Goal: Task Accomplishment & Management: Manage account settings

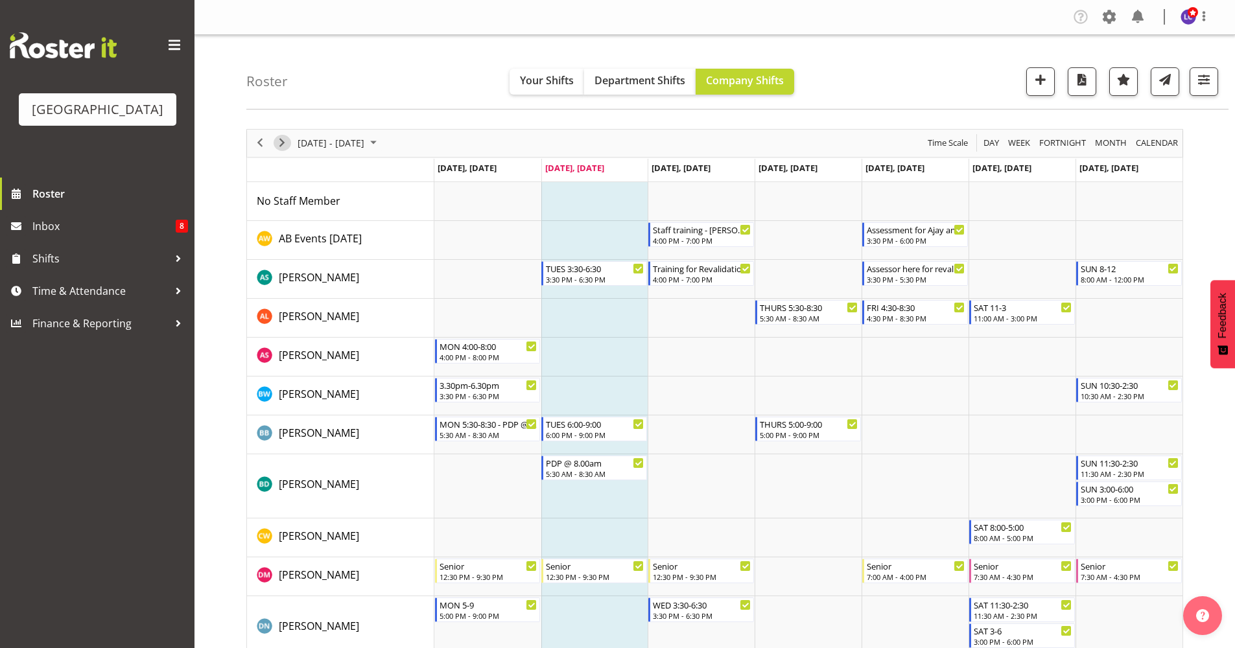
click at [279, 147] on span "Next" at bounding box center [282, 143] width 16 height 16
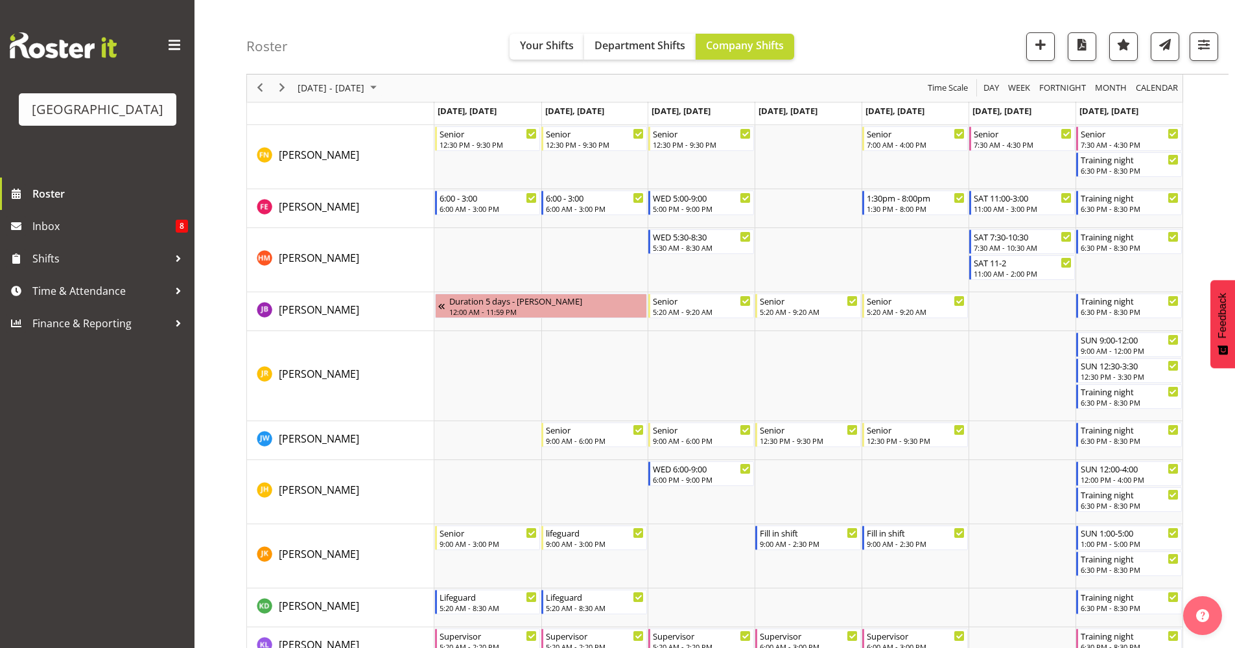
scroll to position [784, 0]
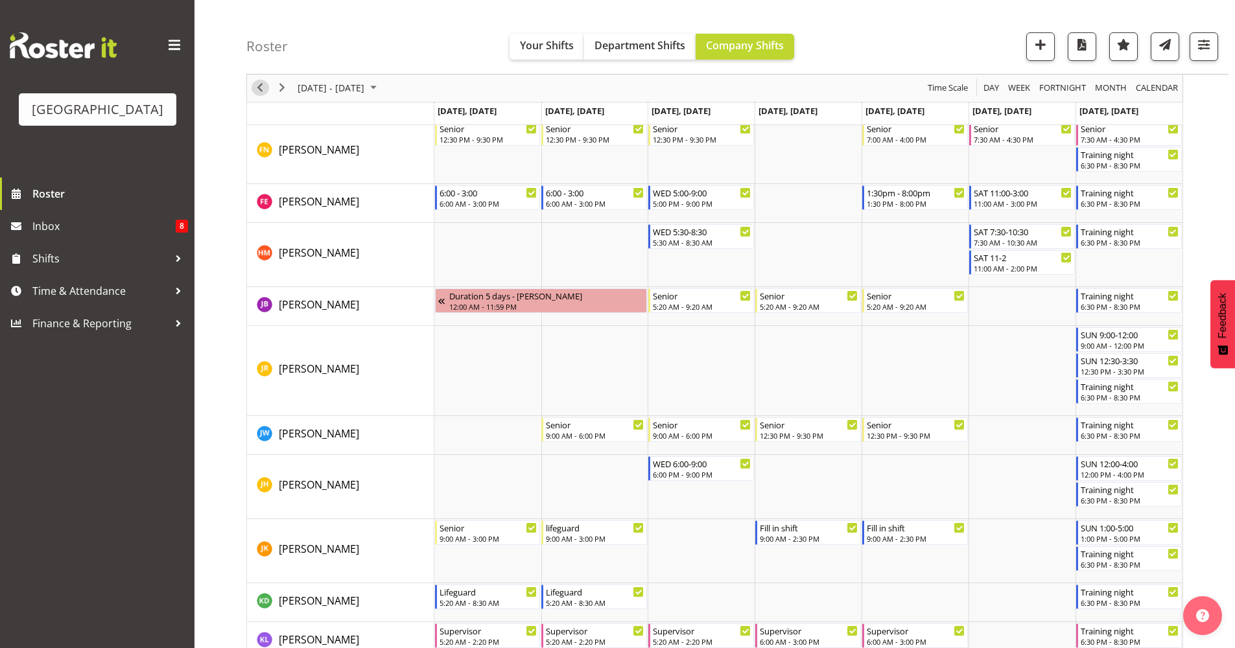
click at [261, 87] on span "Previous" at bounding box center [260, 88] width 16 height 16
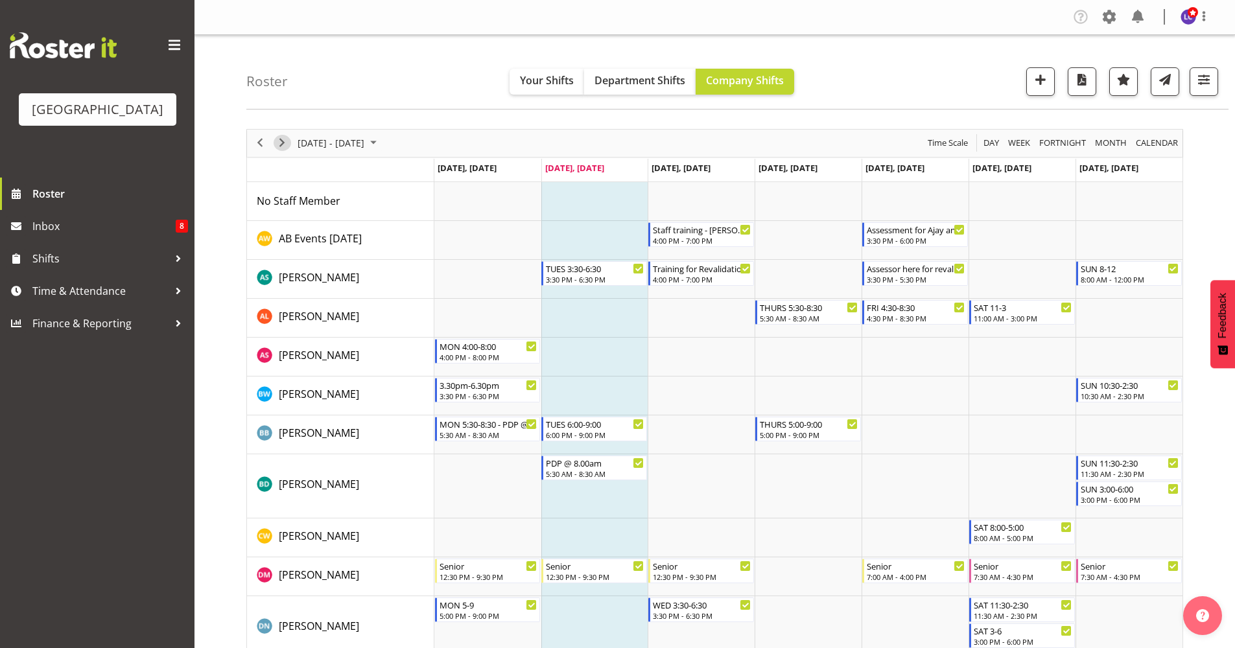
click at [285, 144] on span "Next" at bounding box center [282, 143] width 16 height 16
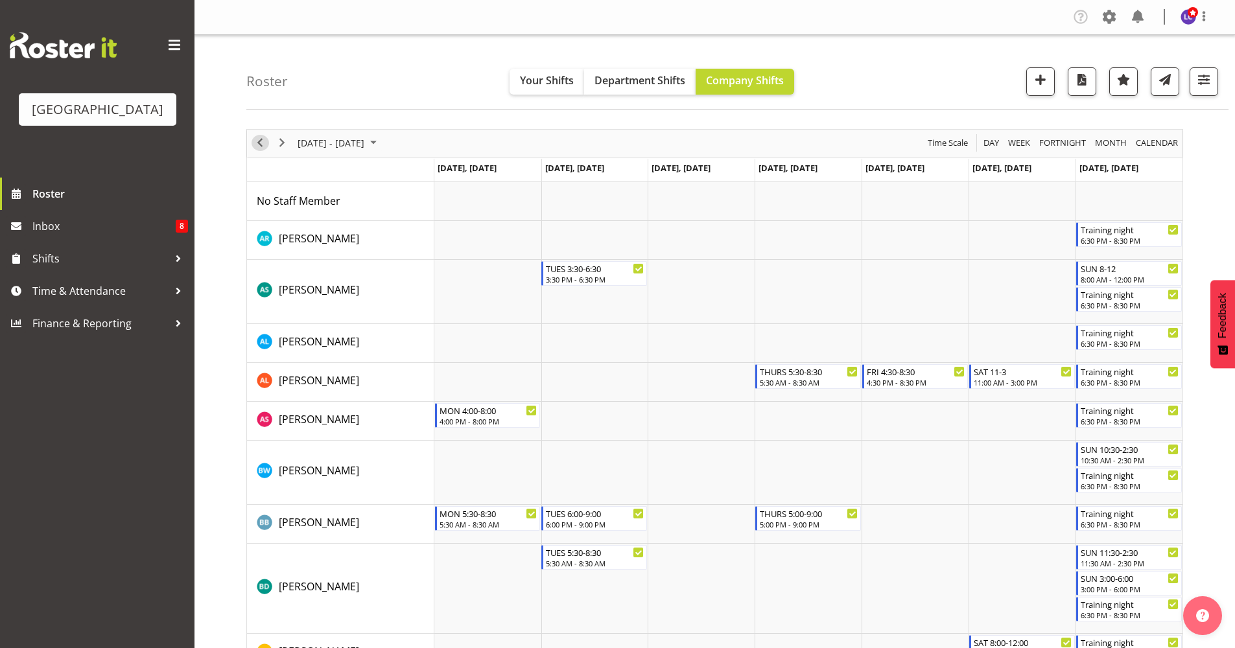
click at [255, 139] on span "Previous" at bounding box center [260, 143] width 16 height 16
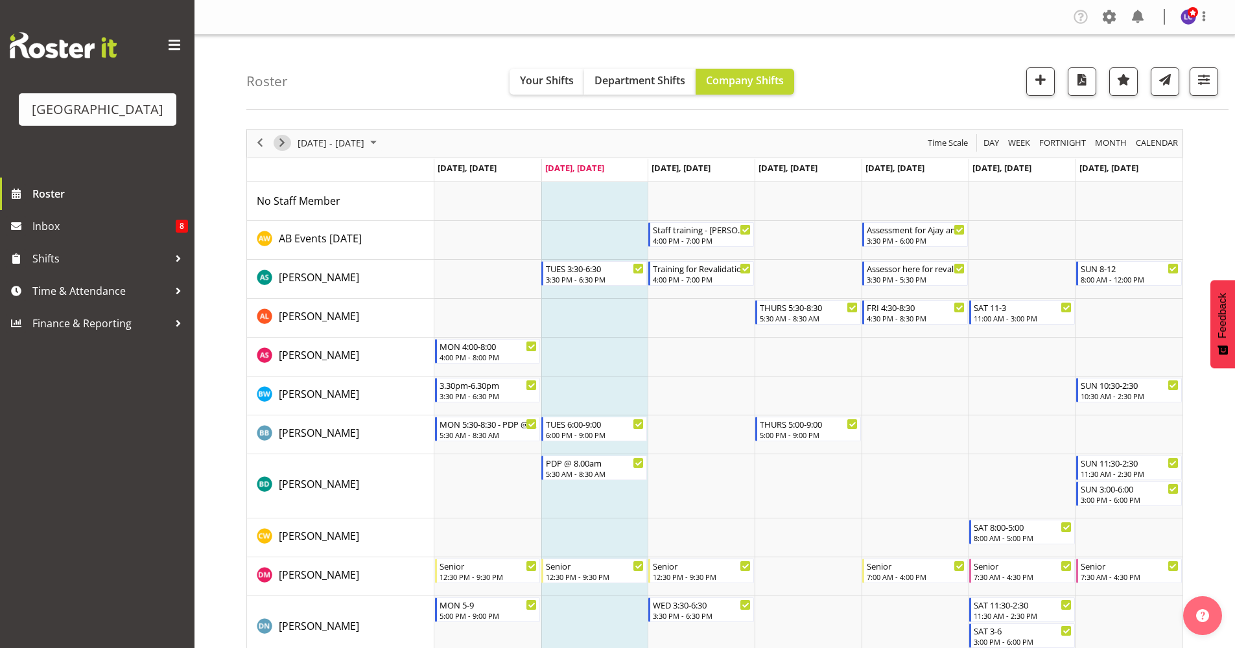
click at [279, 142] on span "Next" at bounding box center [282, 143] width 16 height 16
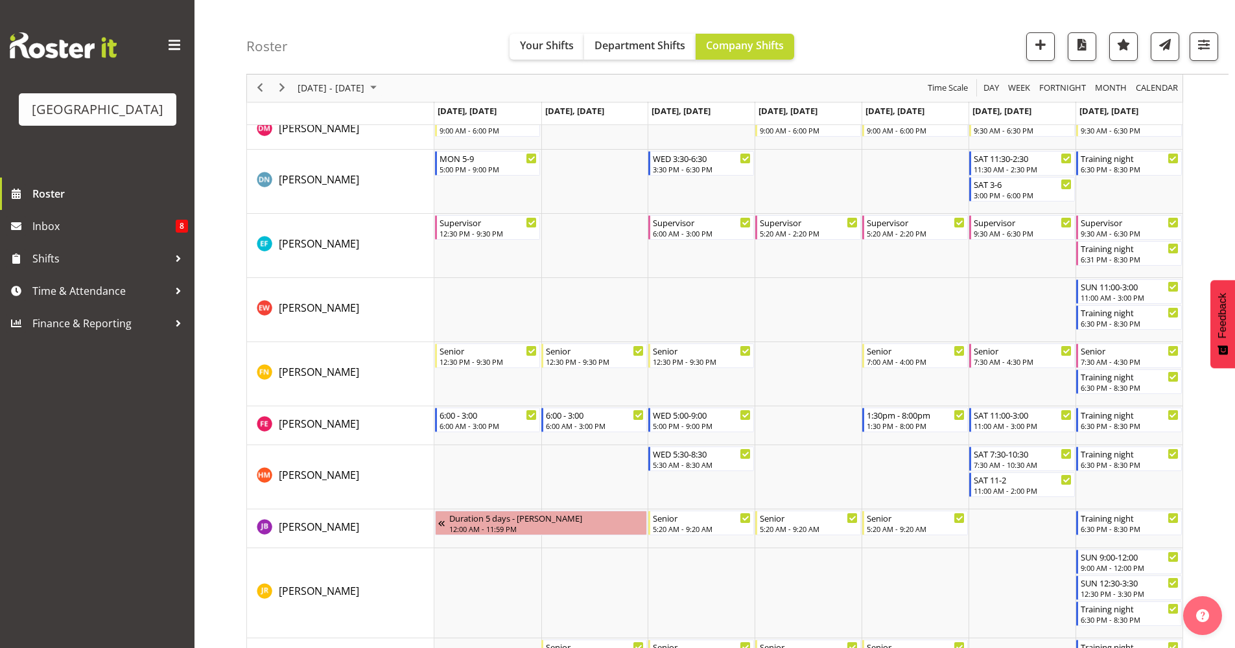
scroll to position [843, 0]
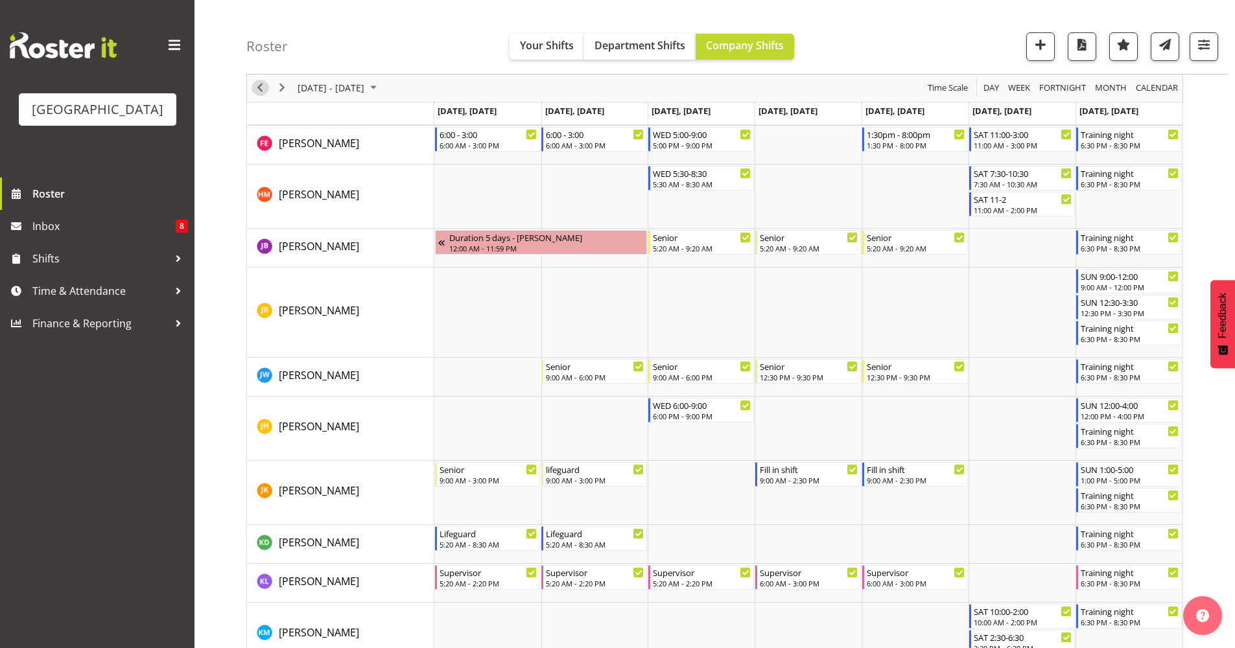
click at [268, 93] on div "previous period" at bounding box center [260, 88] width 22 height 27
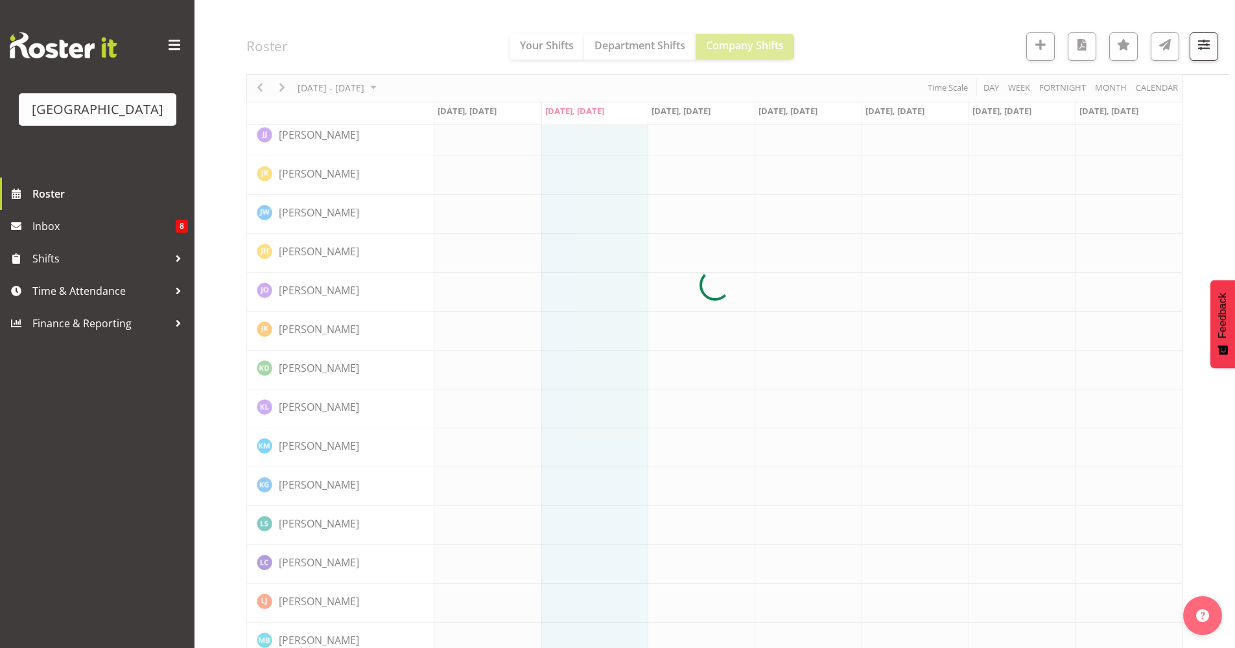
scroll to position [0, 0]
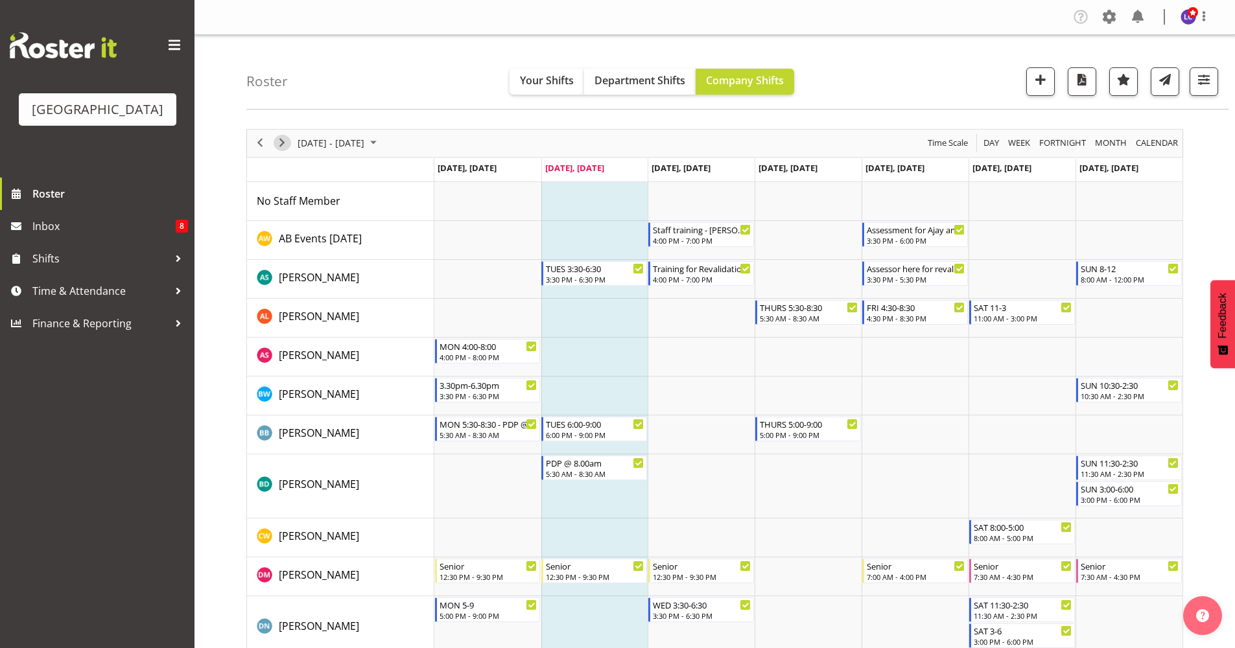
click at [278, 146] on span "Next" at bounding box center [282, 143] width 16 height 16
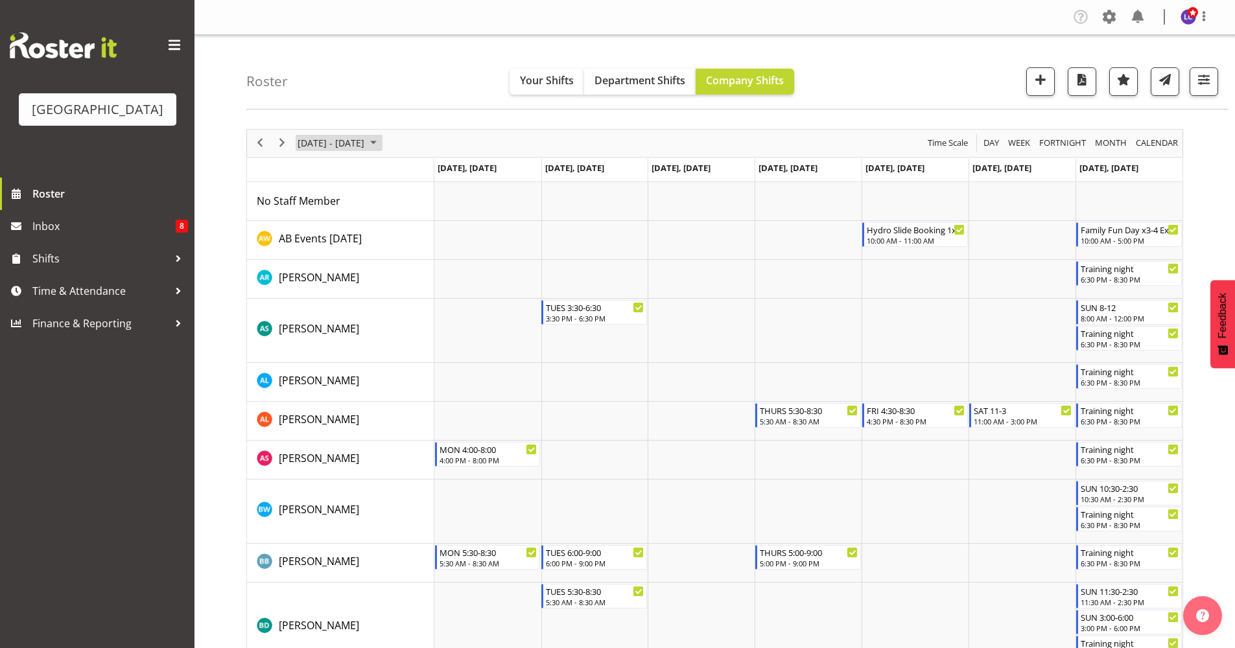
click at [359, 143] on span "[DATE] - [DATE]" at bounding box center [330, 143] width 69 height 16
click at [430, 176] on span "next month" at bounding box center [434, 175] width 23 height 23
click at [434, 224] on span "2" at bounding box center [435, 220] width 19 height 19
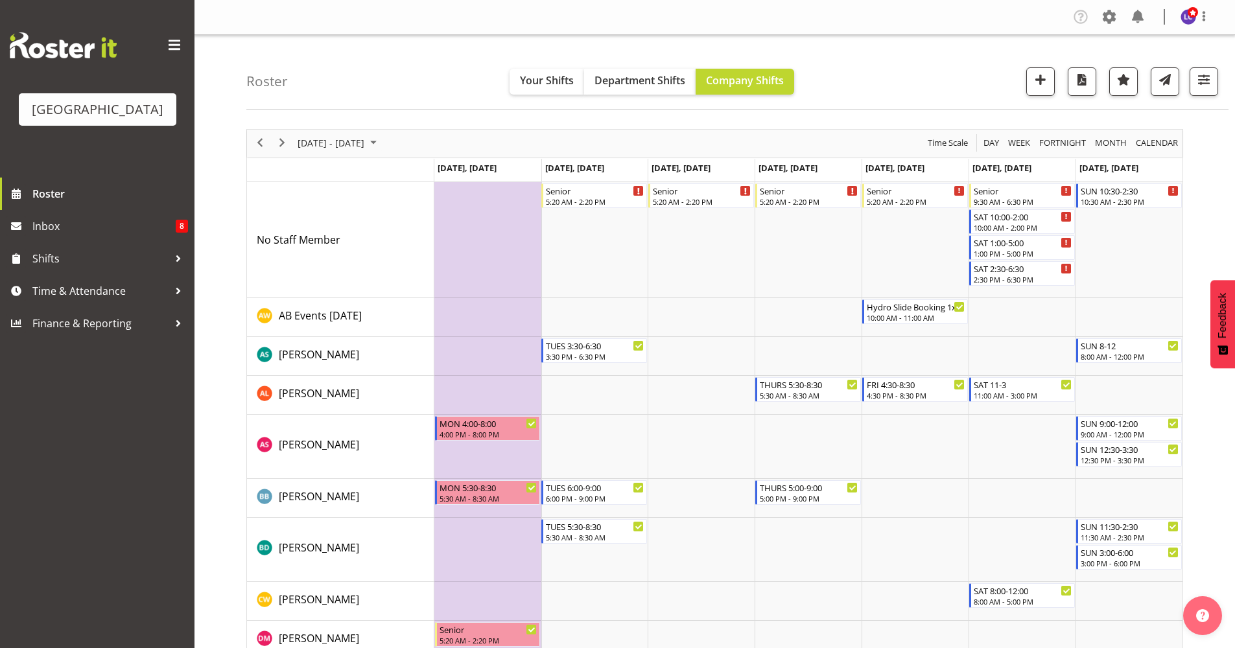
scroll to position [281, 0]
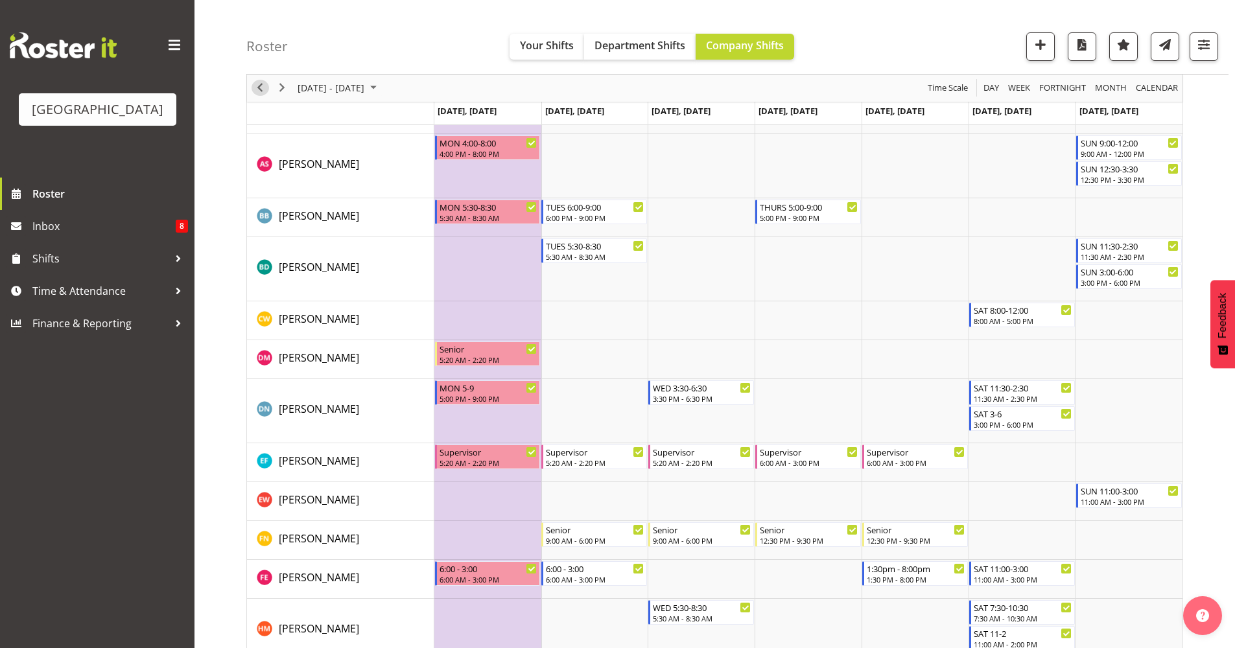
click at [261, 89] on span "Previous" at bounding box center [260, 88] width 16 height 16
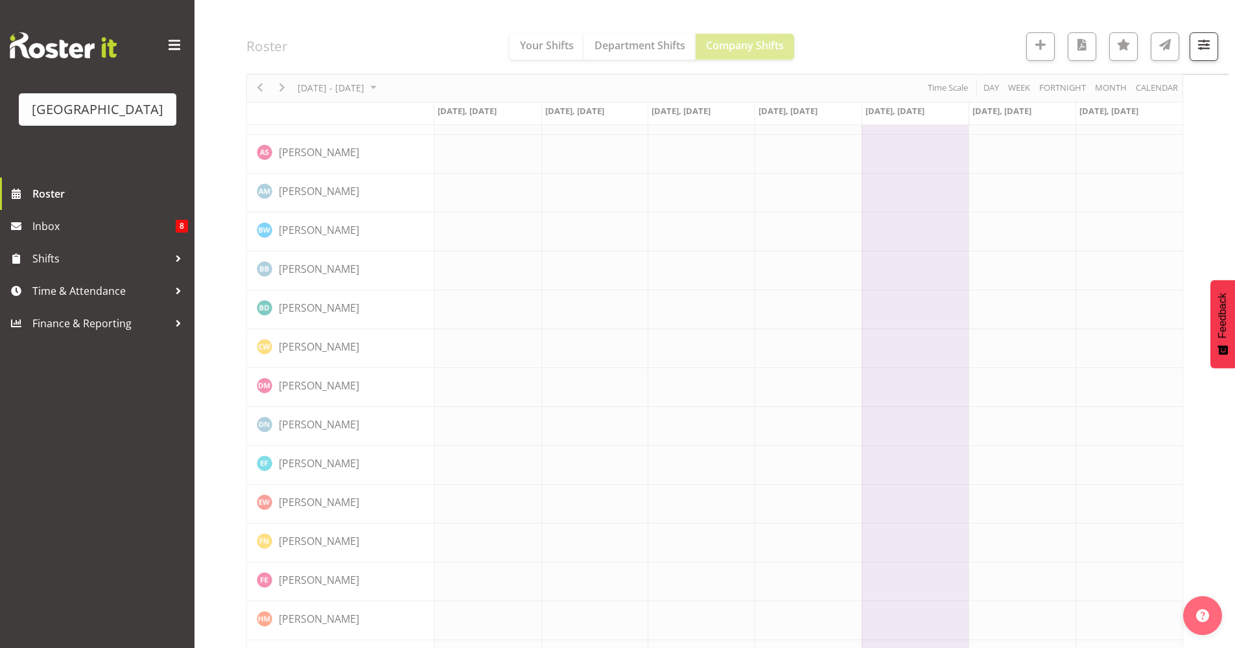
scroll to position [0, 0]
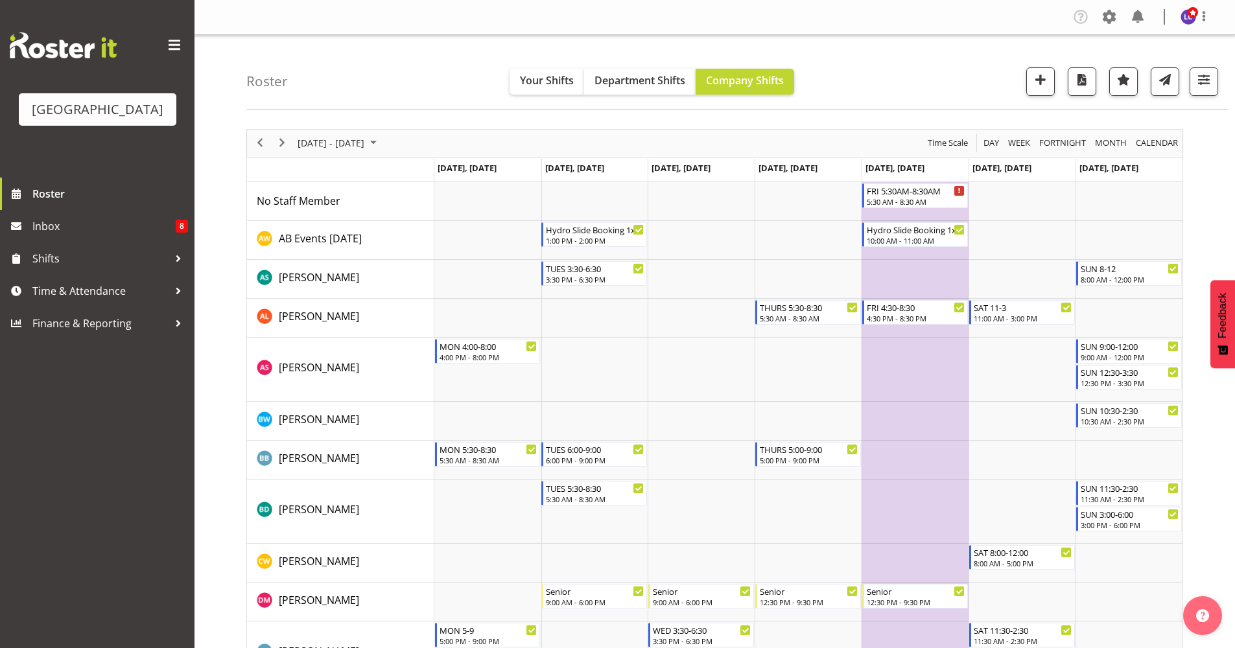
scroll to position [146, 0]
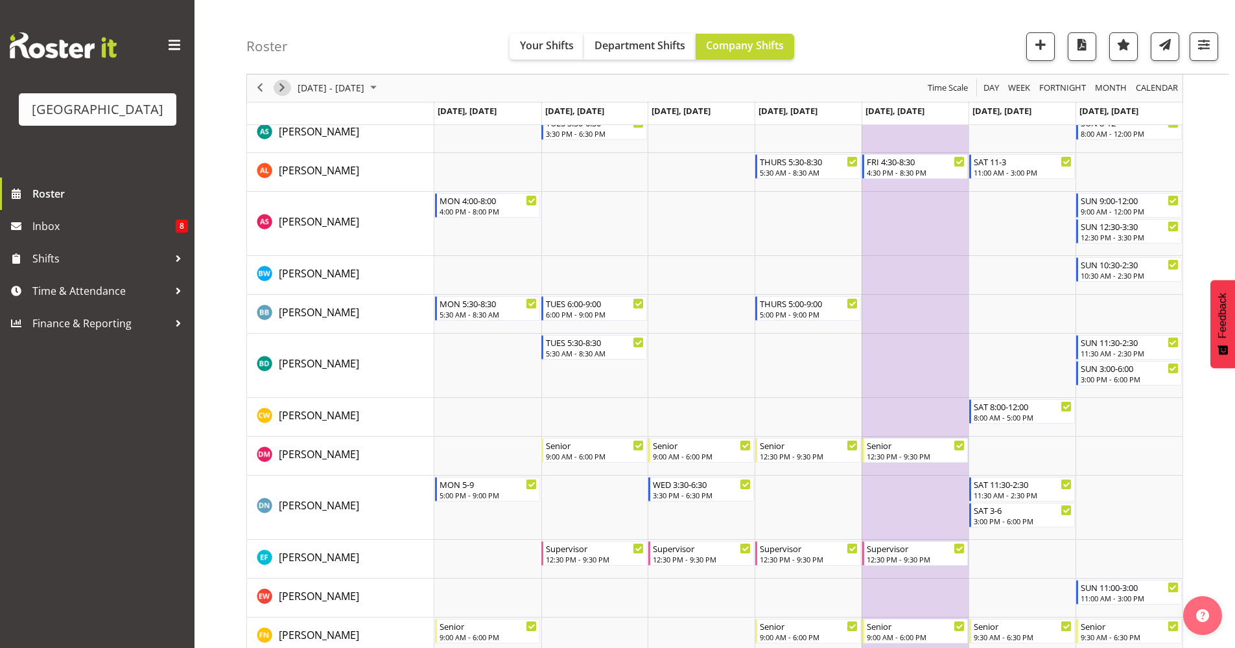
click at [288, 94] on span "Next" at bounding box center [282, 88] width 16 height 16
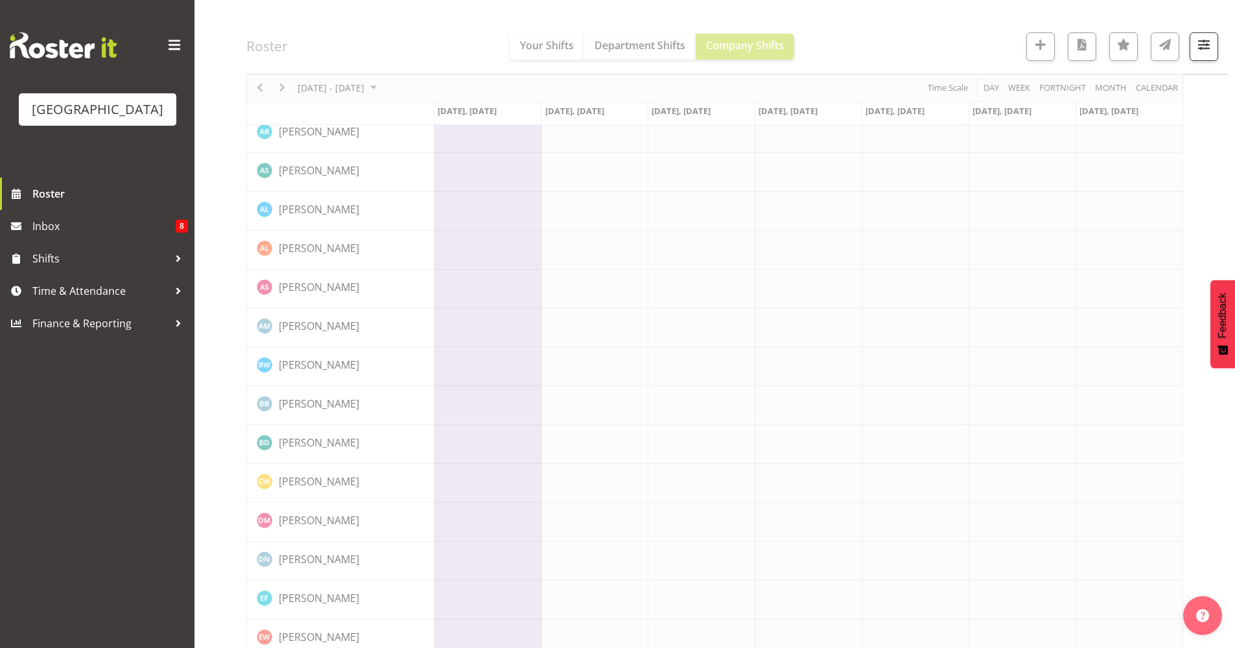
scroll to position [0, 0]
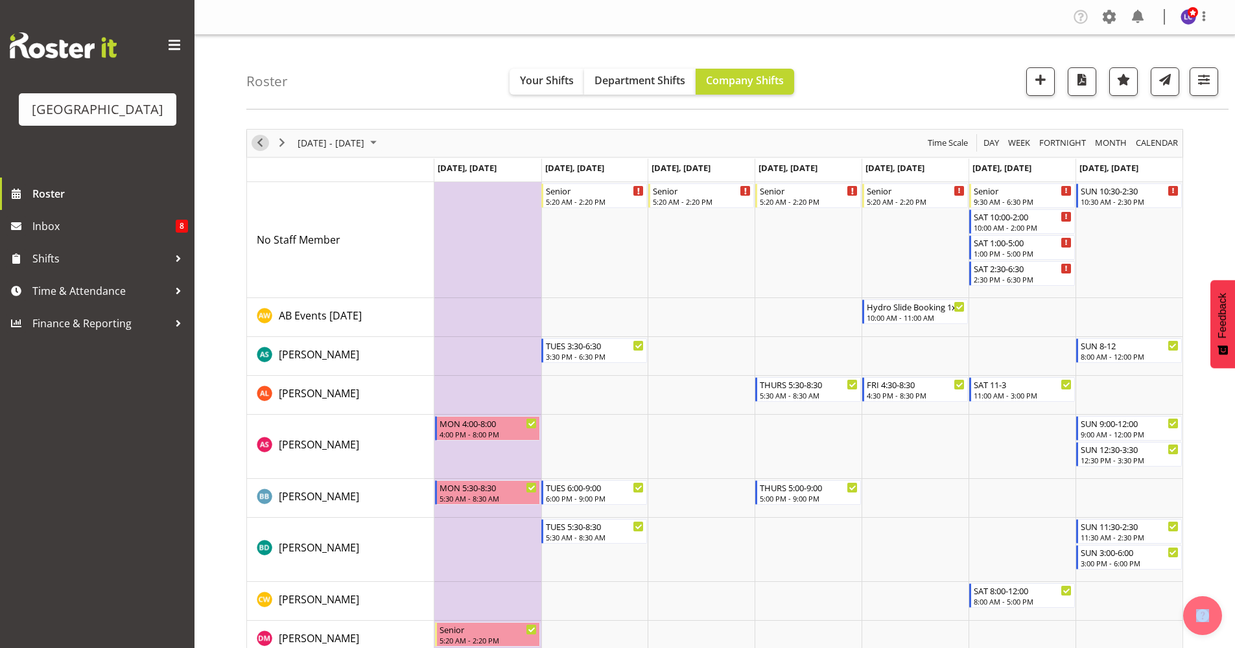
click at [255, 150] on div "previous period" at bounding box center [260, 143] width 22 height 27
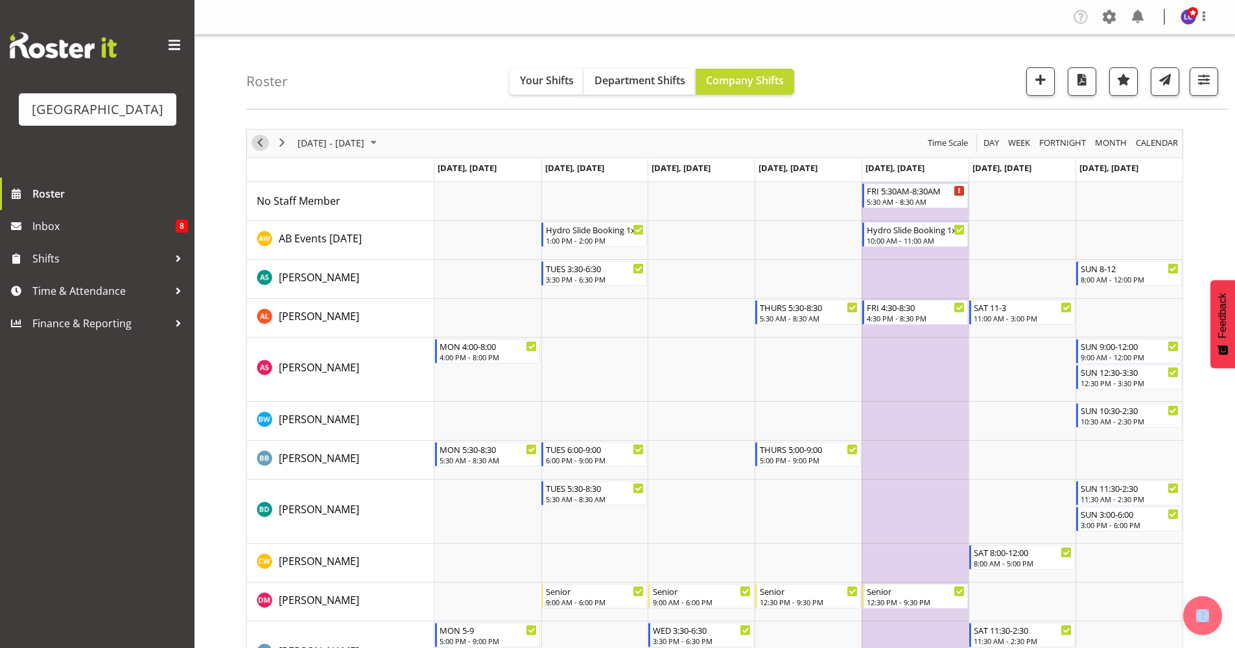
click at [255, 141] on span "Previous" at bounding box center [260, 143] width 16 height 16
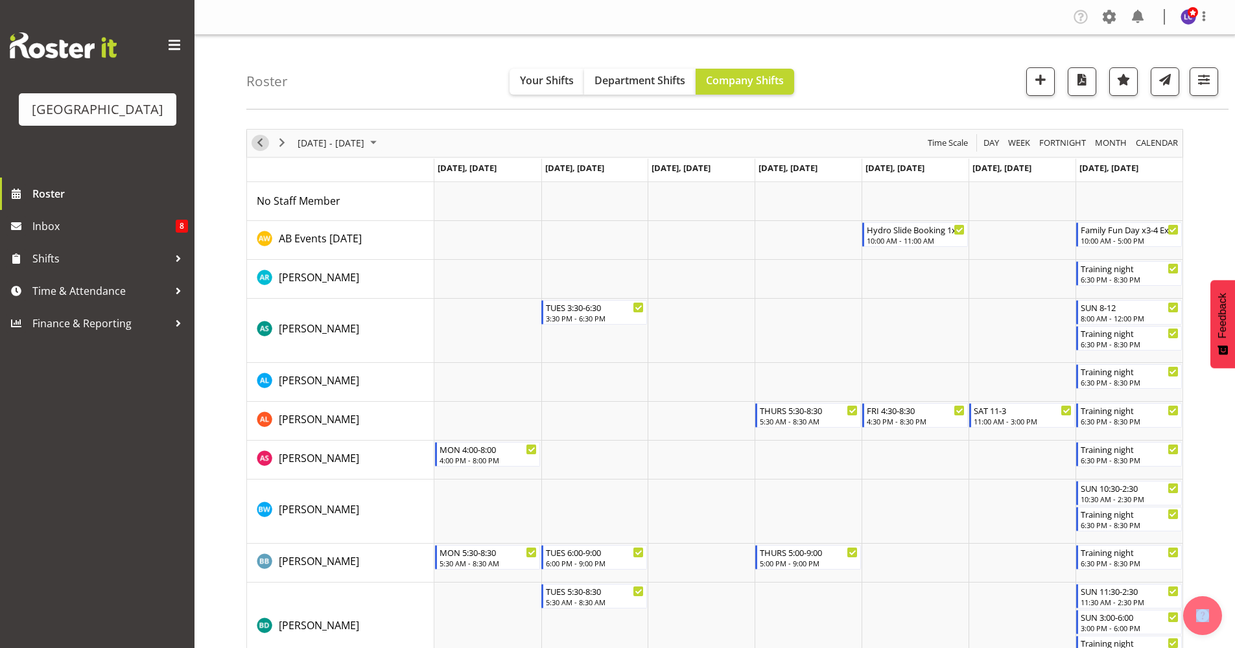
click at [266, 149] on div "previous period" at bounding box center [260, 143] width 22 height 27
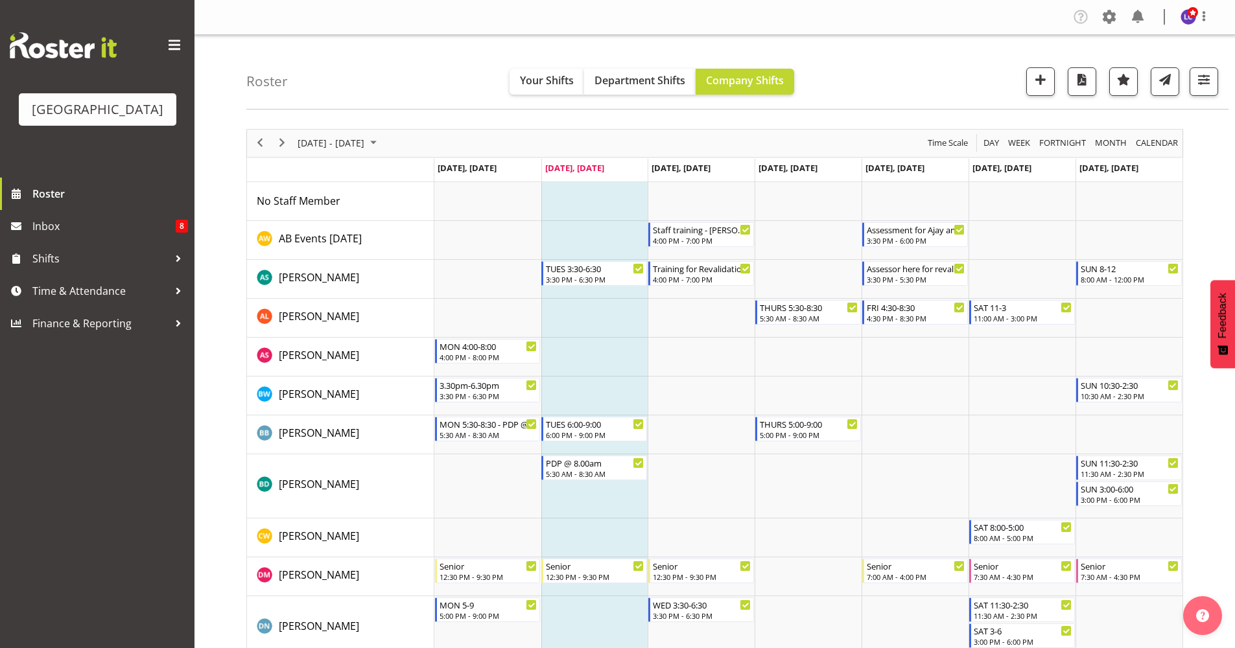
drag, startPoint x: 1233, startPoint y: 155, endPoint x: 1243, endPoint y: 185, distance: 31.4
click at [1234, 185] on html "Splash Palace Roster Inbox 8 Shifts Time & Attendance Finance & Reporting Compa…" at bounding box center [617, 324] width 1235 height 648
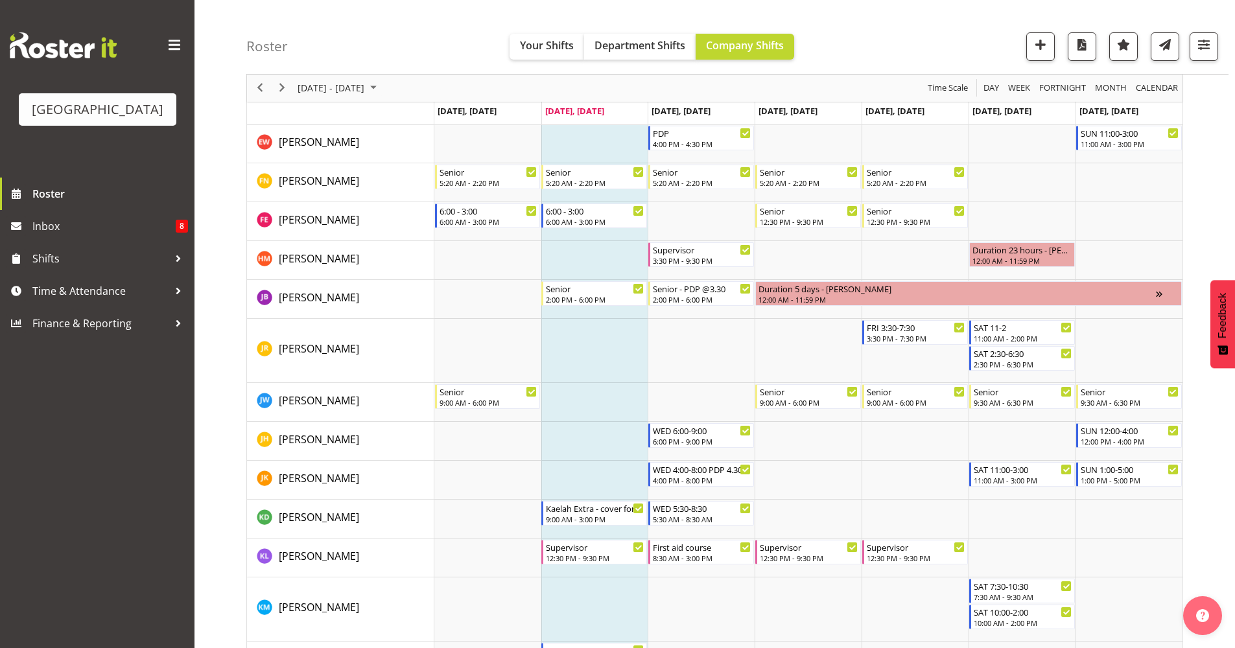
scroll to position [582, 0]
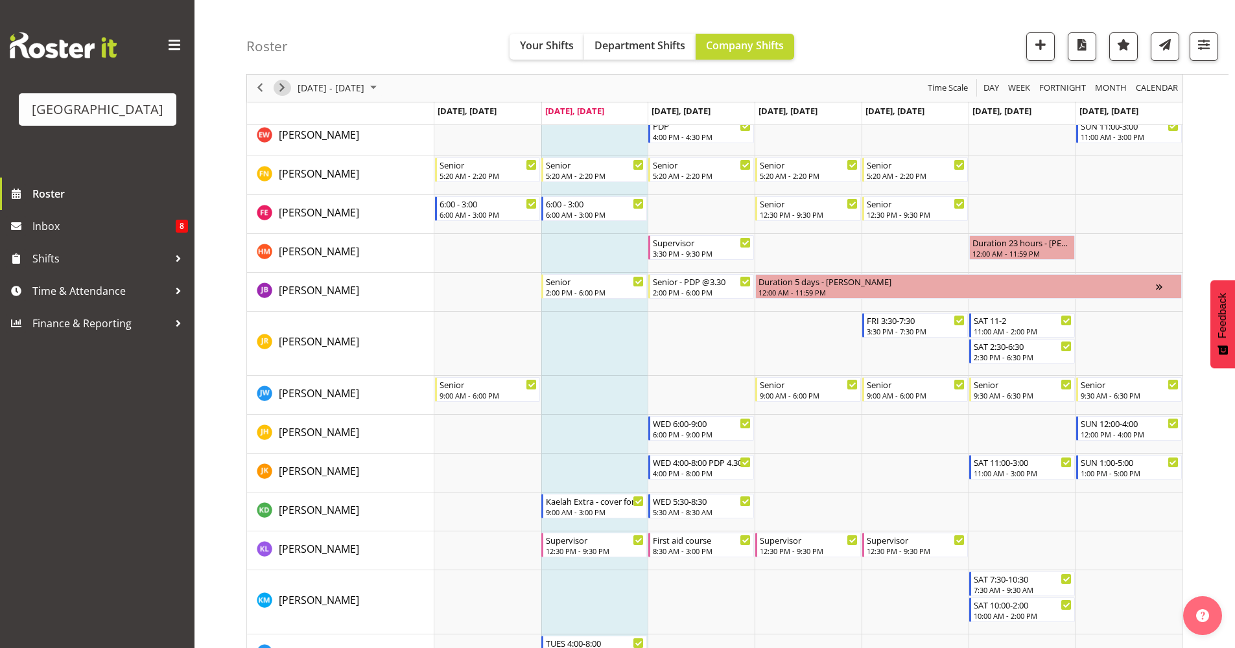
click at [285, 94] on span "Next" at bounding box center [282, 88] width 16 height 16
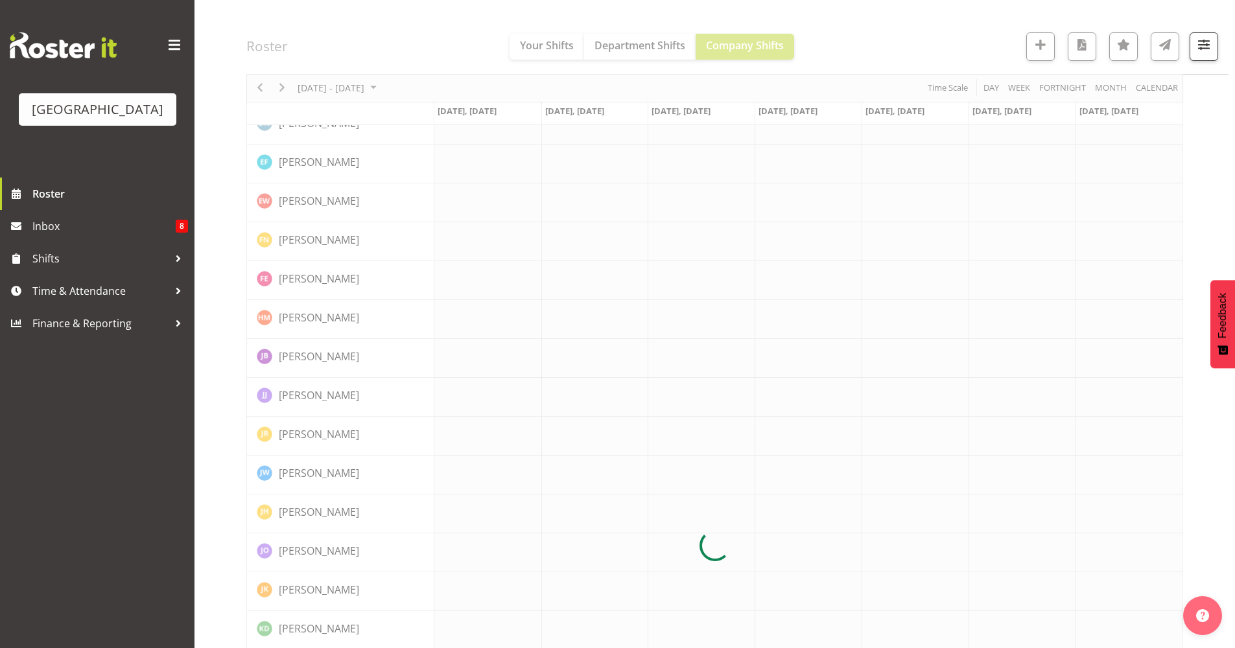
scroll to position [0, 0]
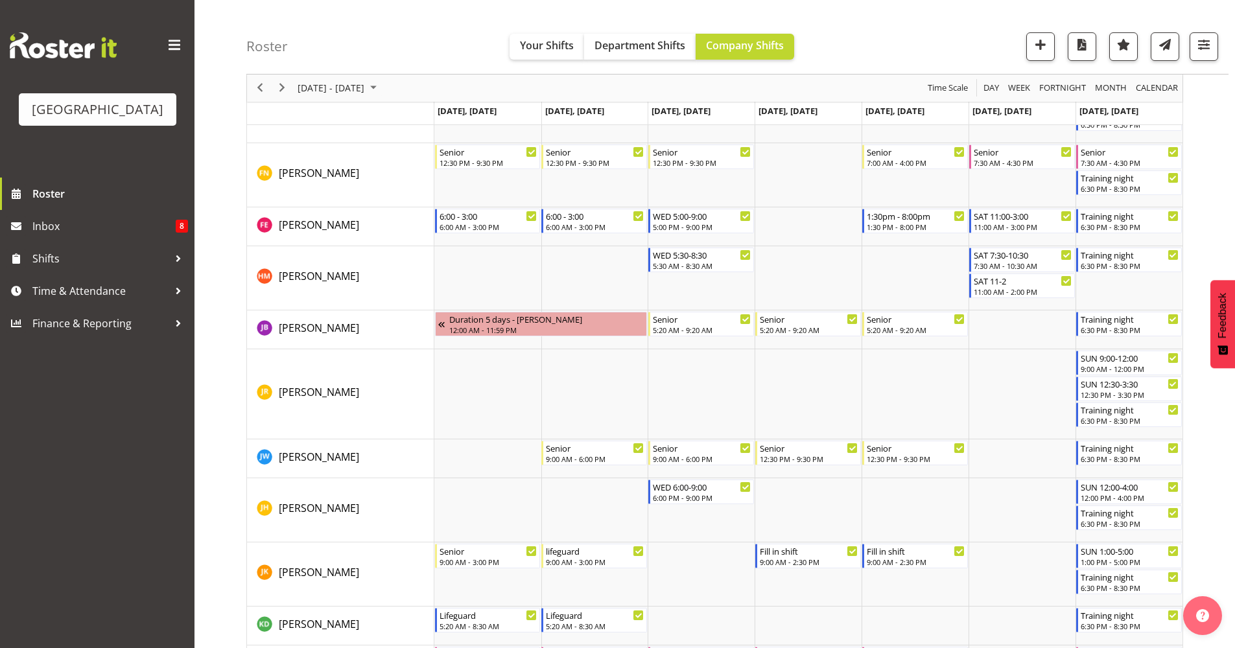
scroll to position [802, 0]
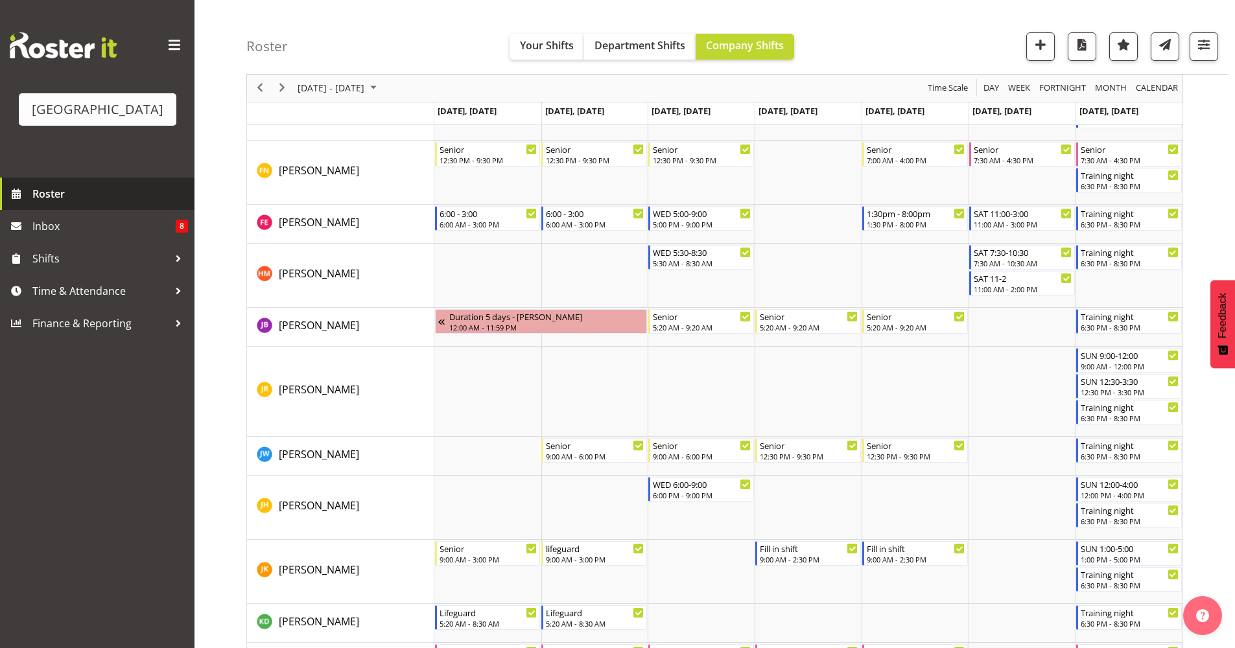
click at [52, 199] on span "Roster" at bounding box center [110, 193] width 156 height 19
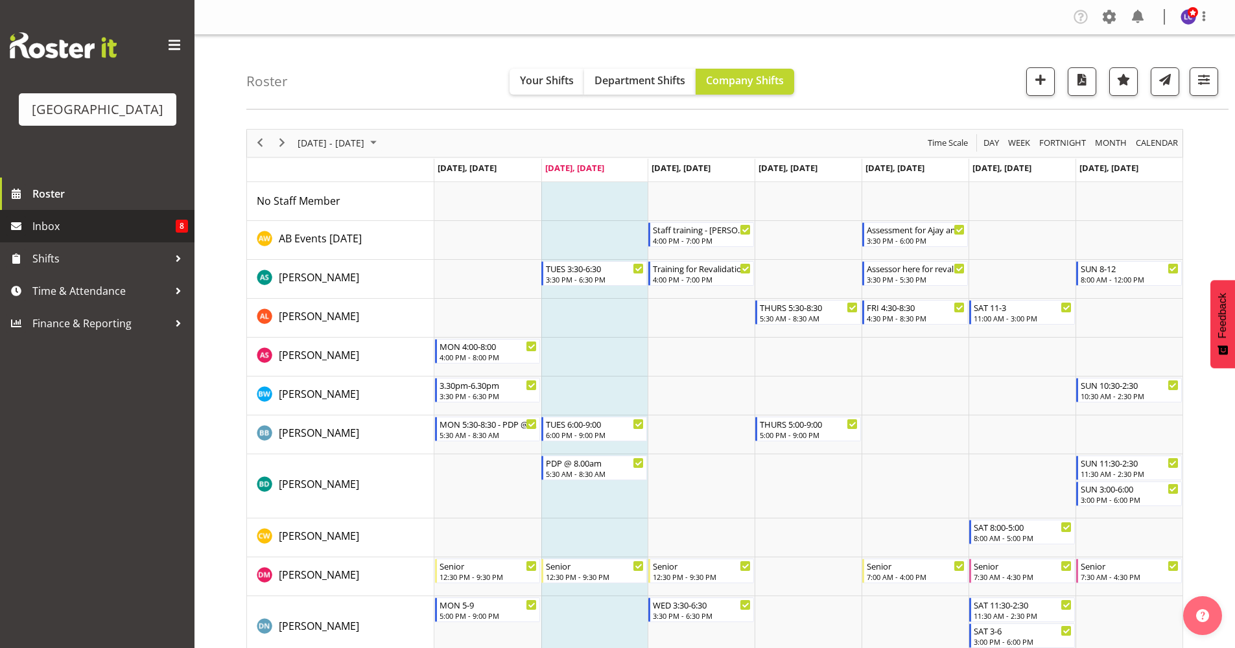
click at [77, 222] on span "Inbox" at bounding box center [103, 225] width 143 height 19
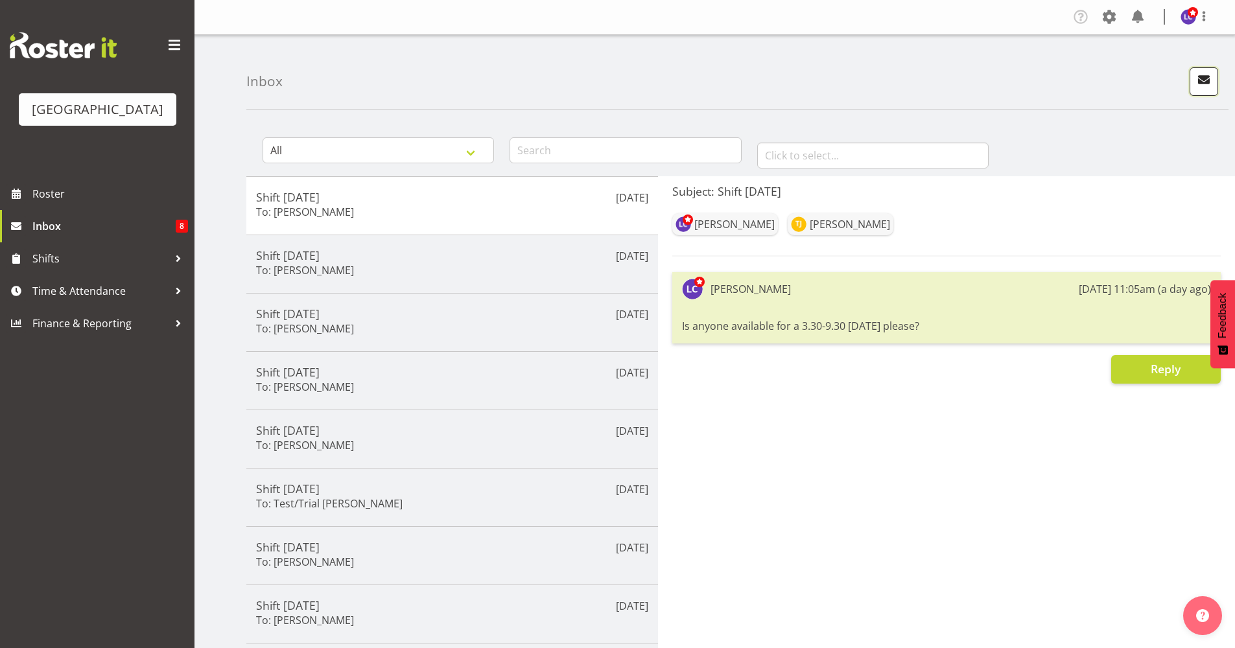
click at [1200, 84] on span "button" at bounding box center [1203, 79] width 17 height 17
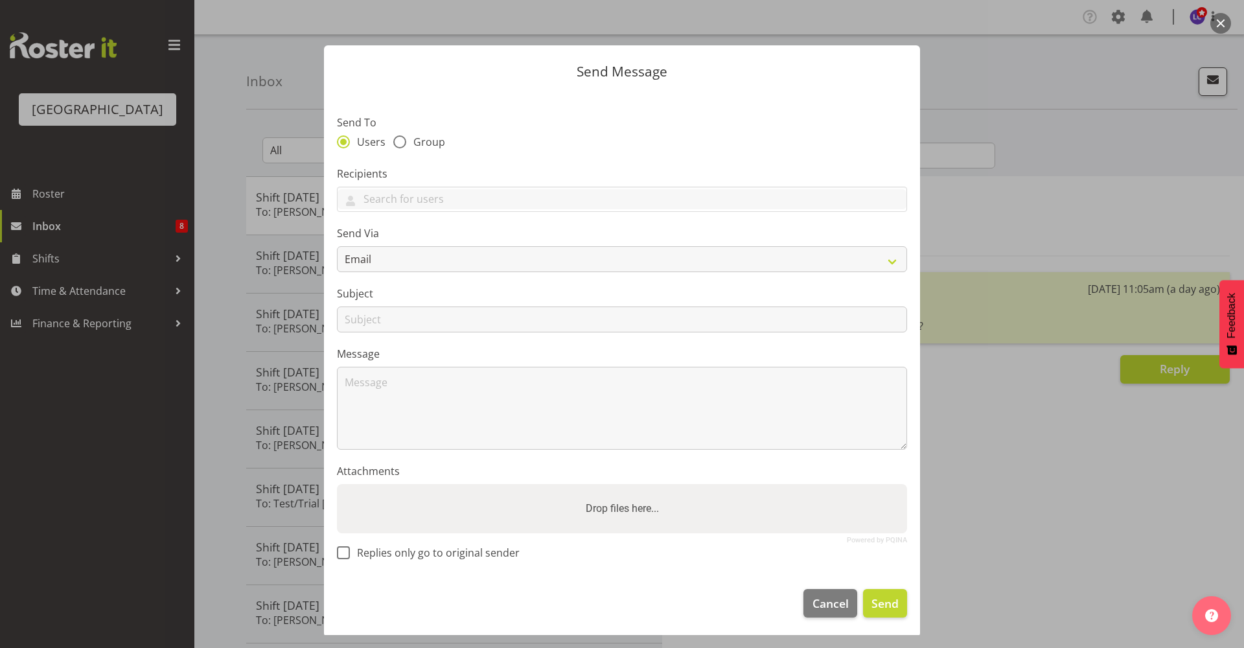
click at [429, 150] on div "Users Group" at bounding box center [622, 143] width 570 height 17
click at [431, 139] on span "Group" at bounding box center [425, 141] width 39 height 13
click at [402, 139] on input "Group" at bounding box center [397, 141] width 8 height 8
radio input "true"
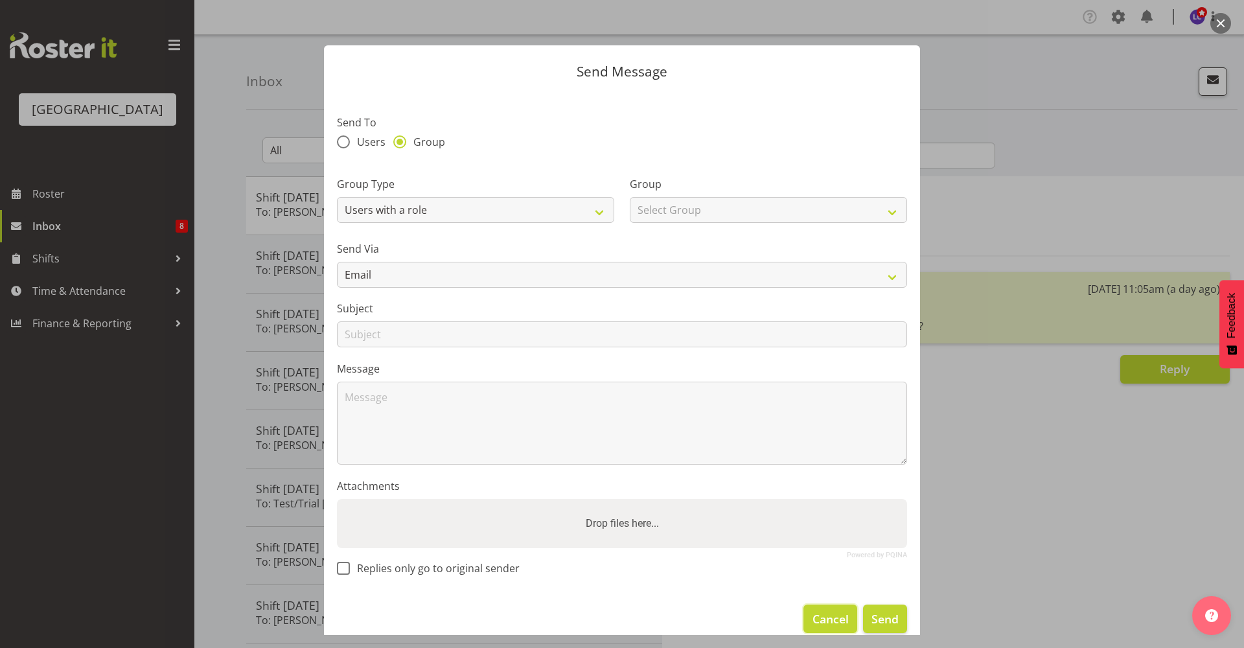
click at [815, 620] on span "Cancel" at bounding box center [831, 619] width 36 height 17
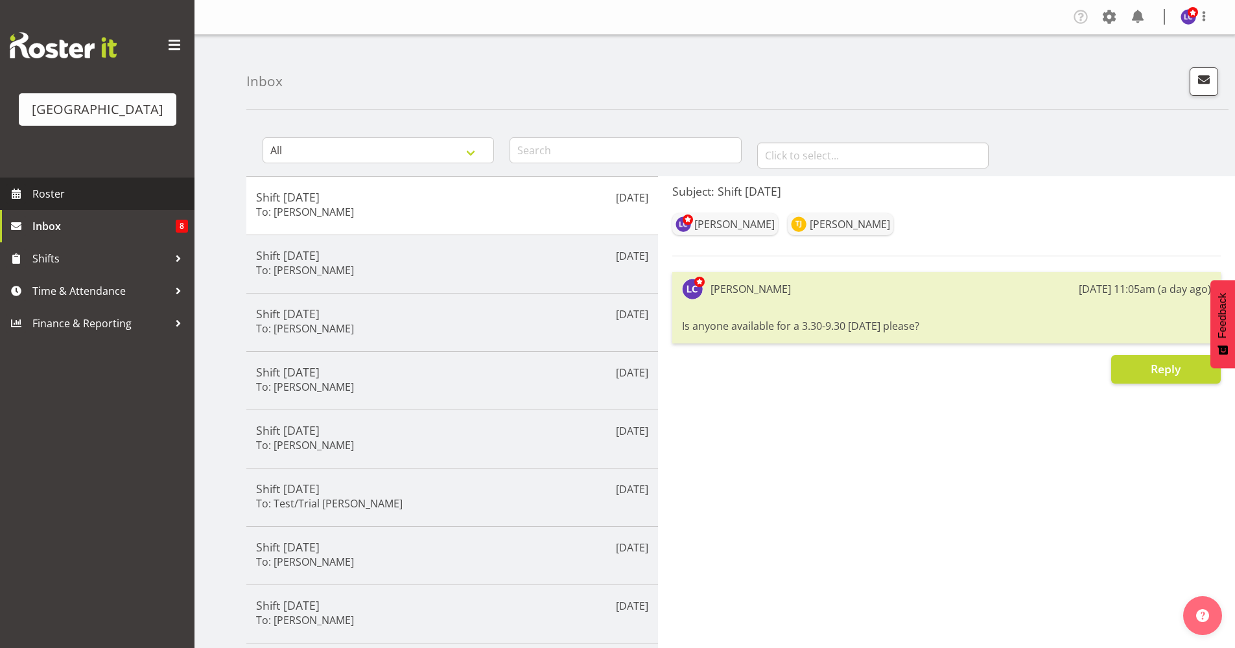
click at [20, 195] on span at bounding box center [15, 193] width 19 height 19
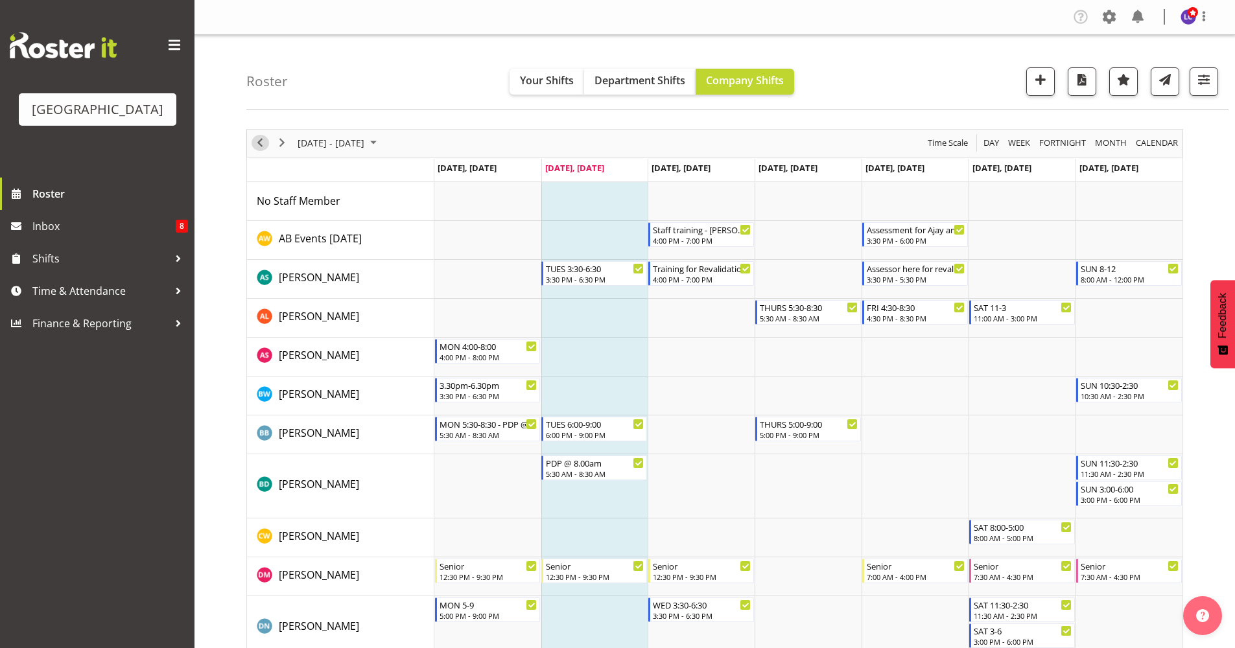
click at [254, 143] on span "Previous" at bounding box center [260, 143] width 16 height 16
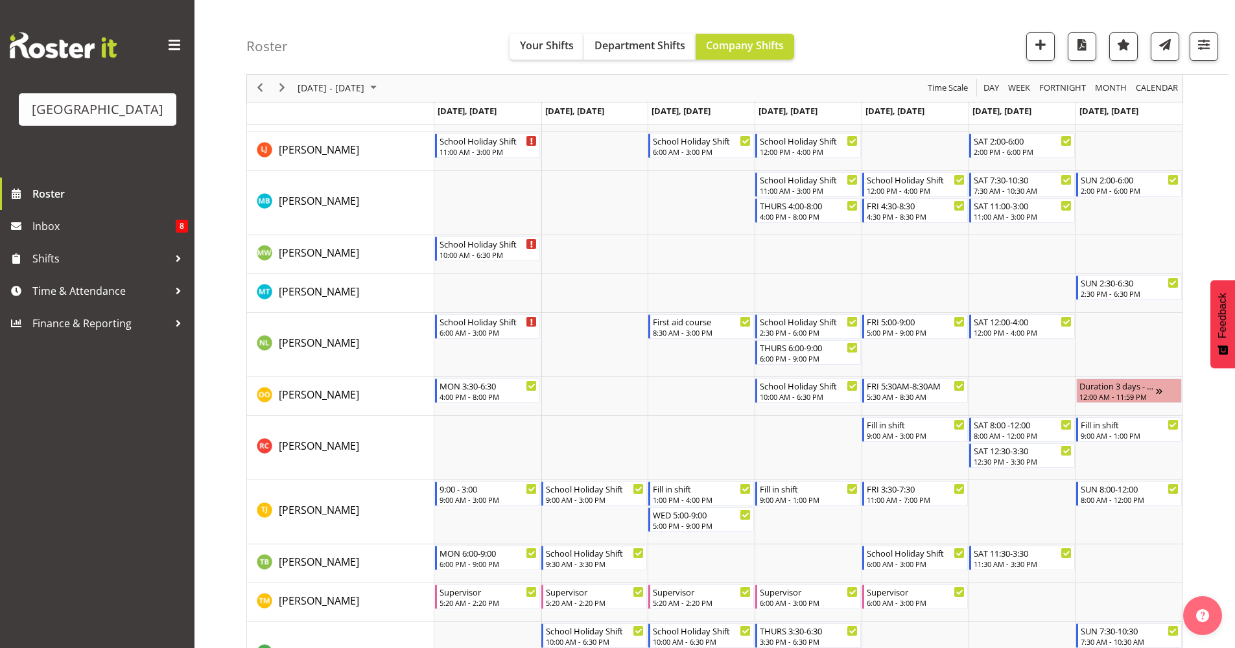
scroll to position [843, 0]
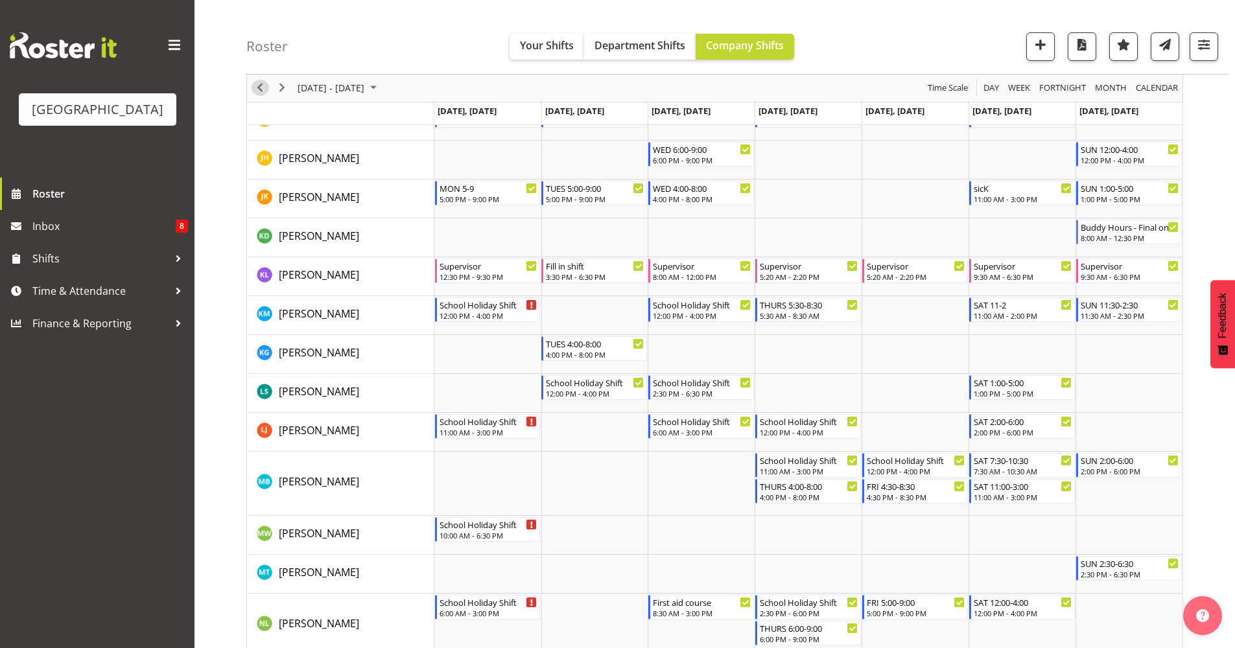
click at [261, 90] on span "Previous" at bounding box center [260, 88] width 16 height 16
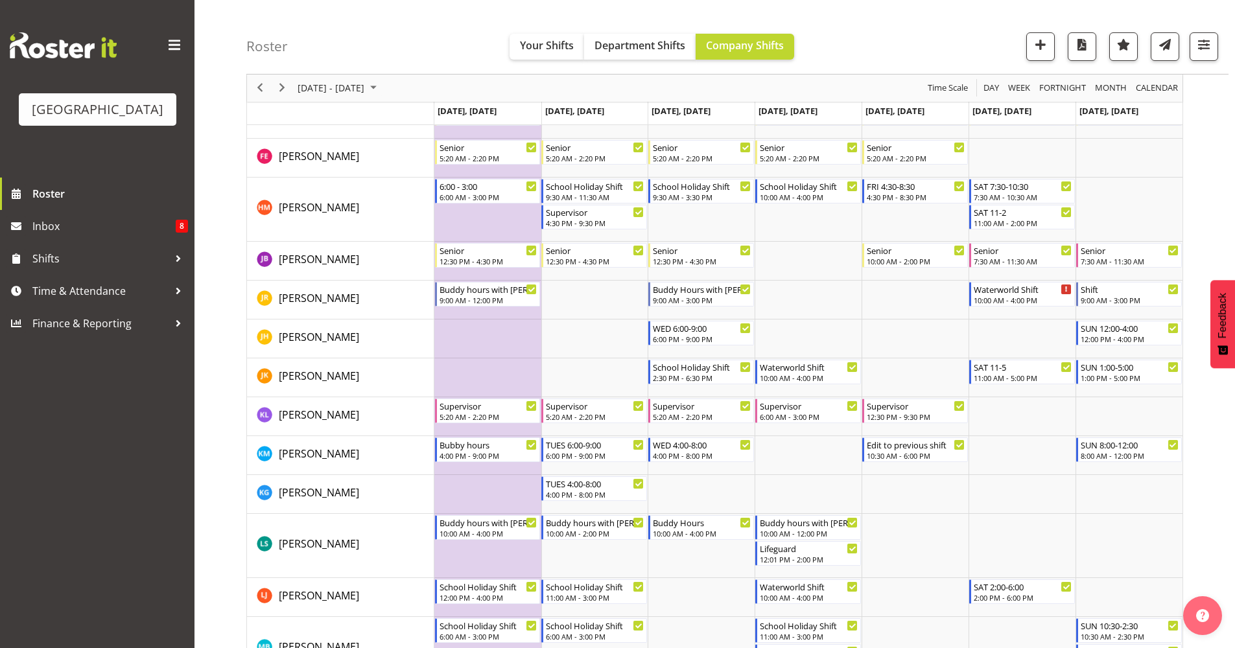
scroll to position [742, 0]
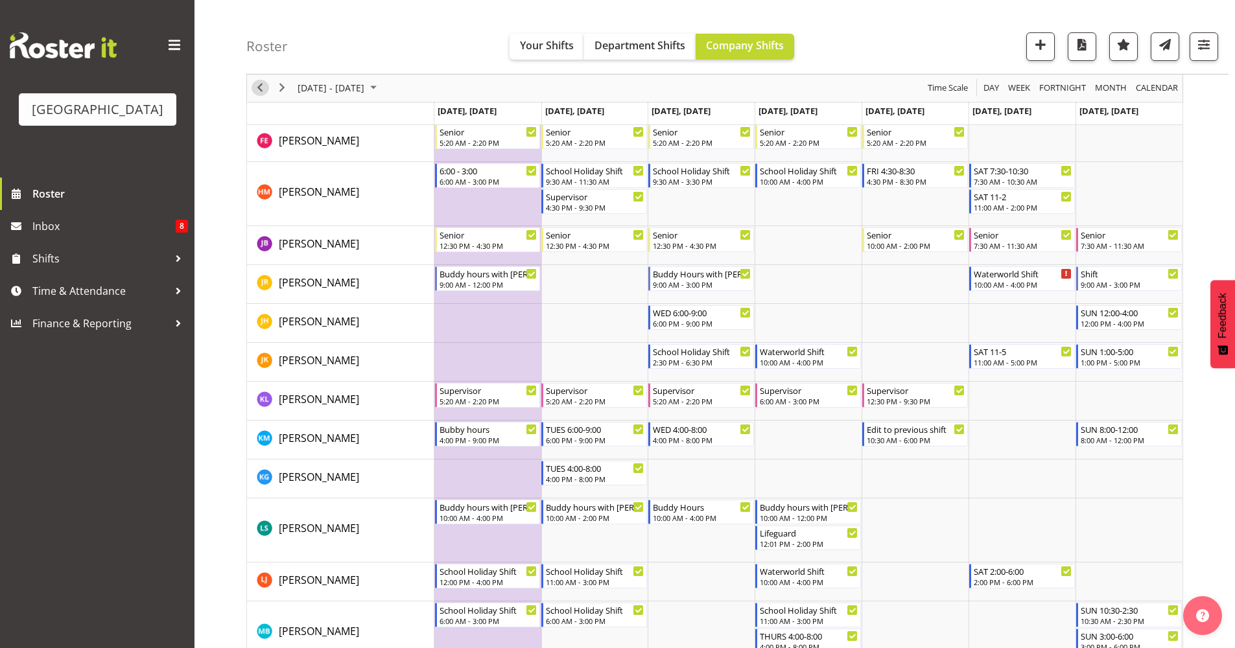
click at [262, 91] on span "Previous" at bounding box center [260, 88] width 16 height 16
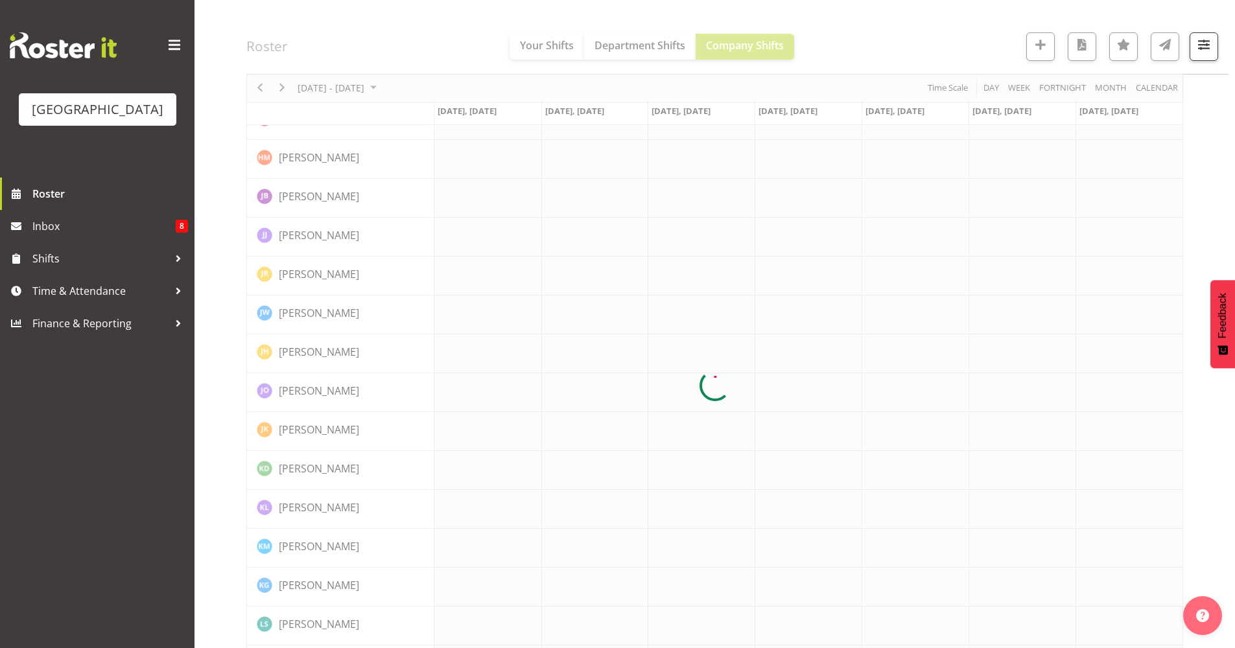
scroll to position [0, 0]
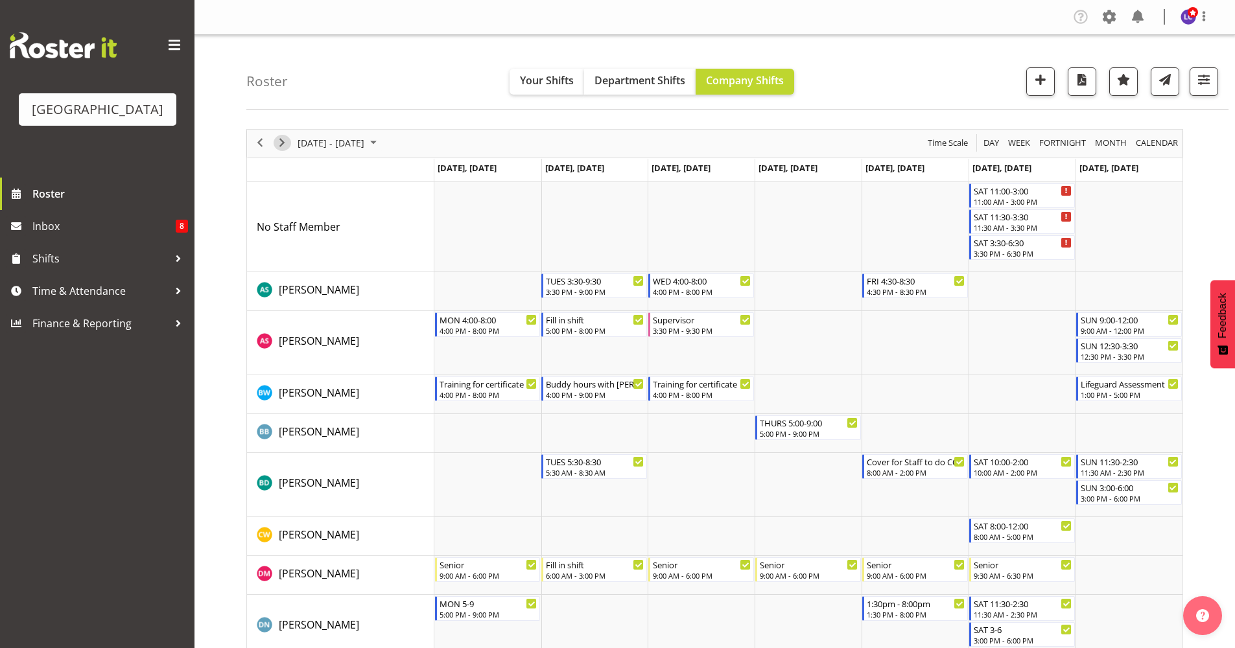
click at [286, 146] on span "Next" at bounding box center [282, 143] width 16 height 16
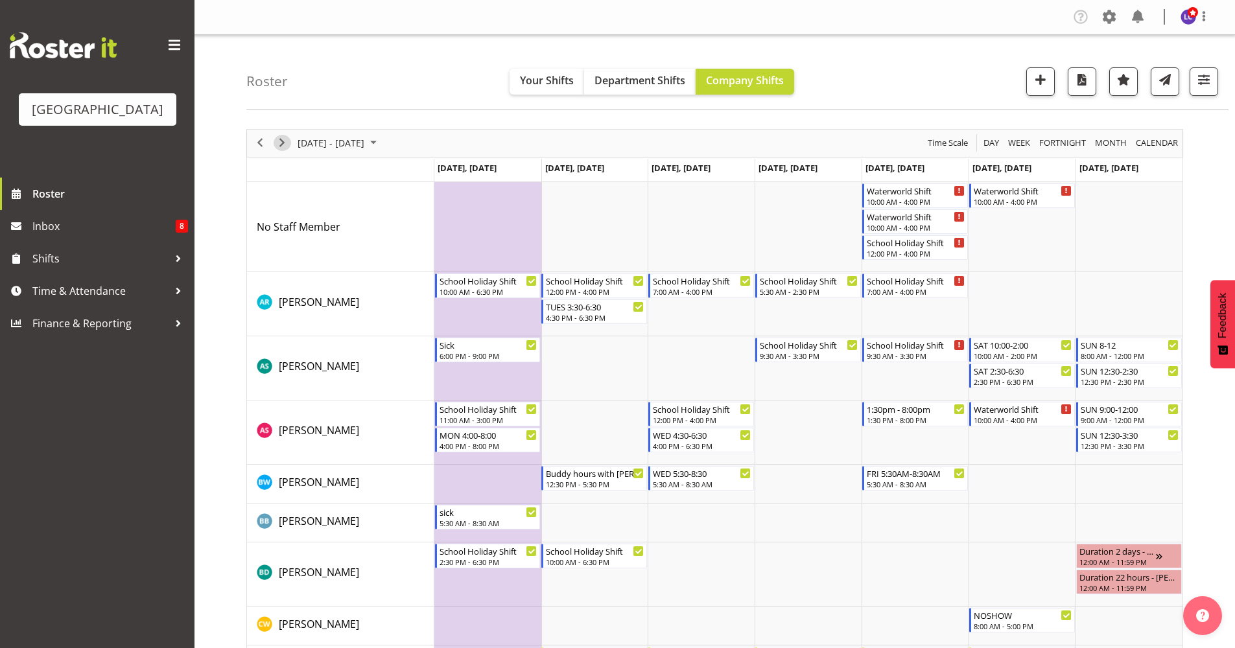
click at [286, 146] on span "Next" at bounding box center [282, 143] width 16 height 16
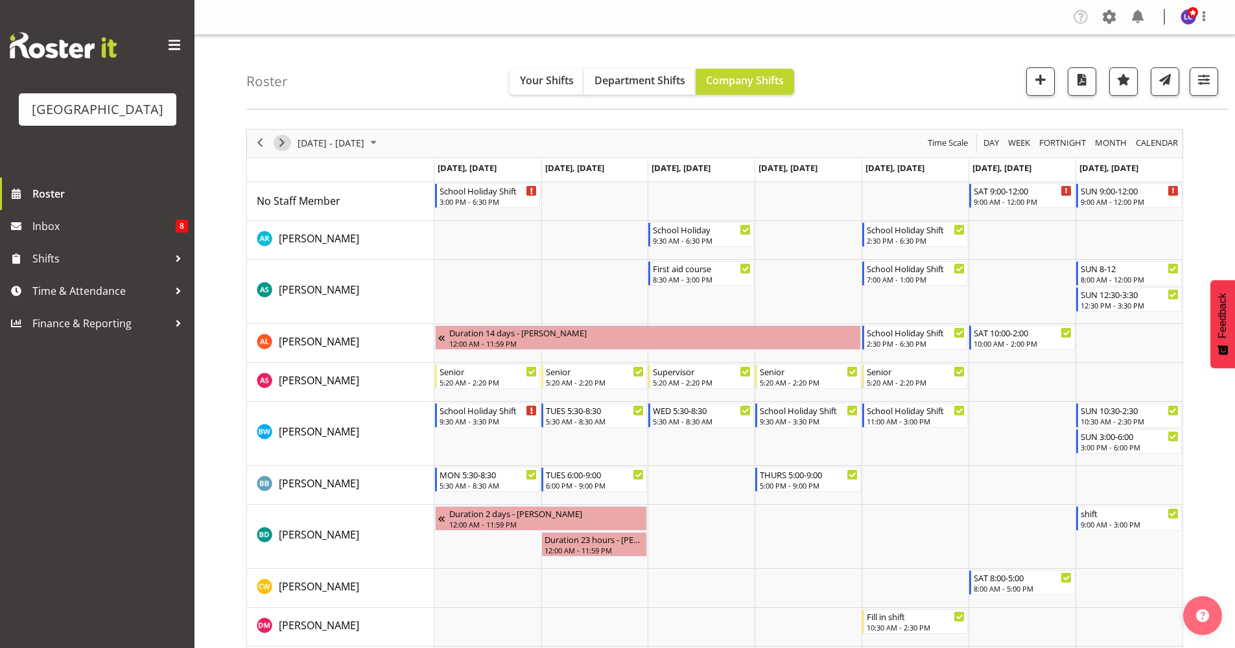
click at [282, 144] on span "Next" at bounding box center [282, 143] width 16 height 16
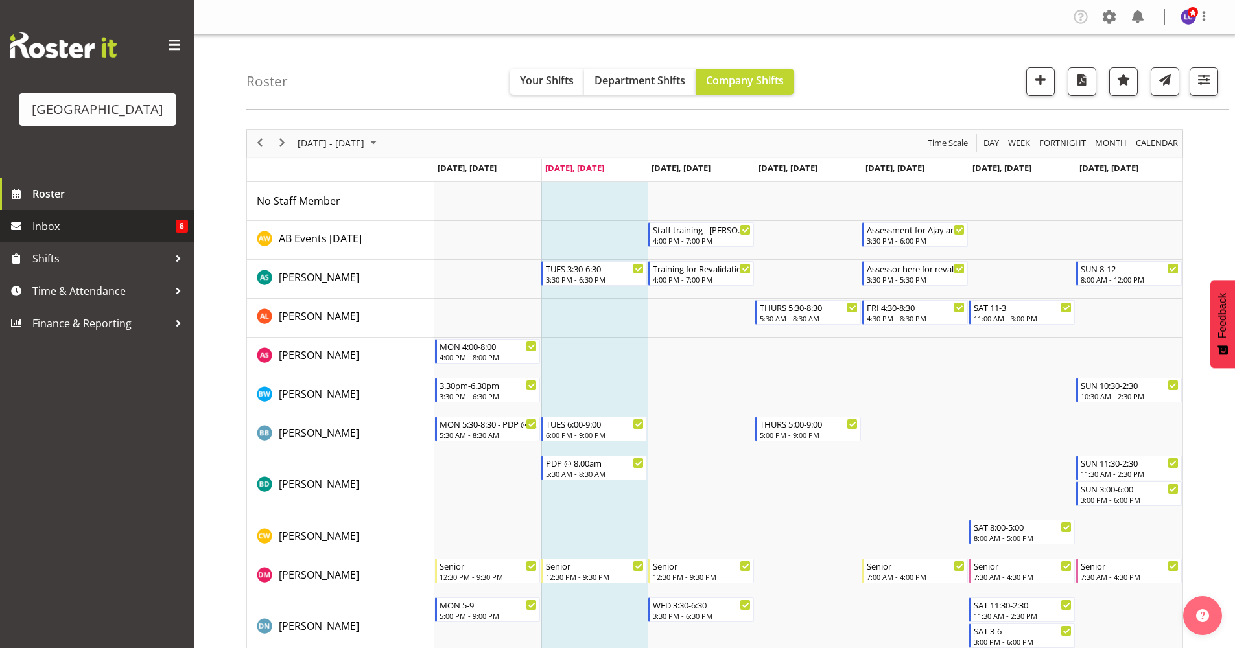
click at [81, 238] on link "Inbox 8" at bounding box center [97, 226] width 194 height 32
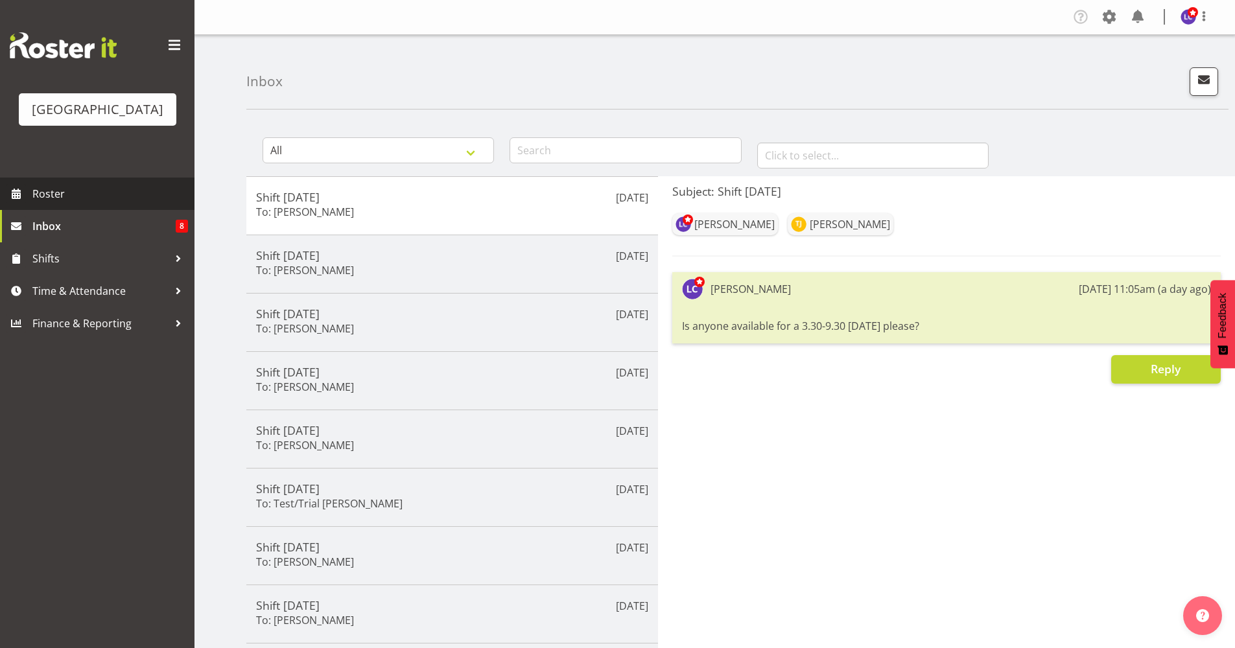
click at [105, 207] on link "Roster" at bounding box center [97, 194] width 194 height 32
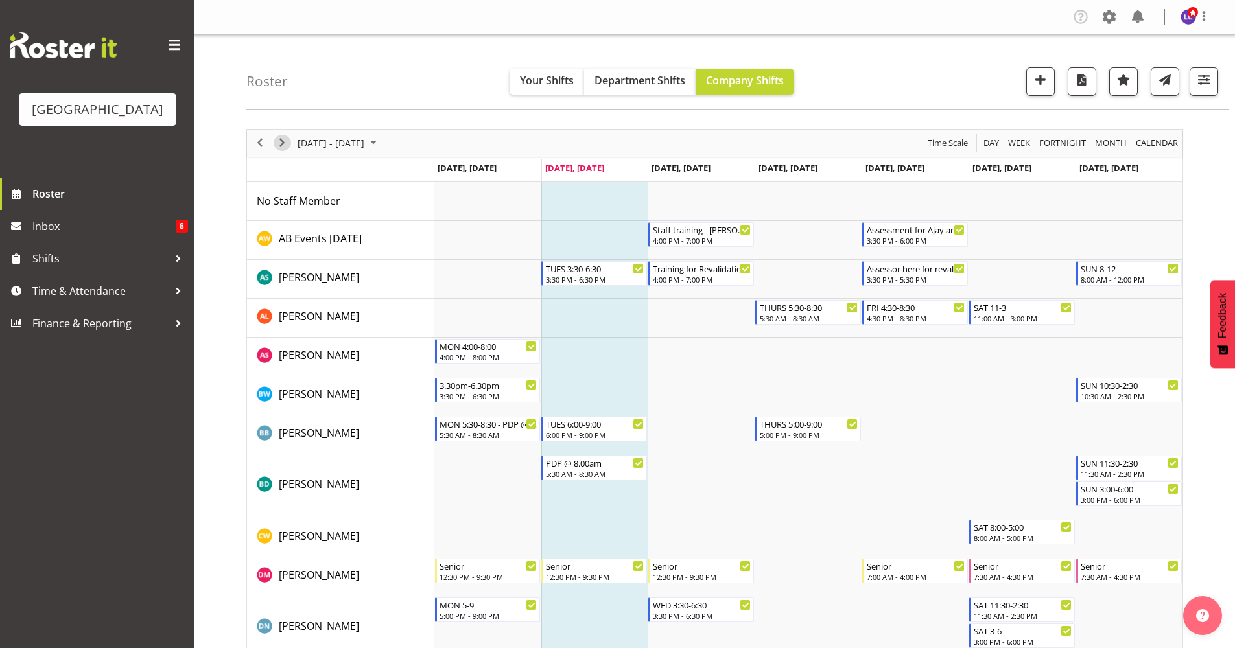
click at [285, 146] on span "Next" at bounding box center [282, 143] width 16 height 16
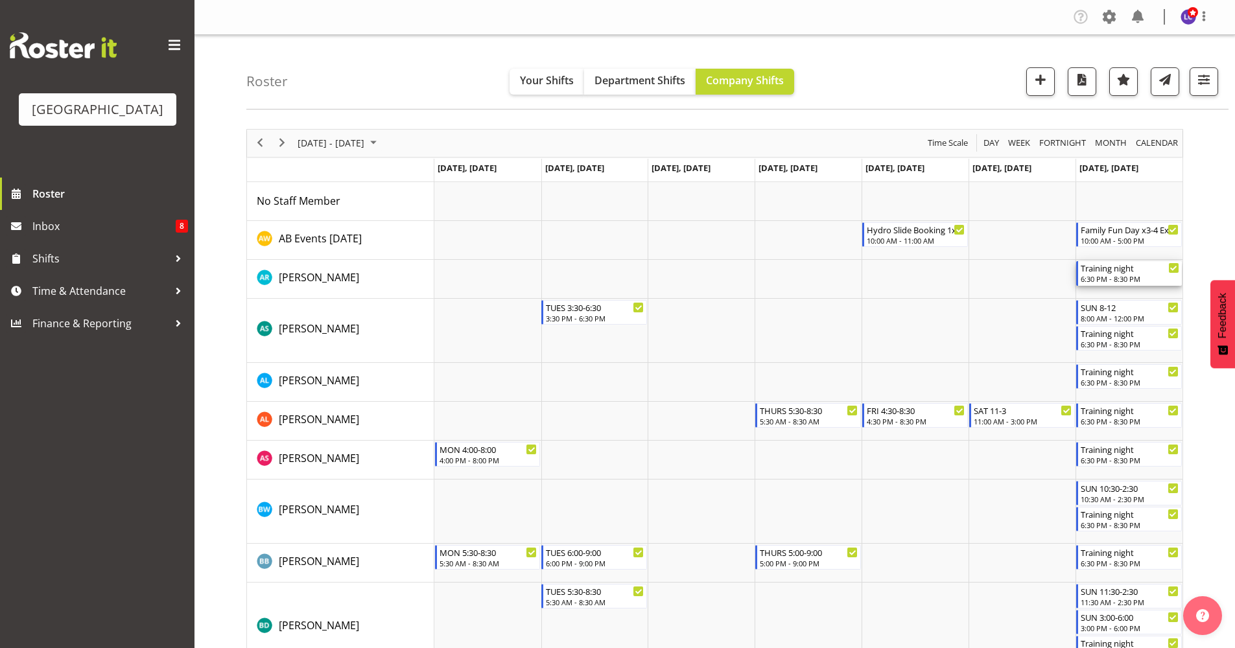
click at [1136, 274] on div "6:30 PM - 8:30 PM" at bounding box center [1129, 279] width 99 height 10
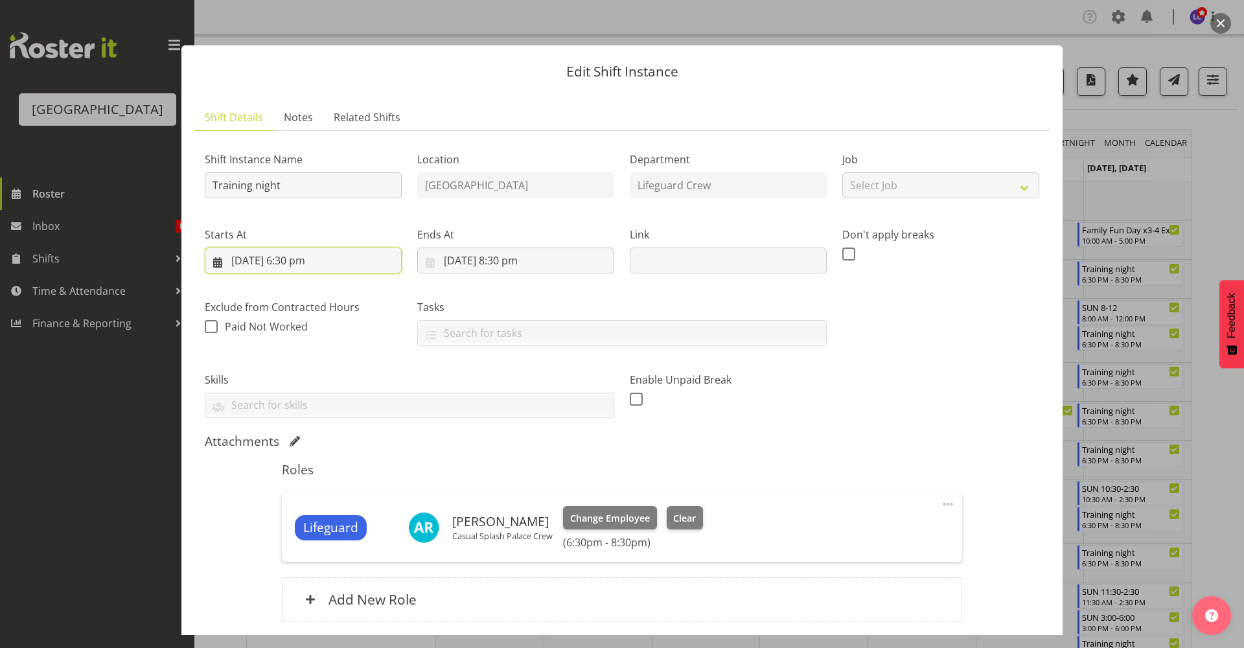
click at [286, 253] on input "[DATE] 6:30 pm" at bounding box center [303, 261] width 197 height 26
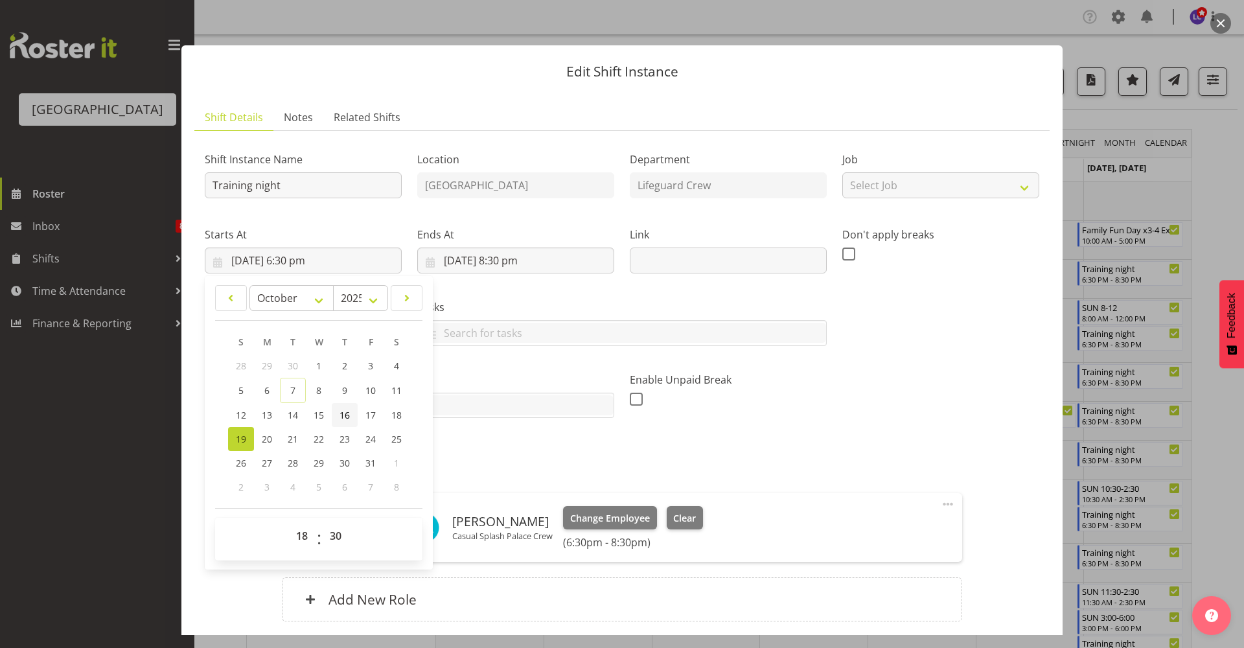
click at [345, 415] on span "16" at bounding box center [345, 415] width 10 height 12
type input "[DATE] 6:30 pm"
click at [524, 326] on input "text" at bounding box center [622, 333] width 408 height 20
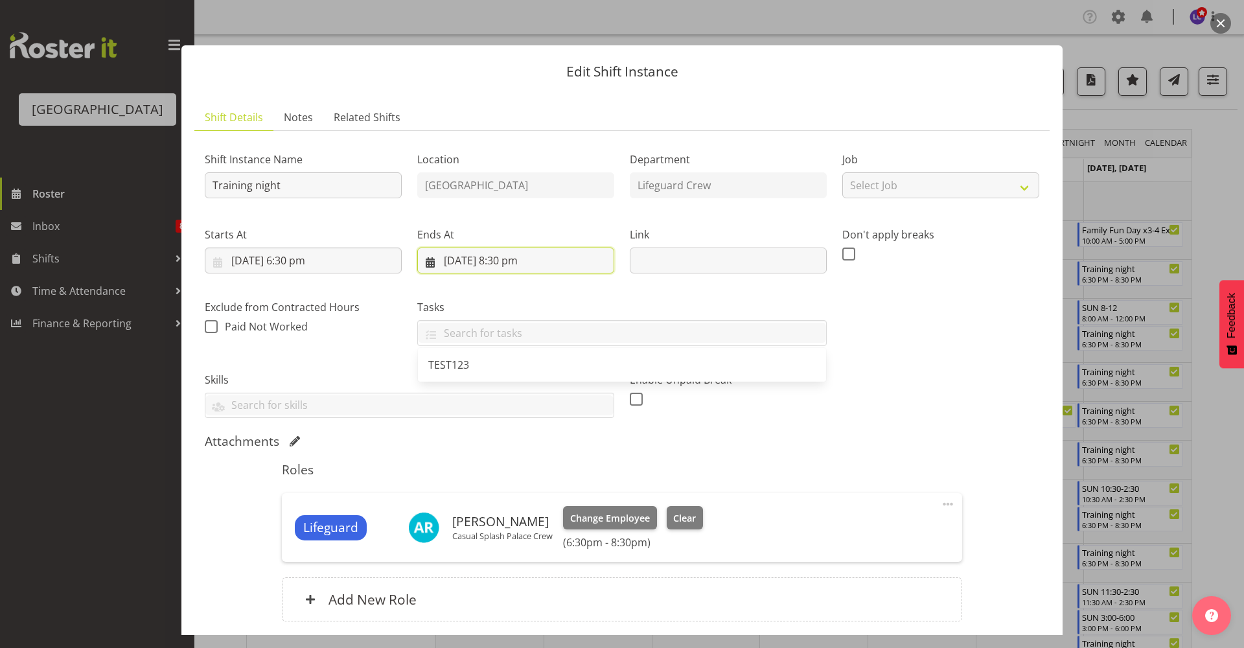
click at [516, 270] on input "[DATE] 8:30 pm" at bounding box center [515, 261] width 197 height 26
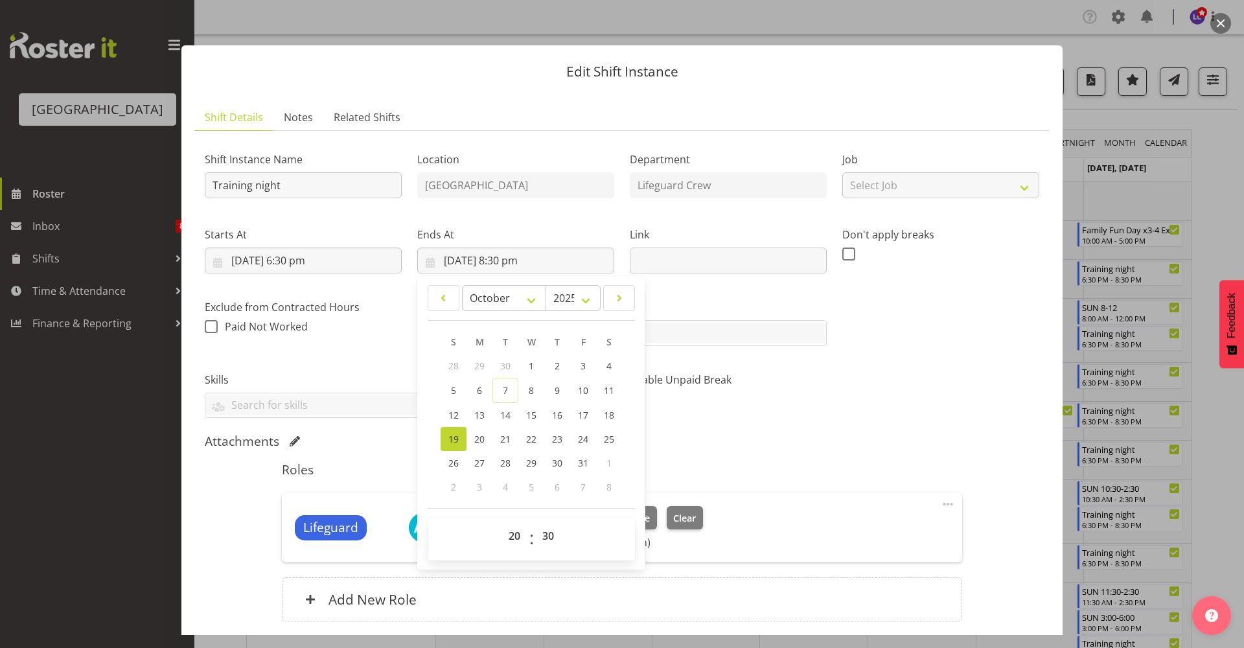
click at [797, 430] on div "Shift Instance Name Training night Location [GEOGRAPHIC_DATA] Department Lifegu…" at bounding box center [622, 389] width 835 height 496
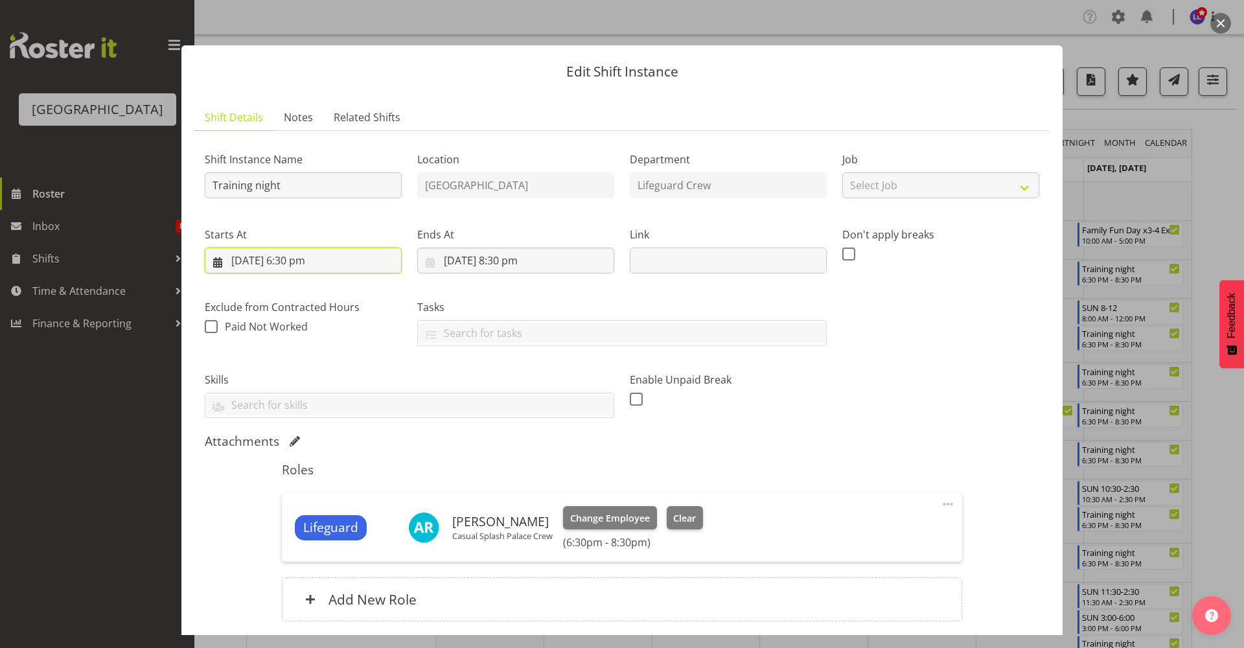
click at [330, 255] on input "[DATE] 6:30 pm" at bounding box center [303, 261] width 197 height 26
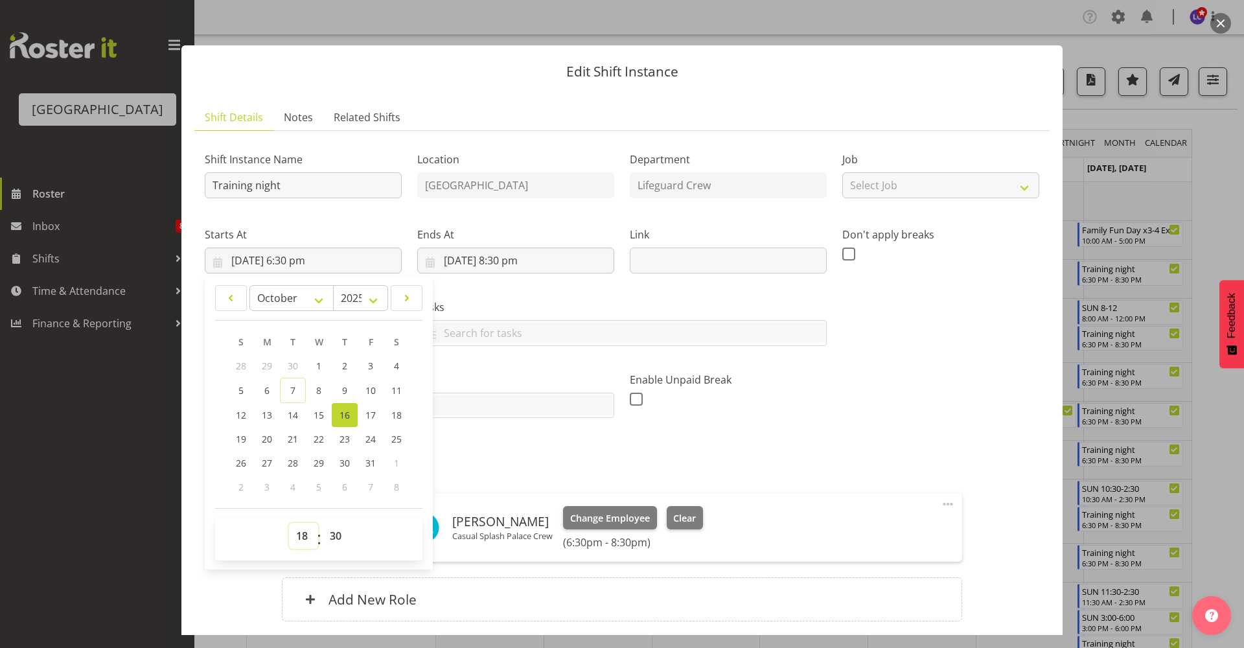
click at [302, 539] on select "00 01 02 03 04 05 06 07 08 09 10 11 12 13 14 15 16 17 18 19 20 21 22 23" at bounding box center [303, 536] width 29 height 26
select select "19"
click at [289, 523] on select "00 01 02 03 04 05 06 07 08 09 10 11 12 13 14 15 16 17 18 19 20 21 22 23" at bounding box center [303, 536] width 29 height 26
type input "[DATE] 7:30 pm"
click at [334, 531] on select "00 01 02 03 04 05 06 07 08 09 10 11 12 13 14 15 16 17 18 19 20 21 22 23 24 25 2…" at bounding box center [337, 536] width 29 height 26
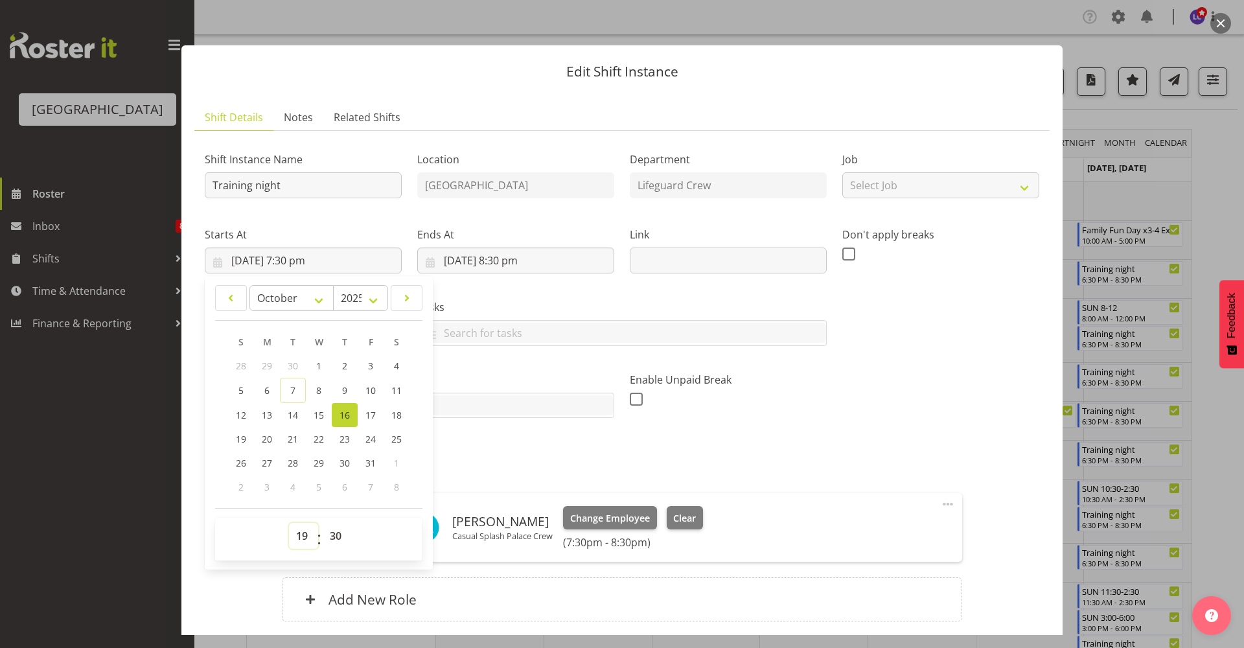
click at [303, 535] on select "00 01 02 03 04 05 06 07 08 09 10 11 12 13 14 15 16 17 18 19 20 21 22 23" at bounding box center [303, 536] width 29 height 26
select select "18"
click at [289, 523] on select "00 01 02 03 04 05 06 07 08 09 10 11 12 13 14 15 16 17 18 19 20 21 22 23" at bounding box center [303, 536] width 29 height 26
type input "[DATE] 6:30 pm"
click at [787, 439] on div "Attachments" at bounding box center [622, 442] width 835 height 16
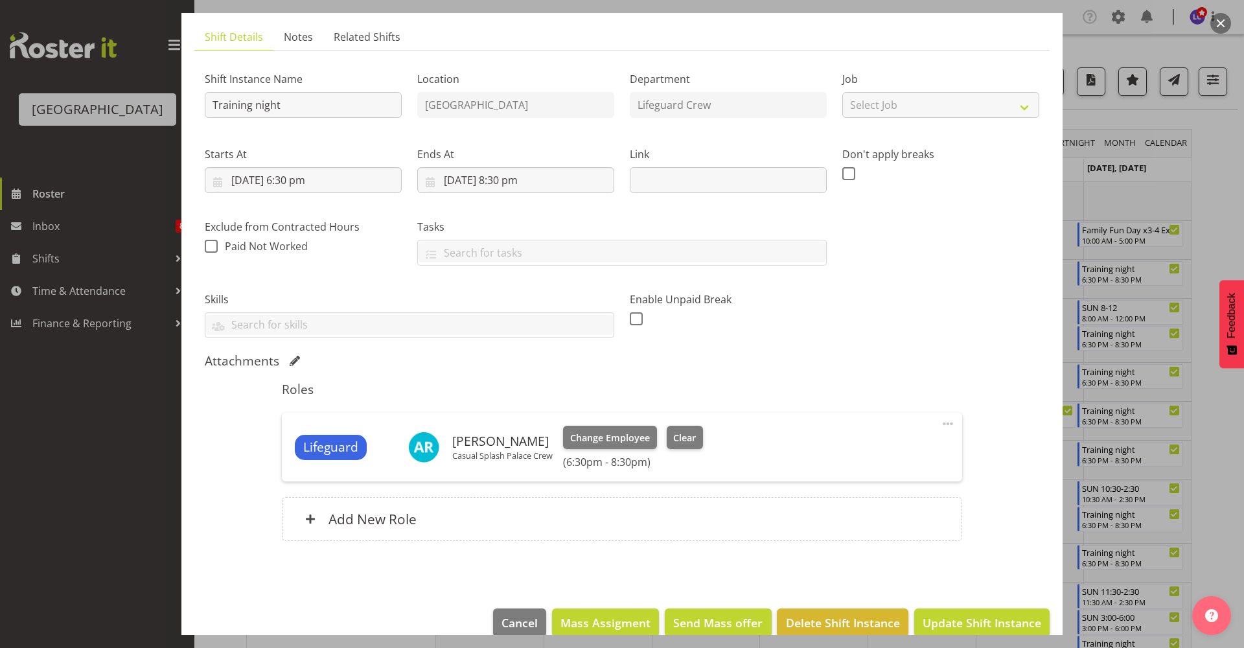
scroll to position [102, 0]
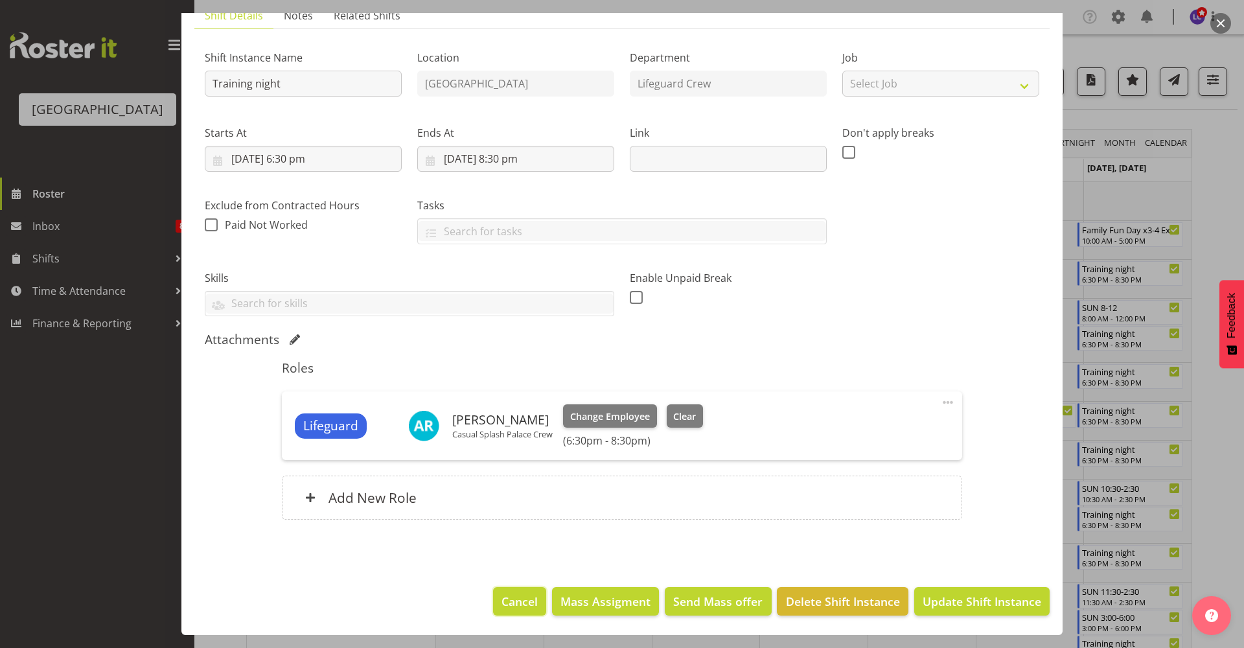
click at [506, 598] on span "Cancel" at bounding box center [520, 601] width 36 height 17
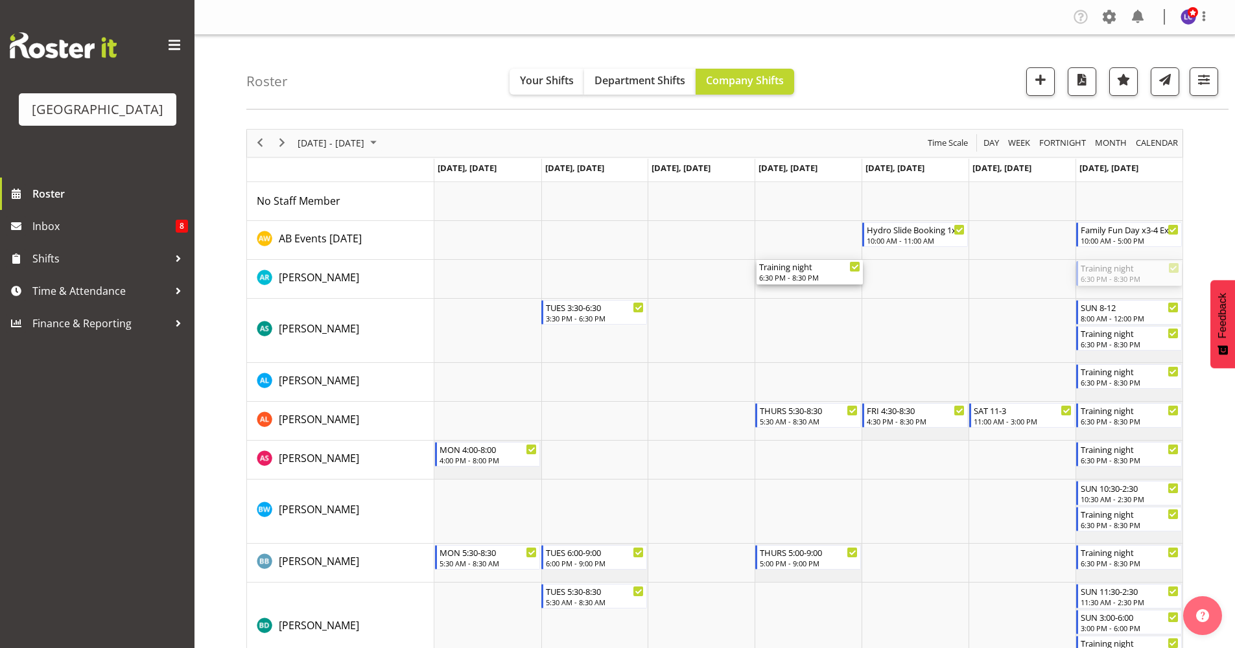
drag, startPoint x: 1138, startPoint y: 277, endPoint x: 814, endPoint y: 275, distance: 324.1
drag, startPoint x: 1114, startPoint y: 343, endPoint x: 839, endPoint y: 342, distance: 274.8
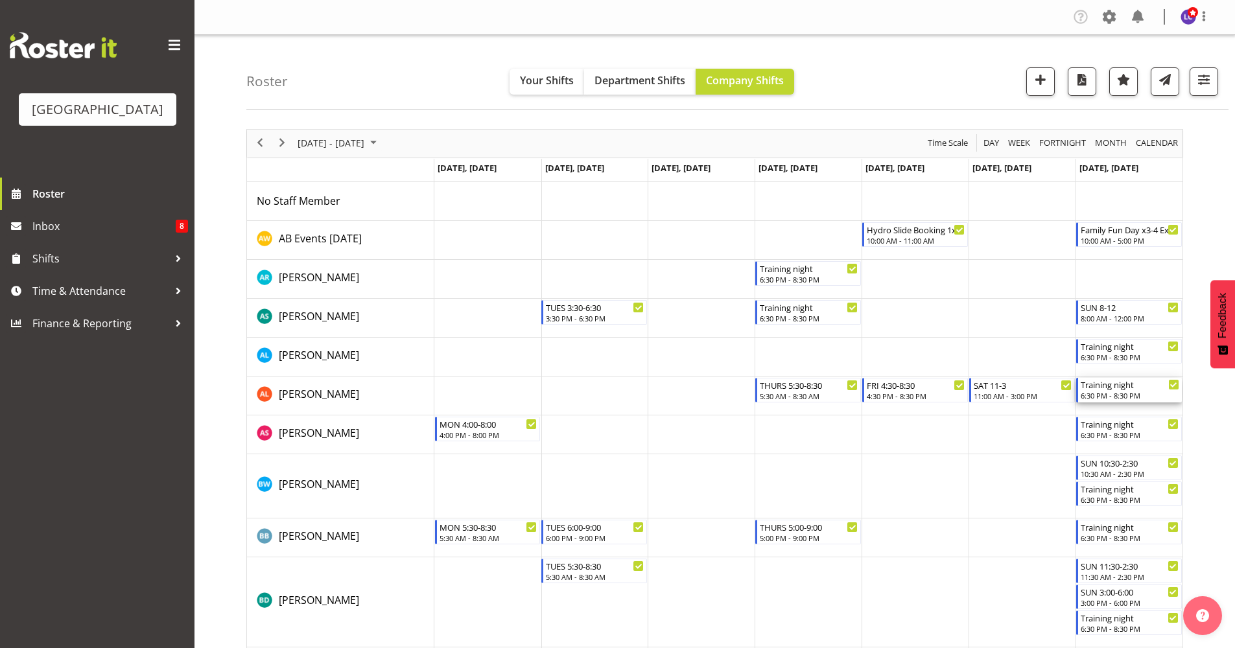
click at [1114, 390] on div "Training night" at bounding box center [1129, 384] width 99 height 13
click at [0, 0] on div at bounding box center [0, 0] width 0 height 0
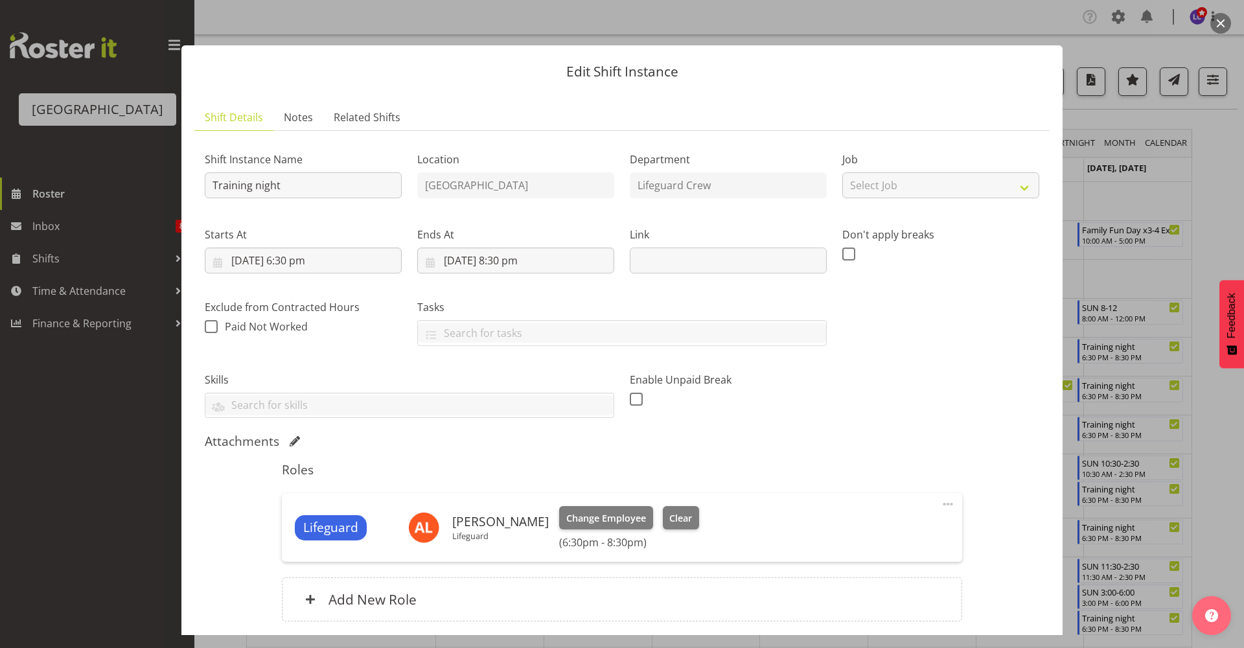
click at [368, 274] on div "Starts At [DATE] 6:30 pm January February March April May June July August Sept…" at bounding box center [303, 245] width 213 height 73
click at [367, 264] on input "[DATE] 6:30 pm" at bounding box center [303, 261] width 197 height 26
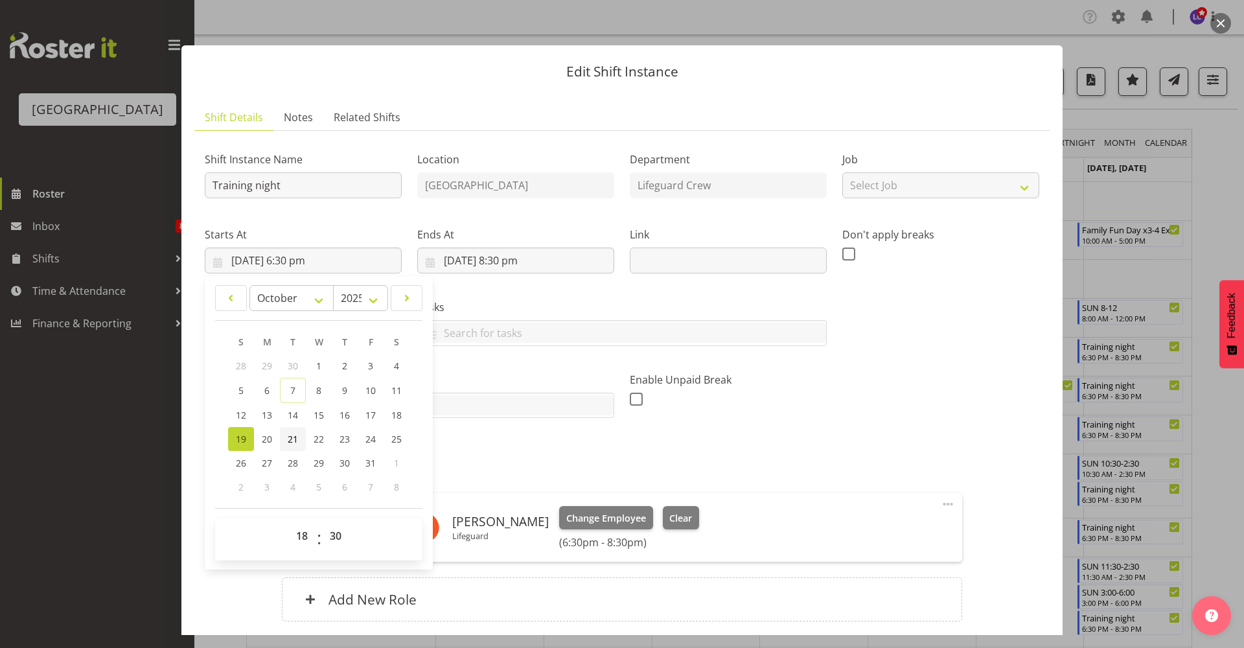
click at [293, 437] on span "21" at bounding box center [293, 439] width 10 height 12
type input "[DATE] 6:30 pm"
click at [872, 383] on div "Shift Instance Name Training night Location [GEOGRAPHIC_DATA] Department Lifegu…" at bounding box center [622, 280] width 850 height 293
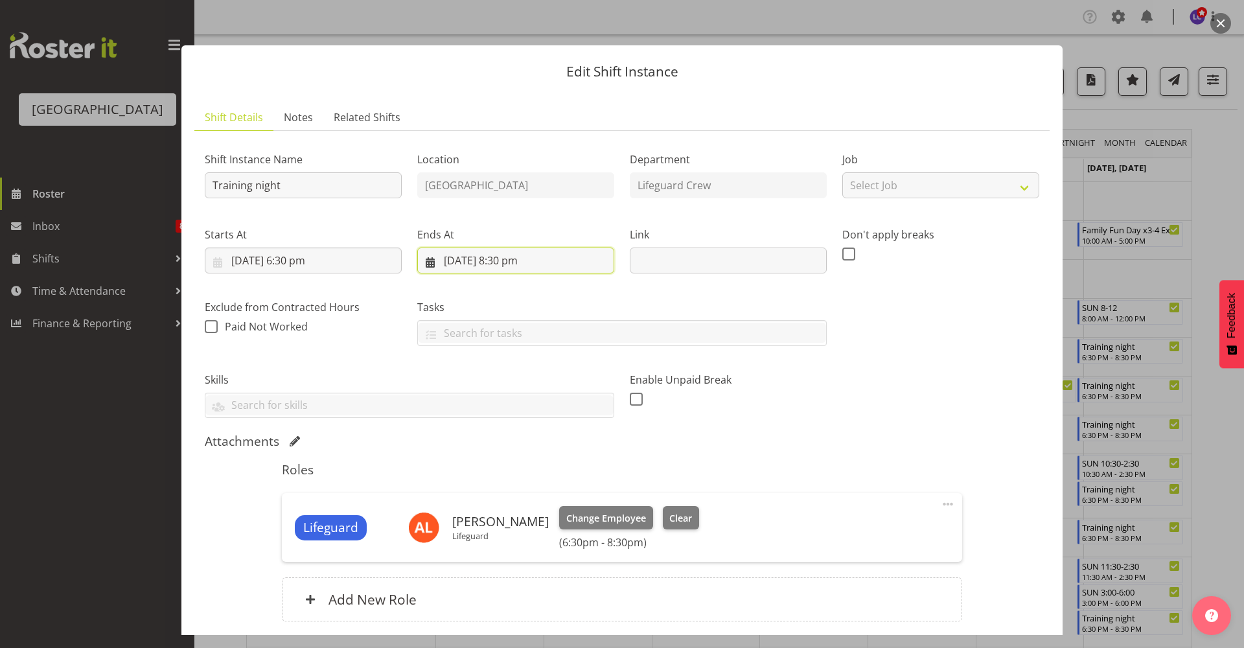
click at [491, 261] on input "[DATE] 8:30 pm" at bounding box center [515, 261] width 197 height 26
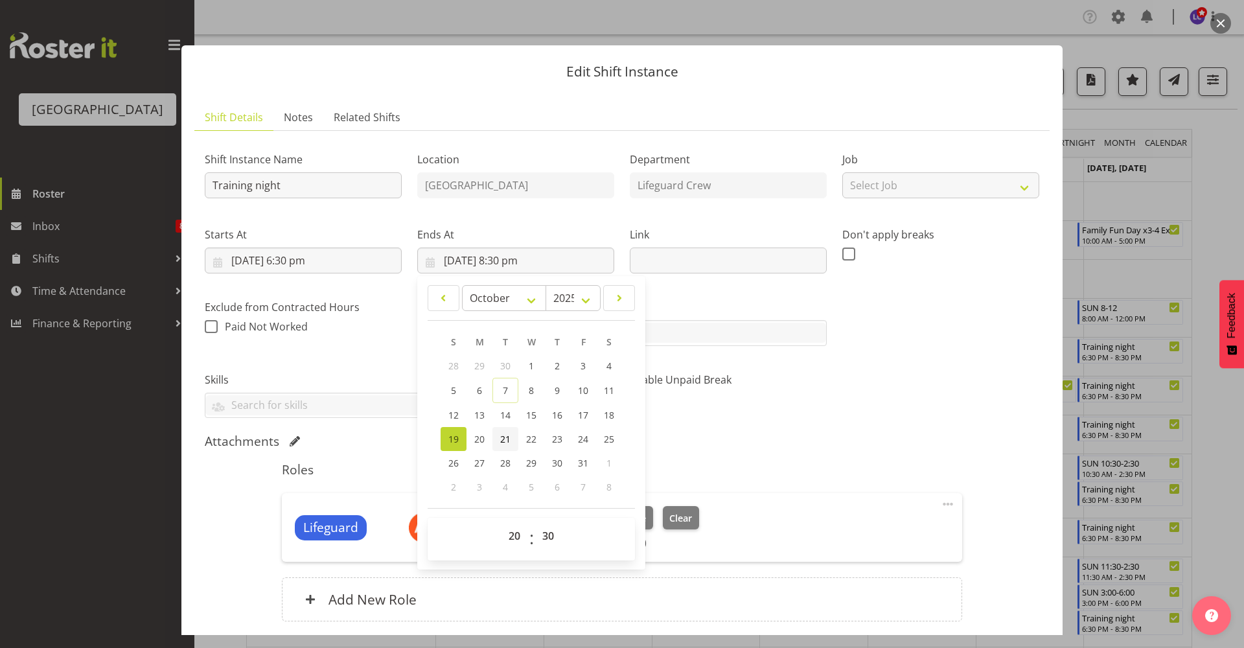
click at [500, 437] on span "21" at bounding box center [505, 439] width 10 height 12
type input "[DATE] 8:30 pm"
click at [866, 416] on div "Shift Instance Name Training night Location [GEOGRAPHIC_DATA] Department Lifegu…" at bounding box center [622, 280] width 850 height 293
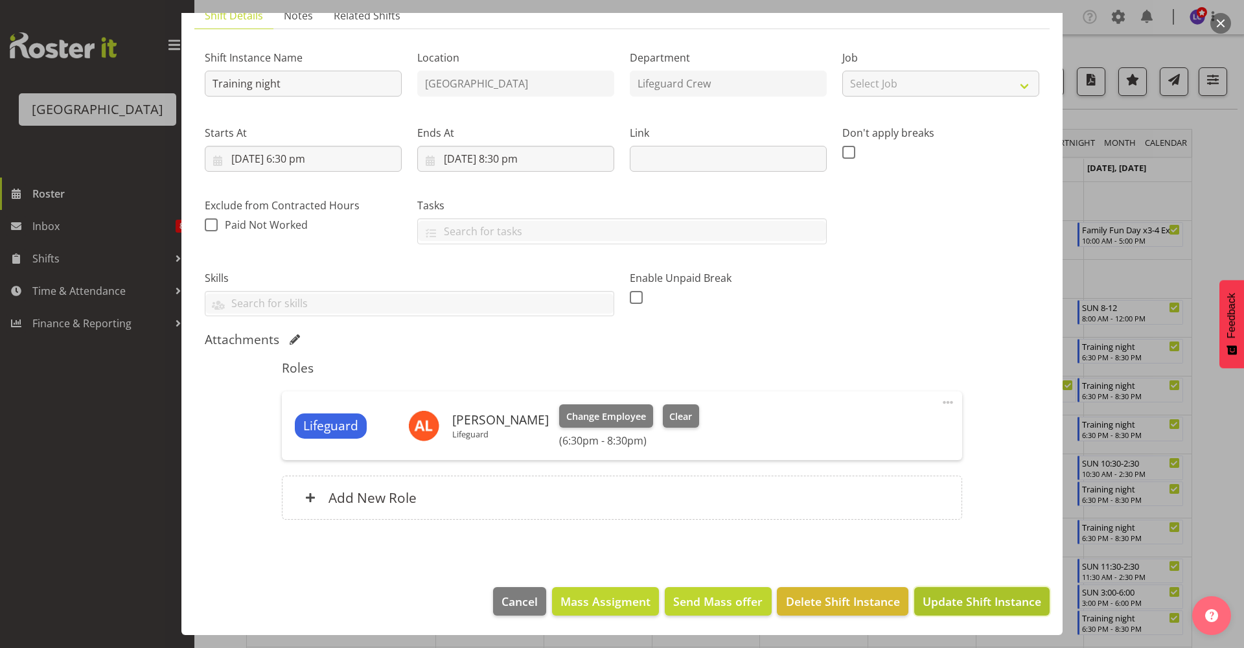
click at [975, 602] on span "Update Shift Instance" at bounding box center [982, 601] width 119 height 17
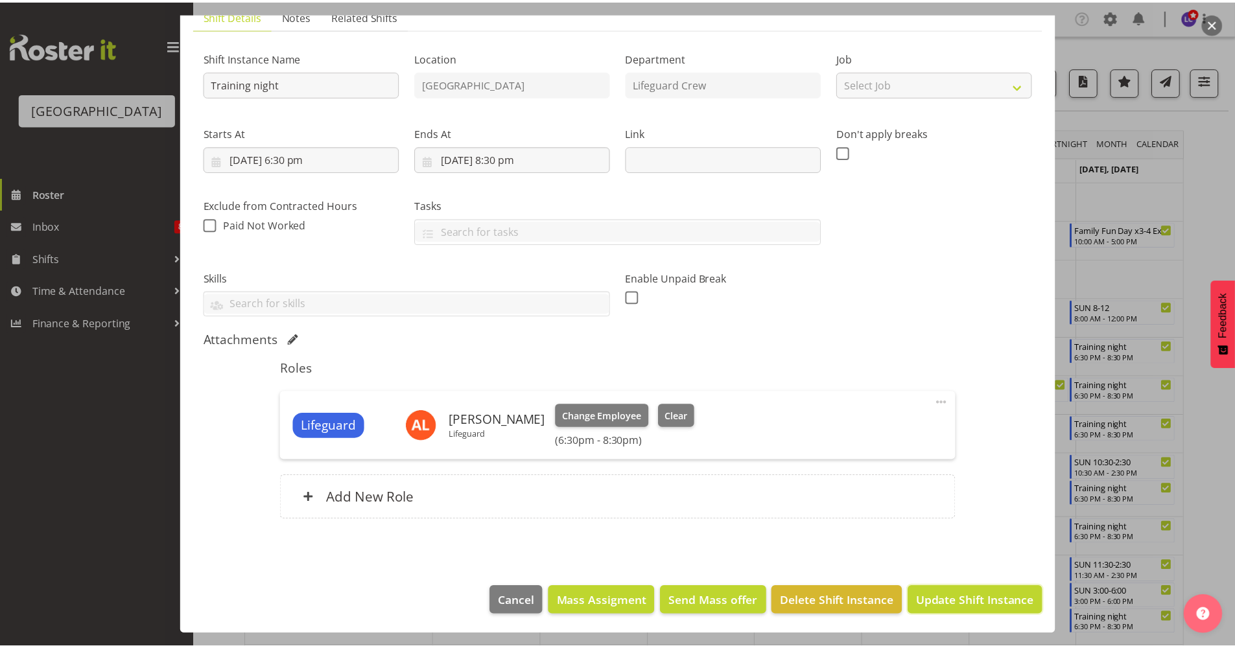
scroll to position [50, 0]
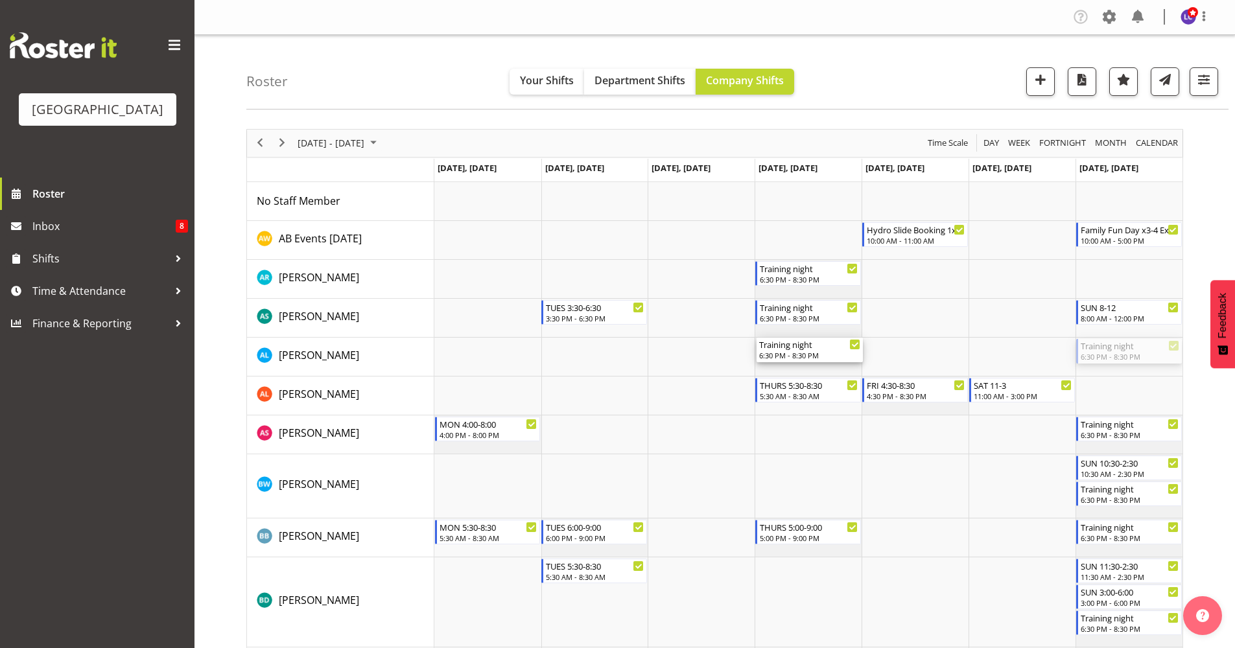
drag, startPoint x: 1109, startPoint y: 355, endPoint x: 835, endPoint y: 362, distance: 273.6
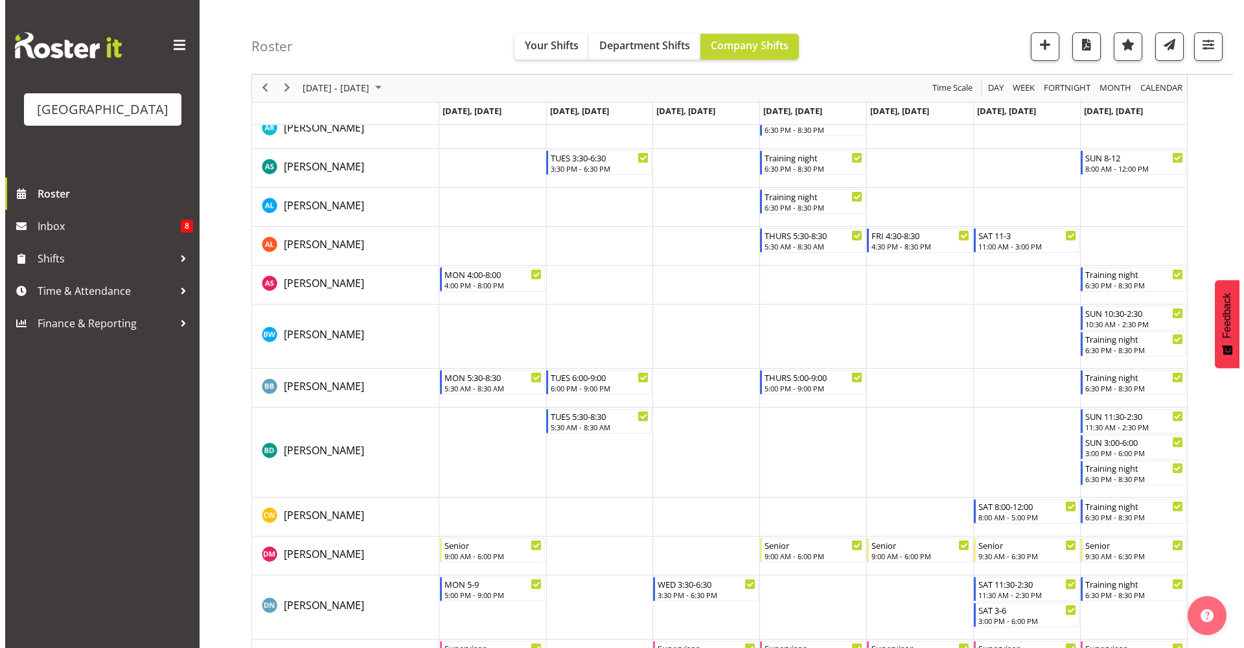
scroll to position [166, 0]
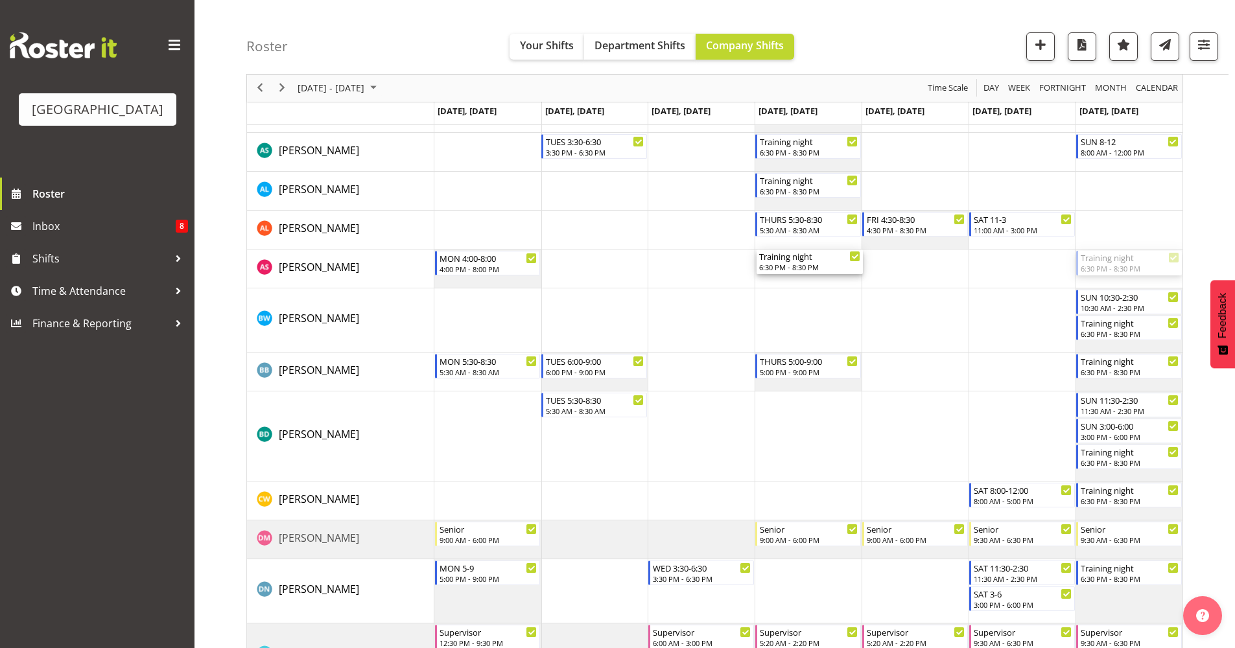
drag, startPoint x: 954, startPoint y: 265, endPoint x: 810, endPoint y: 272, distance: 144.0
drag, startPoint x: 1113, startPoint y: 325, endPoint x: 796, endPoint y: 305, distance: 317.6
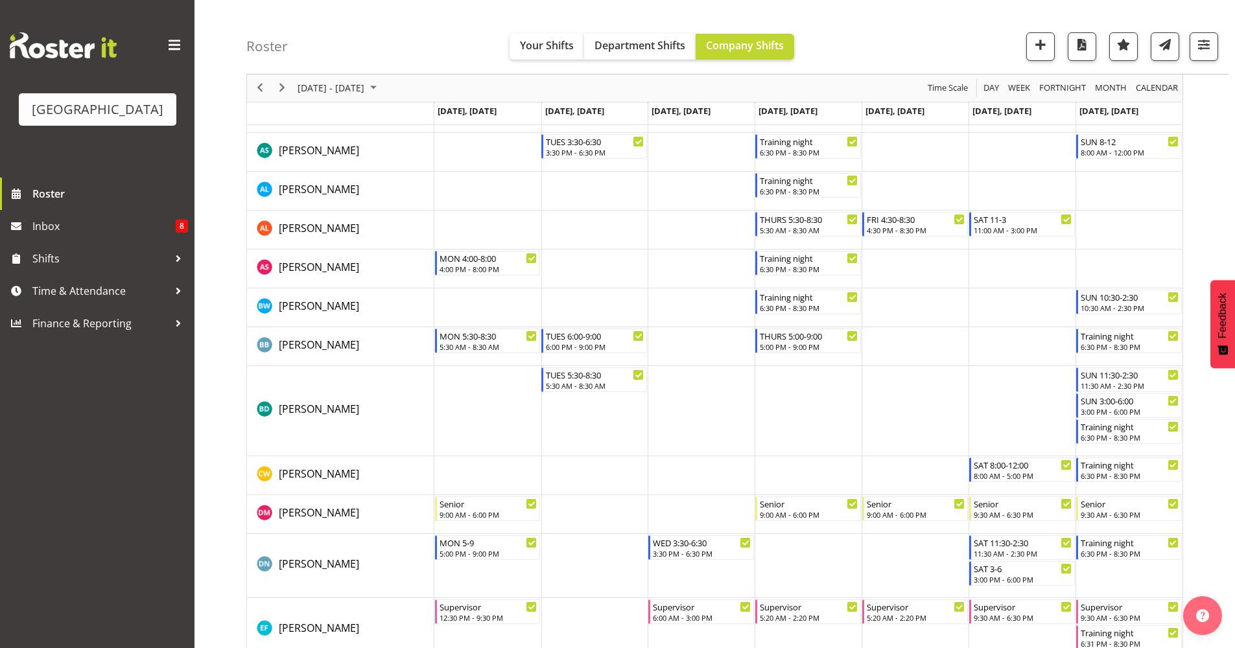
click at [796, 305] on div "6:30 PM - 8:30 PM" at bounding box center [809, 308] width 98 height 10
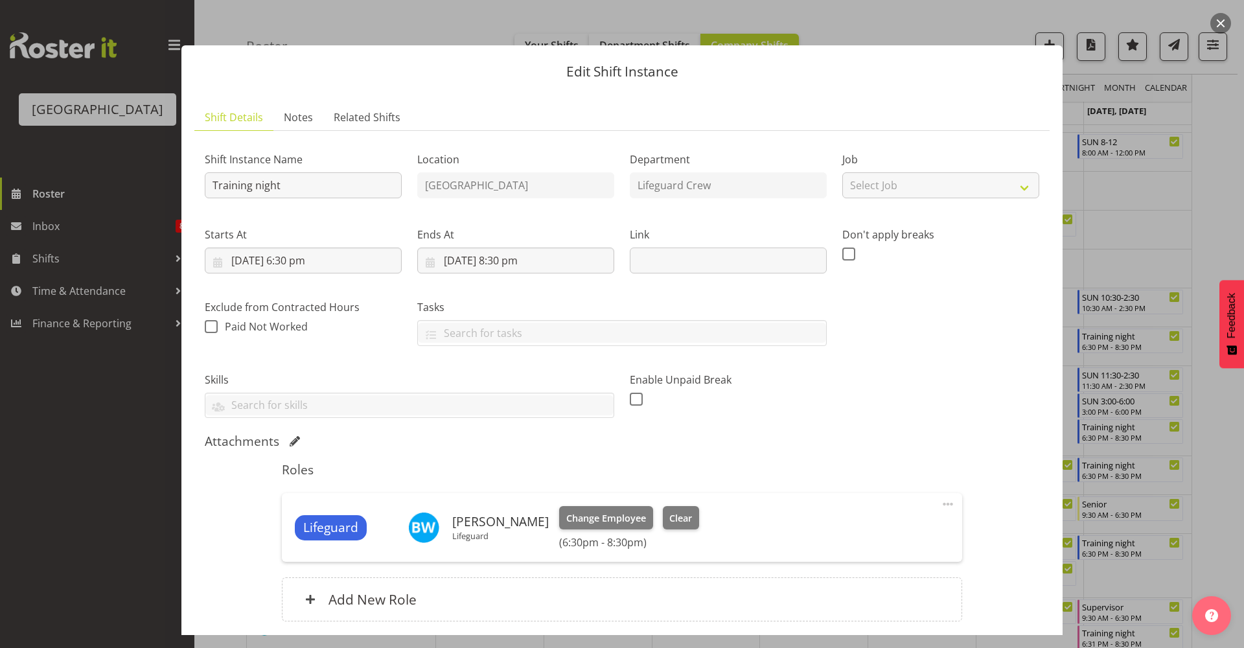
scroll to position [102, 0]
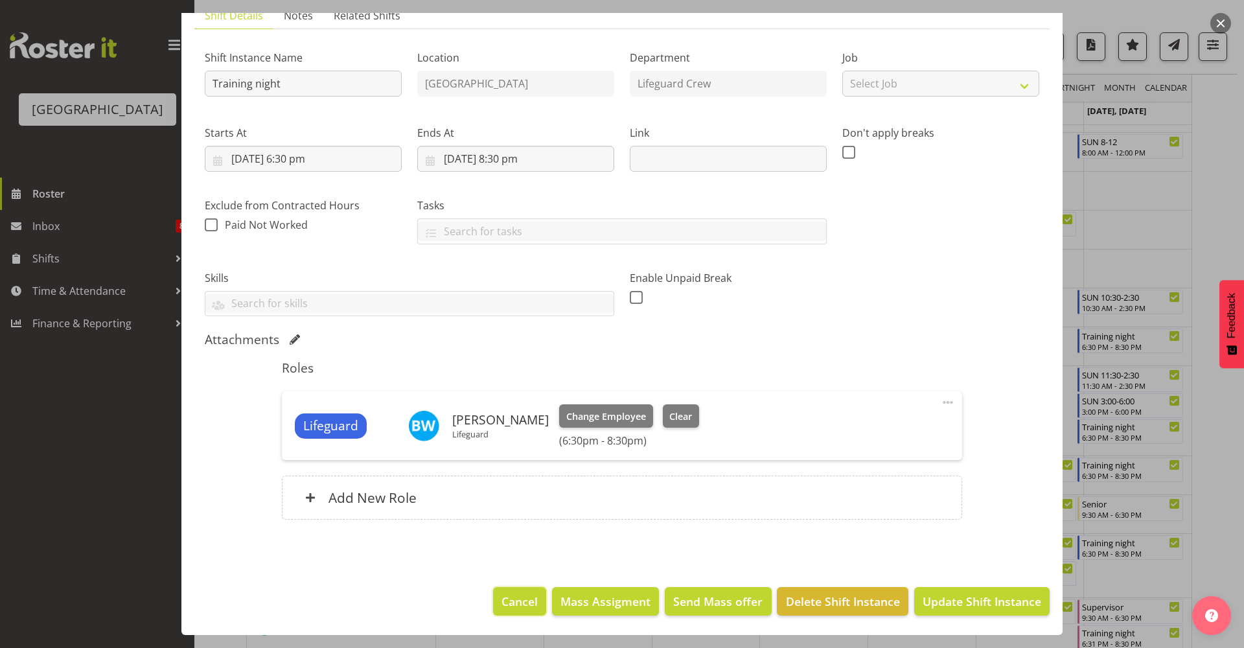
click at [509, 600] on span "Cancel" at bounding box center [520, 601] width 36 height 17
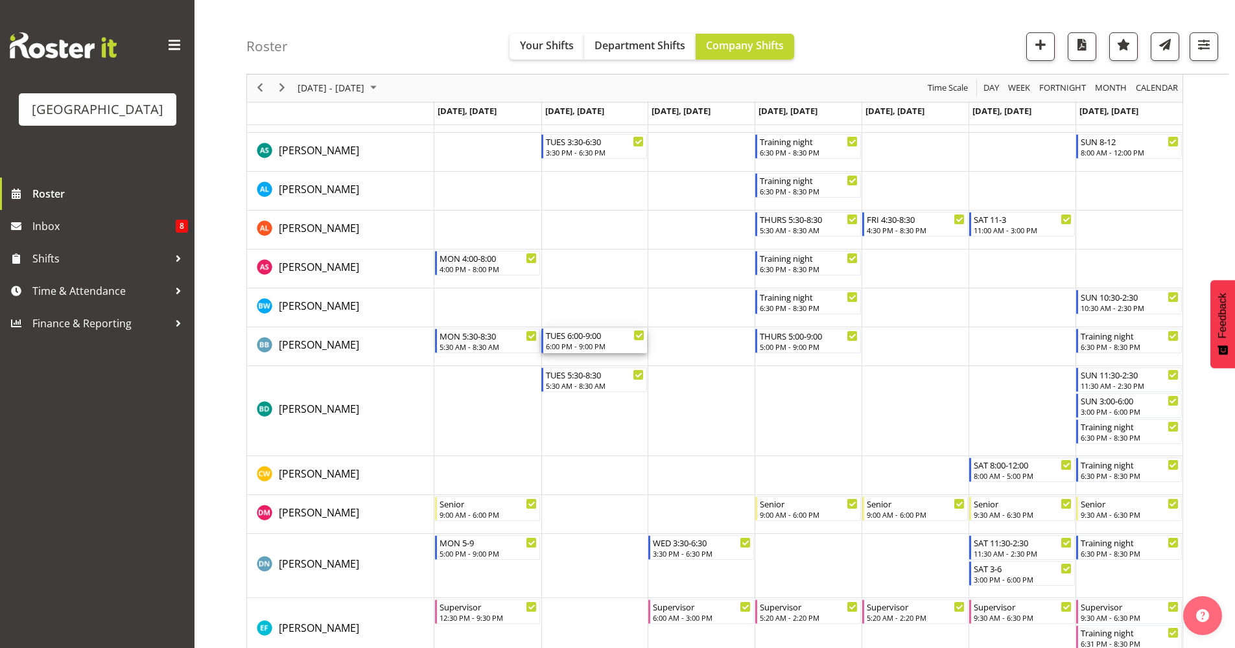
click at [589, 342] on div "TUES 6:00-9:00 6:00 PM - 9:00 PM" at bounding box center [595, 341] width 99 height 25
click at [0, 0] on div at bounding box center [0, 0] width 0 height 0
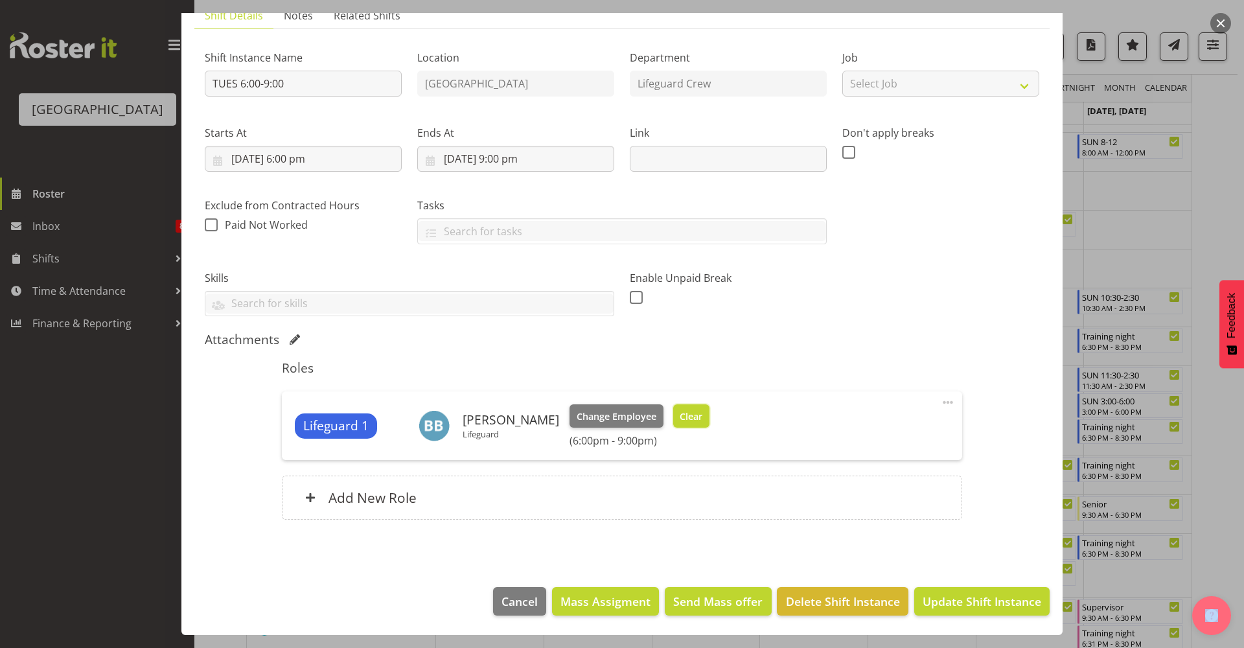
click at [695, 426] on button "Clear" at bounding box center [691, 415] width 37 height 23
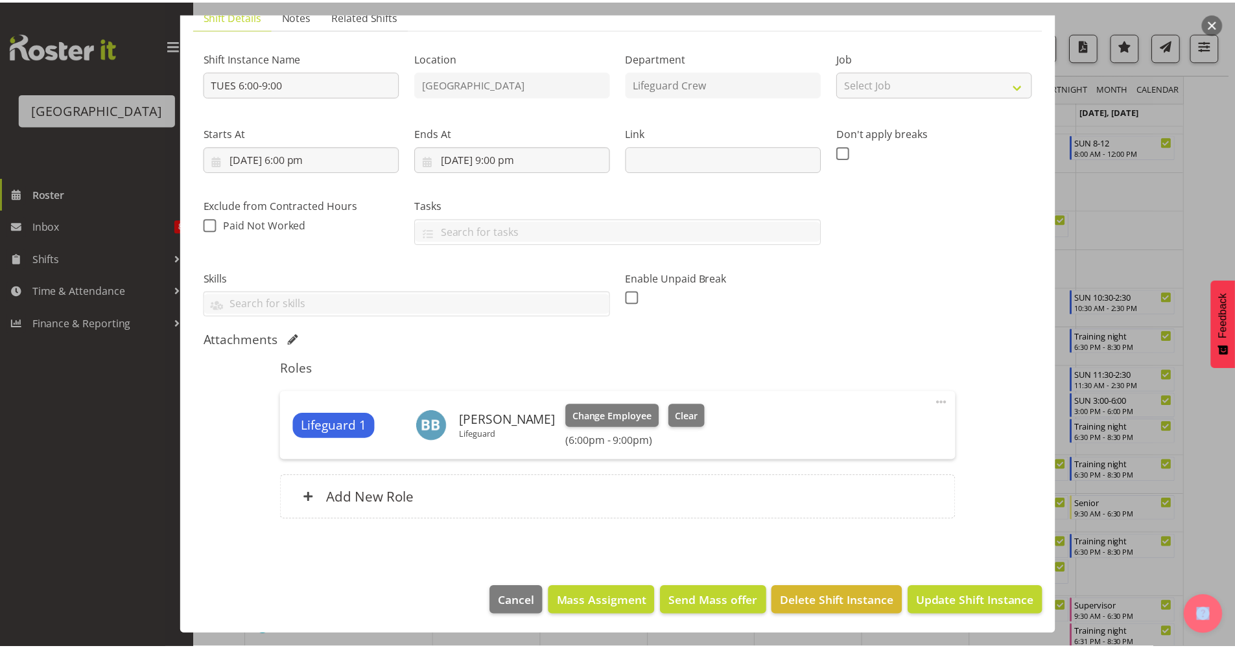
scroll to position [84, 0]
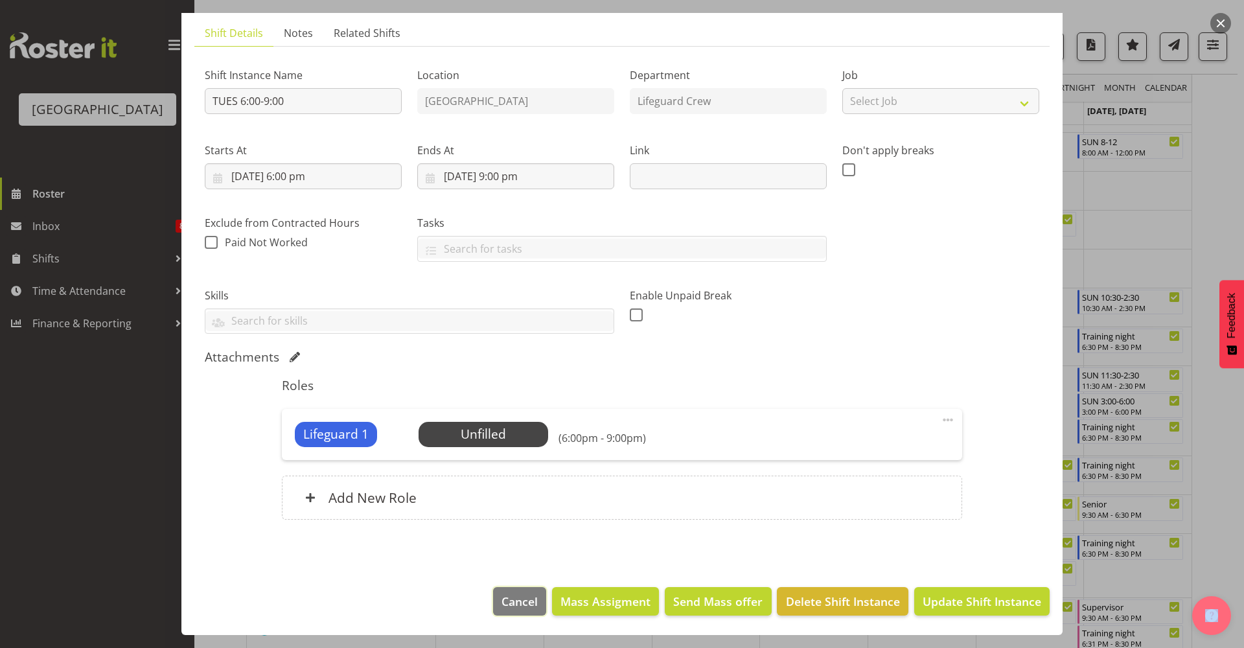
click at [511, 598] on span "Cancel" at bounding box center [520, 601] width 36 height 17
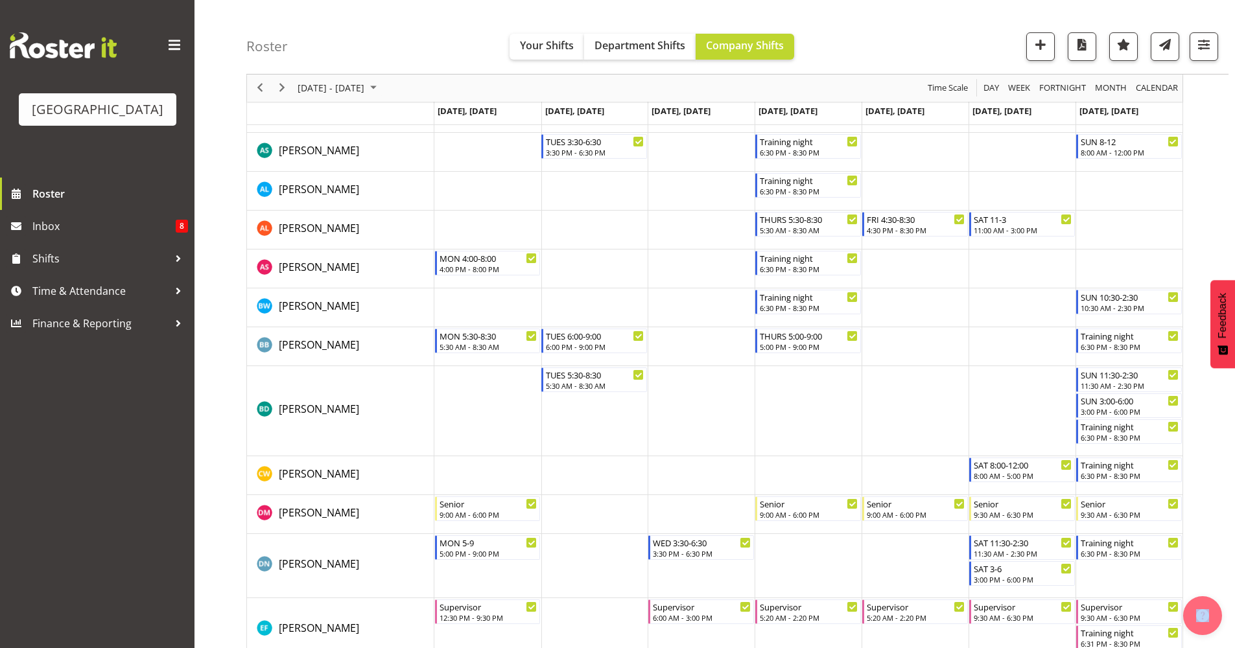
click at [292, 86] on div "next period" at bounding box center [282, 88] width 22 height 27
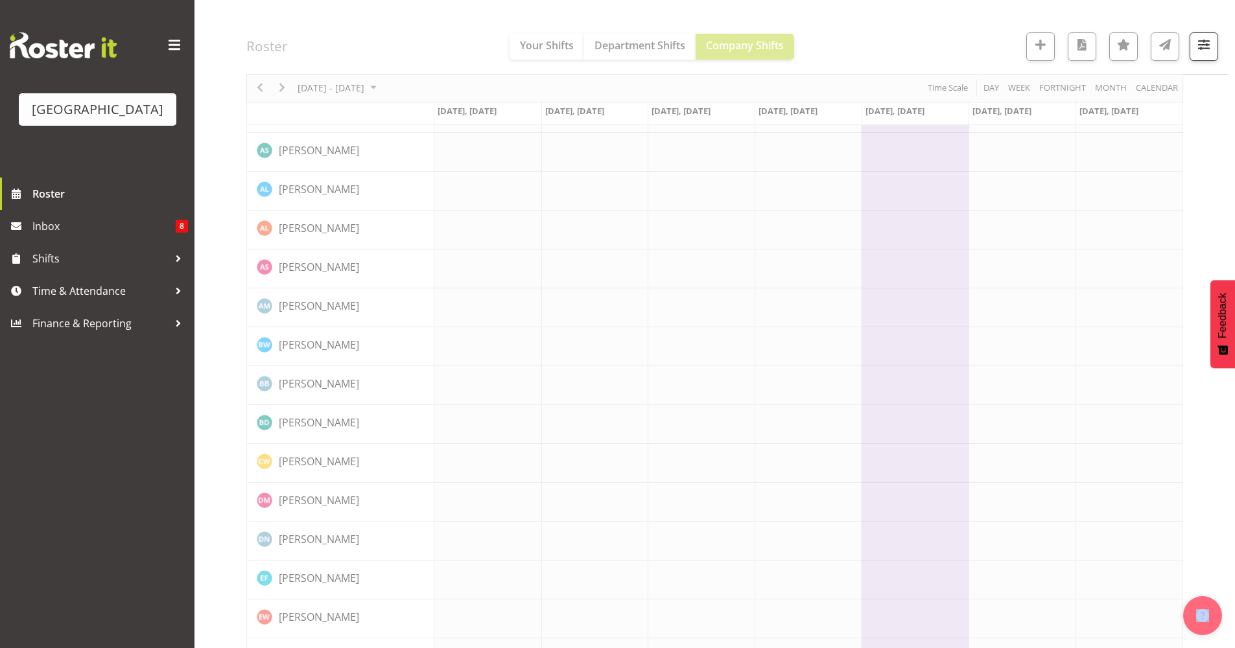
scroll to position [0, 0]
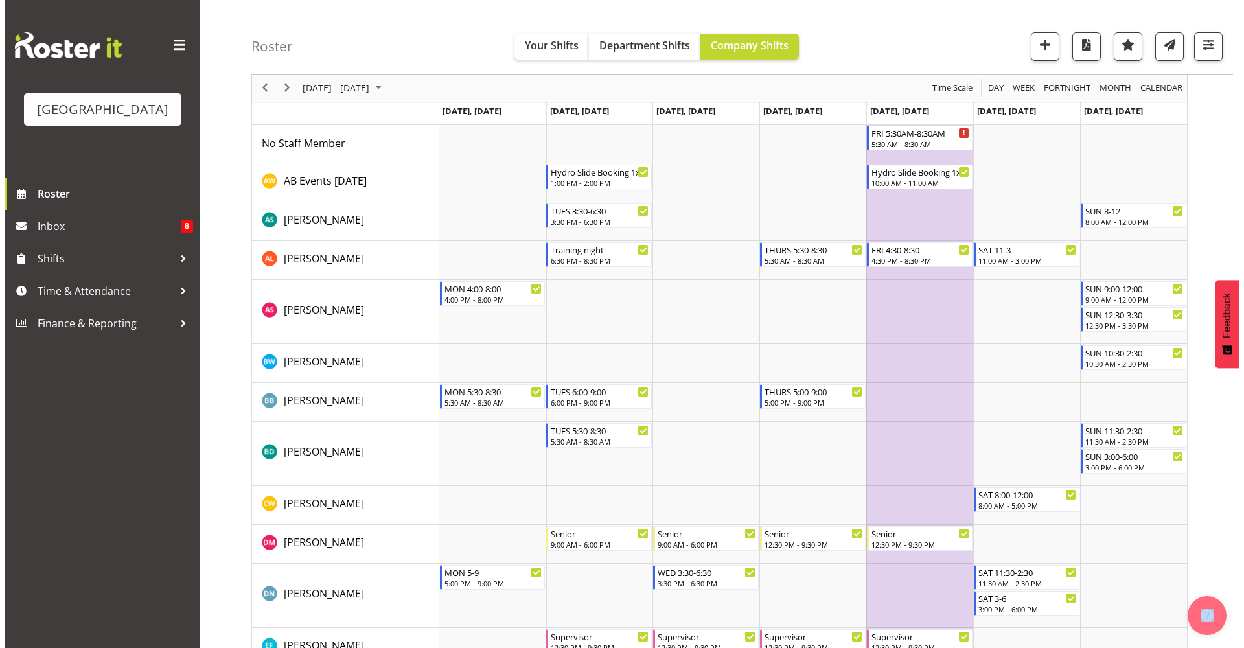
scroll to position [106, 0]
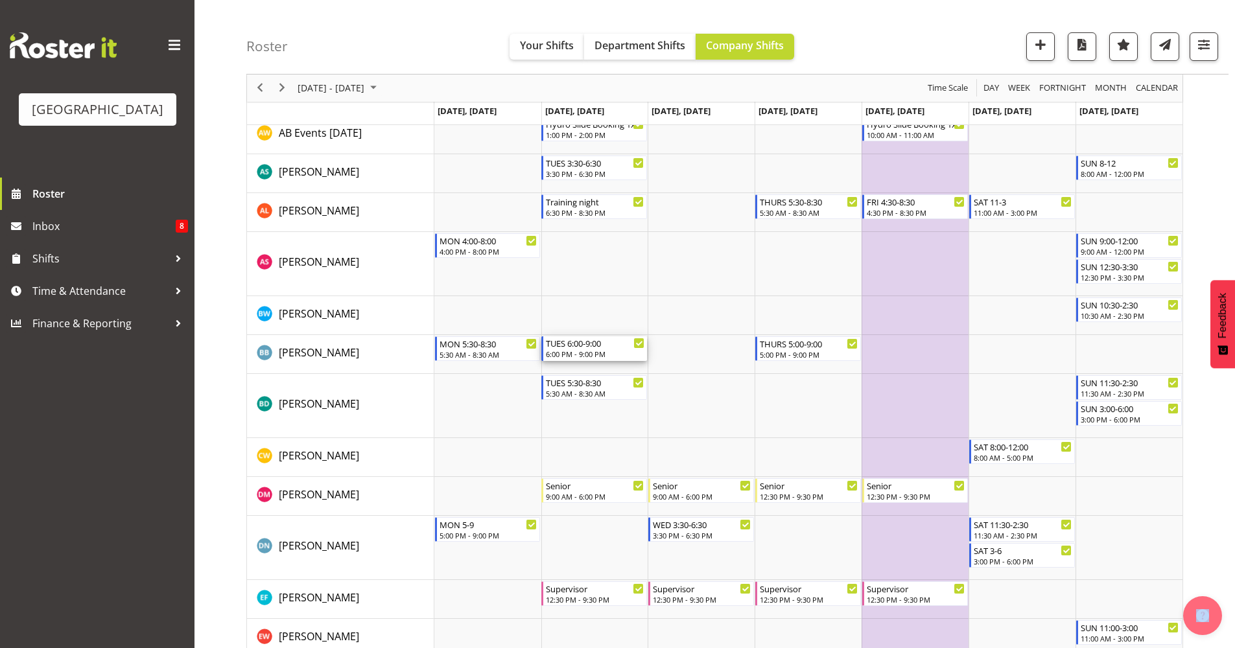
click at [596, 342] on div "TUES 6:00-9:00" at bounding box center [595, 342] width 99 height 13
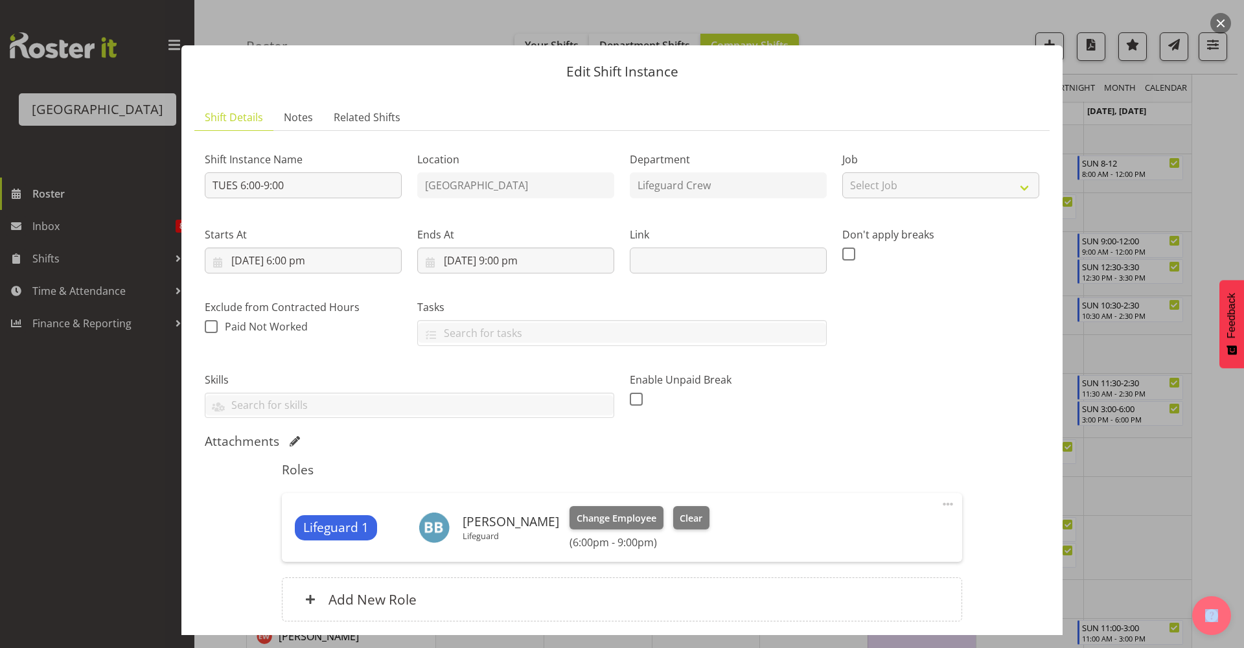
scroll to position [102, 0]
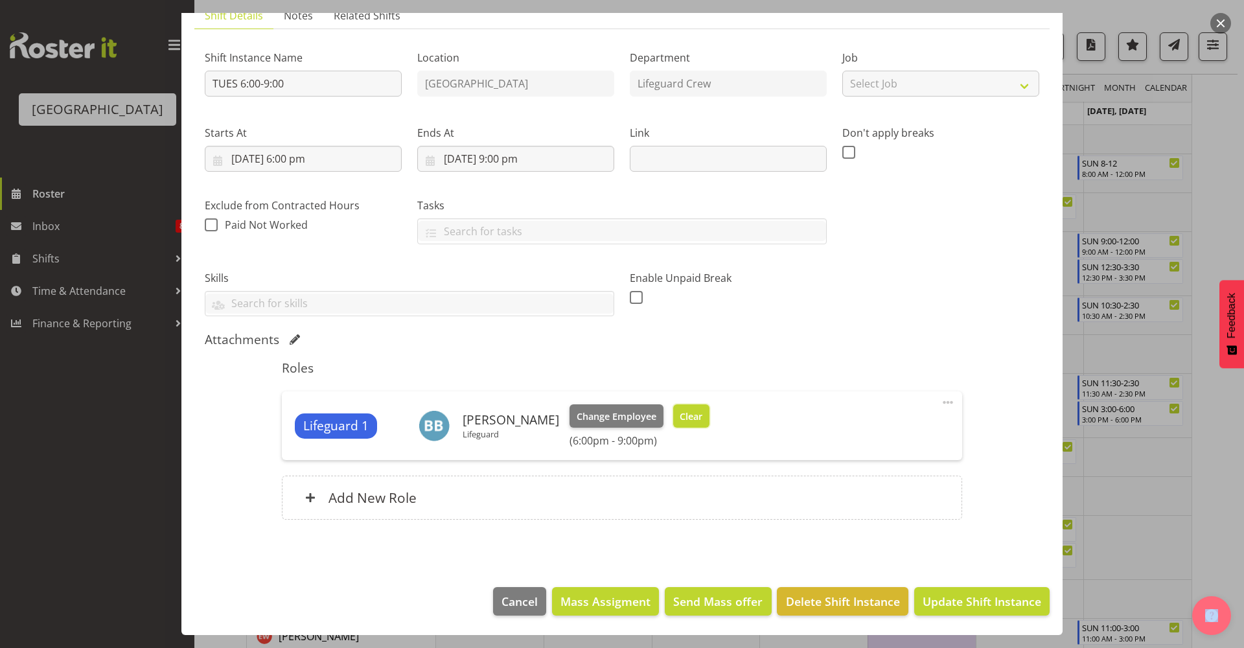
click at [680, 414] on span "Clear" at bounding box center [691, 417] width 23 height 14
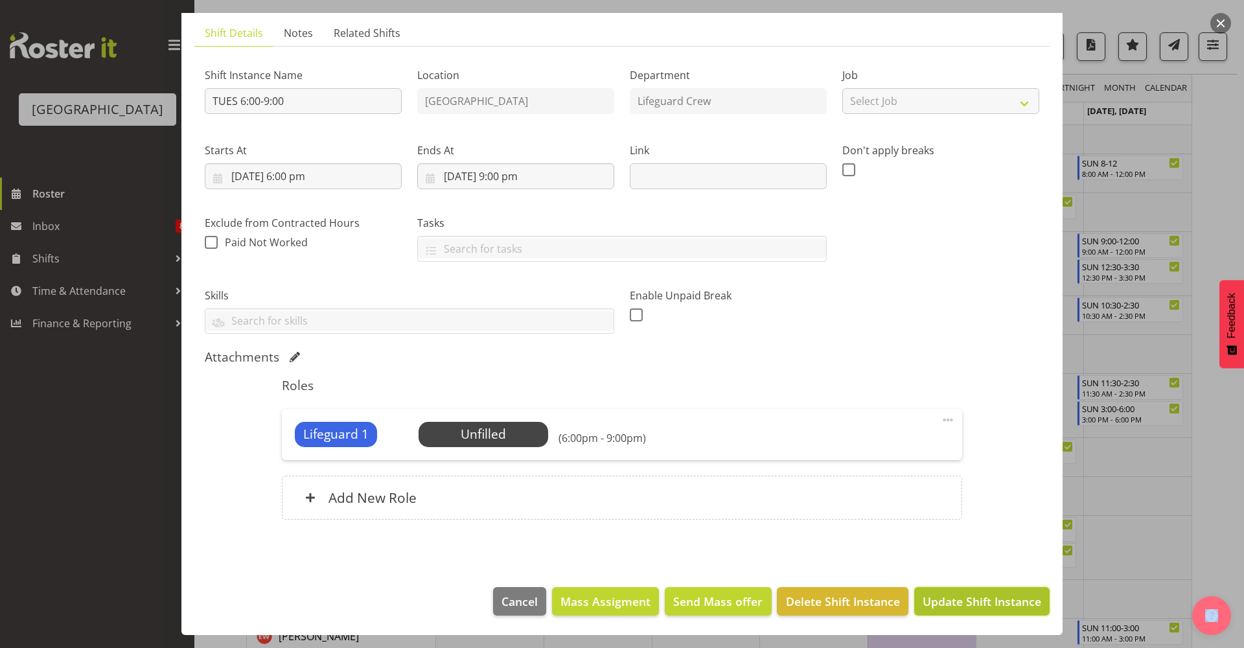
click at [981, 605] on span "Update Shift Instance" at bounding box center [982, 601] width 119 height 17
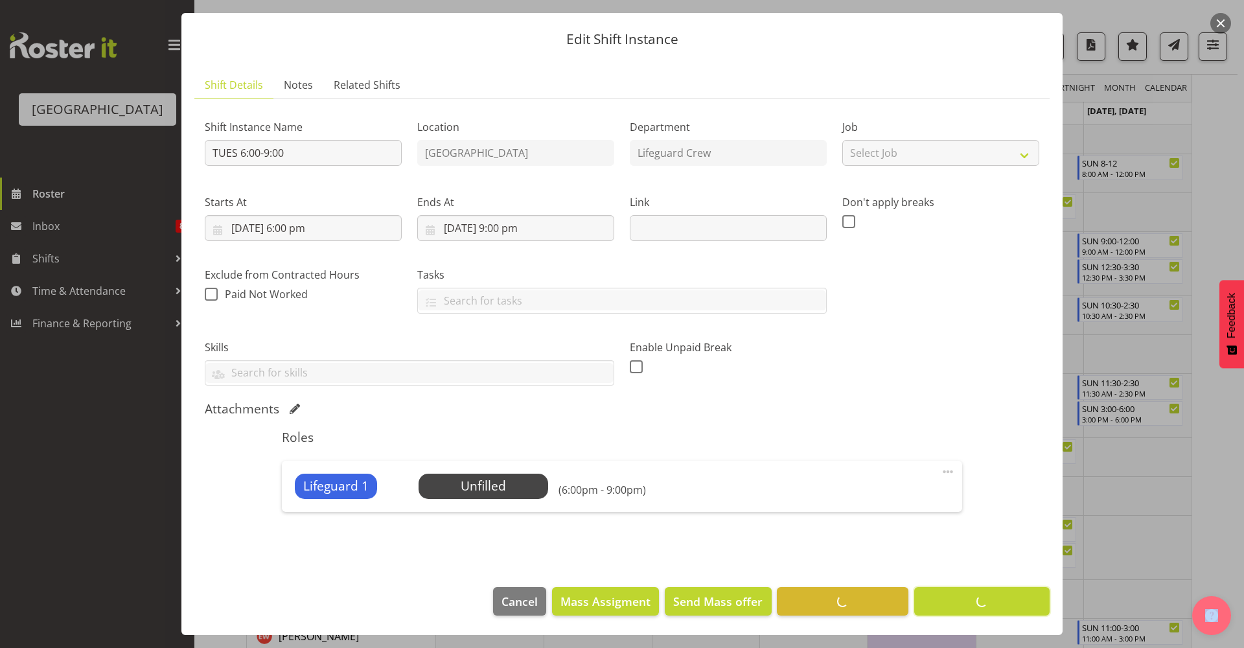
scroll to position [0, 0]
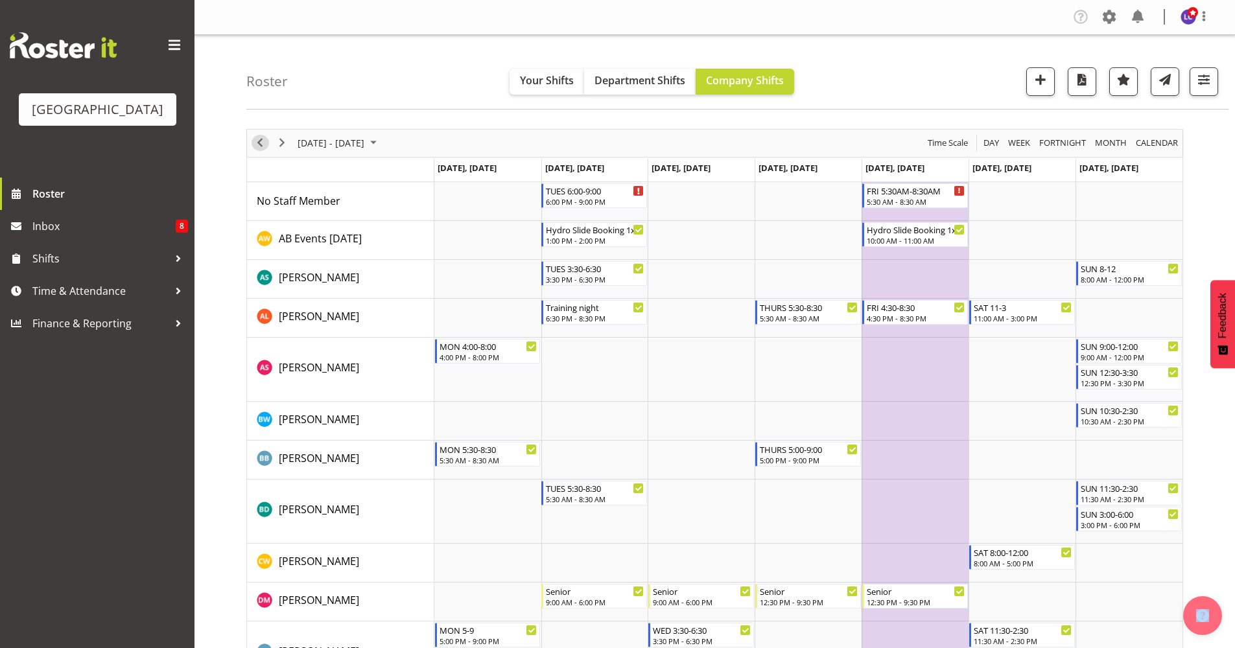
click at [262, 150] on span "Previous" at bounding box center [260, 143] width 16 height 16
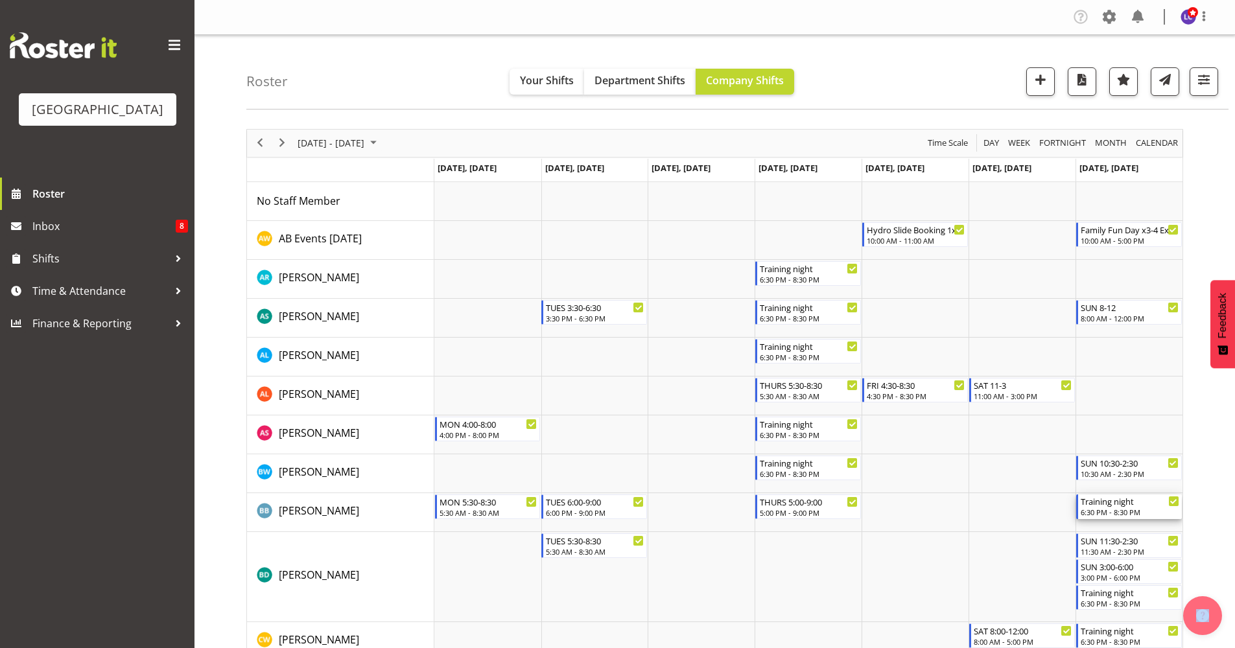
click at [1106, 509] on div "6:30 PM - 8:30 PM" at bounding box center [1129, 512] width 99 height 10
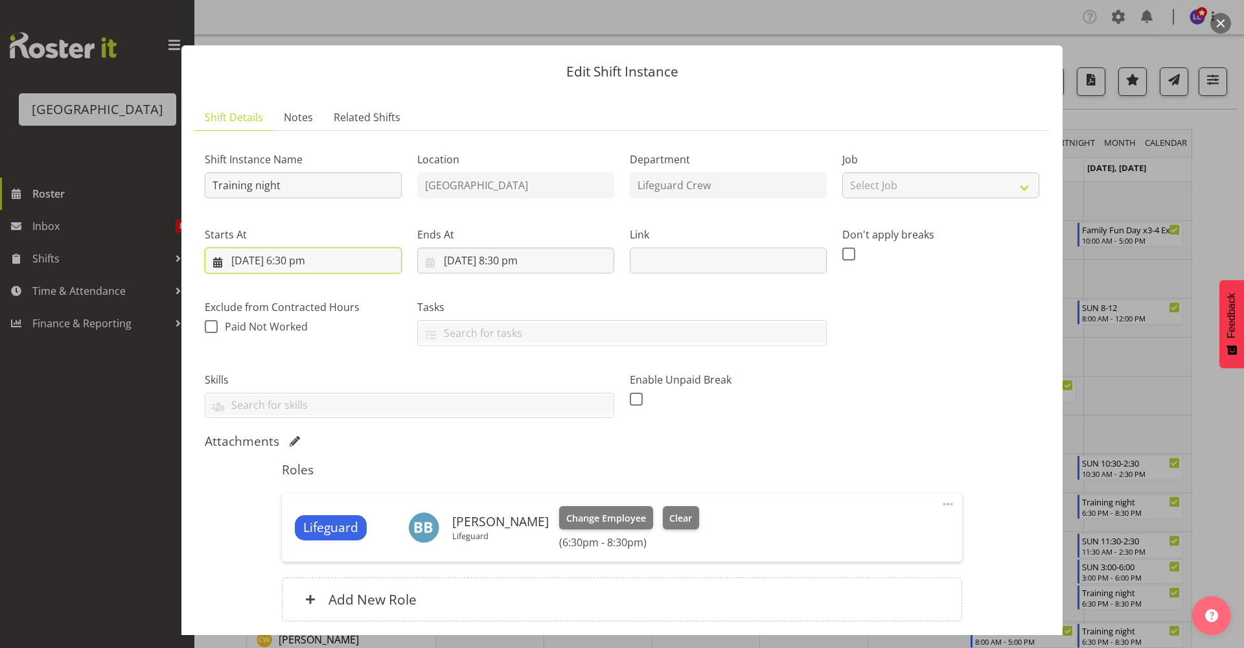
click at [313, 266] on input "[DATE] 6:30 pm" at bounding box center [303, 261] width 197 height 26
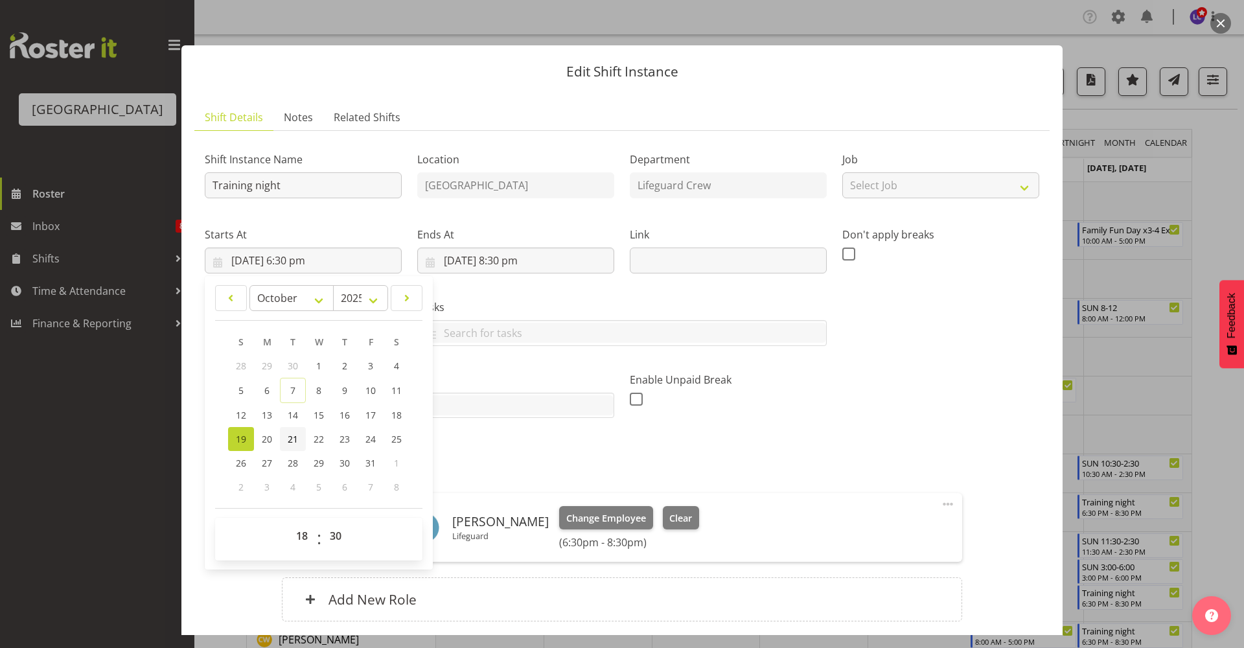
click at [290, 435] on span "21" at bounding box center [293, 439] width 10 height 12
type input "[DATE] 6:30 pm"
click at [807, 417] on div "Enable Unpaid Break" at bounding box center [728, 390] width 213 height 73
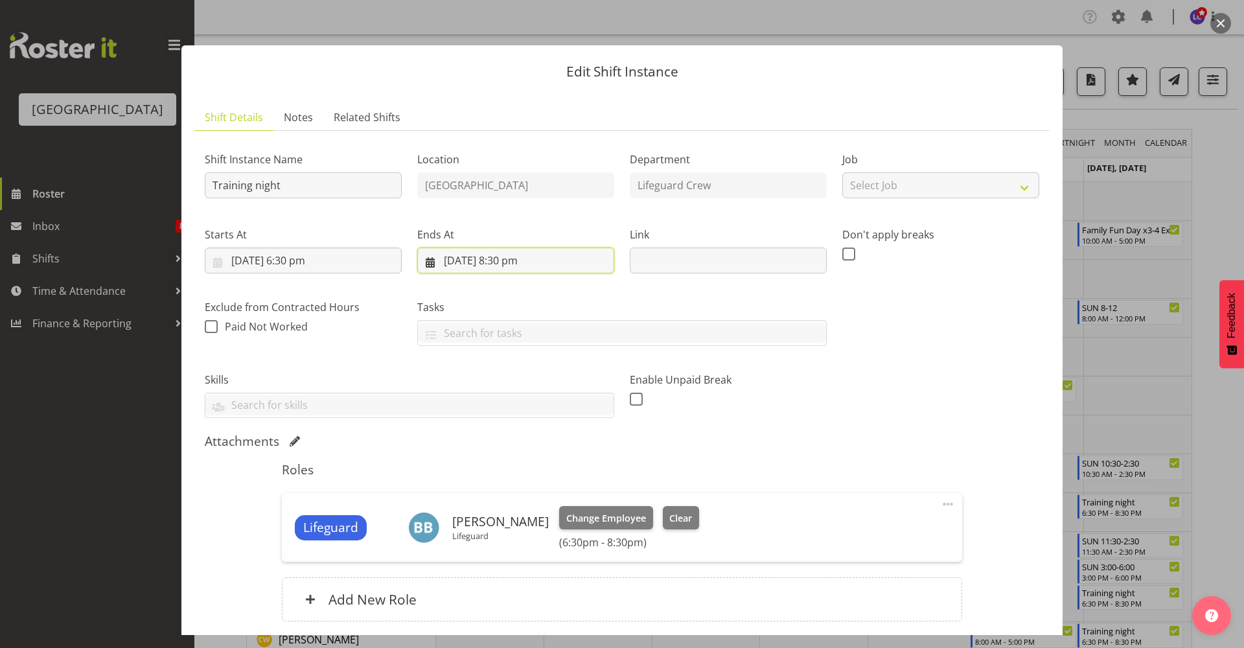
click at [447, 257] on input "[DATE] 8:30 pm" at bounding box center [515, 261] width 197 height 26
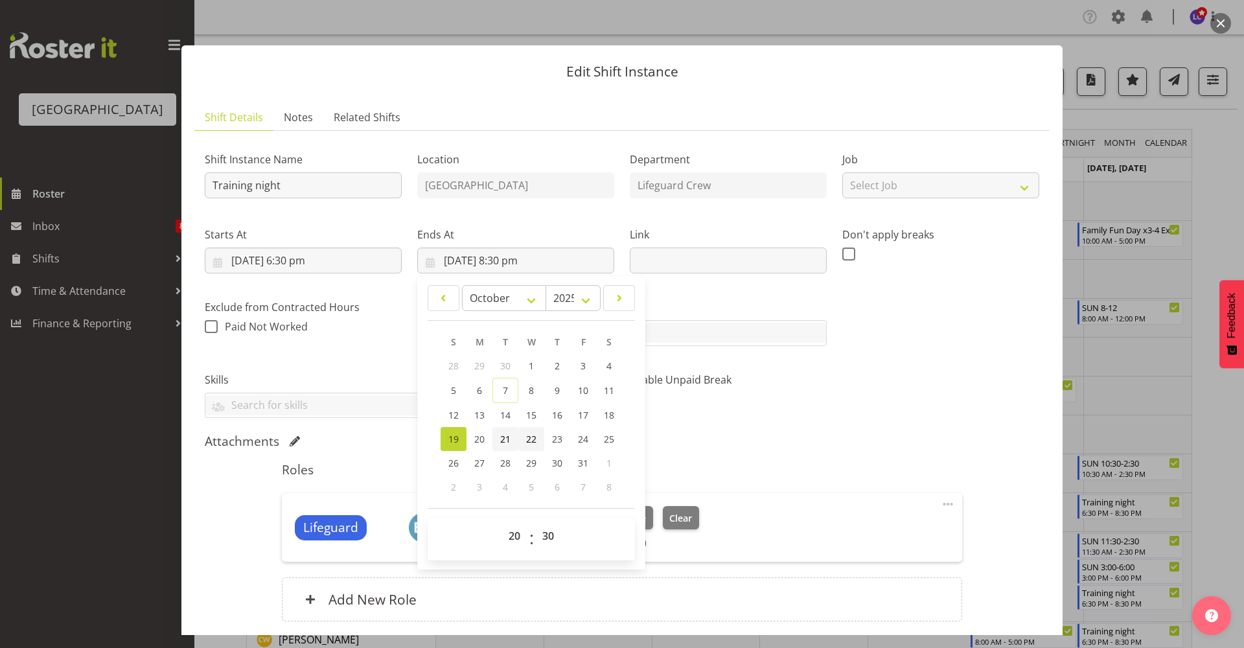
click at [506, 437] on span "21" at bounding box center [505, 439] width 10 height 12
type input "[DATE] 8:30 pm"
click at [838, 426] on div "Shift Instance Name Training night Location [GEOGRAPHIC_DATA] Department Lifegu…" at bounding box center [622, 389] width 835 height 496
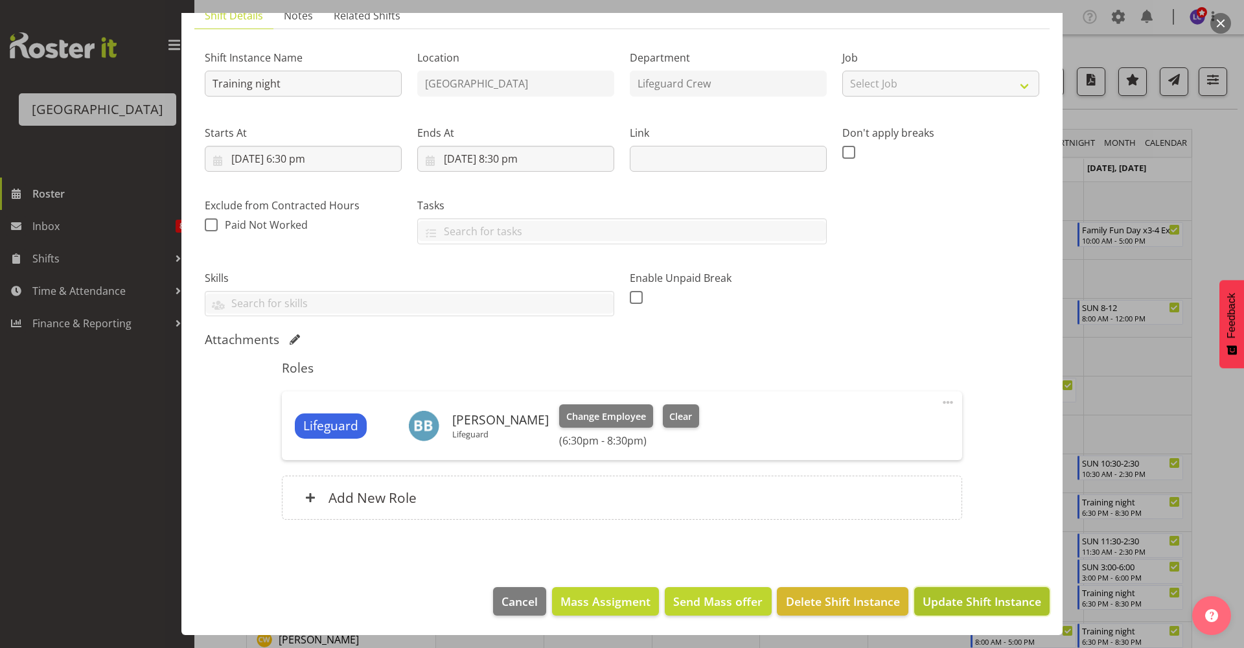
click at [958, 596] on span "Update Shift Instance" at bounding box center [982, 601] width 119 height 17
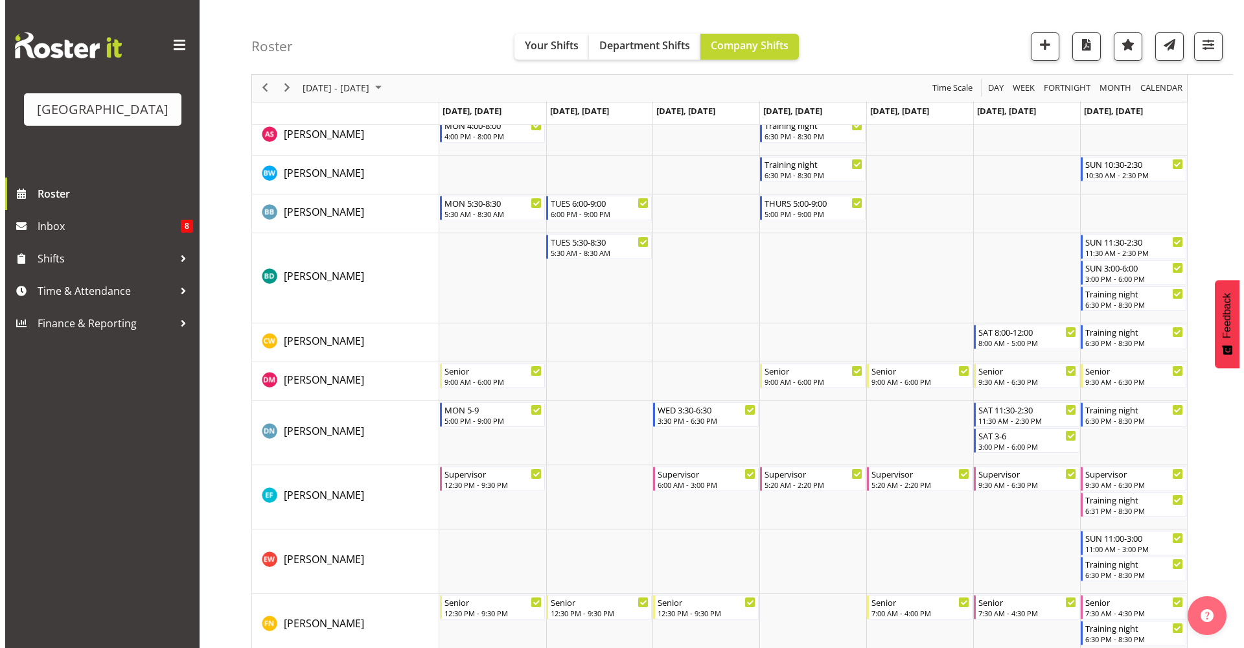
scroll to position [301, 0]
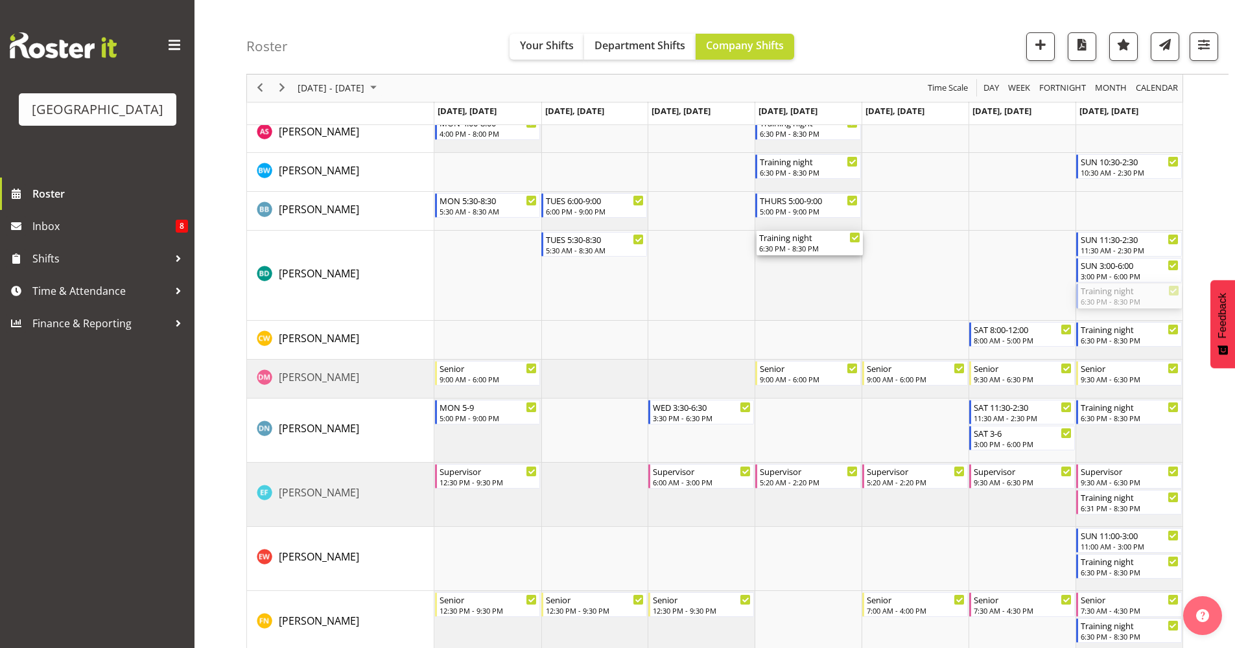
drag, startPoint x: 1118, startPoint y: 296, endPoint x: 830, endPoint y: 285, distance: 288.0
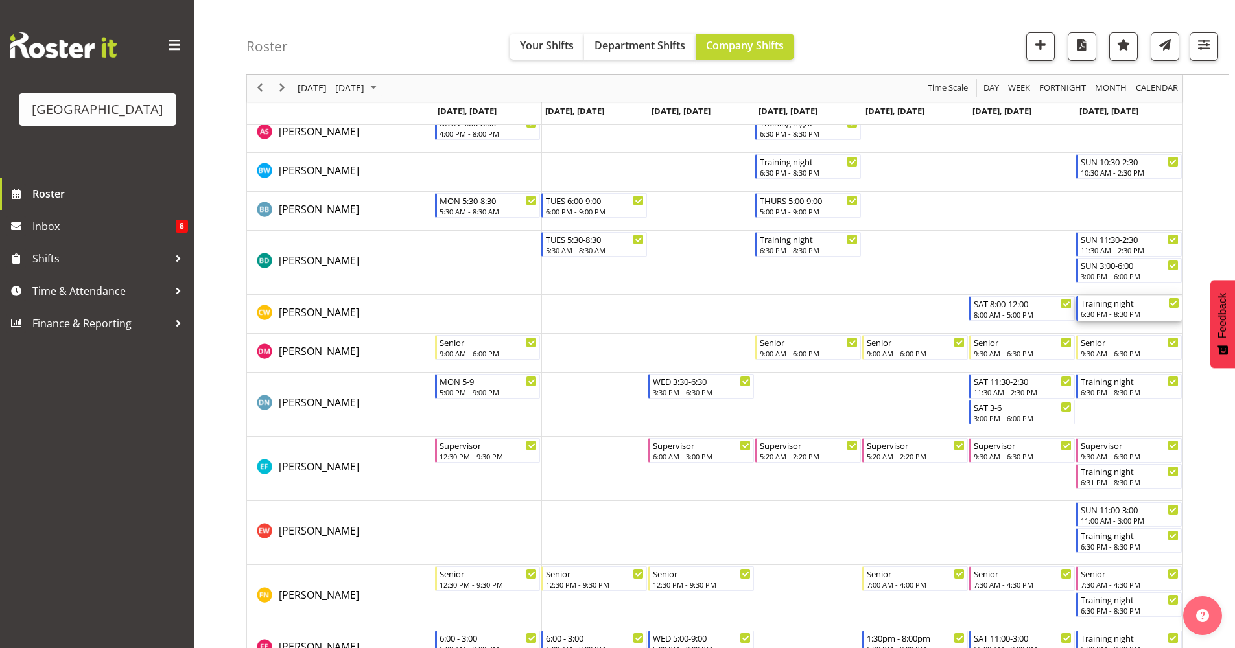
click at [1112, 312] on div "6:30 PM - 8:30 PM" at bounding box center [1129, 314] width 99 height 10
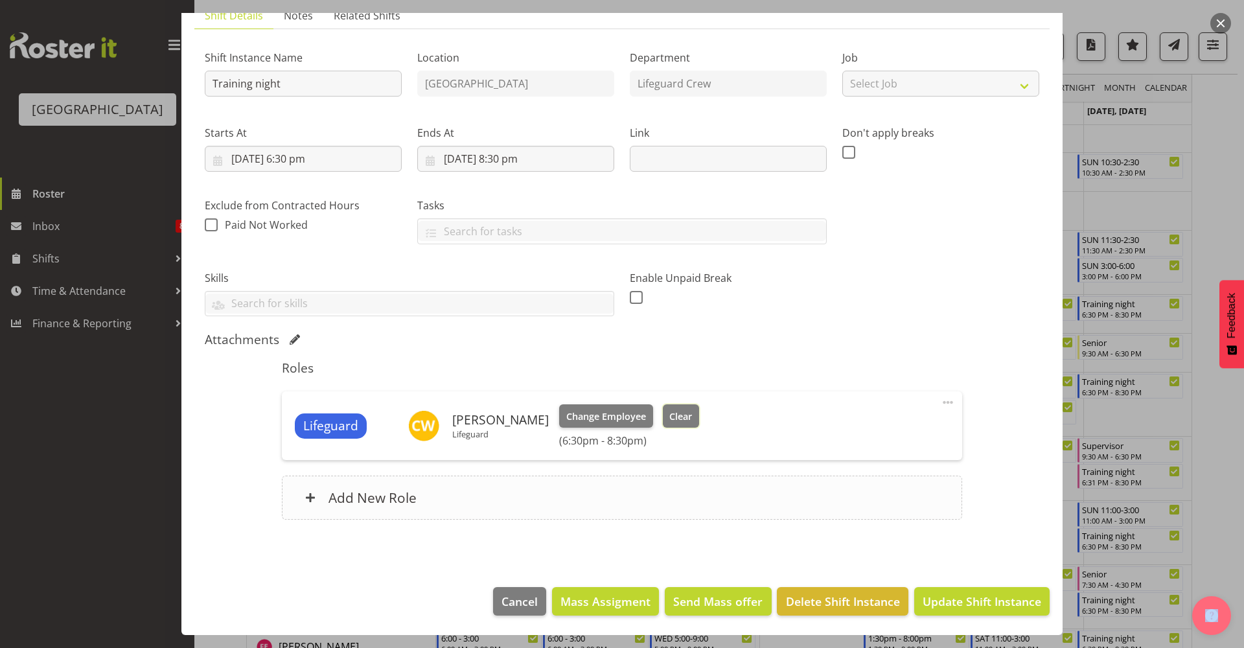
drag, startPoint x: 672, startPoint y: 417, endPoint x: 767, endPoint y: 512, distance: 134.3
click at [672, 417] on span "Clear" at bounding box center [681, 417] width 23 height 14
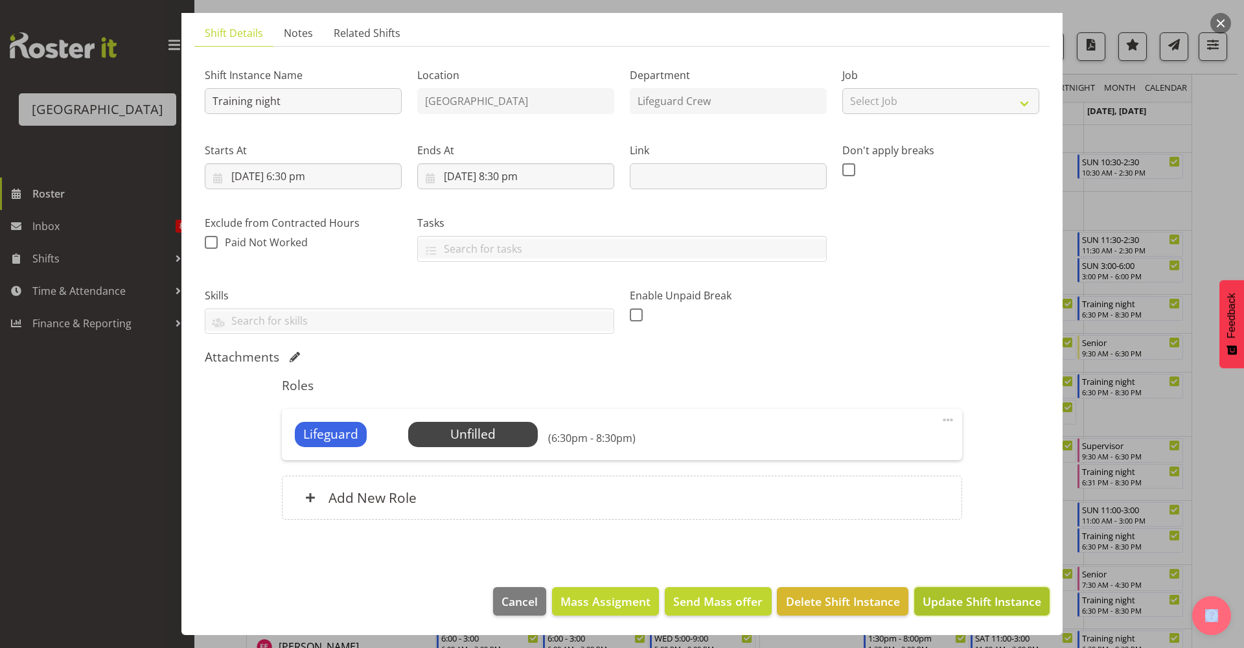
click at [968, 601] on span "Update Shift Instance" at bounding box center [982, 601] width 119 height 17
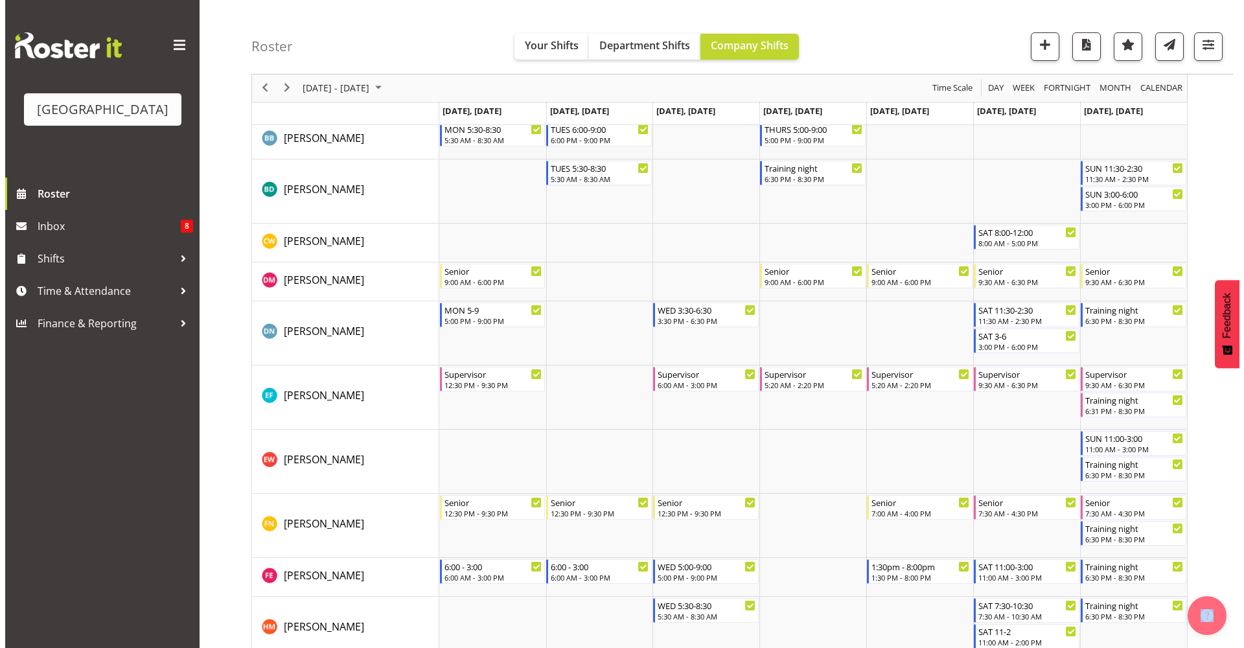
scroll to position [379, 0]
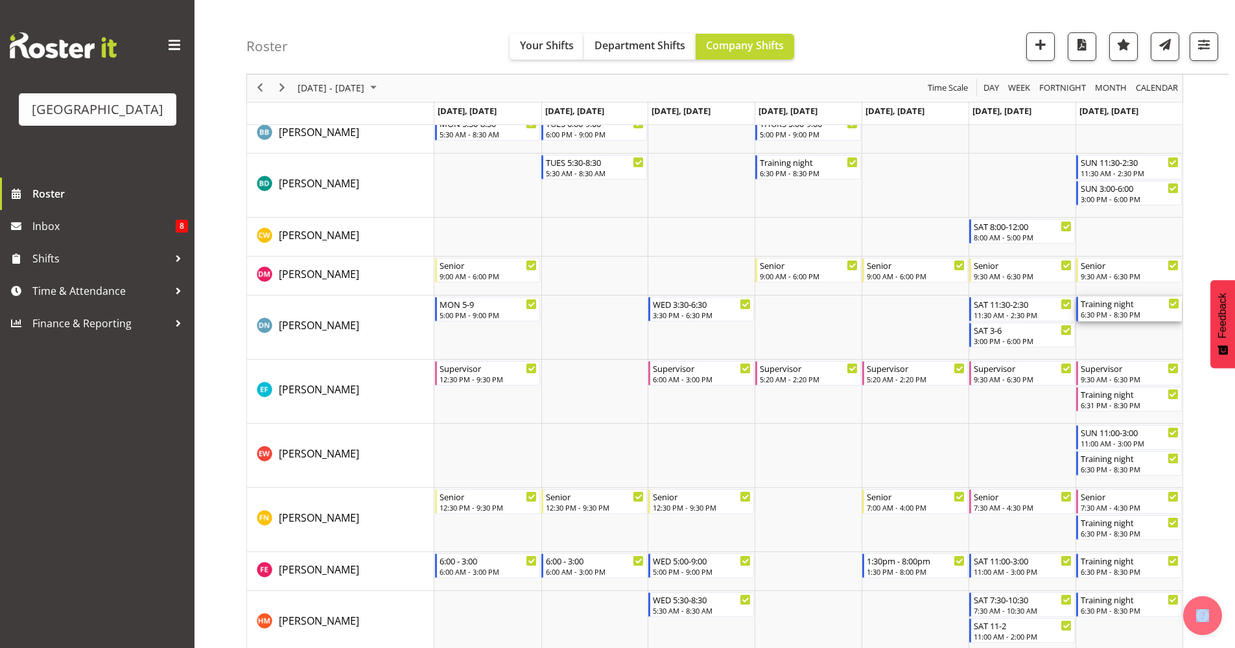
click at [1114, 309] on div "Training night" at bounding box center [1129, 303] width 99 height 13
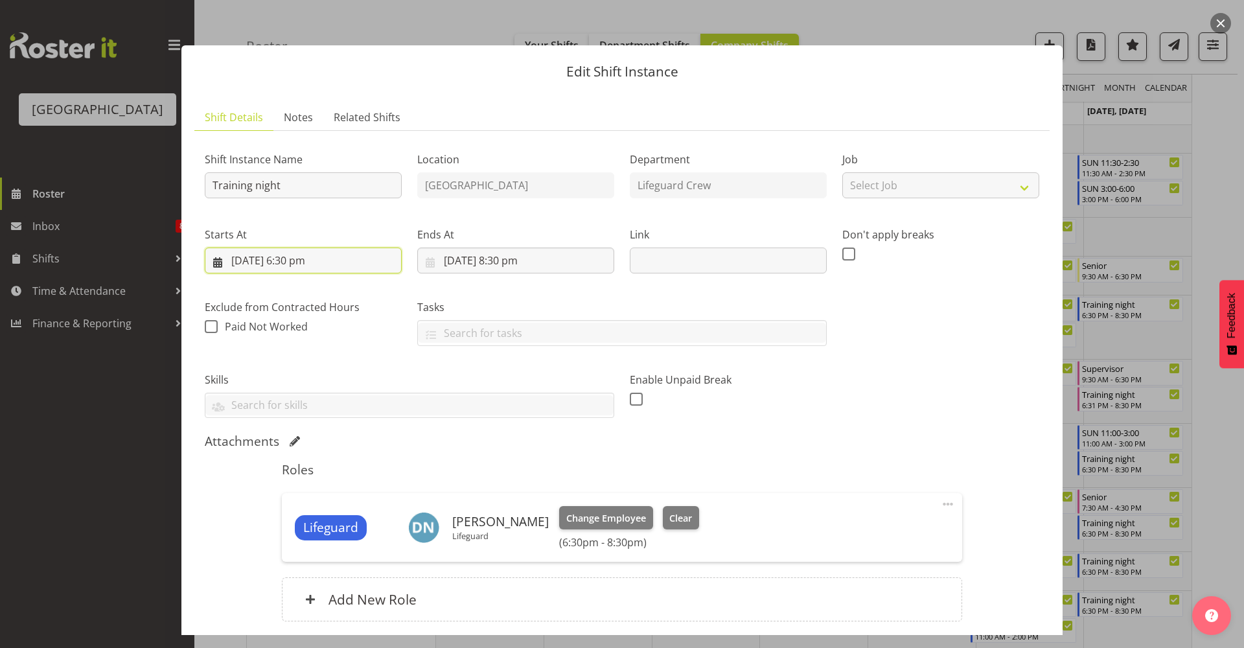
click at [269, 260] on input "[DATE] 6:30 pm" at bounding box center [303, 261] width 197 height 26
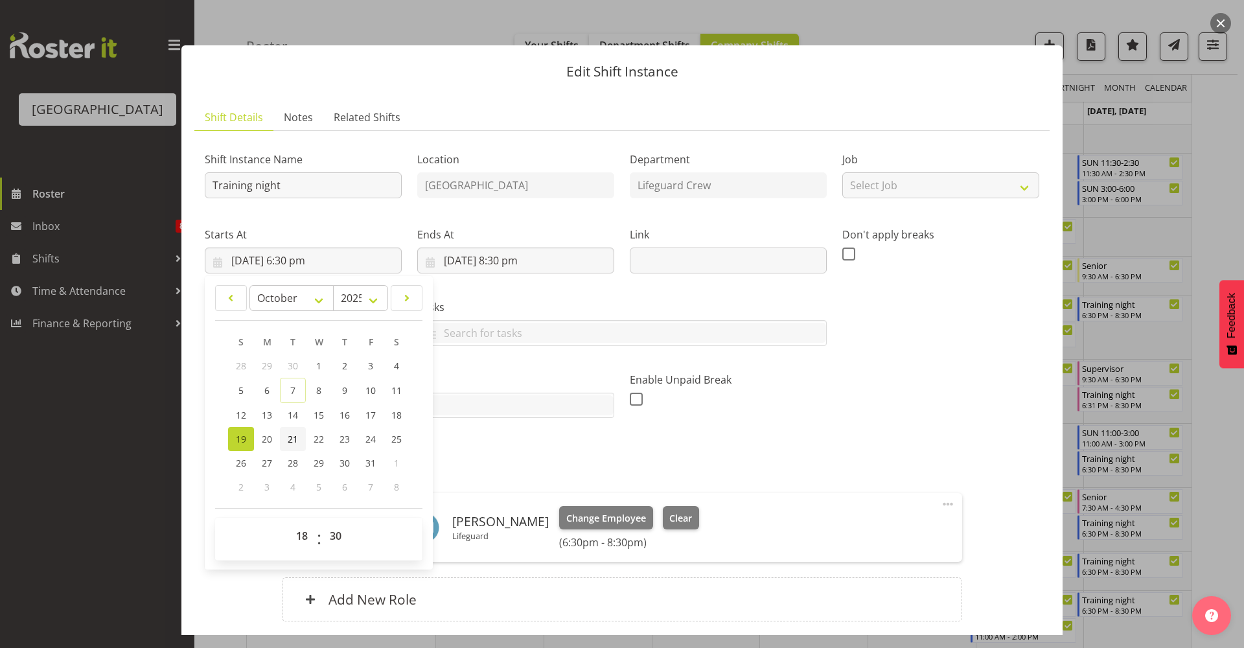
click at [295, 440] on span "21" at bounding box center [293, 439] width 10 height 12
type input "[DATE] 6:30 pm"
click at [480, 259] on input "[DATE] 8:30 pm" at bounding box center [515, 261] width 197 height 26
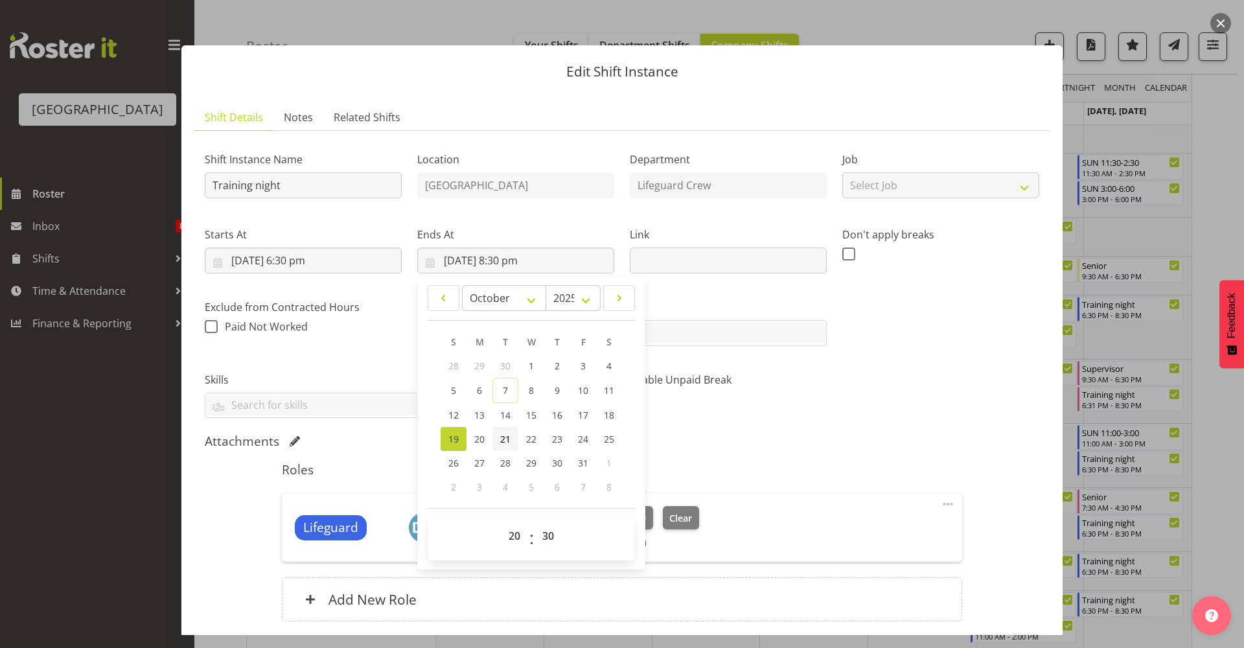
click at [500, 439] on span "21" at bounding box center [505, 439] width 10 height 12
type input "[DATE] 8:30 pm"
click at [751, 433] on div "Shift Instance Name Training night Location [GEOGRAPHIC_DATA] Department Lifegu…" at bounding box center [622, 389] width 835 height 496
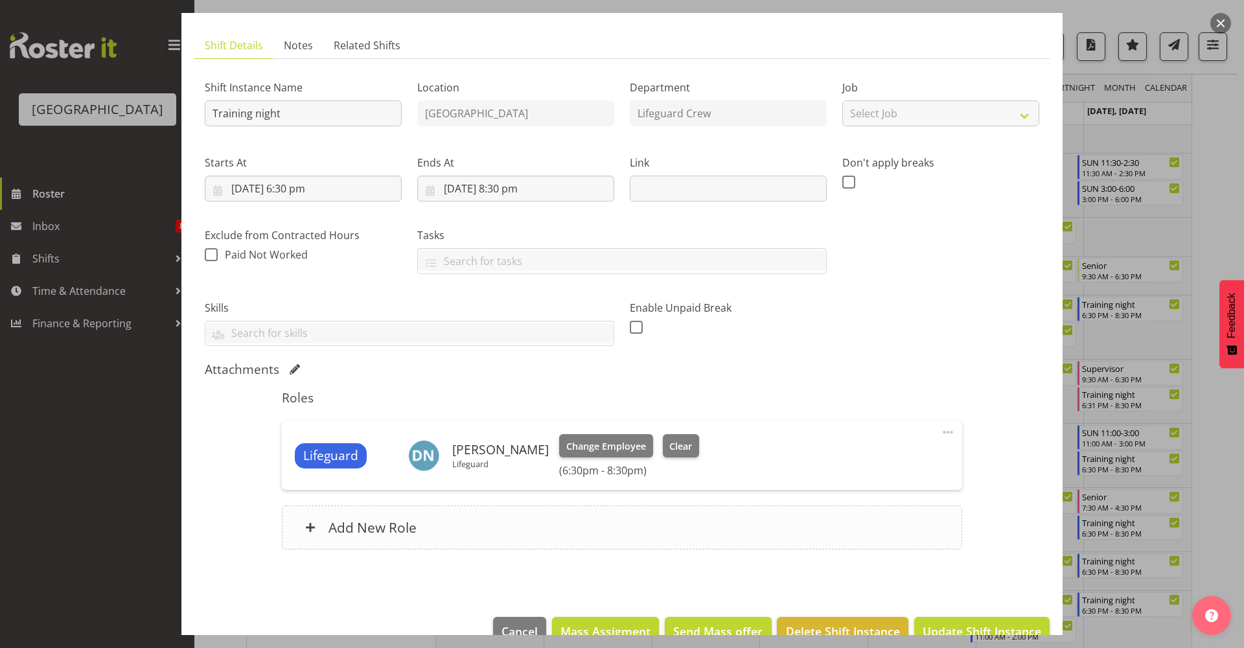
scroll to position [102, 0]
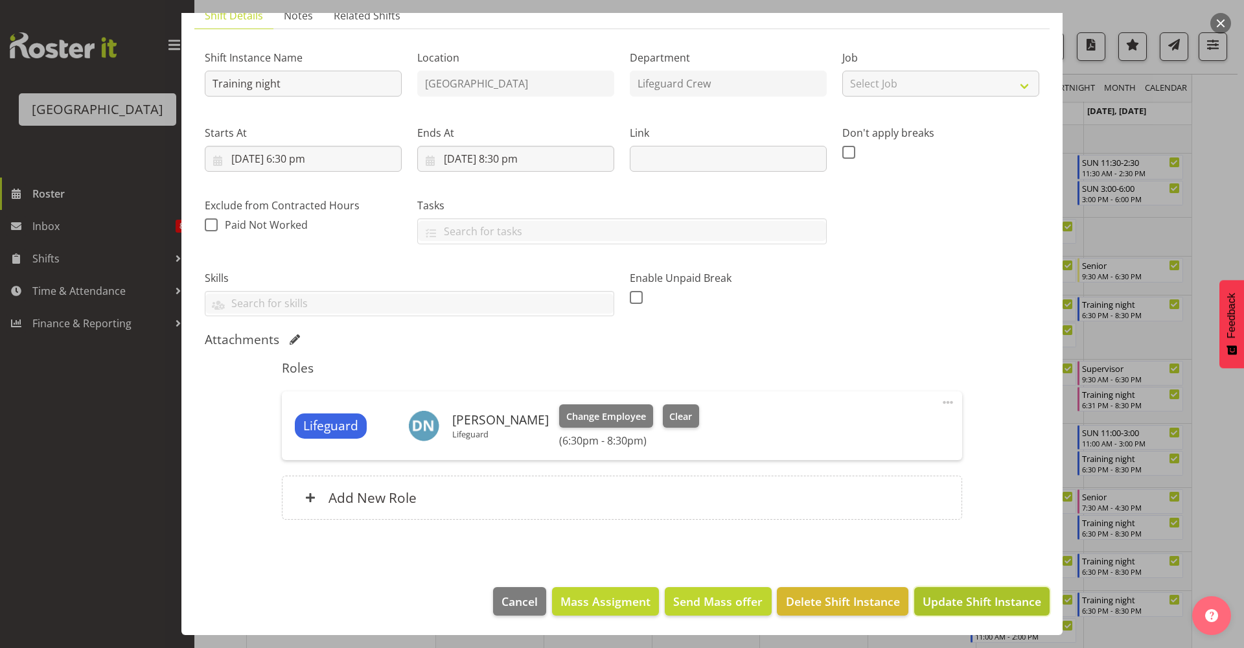
click at [953, 602] on span "Update Shift Instance" at bounding box center [982, 601] width 119 height 17
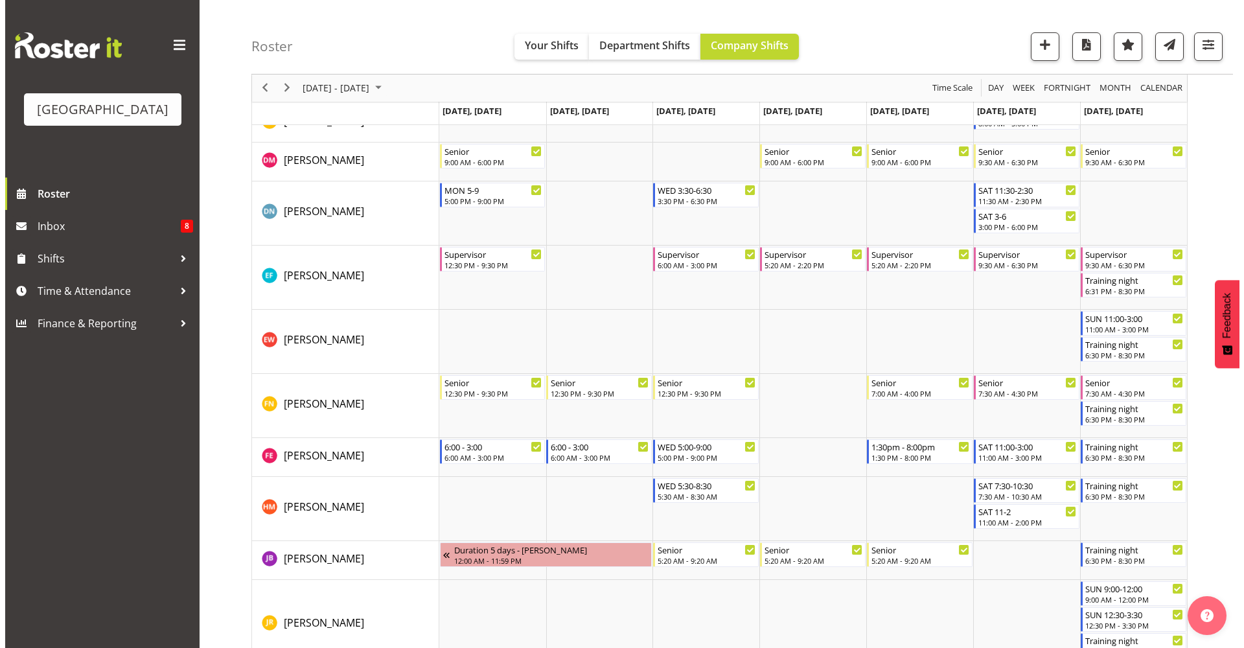
scroll to position [495, 0]
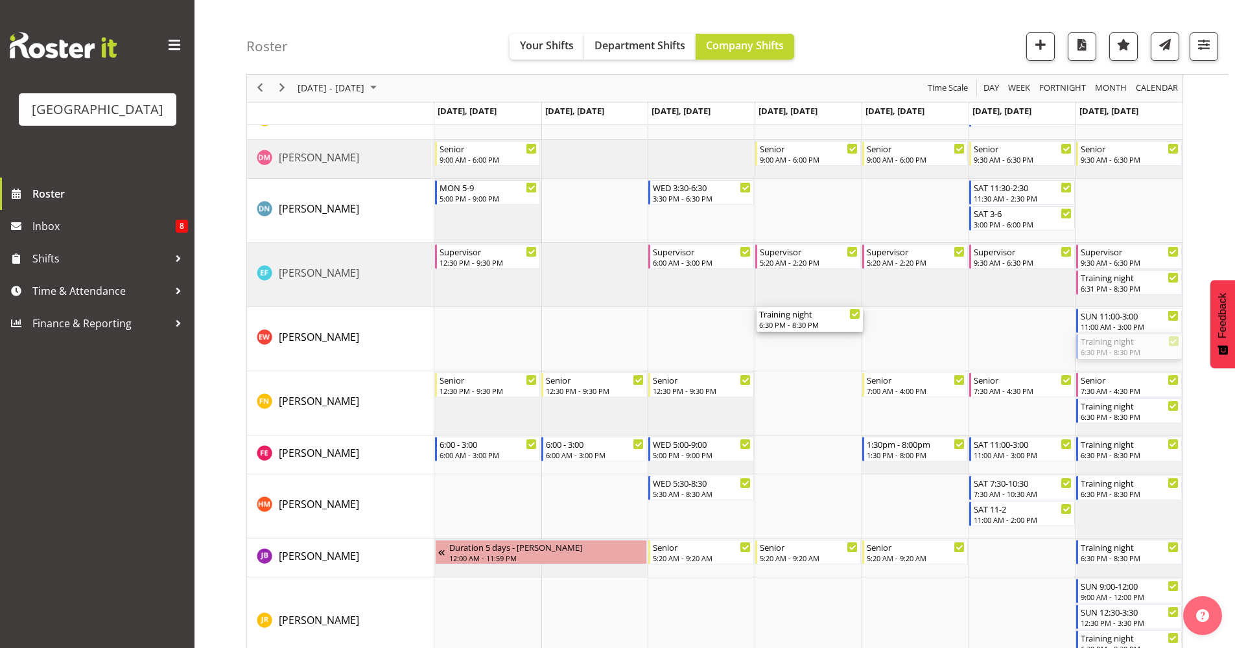
drag, startPoint x: 1114, startPoint y: 351, endPoint x: 826, endPoint y: 328, distance: 288.7
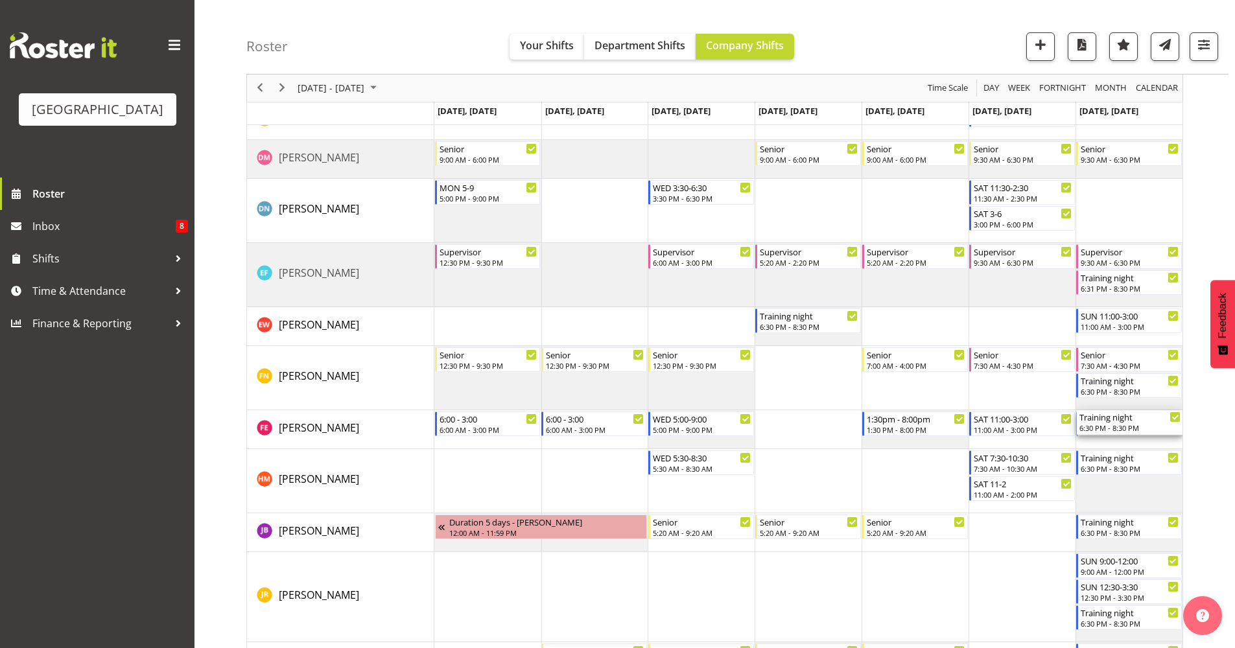
drag, startPoint x: 1115, startPoint y: 428, endPoint x: 1108, endPoint y: 440, distance: 14.6
drag, startPoint x: 1114, startPoint y: 385, endPoint x: 840, endPoint y: 377, distance: 274.3
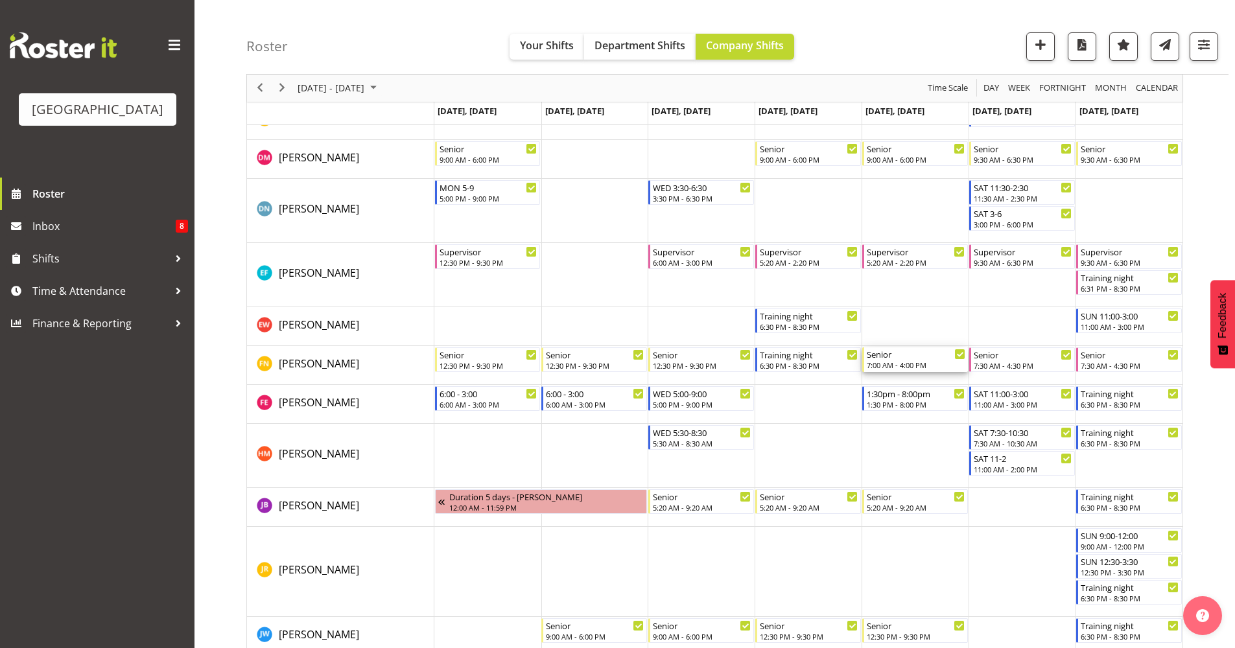
click at [916, 366] on div "7:00 AM - 4:00 PM" at bounding box center [916, 365] width 99 height 10
click at [0, 0] on div at bounding box center [0, 0] width 0 height 0
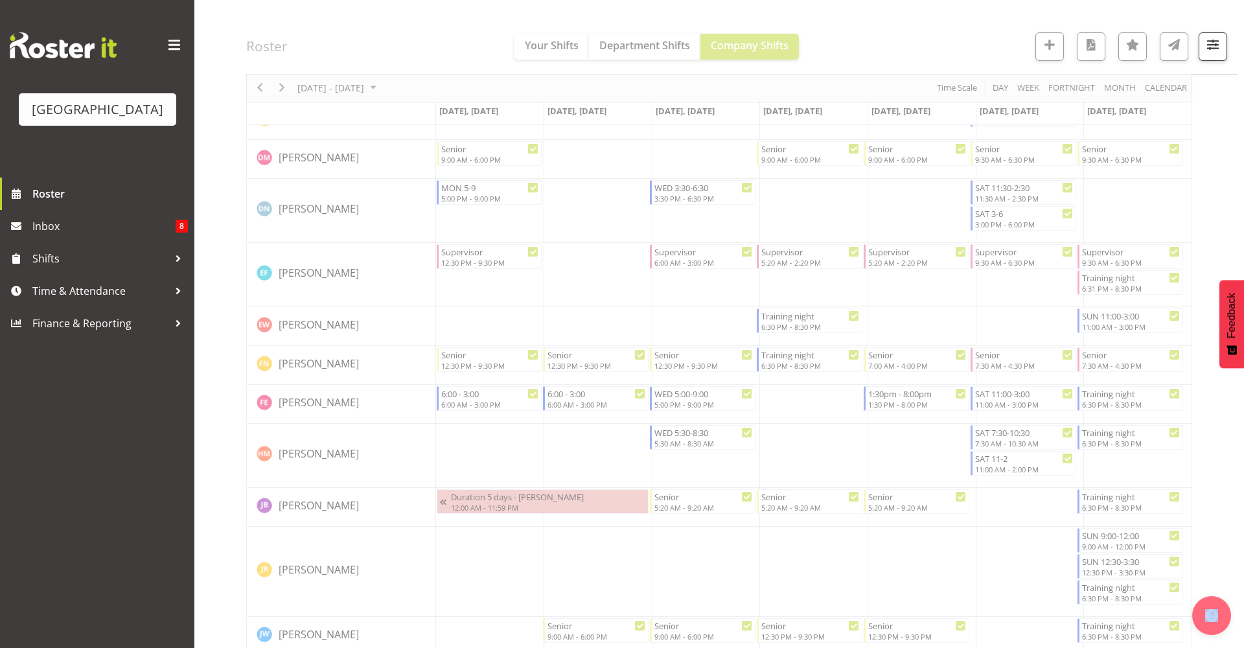
select select "9"
select select "2025"
select select "23"
select select "59"
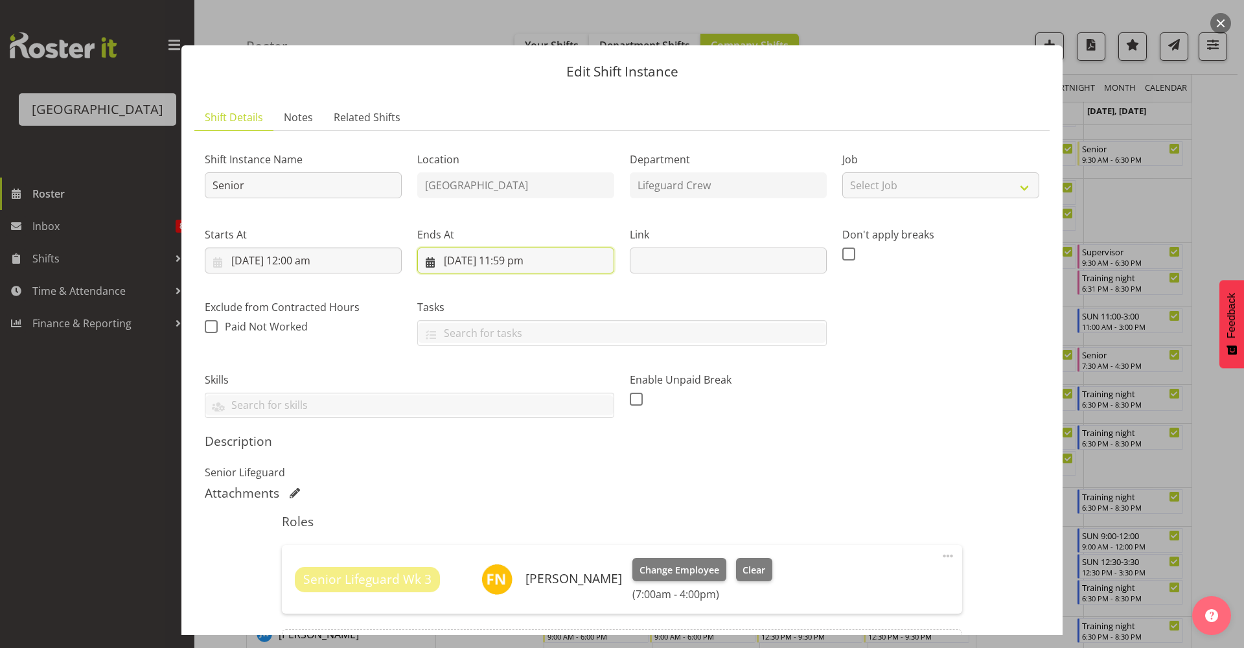
click at [499, 263] on input "[DATE] 11:59 pm" at bounding box center [515, 261] width 197 height 26
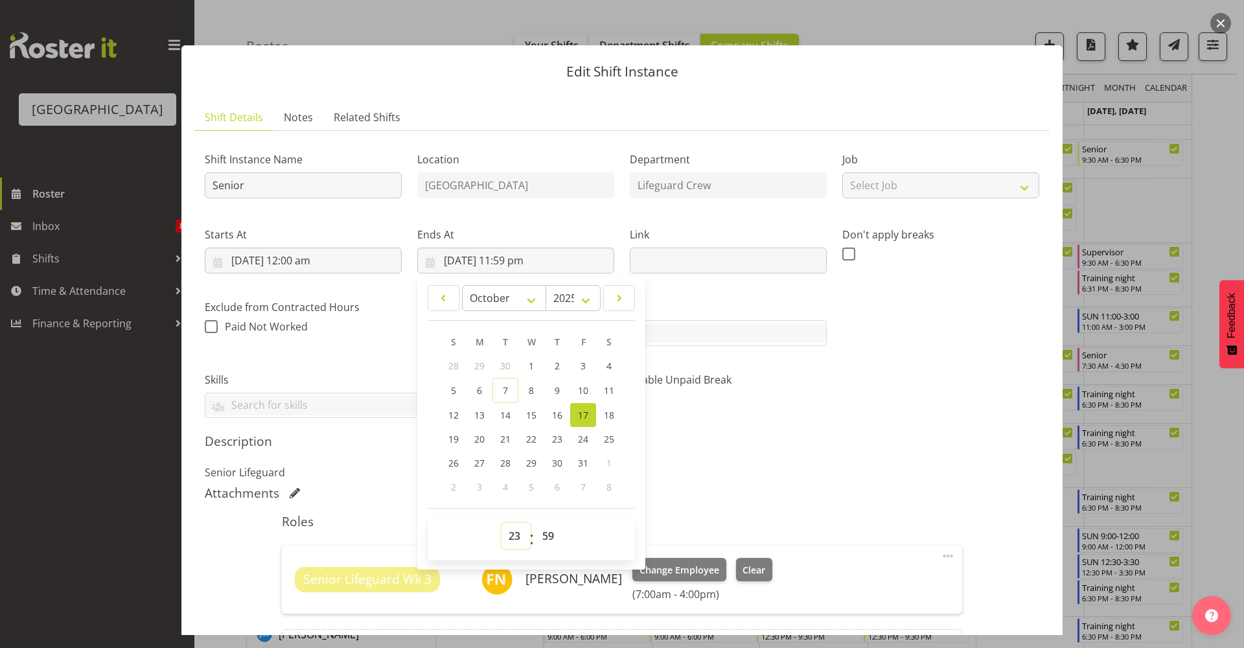
click at [515, 542] on select "00 01 02 03 04 05 06 07 08 09 10 11 12 13 14 15 16 17 18 19 20 21 22 23" at bounding box center [516, 536] width 29 height 26
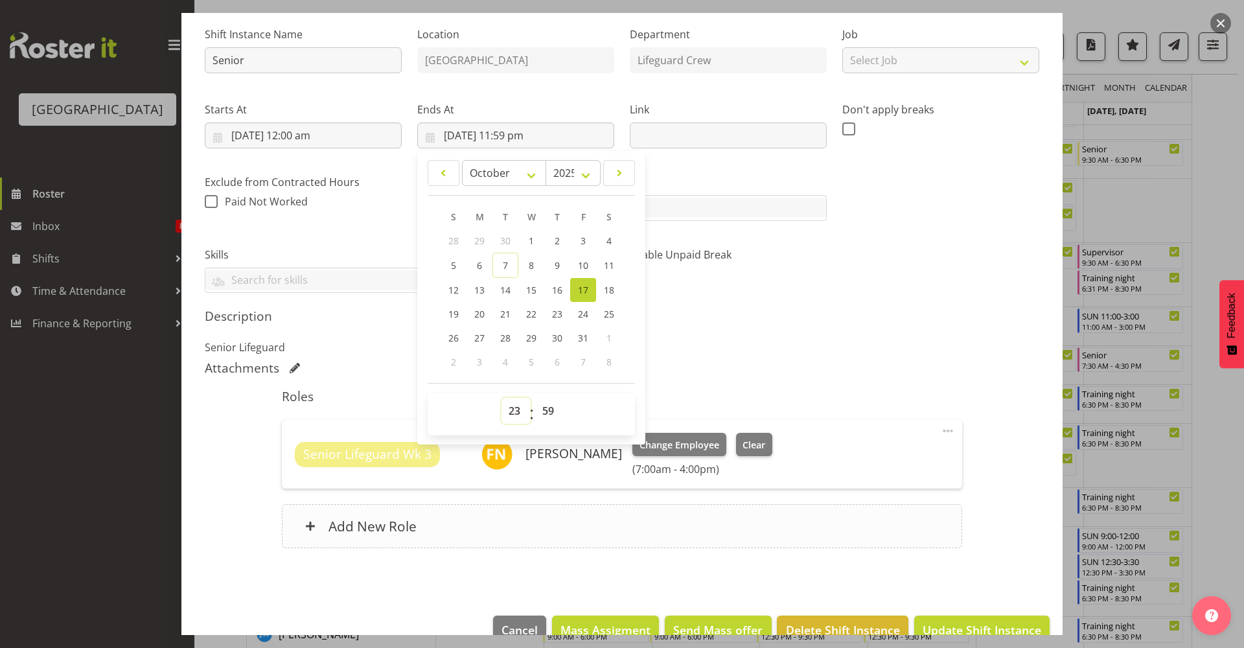
scroll to position [154, 0]
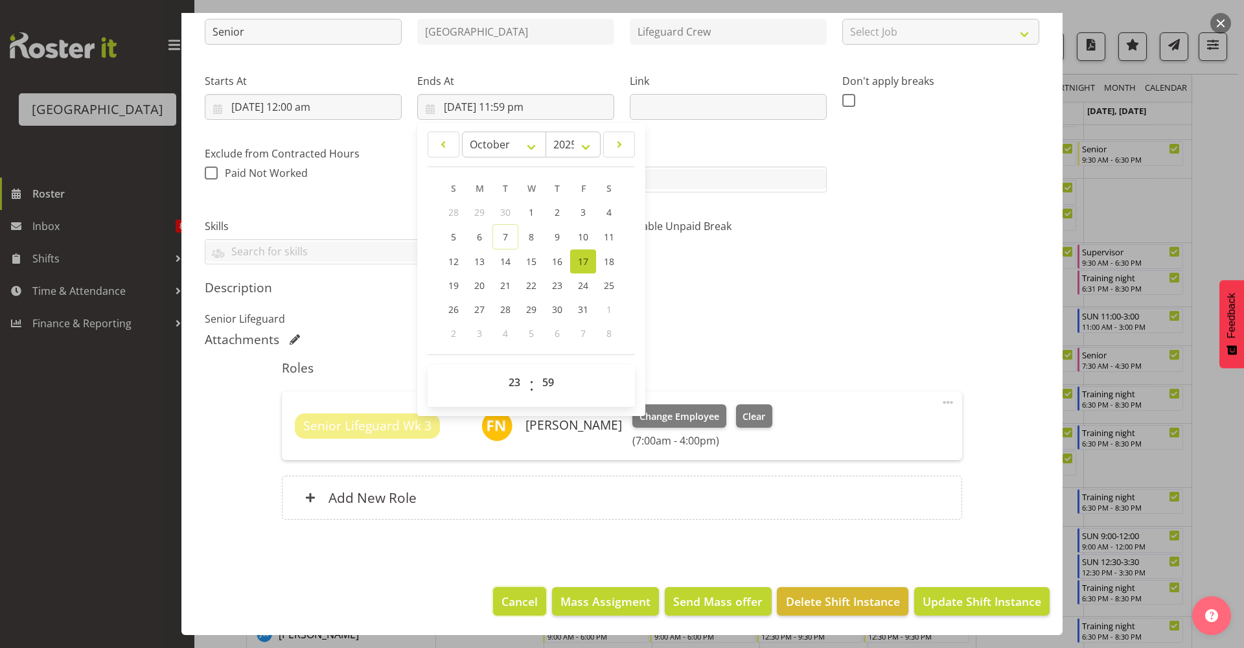
click at [502, 600] on span "Cancel" at bounding box center [520, 601] width 36 height 17
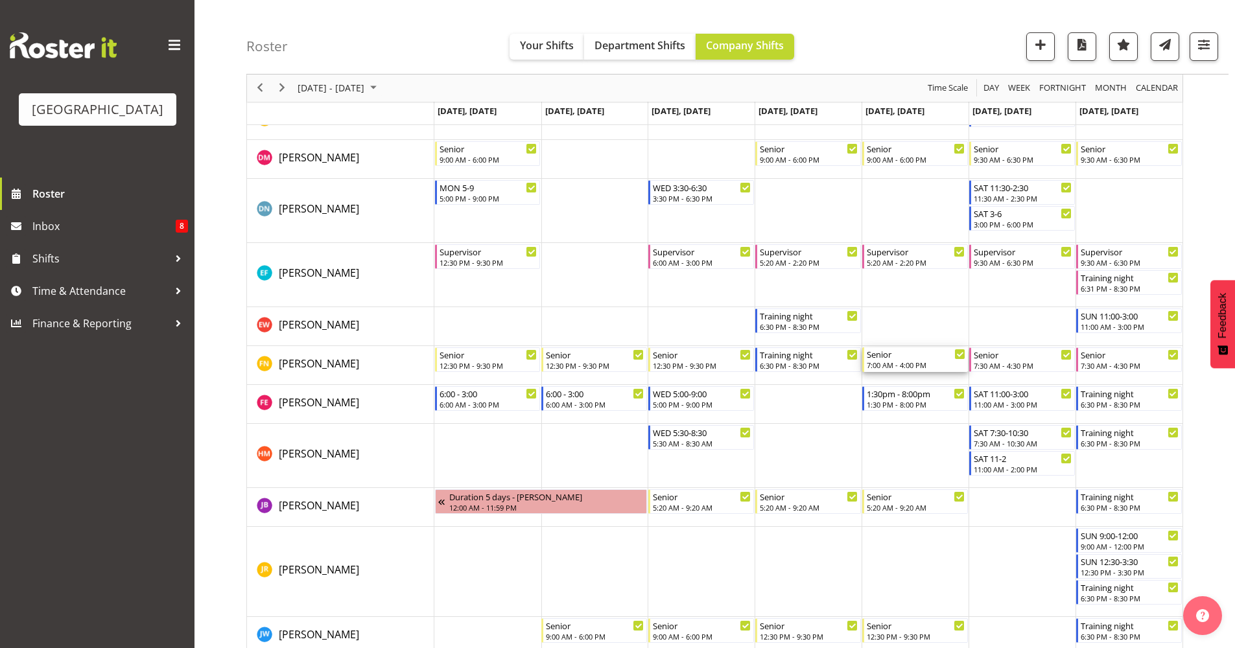
click at [894, 363] on div "7:00 AM - 4:00 PM" at bounding box center [916, 365] width 99 height 10
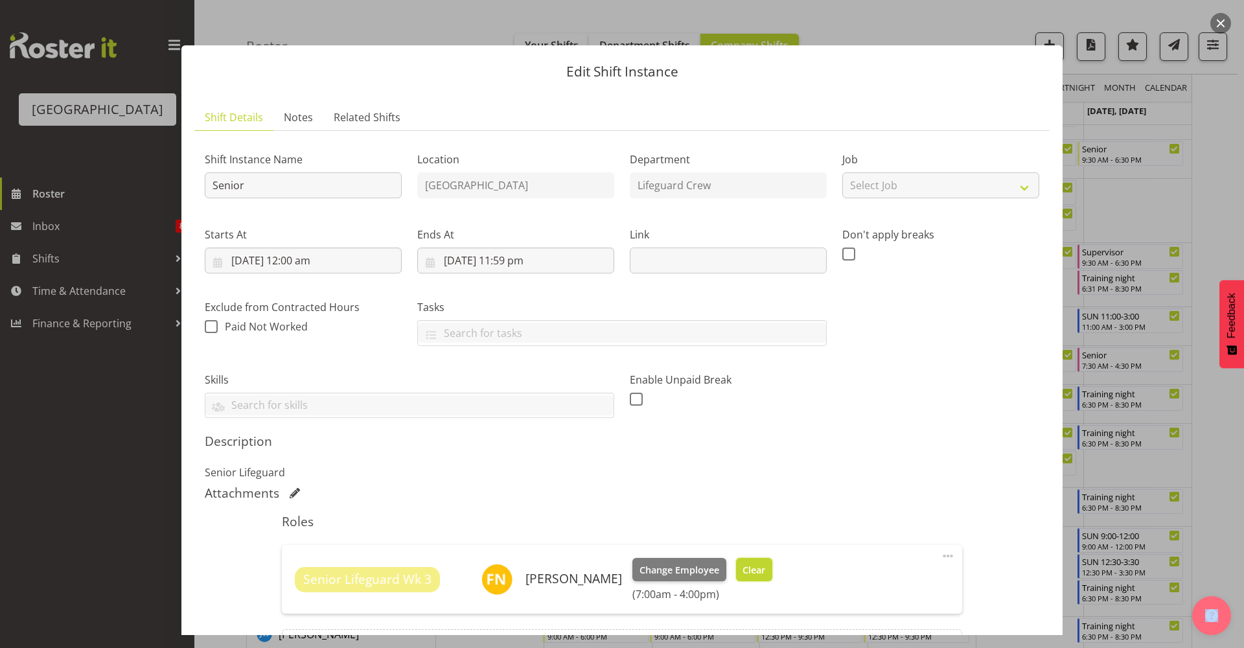
click at [743, 570] on span "Clear" at bounding box center [754, 570] width 23 height 14
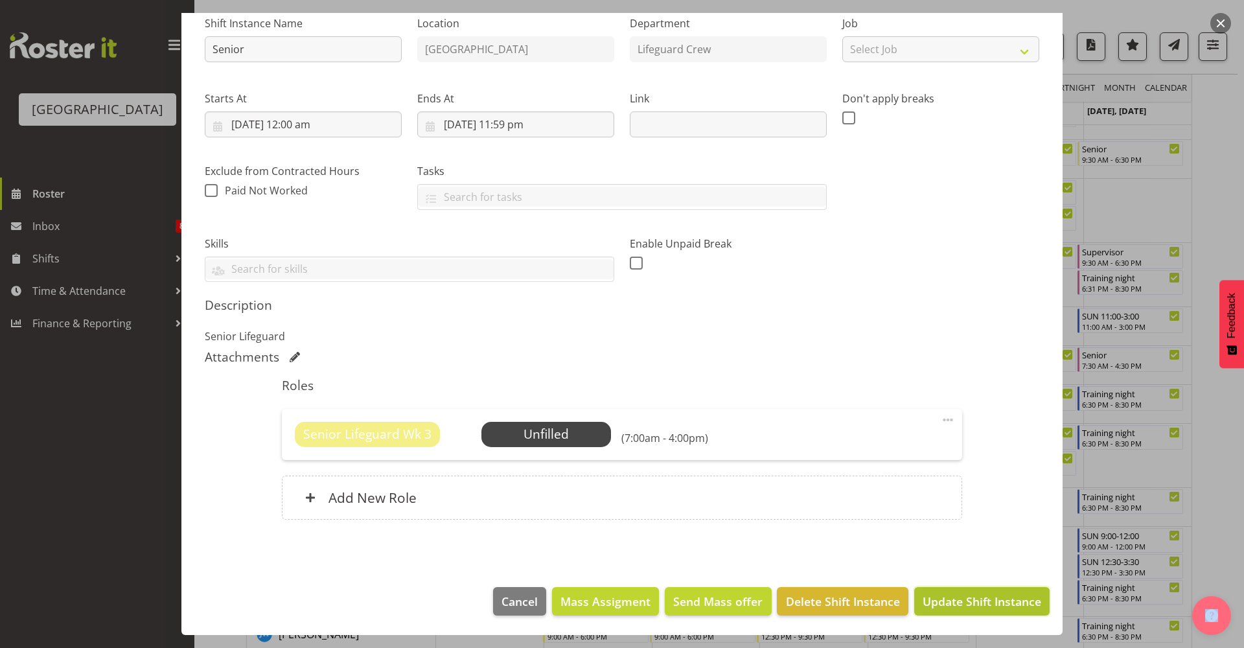
click at [970, 604] on span "Update Shift Instance" at bounding box center [982, 601] width 119 height 17
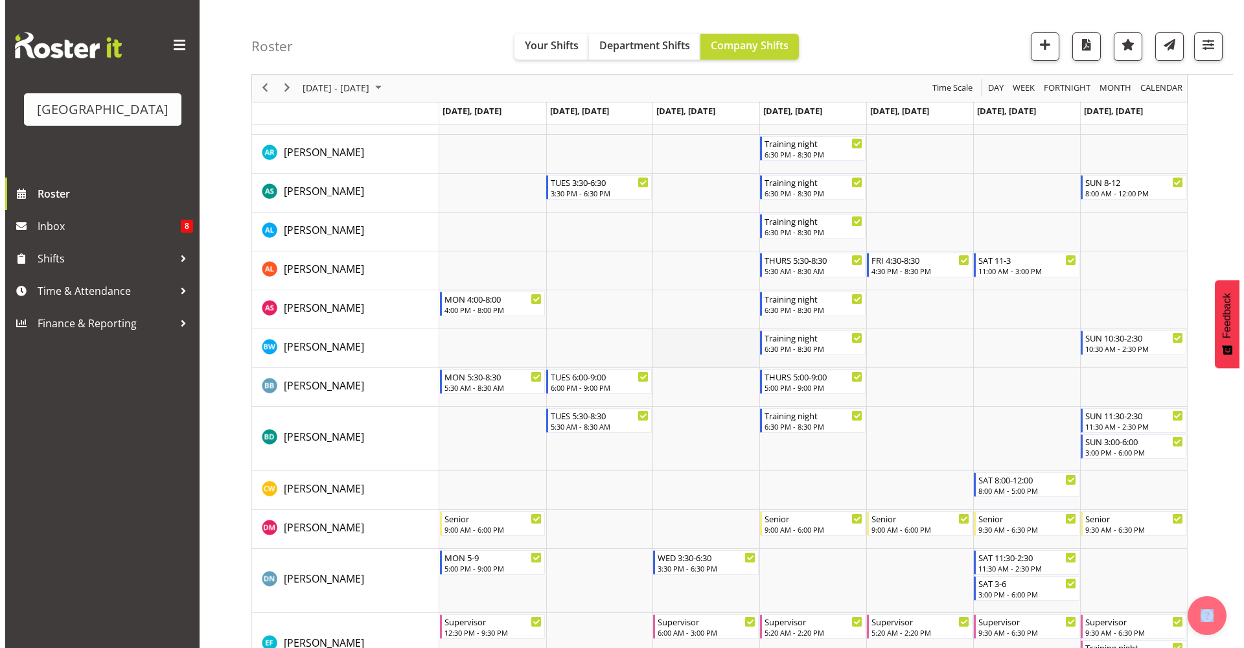
scroll to position [562, 0]
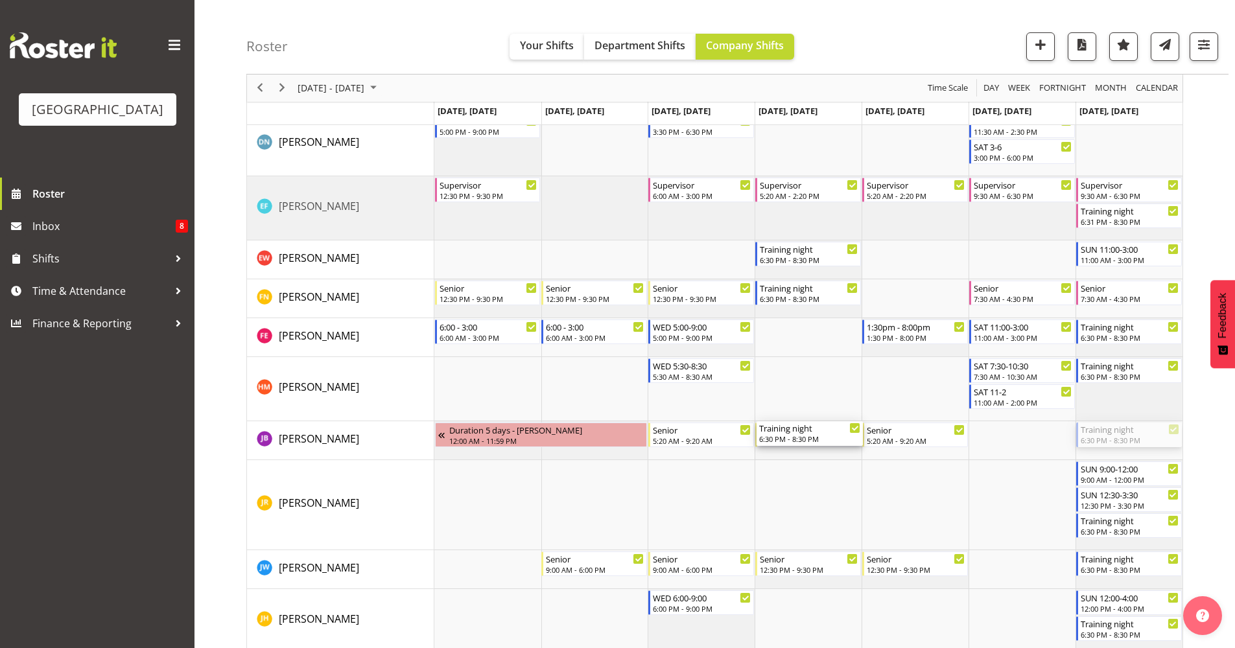
drag, startPoint x: 1119, startPoint y: 441, endPoint x: 809, endPoint y: 453, distance: 310.0
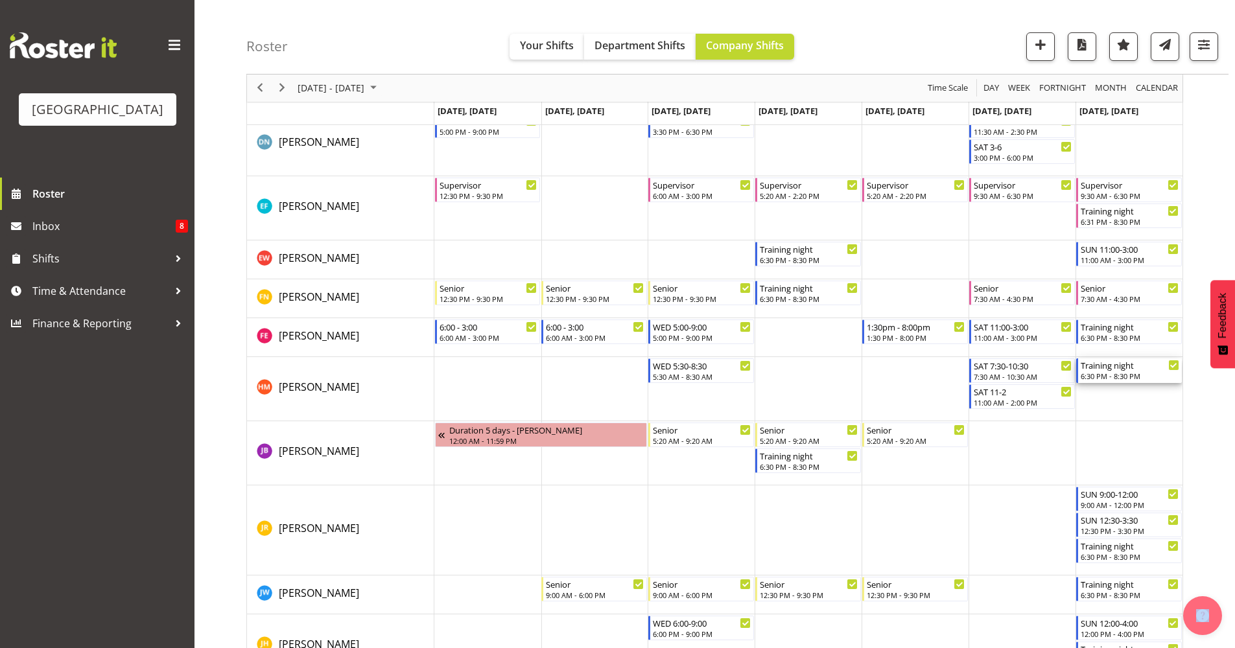
click at [1119, 377] on div "6:30 PM - 8:30 PM" at bounding box center [1129, 376] width 99 height 10
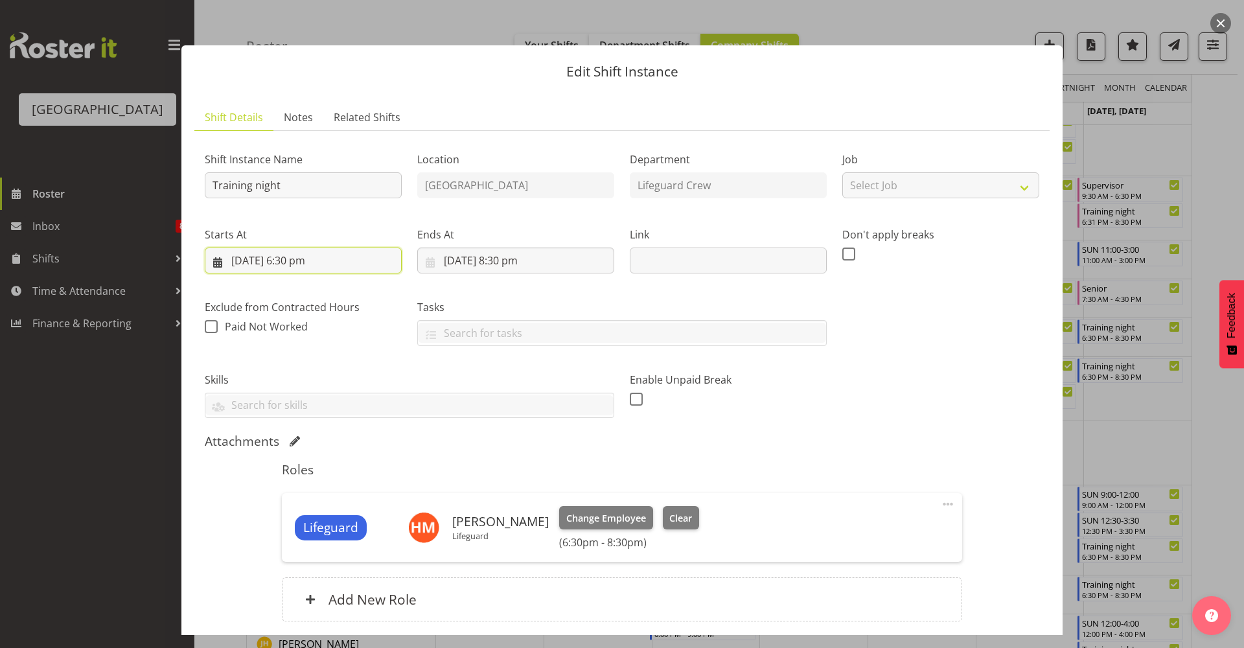
click at [348, 269] on input "[DATE] 6:30 pm" at bounding box center [303, 261] width 197 height 26
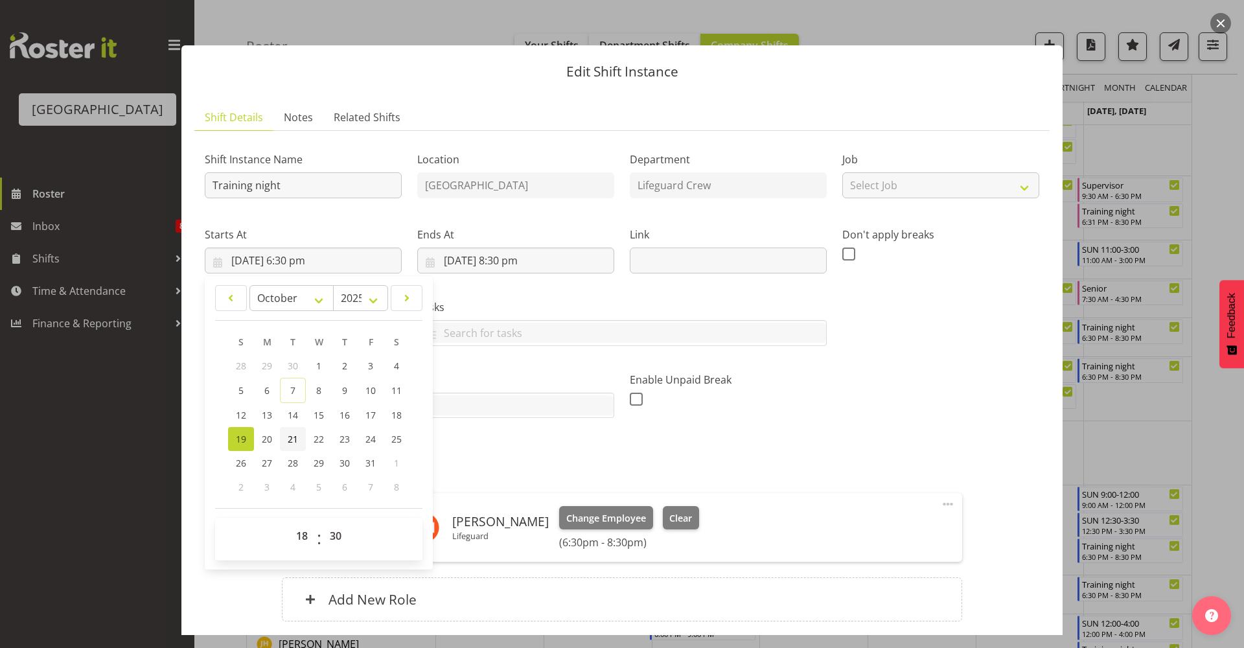
click at [290, 446] on link "21" at bounding box center [293, 439] width 26 height 24
type input "[DATE] 6:30 pm"
click at [509, 259] on input "[DATE] 8:30 pm" at bounding box center [515, 261] width 197 height 26
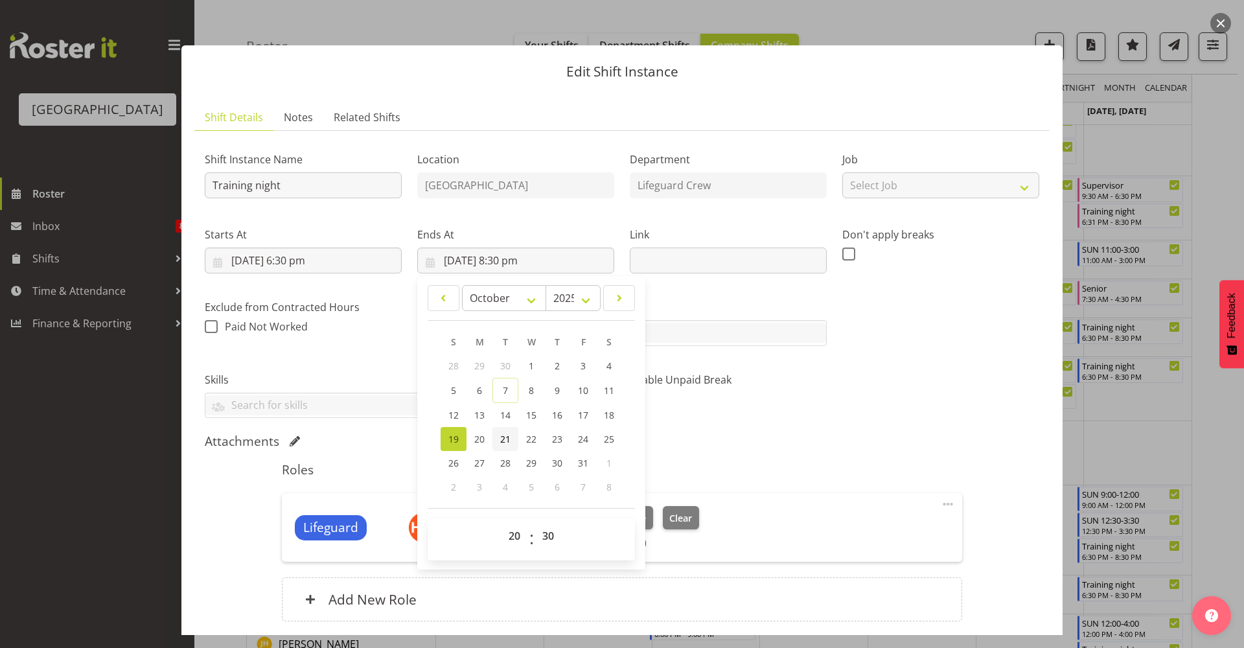
click at [507, 445] on span "21" at bounding box center [505, 439] width 10 height 12
type input "[DATE] 8:30 pm"
click at [883, 458] on div "Roles Lifeguard [PERSON_NAME] Lifeguard Change Employee Clear (6:30pm - 8:30pm)…" at bounding box center [621, 545] width 695 height 183
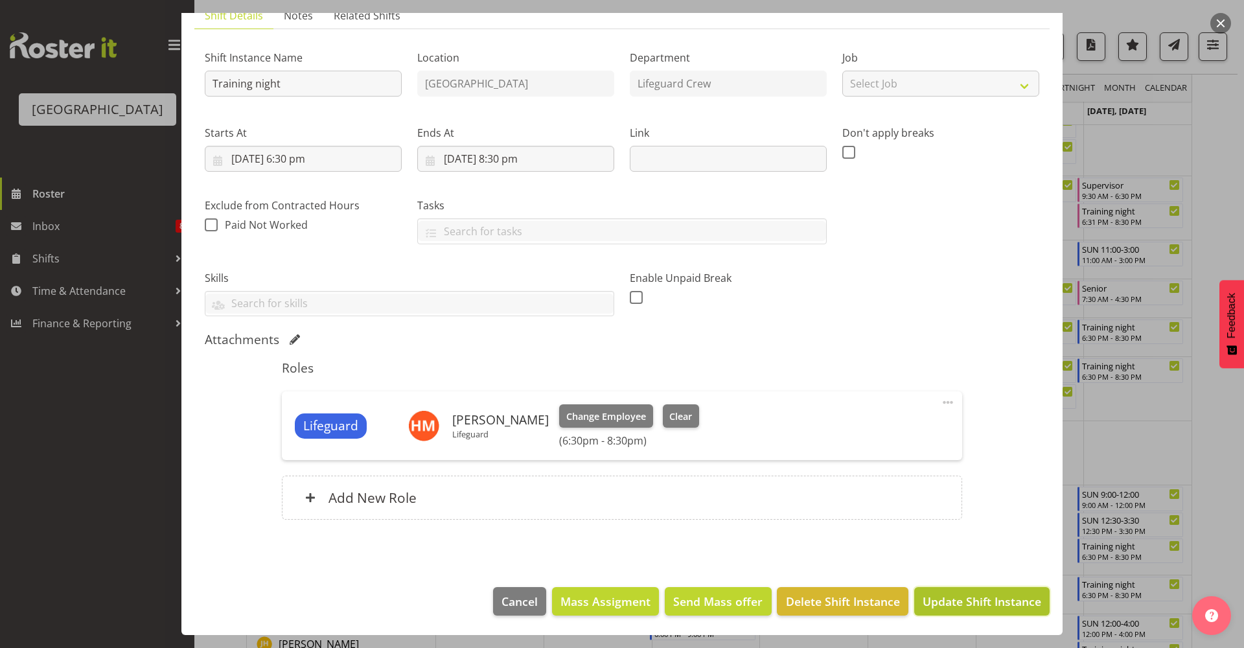
click at [972, 609] on span "Update Shift Instance" at bounding box center [982, 601] width 119 height 17
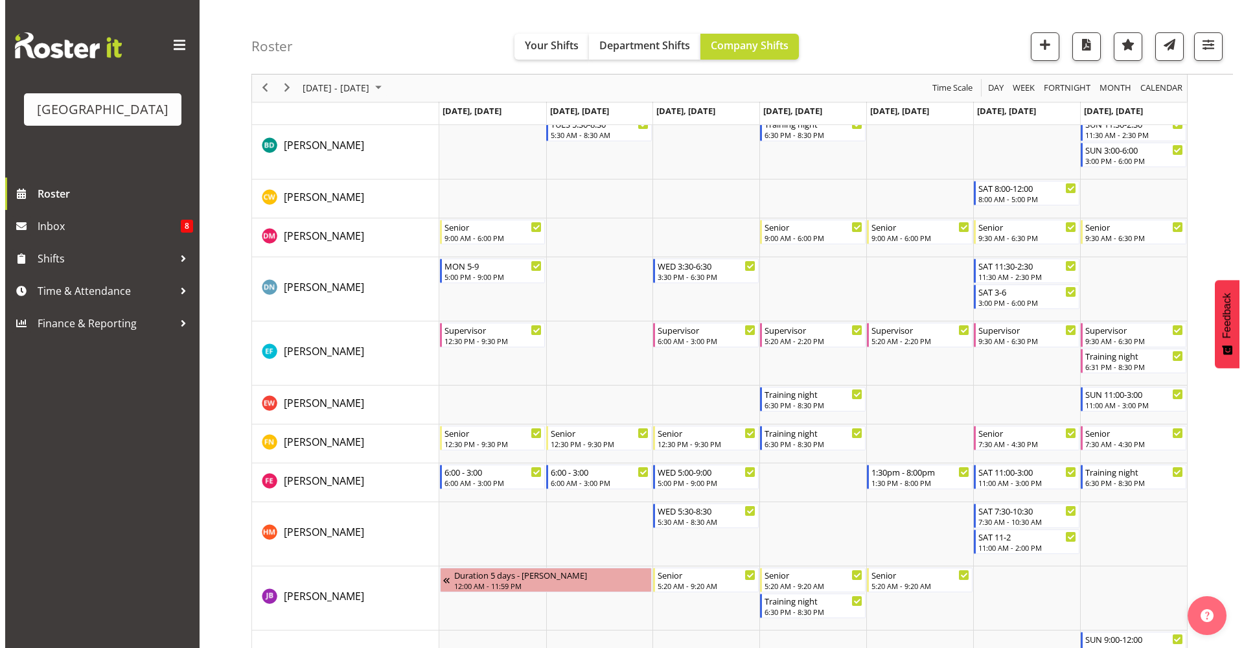
scroll to position [430, 0]
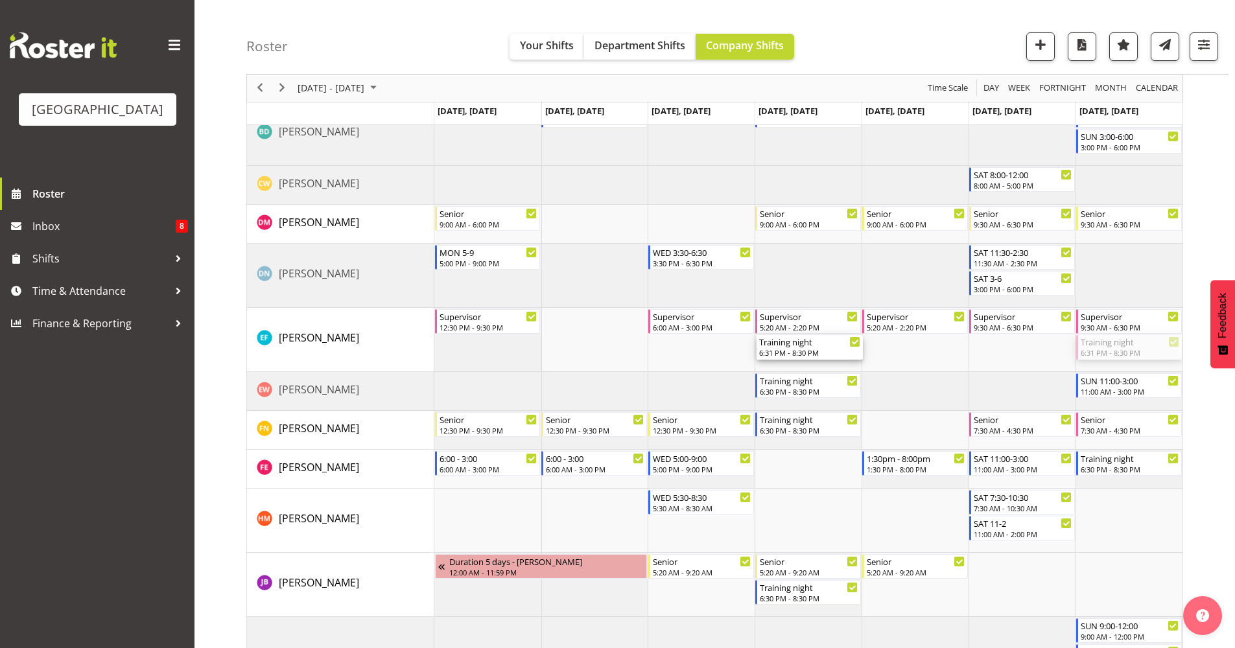
drag, startPoint x: 1125, startPoint y: 351, endPoint x: 822, endPoint y: 351, distance: 302.7
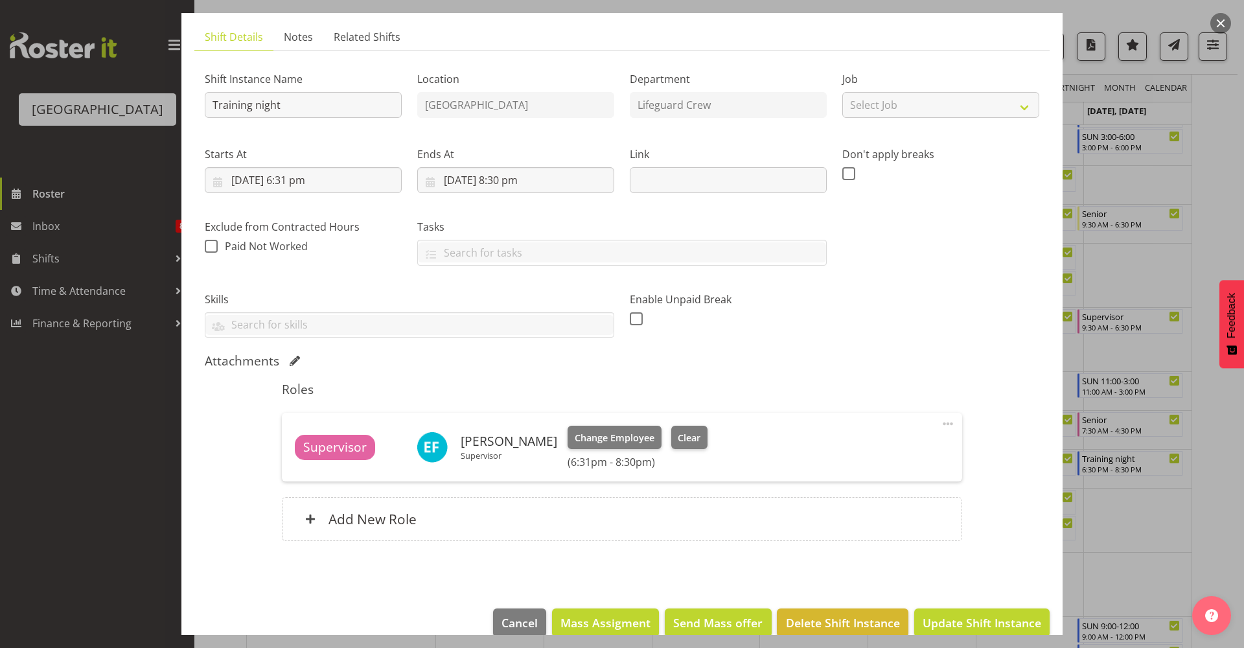
scroll to position [102, 0]
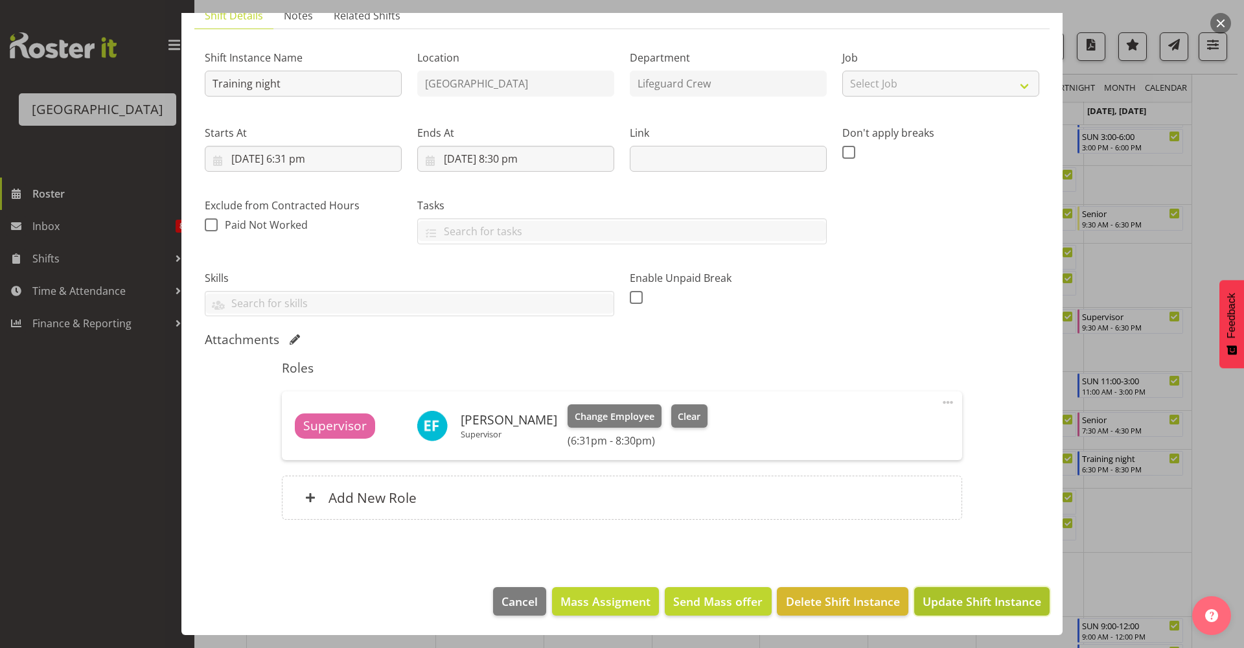
click at [983, 593] on span "Update Shift Instance" at bounding box center [982, 601] width 119 height 17
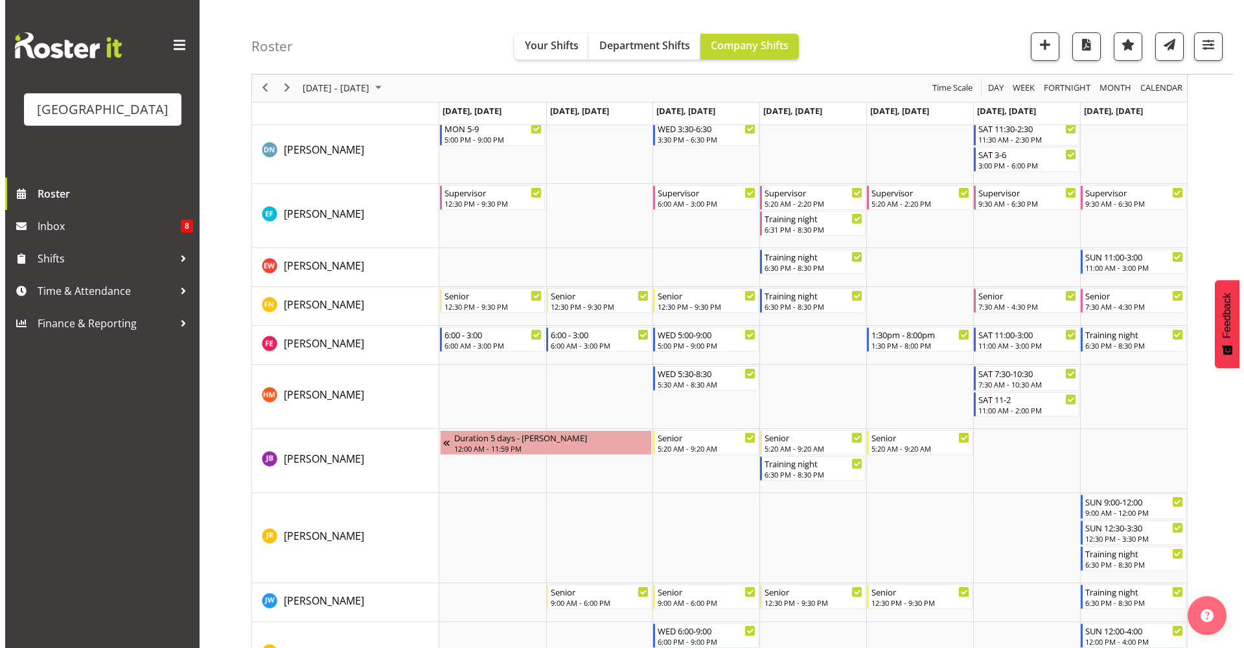
scroll to position [559, 0]
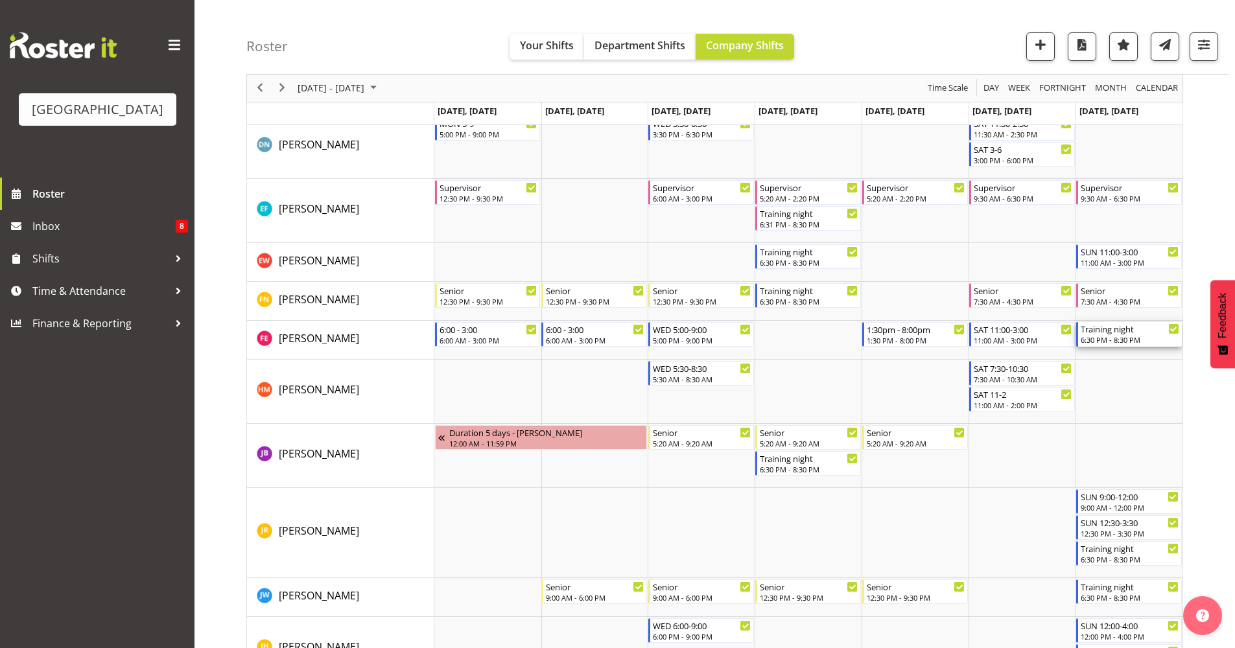
click at [1118, 336] on div "6:30 PM - 8:30 PM" at bounding box center [1129, 339] width 99 height 10
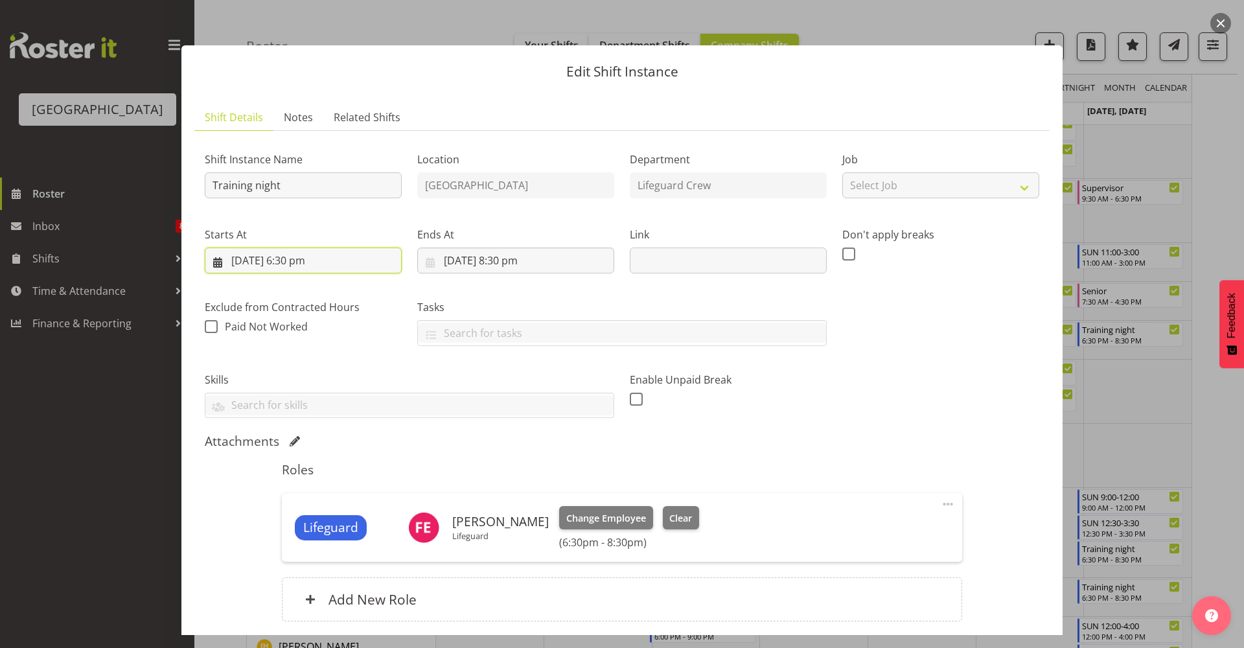
click at [323, 265] on input "[DATE] 6:30 pm" at bounding box center [303, 261] width 197 height 26
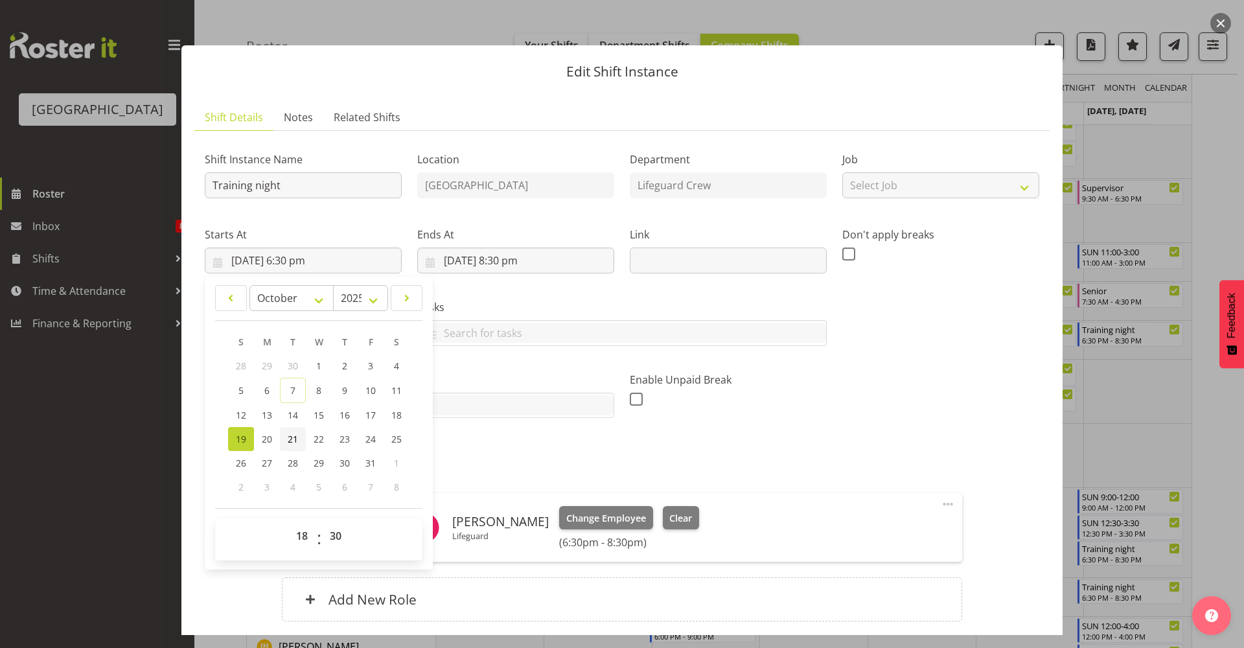
click at [294, 435] on span "21" at bounding box center [293, 439] width 10 height 12
type input "[DATE] 6:30 pm"
click at [485, 262] on input "[DATE] 8:30 pm" at bounding box center [515, 261] width 197 height 26
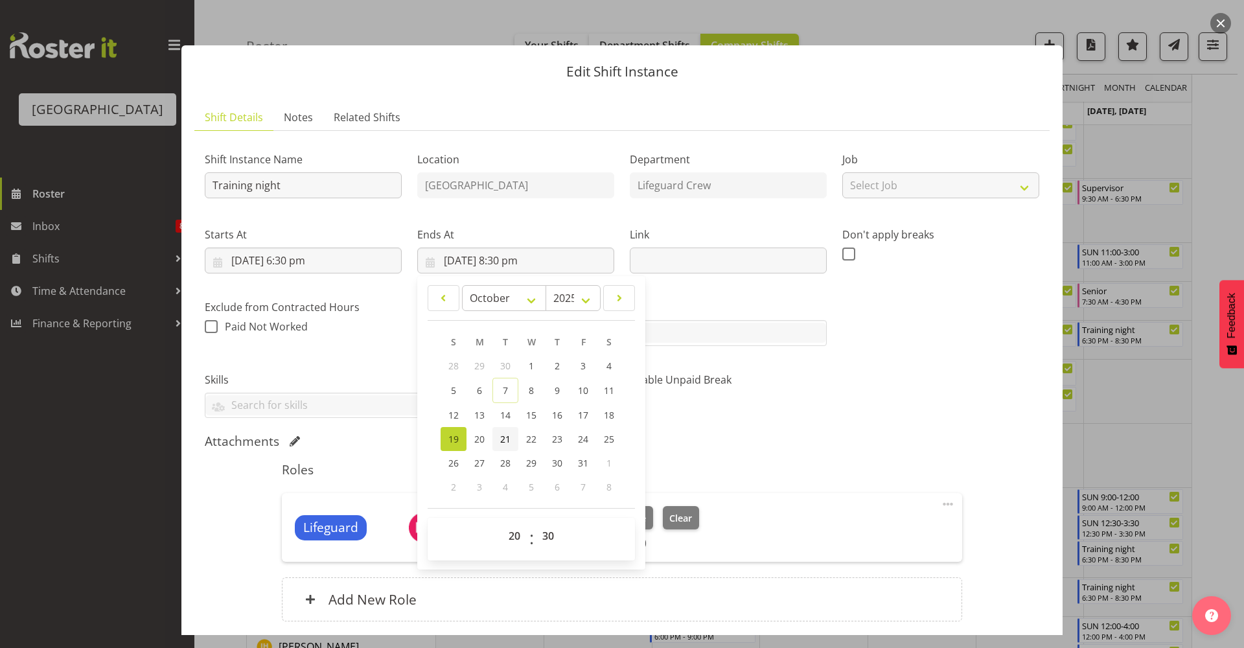
click at [500, 439] on span "21" at bounding box center [505, 439] width 10 height 12
type input "[DATE] 8:30 pm"
click at [810, 450] on div "Attachments" at bounding box center [622, 443] width 835 height 18
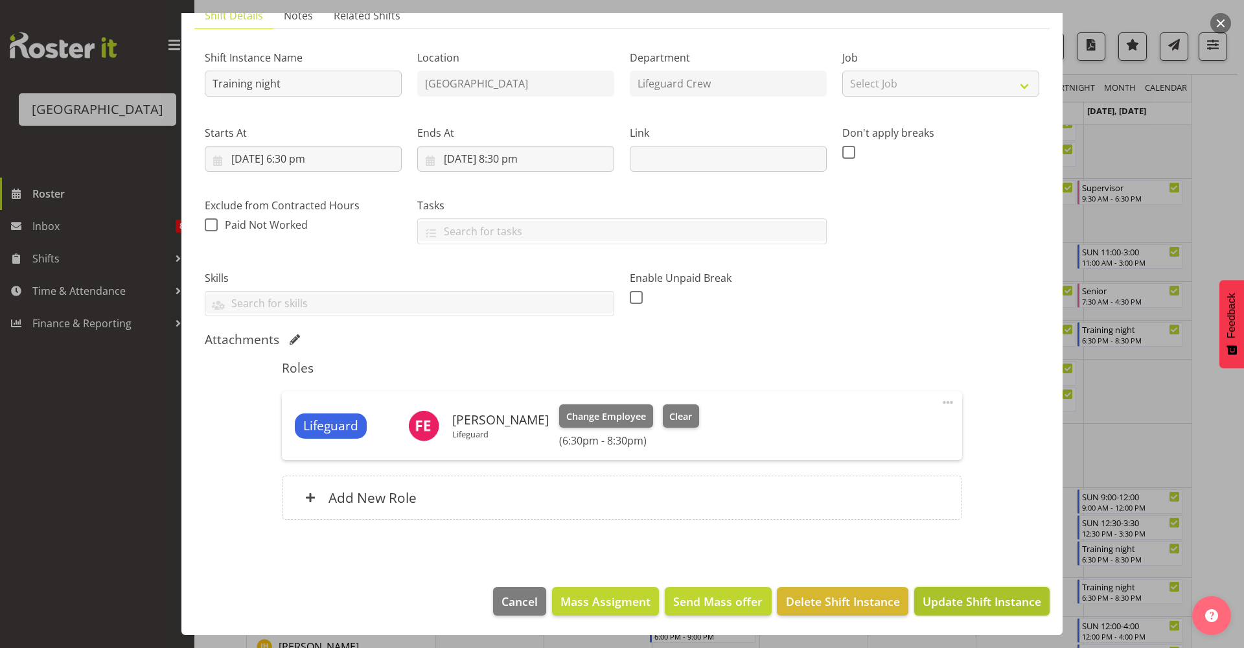
click at [954, 594] on span "Update Shift Instance" at bounding box center [982, 601] width 119 height 17
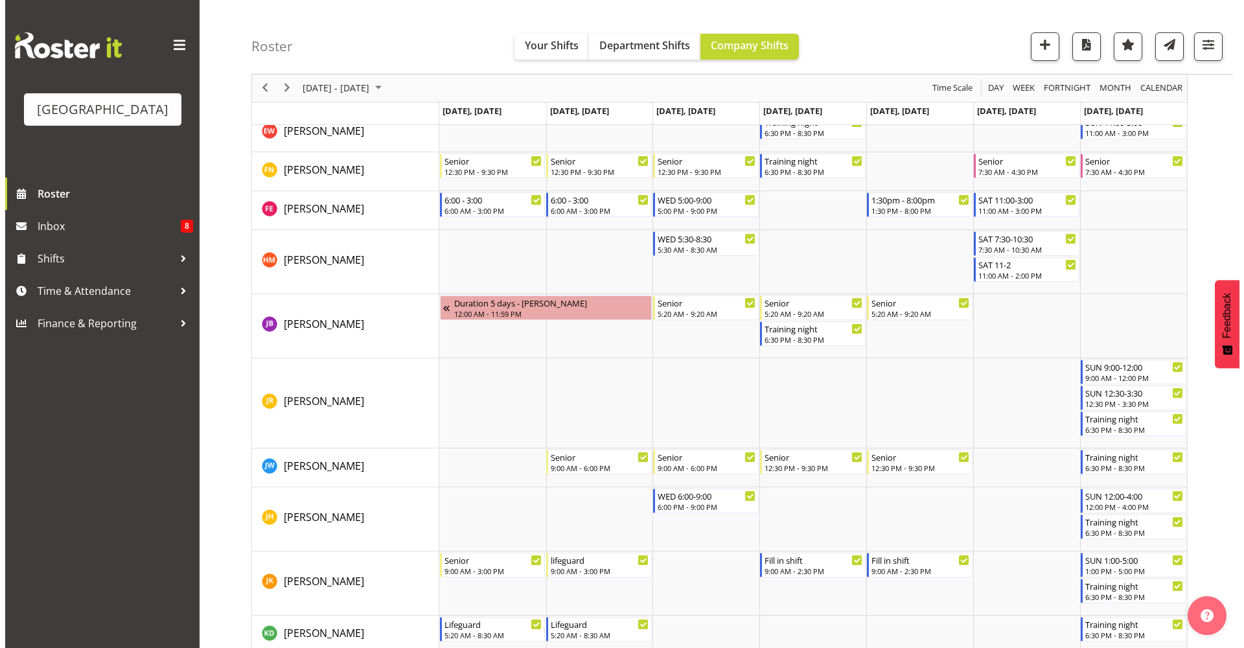
scroll to position [723, 0]
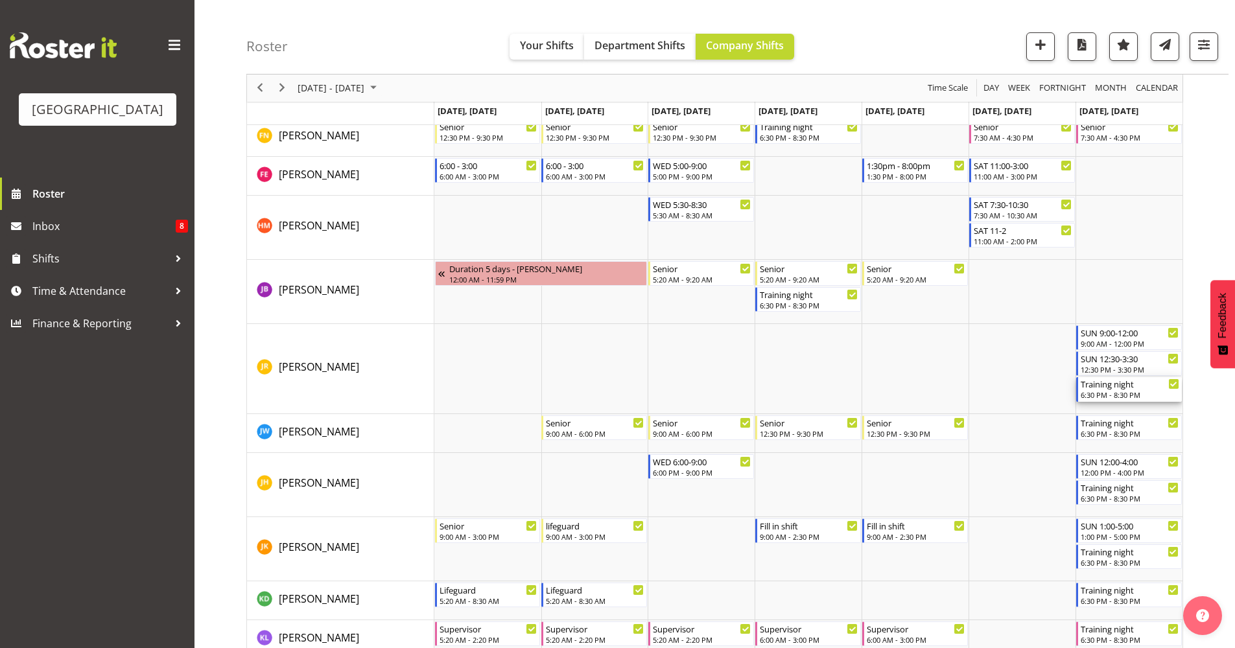
click at [1154, 389] on div "Training night" at bounding box center [1129, 383] width 99 height 13
click at [0, 0] on div at bounding box center [0, 0] width 0 height 0
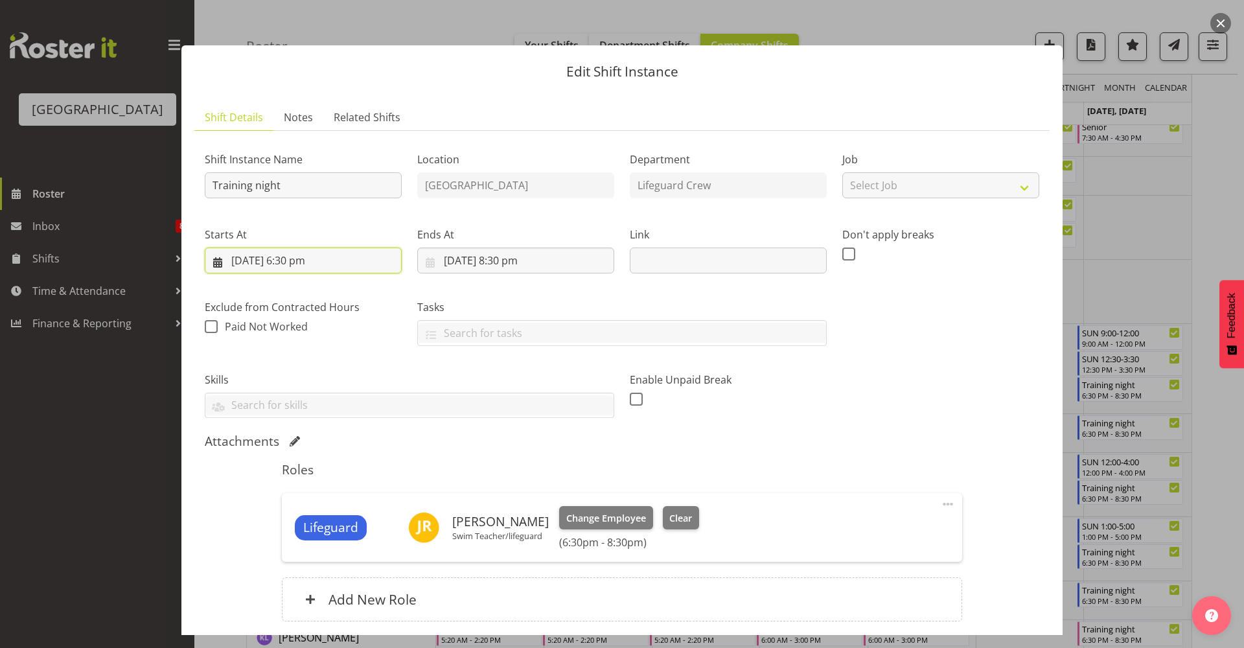
click at [340, 259] on input "[DATE] 6:30 pm" at bounding box center [303, 261] width 197 height 26
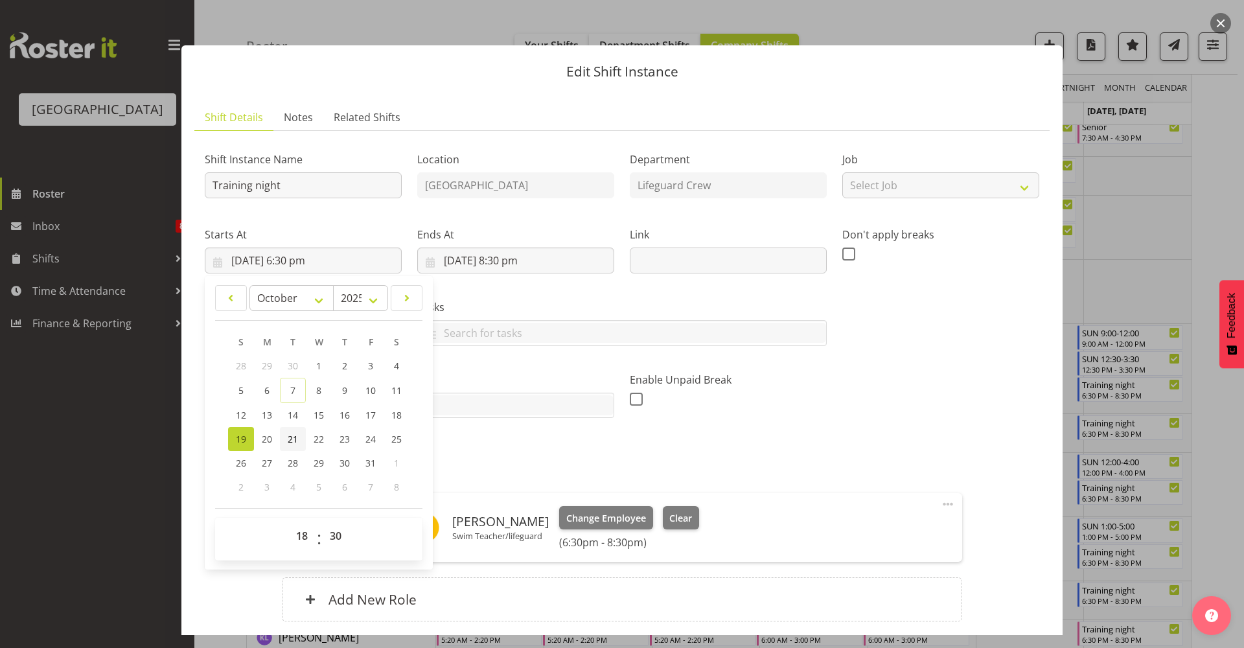
click at [292, 439] on span "21" at bounding box center [293, 439] width 10 height 12
type input "[DATE] 6:30 pm"
click at [530, 269] on input "[DATE] 8:30 pm" at bounding box center [515, 261] width 197 height 26
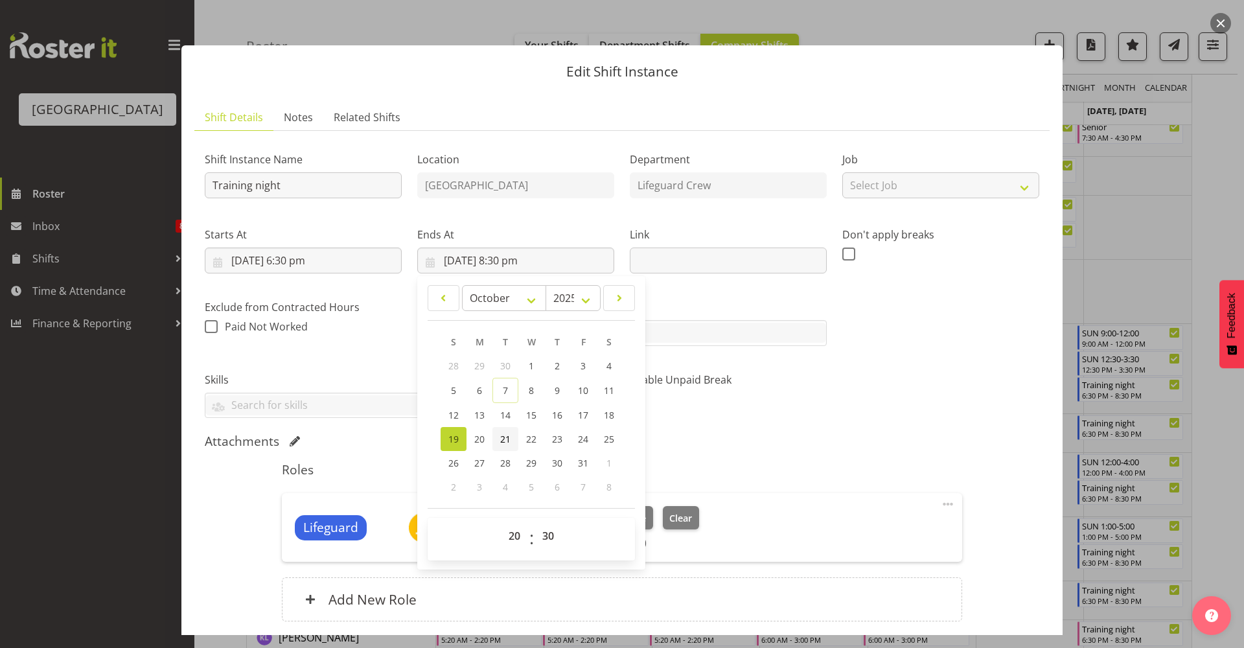
click at [511, 439] on link "21" at bounding box center [506, 439] width 26 height 24
type input "[DATE] 8:30 pm"
click at [895, 443] on div "Attachments" at bounding box center [622, 442] width 835 height 16
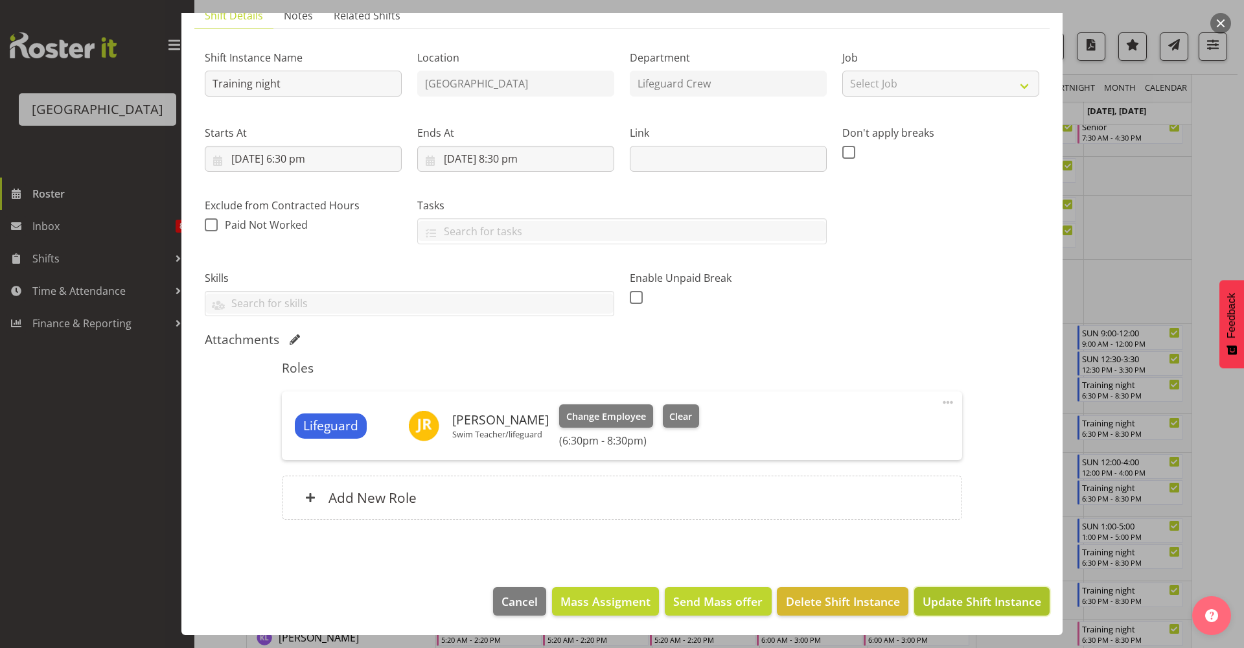
click at [977, 600] on span "Update Shift Instance" at bounding box center [982, 601] width 119 height 17
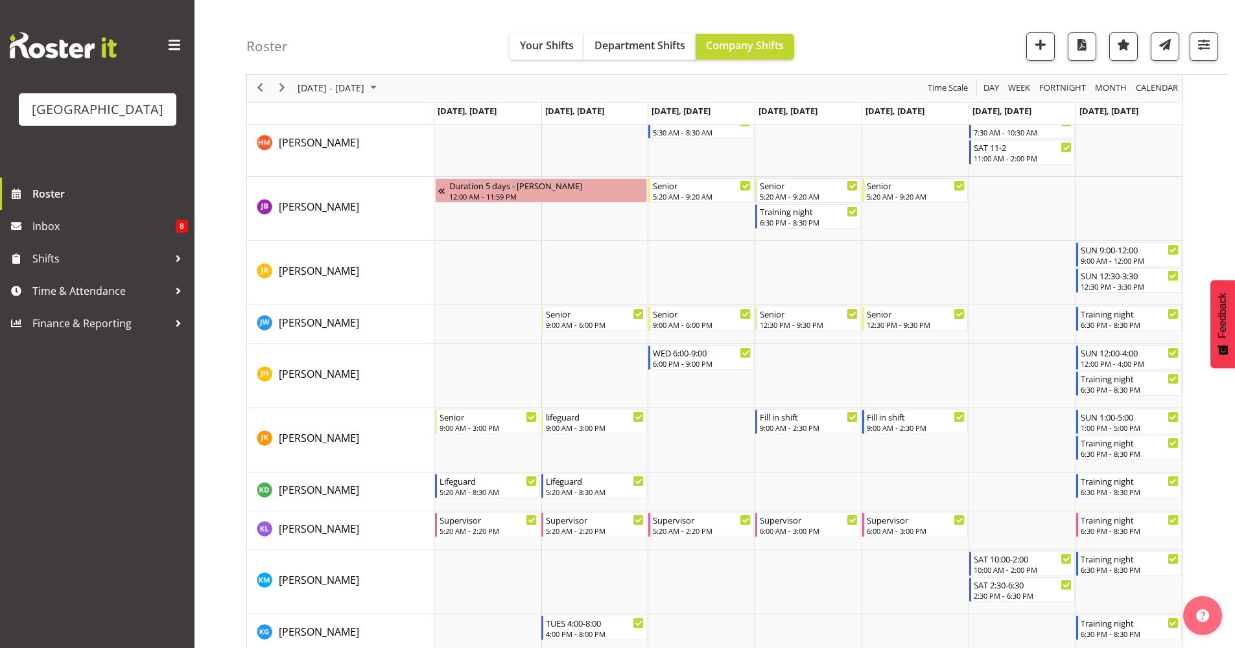
scroll to position [809, 0]
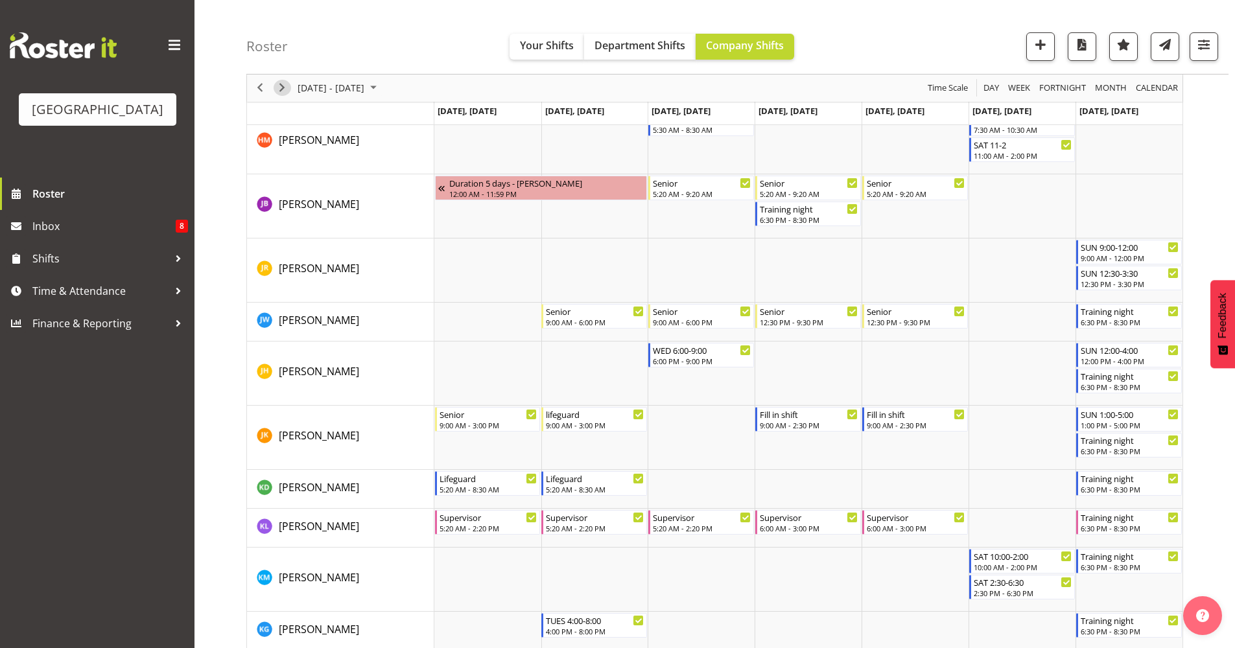
drag, startPoint x: 281, startPoint y: 84, endPoint x: 475, endPoint y: 135, distance: 201.1
click at [281, 85] on span "Next" at bounding box center [282, 88] width 16 height 16
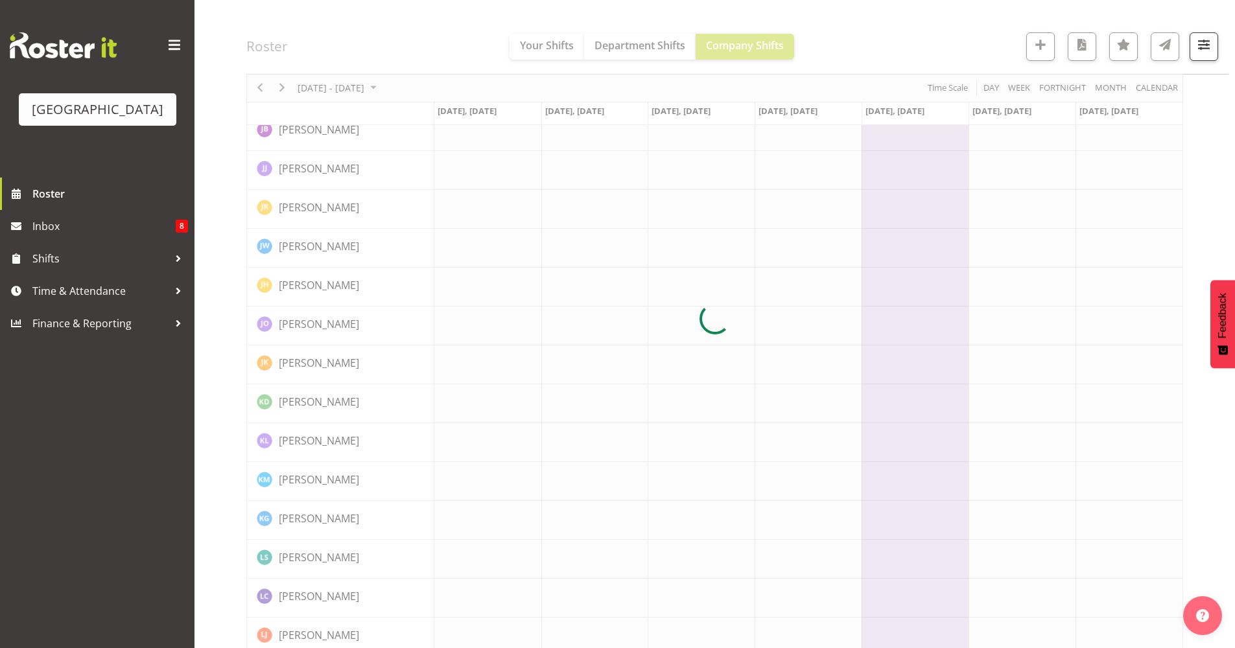
scroll to position [0, 0]
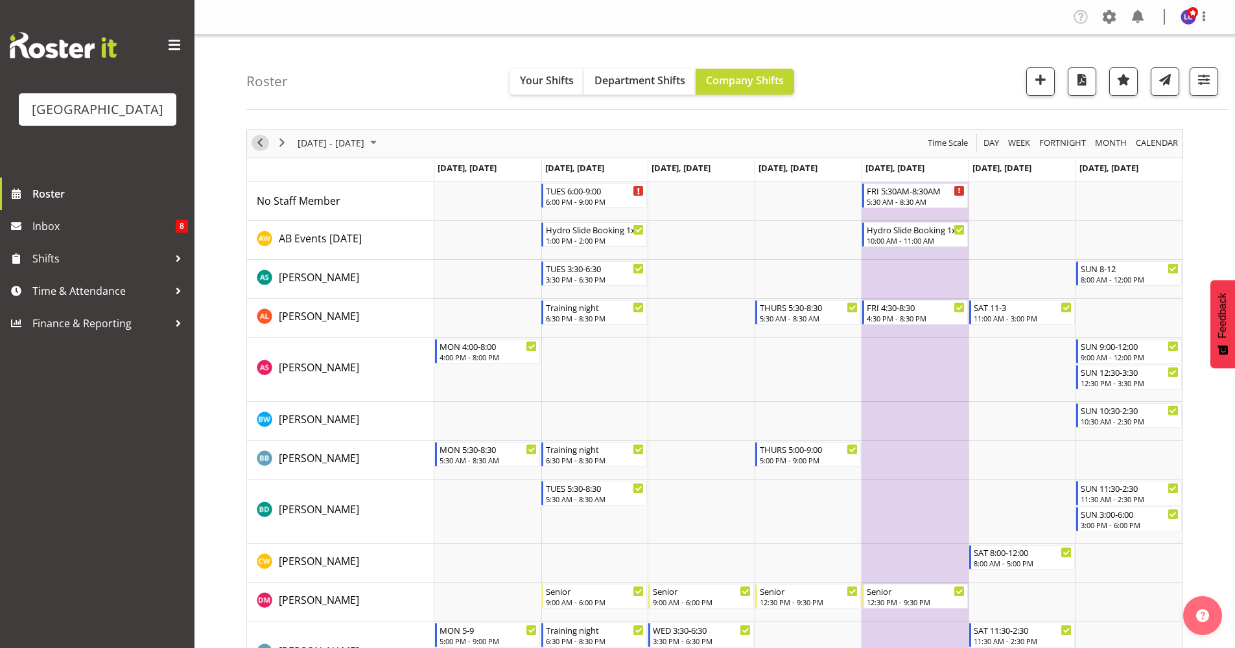
click at [255, 141] on span "Previous" at bounding box center [260, 143] width 16 height 16
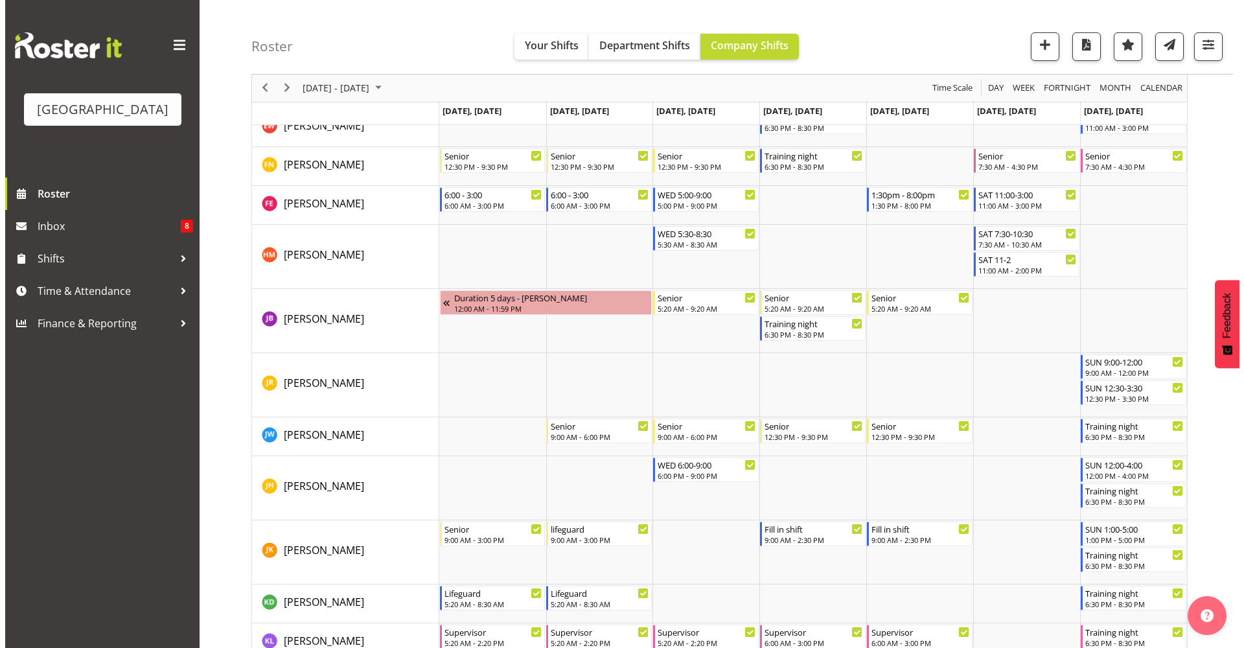
scroll to position [702, 0]
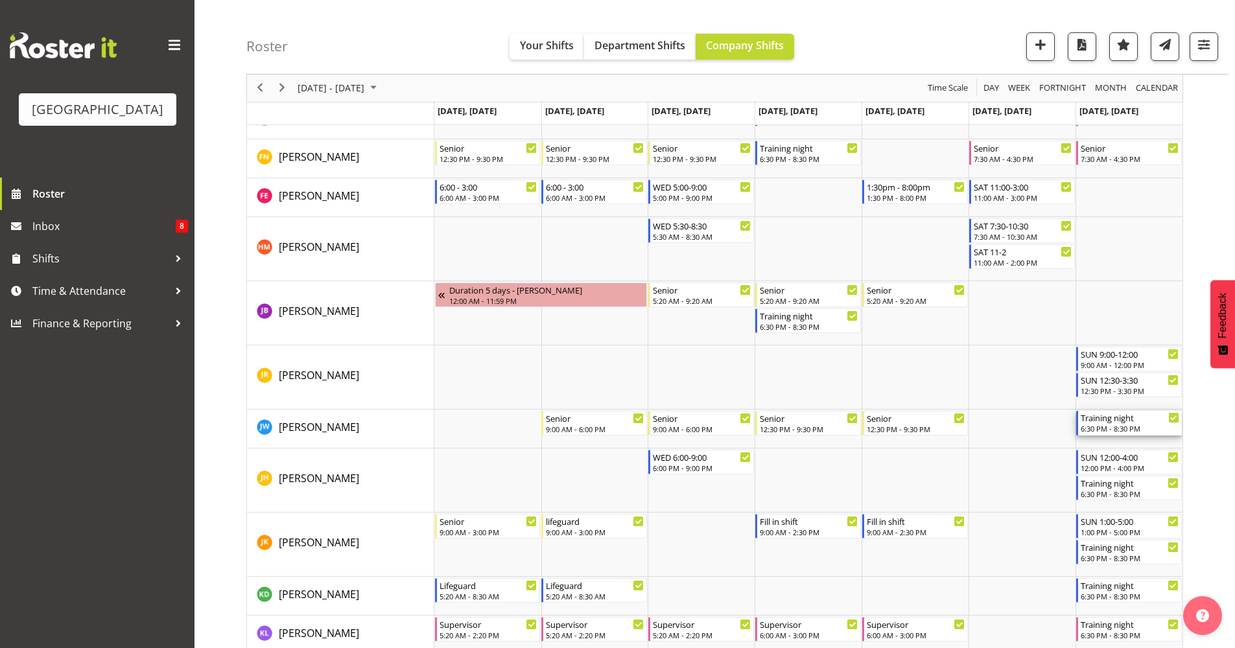
click at [1119, 424] on div "Training night 6:30 PM - 8:30 PM" at bounding box center [1129, 423] width 99 height 25
click at [0, 0] on div at bounding box center [0, 0] width 0 height 0
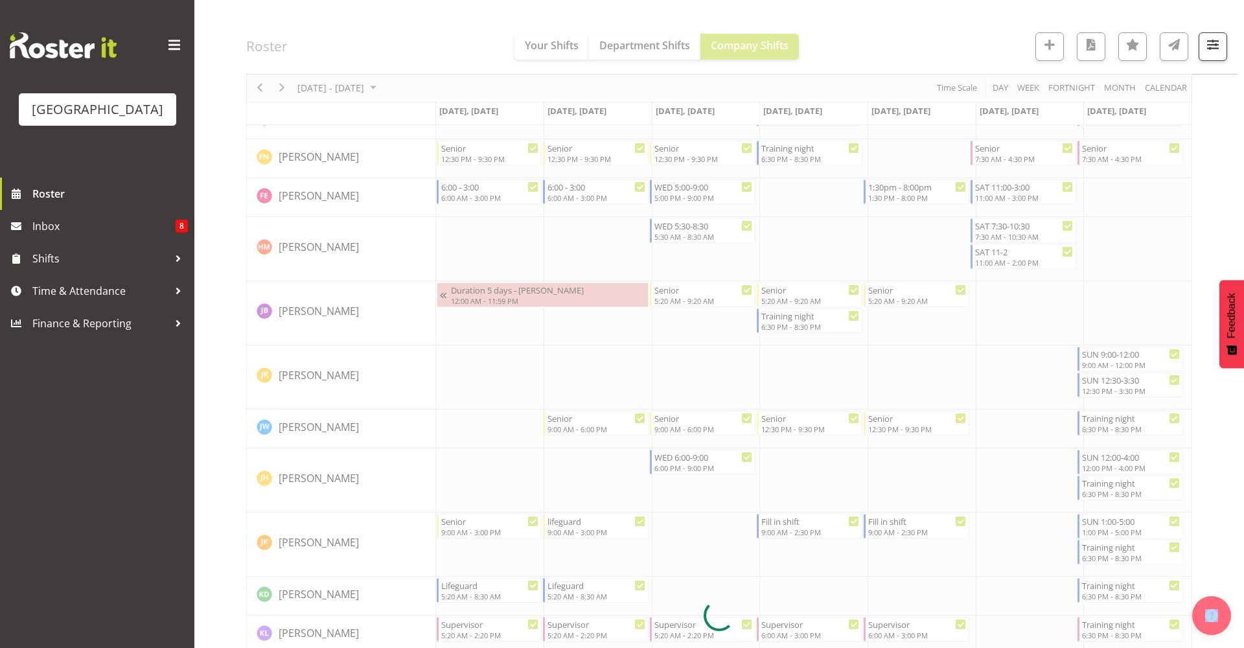
select select "9"
select select "2025"
select select "18"
select select "30"
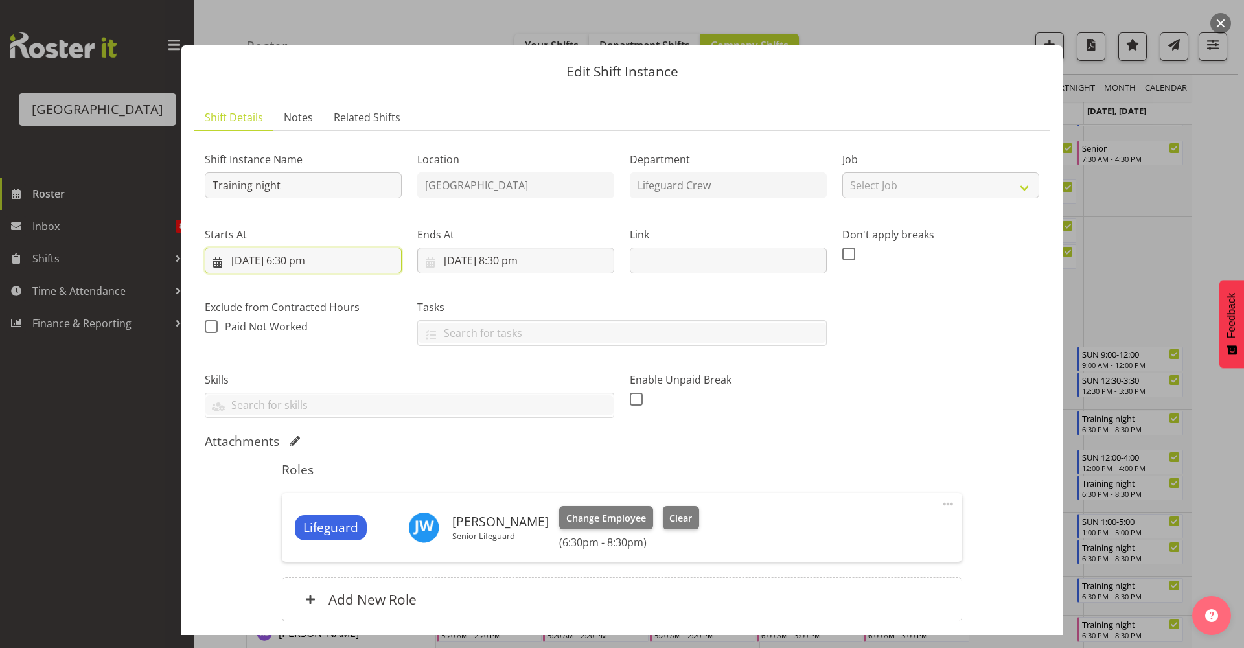
click at [321, 257] on input "[DATE] 6:30 pm" at bounding box center [303, 261] width 197 height 26
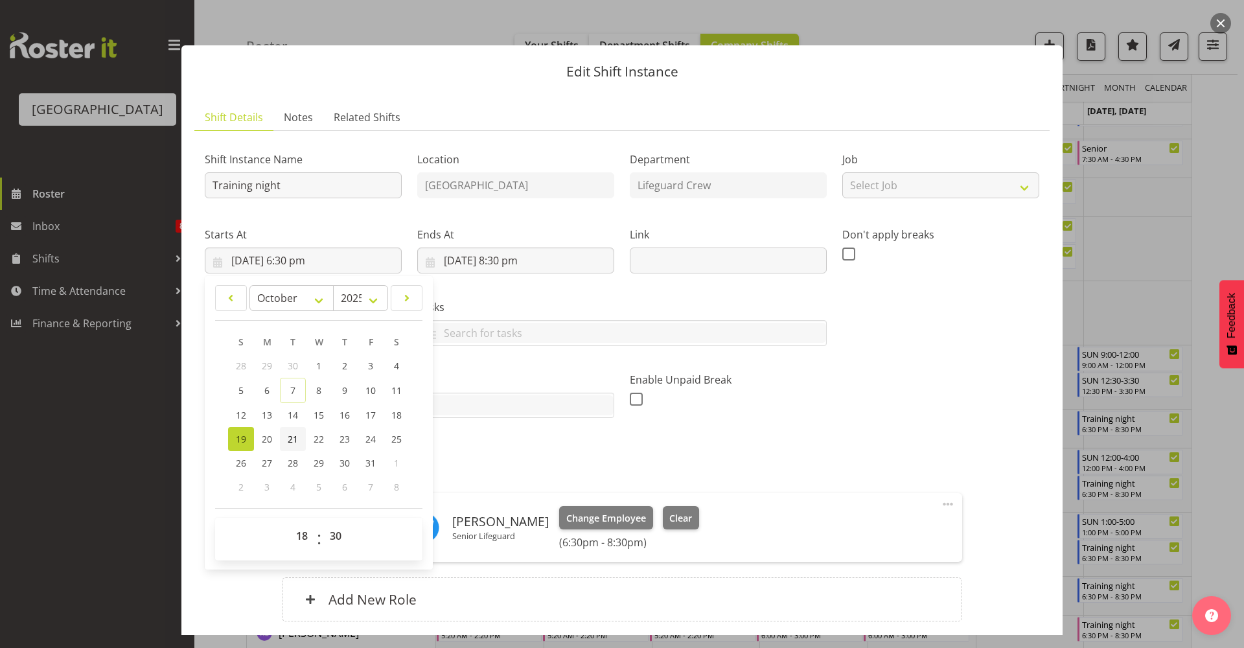
click at [293, 439] on span "21" at bounding box center [293, 439] width 10 height 12
type input "[DATE] 6:30 pm"
click at [501, 253] on input "[DATE] 8:30 pm" at bounding box center [515, 261] width 197 height 26
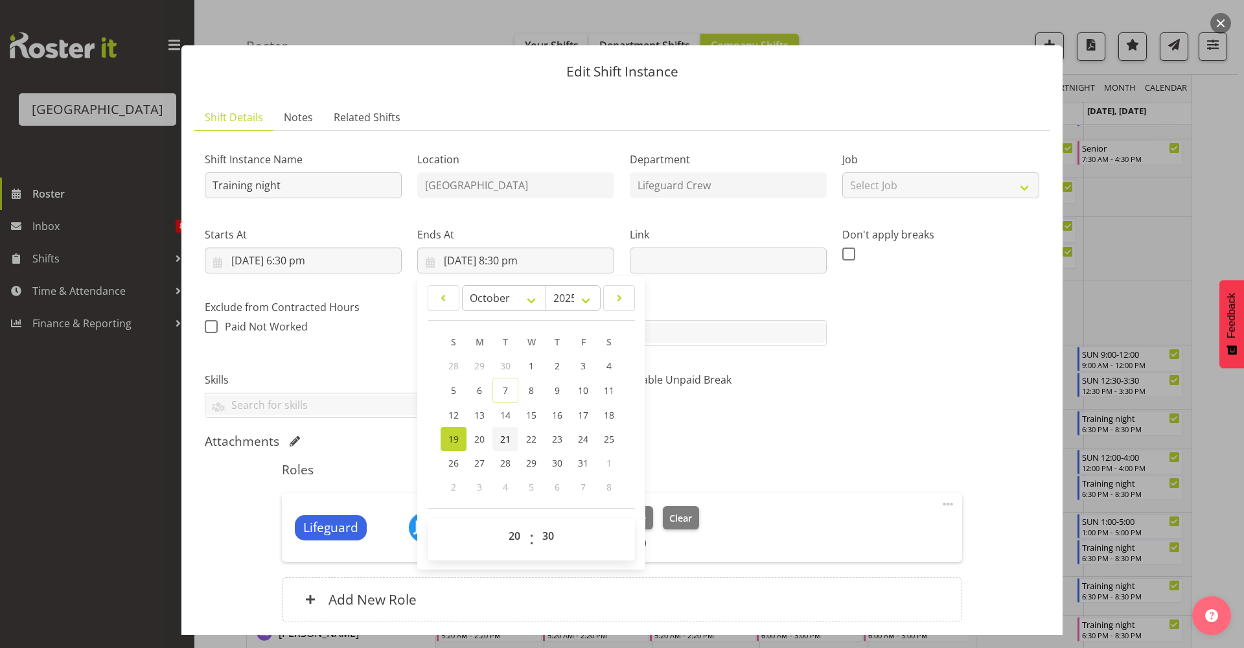
drag, startPoint x: 504, startPoint y: 436, endPoint x: 513, endPoint y: 437, distance: 9.1
click at [504, 437] on span "21" at bounding box center [505, 439] width 10 height 12
type input "[DATE] 8:30 pm"
click at [820, 439] on div "Attachments" at bounding box center [622, 442] width 835 height 16
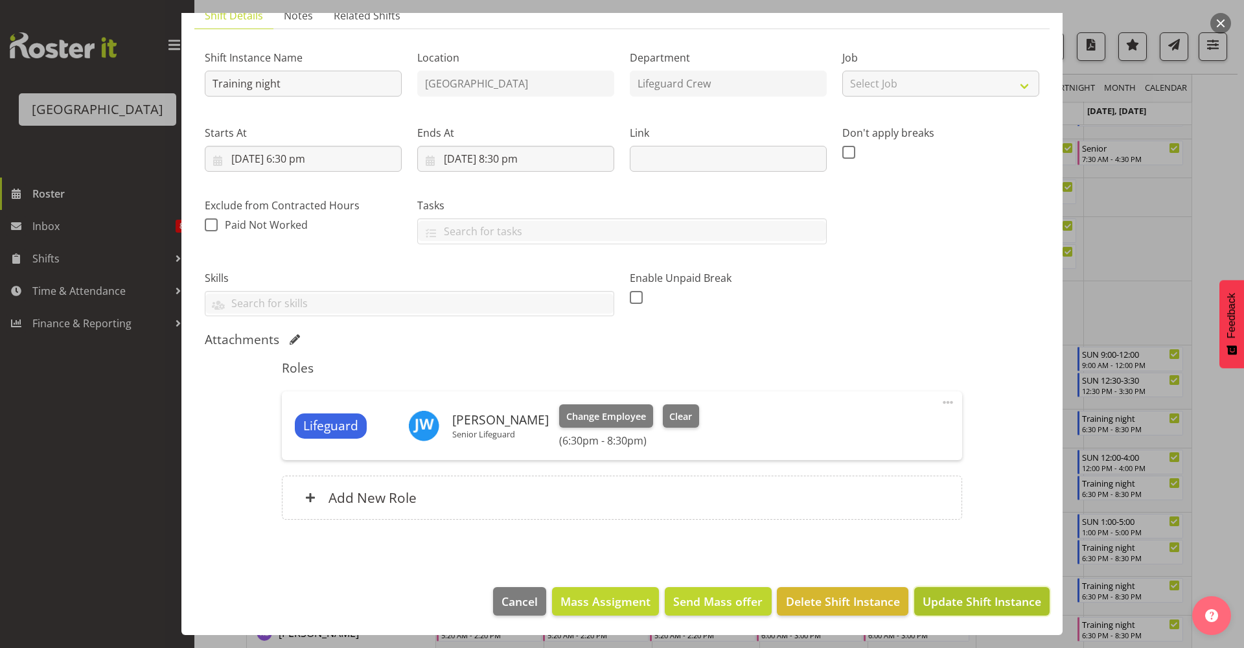
click at [954, 594] on button "Update Shift Instance" at bounding box center [982, 601] width 135 height 29
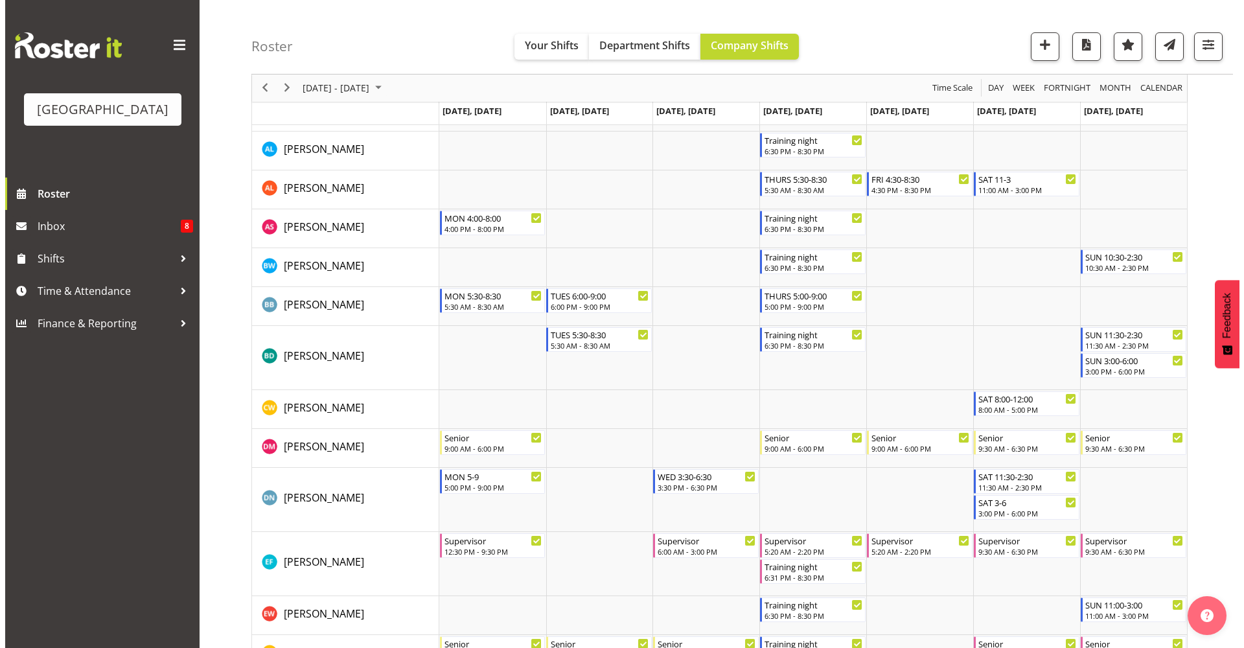
scroll to position [0, 0]
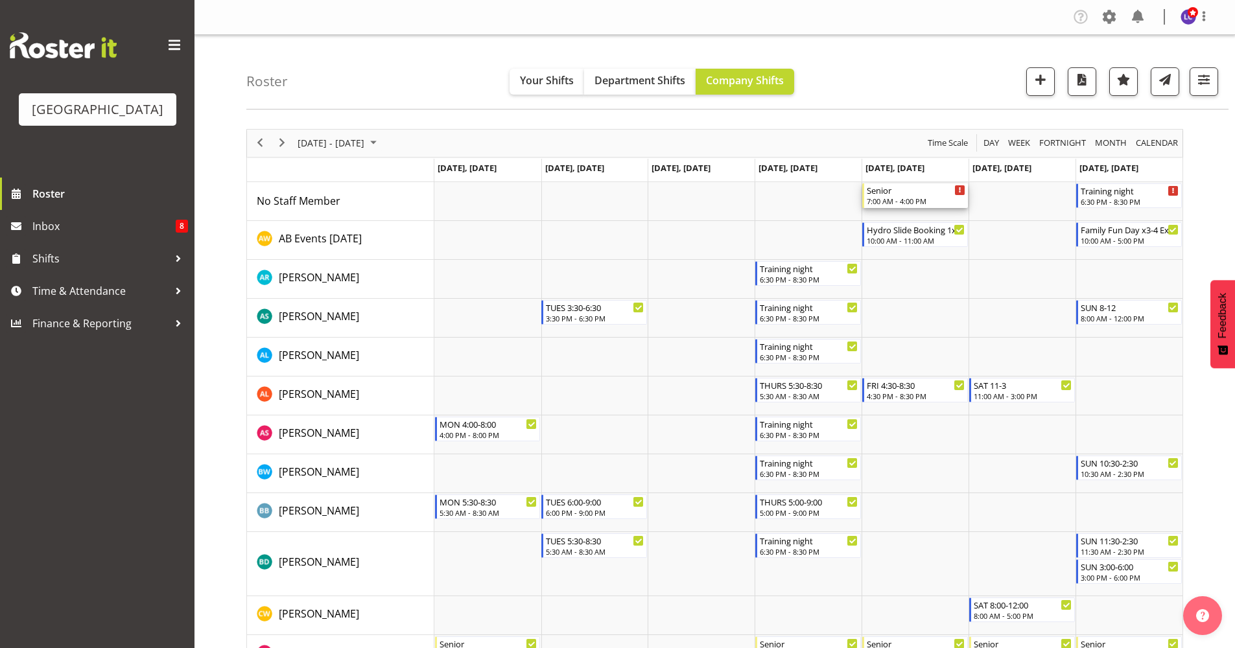
click at [922, 197] on div "7:00 AM - 4:00 PM" at bounding box center [916, 201] width 99 height 10
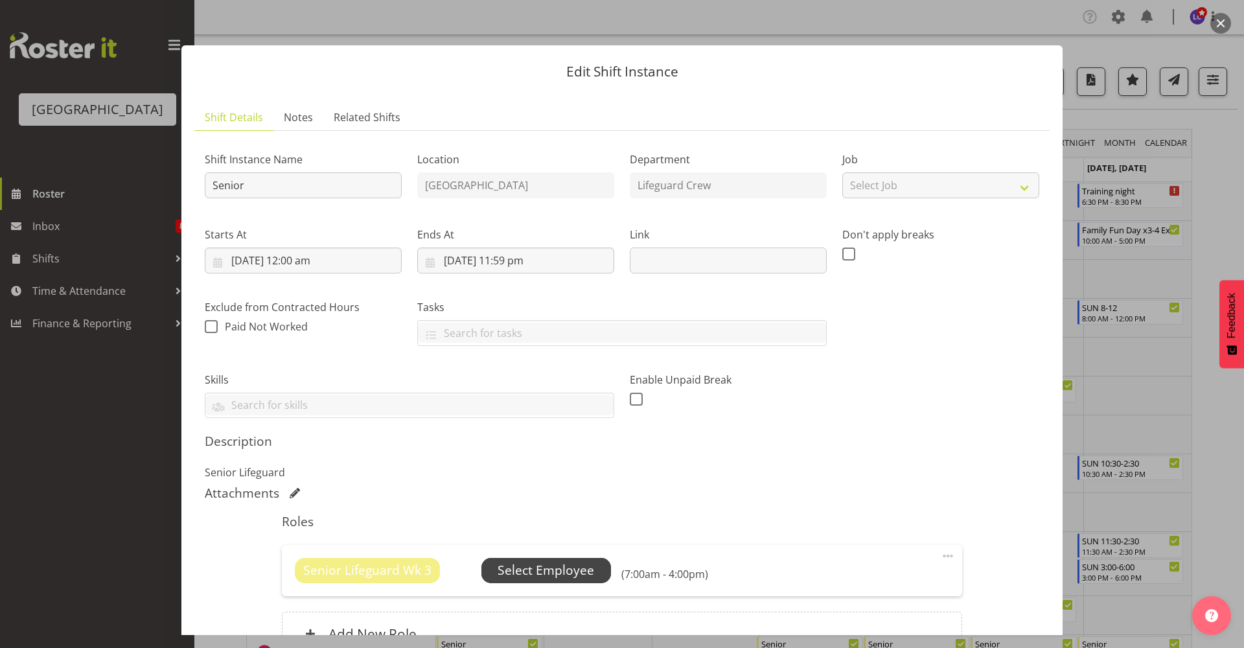
click at [548, 560] on span "Select Employee" at bounding box center [547, 570] width 130 height 25
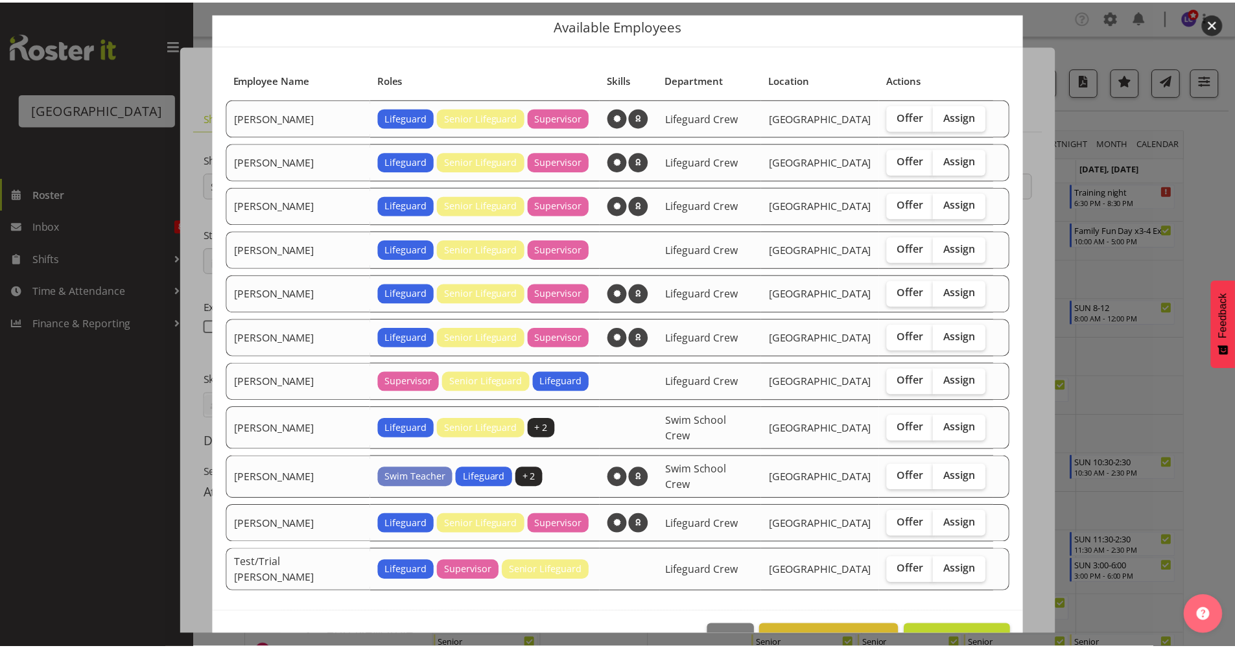
scroll to position [69, 0]
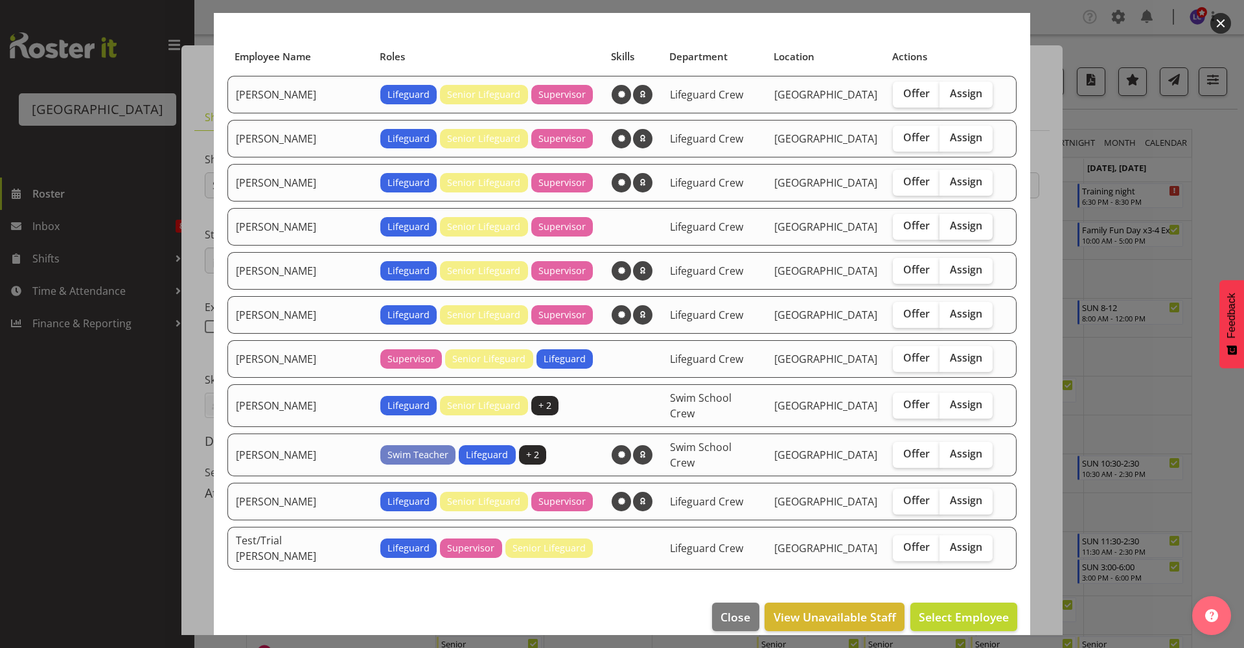
click at [950, 228] on span "Assign" at bounding box center [966, 225] width 32 height 13
click at [945, 228] on input "Assign" at bounding box center [944, 226] width 8 height 8
checkbox input "true"
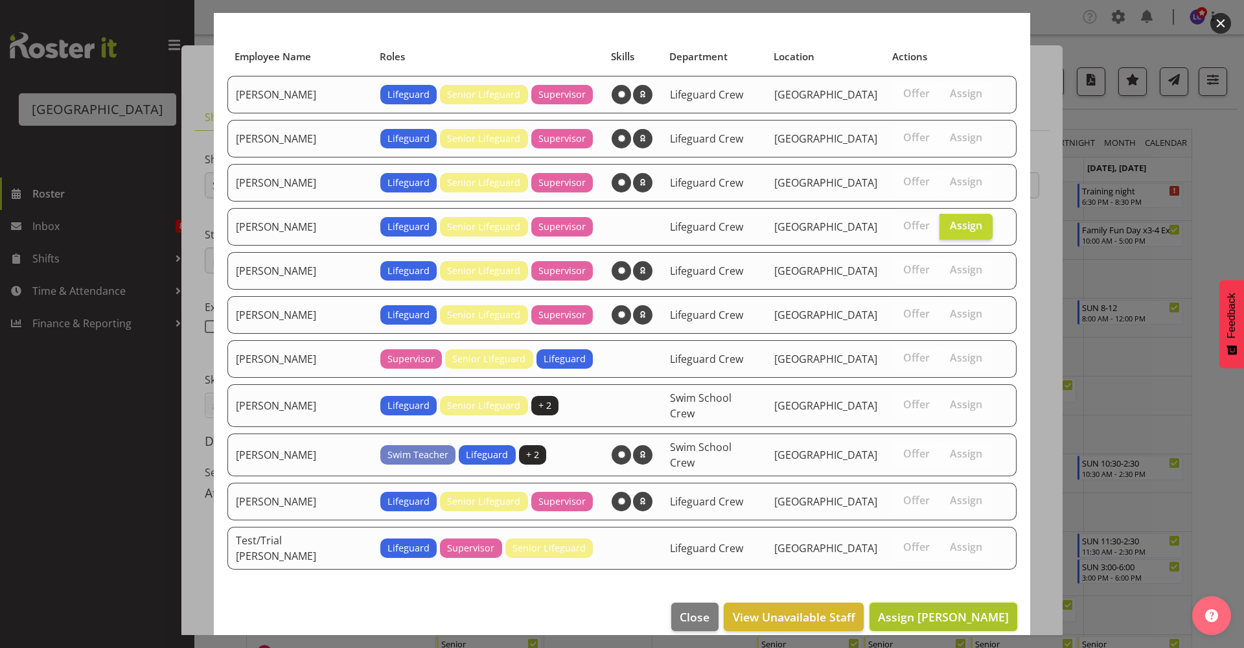
click at [983, 609] on span "Assign [PERSON_NAME]" at bounding box center [943, 617] width 131 height 16
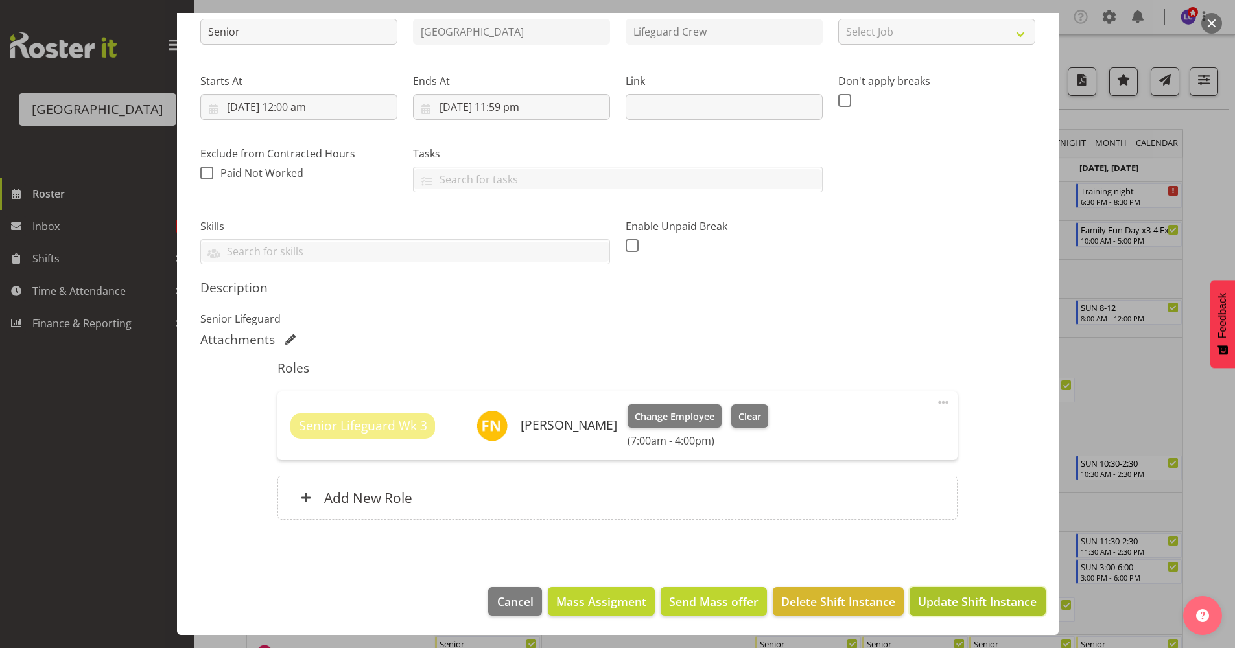
click at [983, 612] on button "Update Shift Instance" at bounding box center [976, 601] width 135 height 29
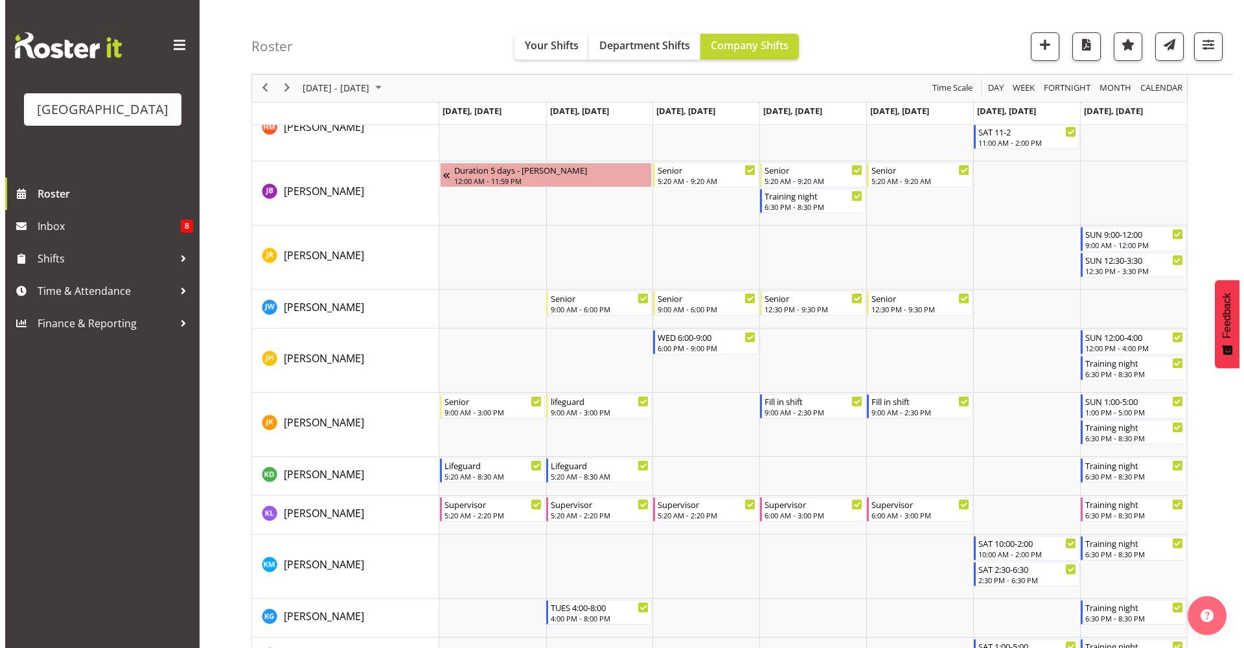
scroll to position [824, 0]
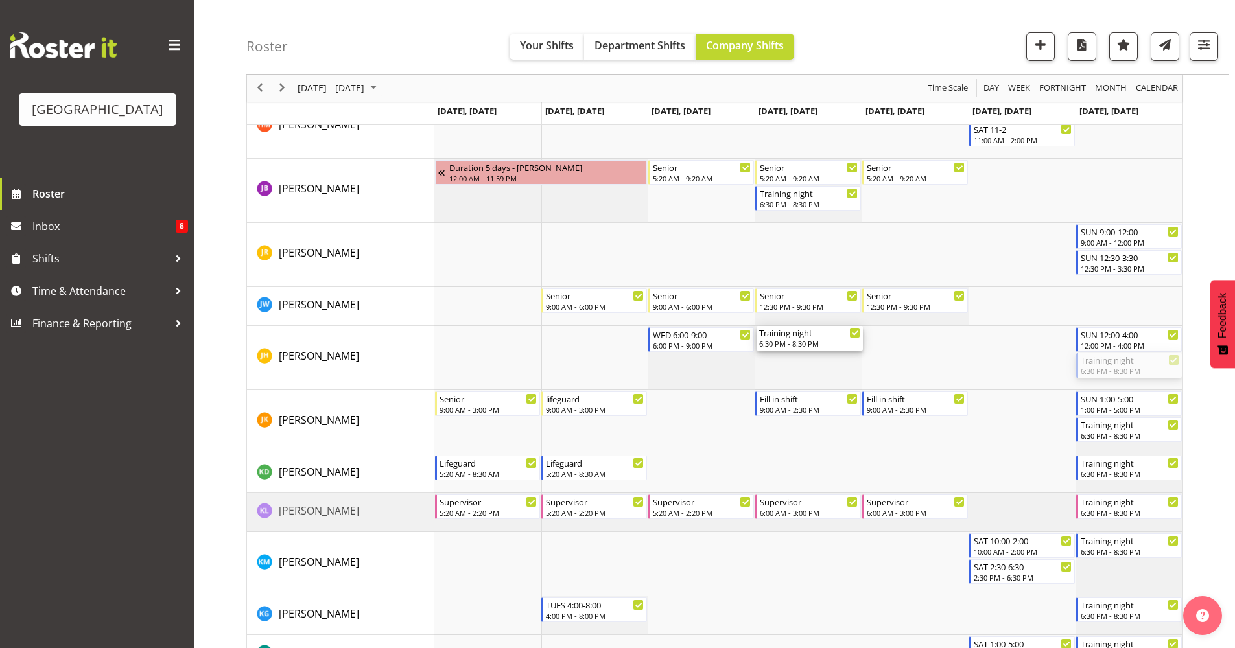
drag, startPoint x: 1109, startPoint y: 375, endPoint x: 834, endPoint y: 365, distance: 275.0
click at [834, 365] on div "Training night 6:30 PM - 8:30 PM Hydro Slide Booking 1x Extra IF POSSIBLE 10:00…" at bounding box center [808, 520] width 748 height 2324
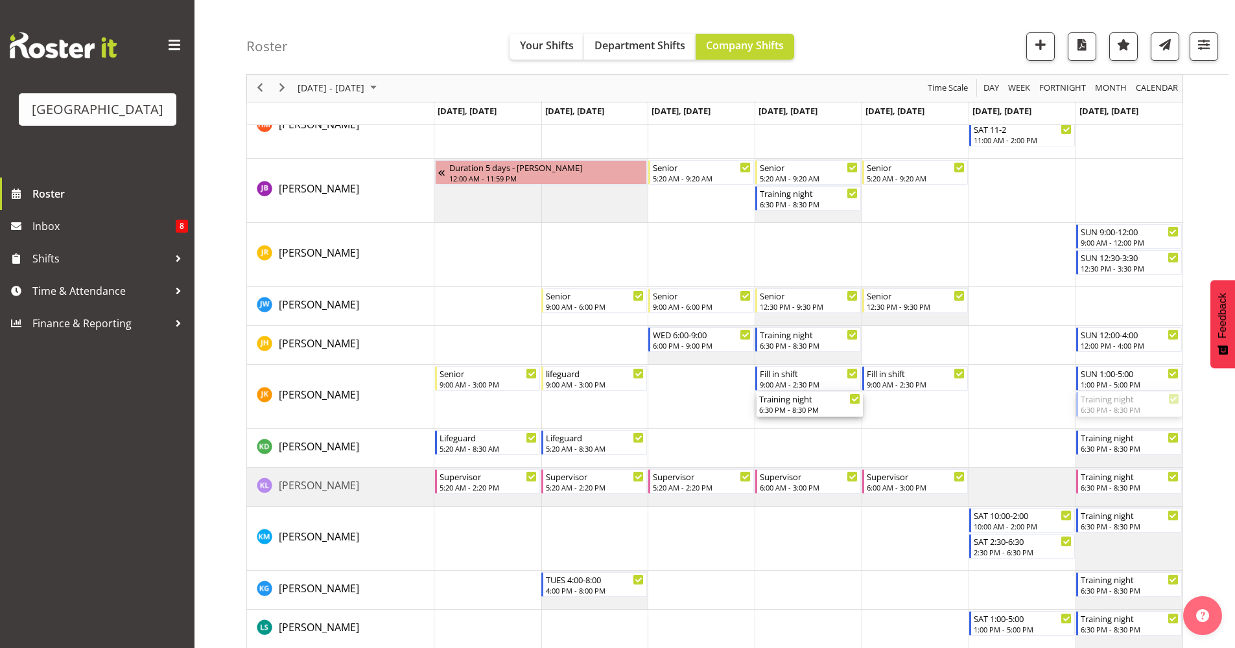
drag, startPoint x: 1102, startPoint y: 404, endPoint x: 805, endPoint y: 402, distance: 296.9
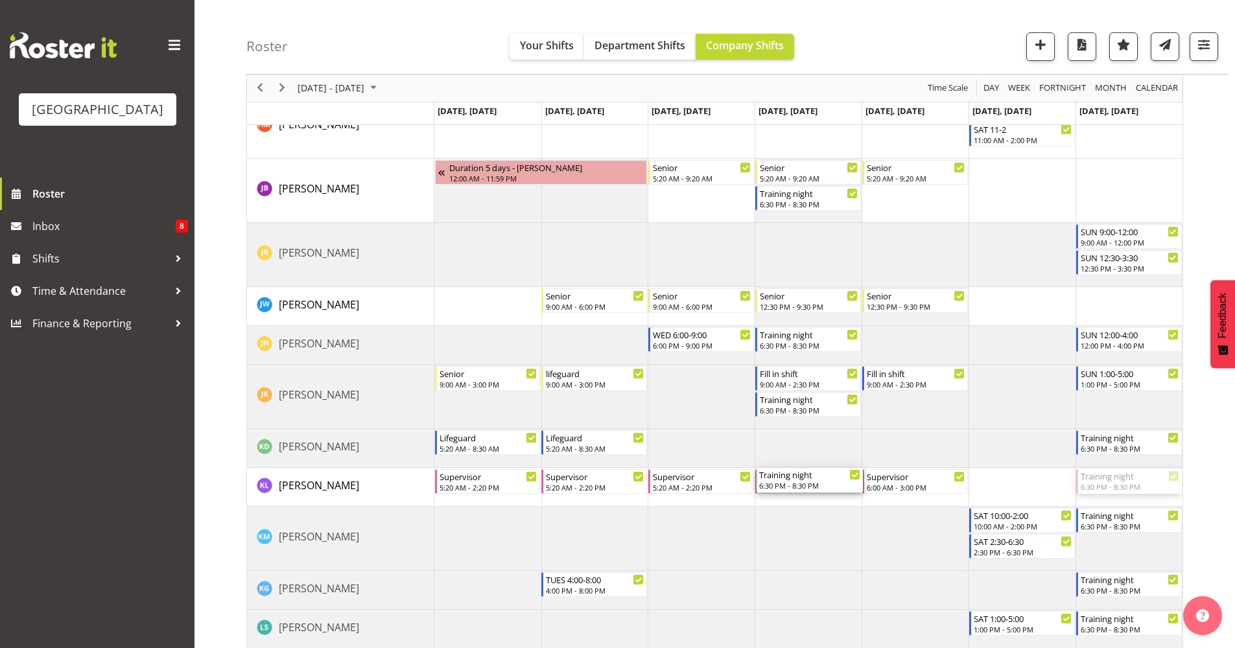
drag, startPoint x: 1126, startPoint y: 484, endPoint x: 837, endPoint y: 500, distance: 289.5
click at [837, 500] on div "Training night 6:30 PM - 8:30 PM Hydro Slide Booking 1x Extra IF POSSIBLE 10:00…" at bounding box center [808, 507] width 748 height 2299
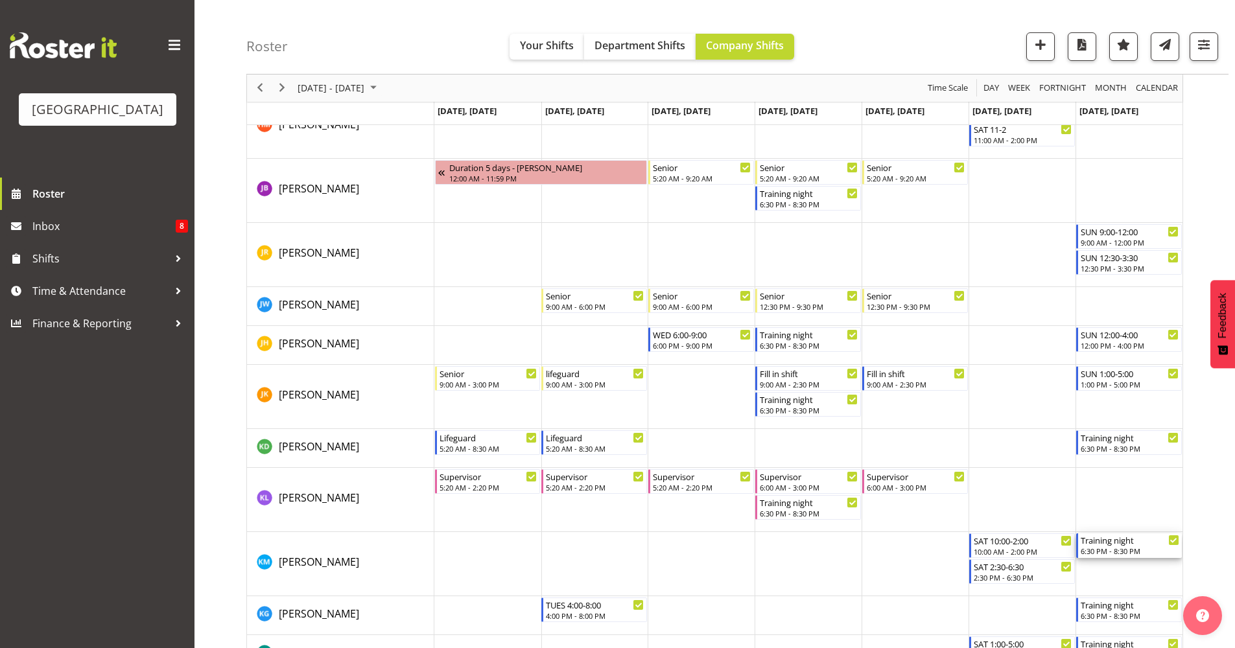
click at [1130, 550] on div "6:30 PM - 8:30 PM" at bounding box center [1129, 551] width 99 height 10
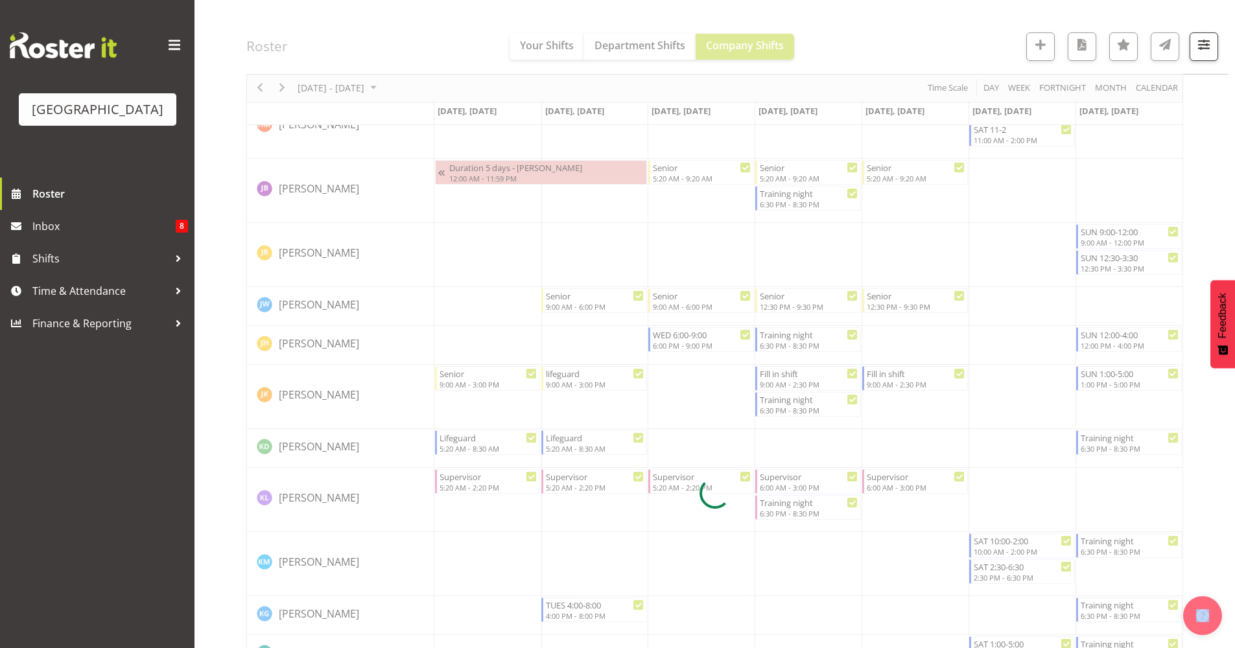
click at [1130, 550] on div at bounding box center [714, 494] width 937 height 2378
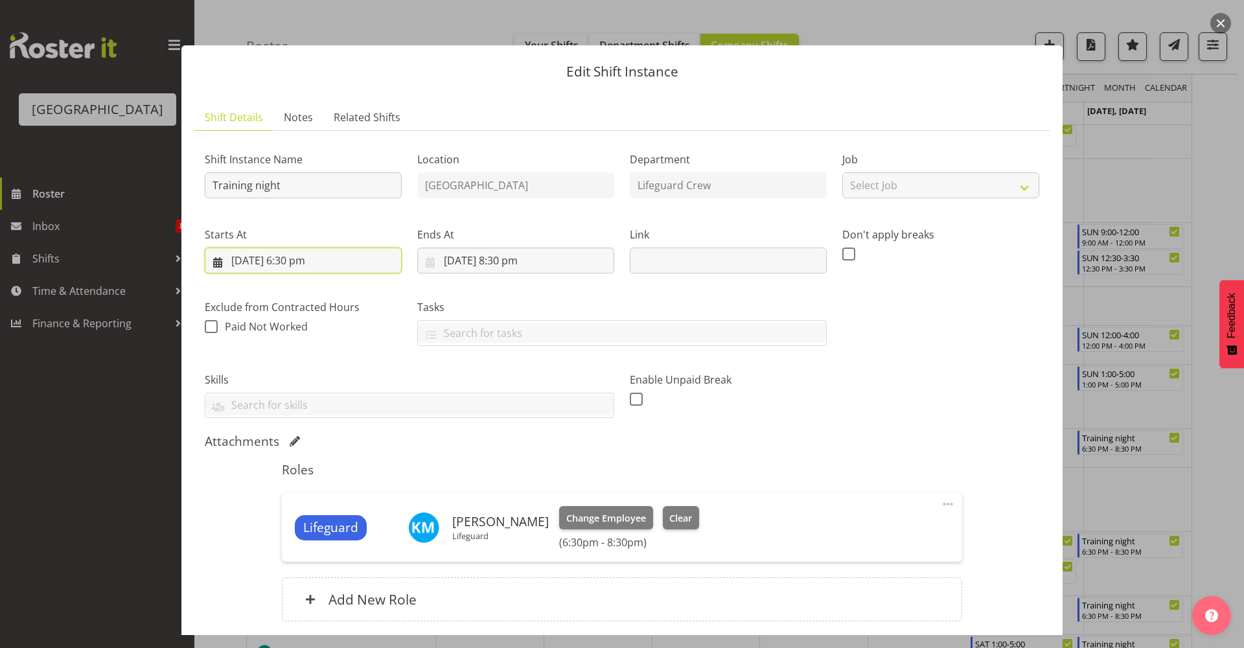
click at [287, 255] on input "[DATE] 6:30 pm" at bounding box center [303, 261] width 197 height 26
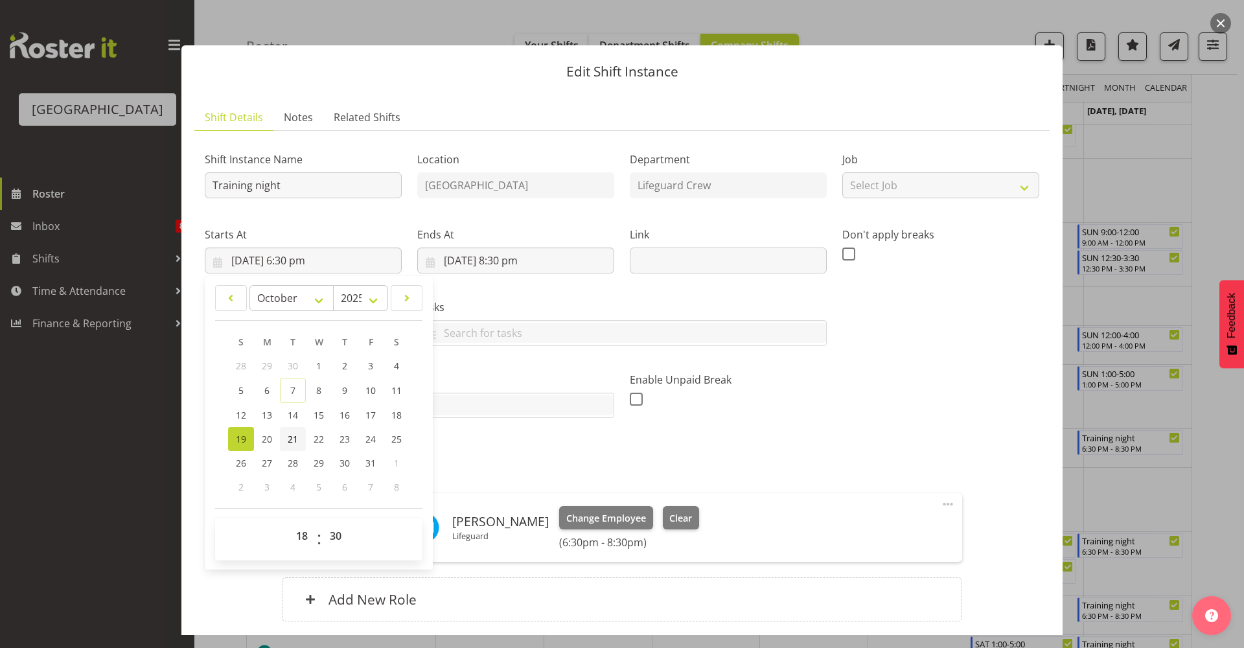
click at [303, 439] on link "21" at bounding box center [293, 439] width 26 height 24
type input "[DATE] 6:30 pm"
click at [486, 269] on input "[DATE] 8:30 pm" at bounding box center [515, 261] width 197 height 26
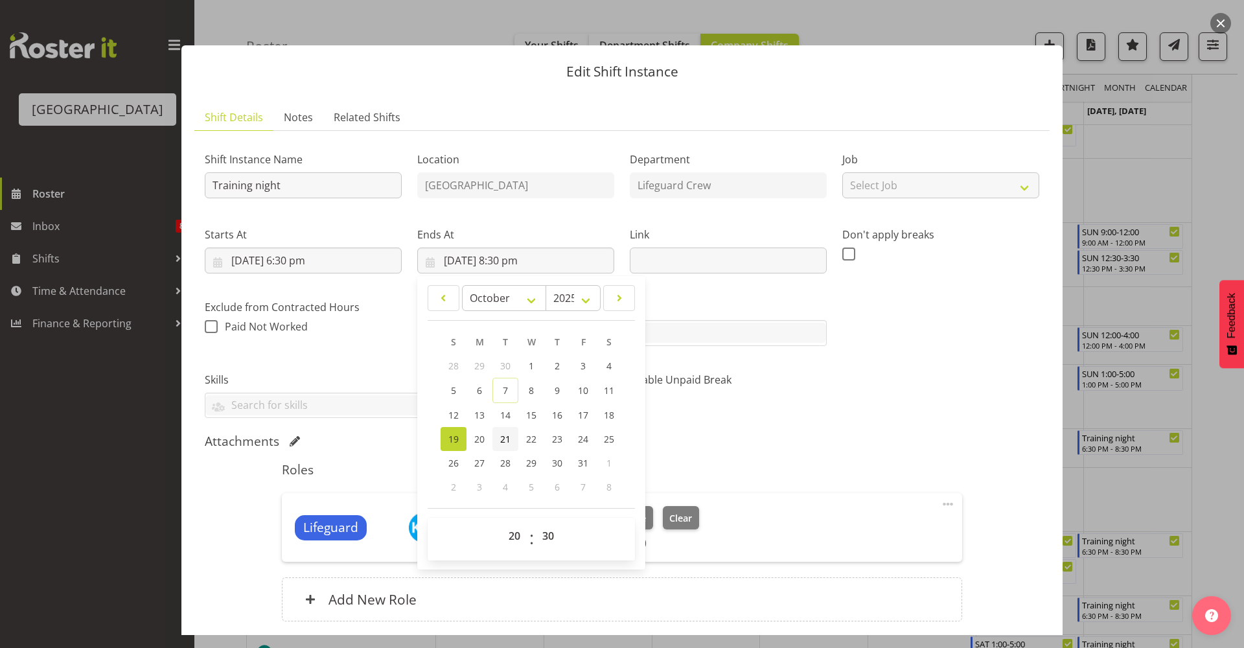
click at [508, 440] on span "21" at bounding box center [505, 439] width 10 height 12
type input "[DATE] 8:30 pm"
click at [873, 414] on div "Shift Instance Name Training night Location [GEOGRAPHIC_DATA] Department Lifegu…" at bounding box center [622, 280] width 850 height 293
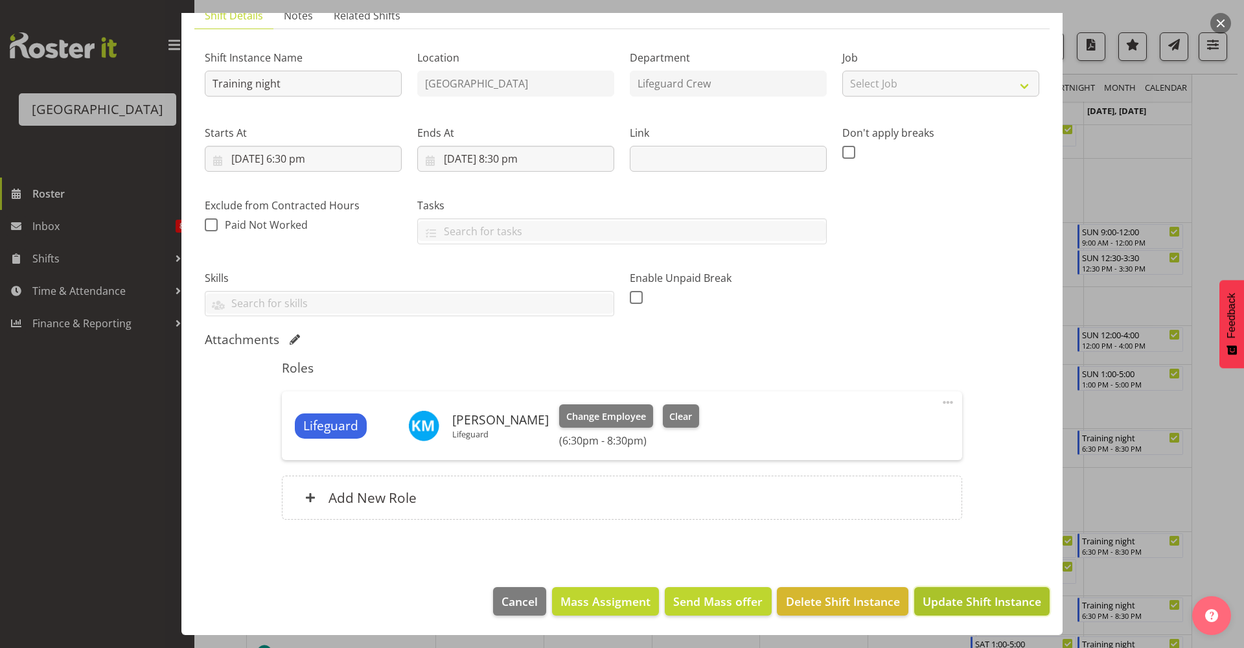
click at [942, 597] on span "Update Shift Instance" at bounding box center [982, 601] width 119 height 17
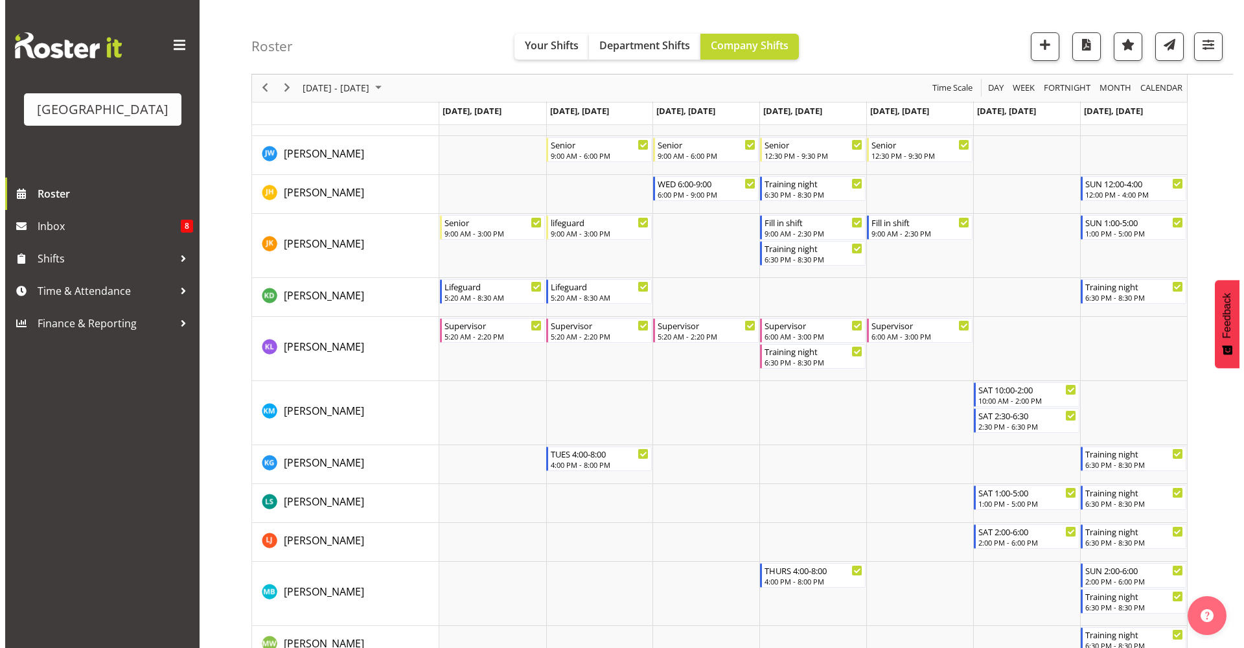
scroll to position [981, 0]
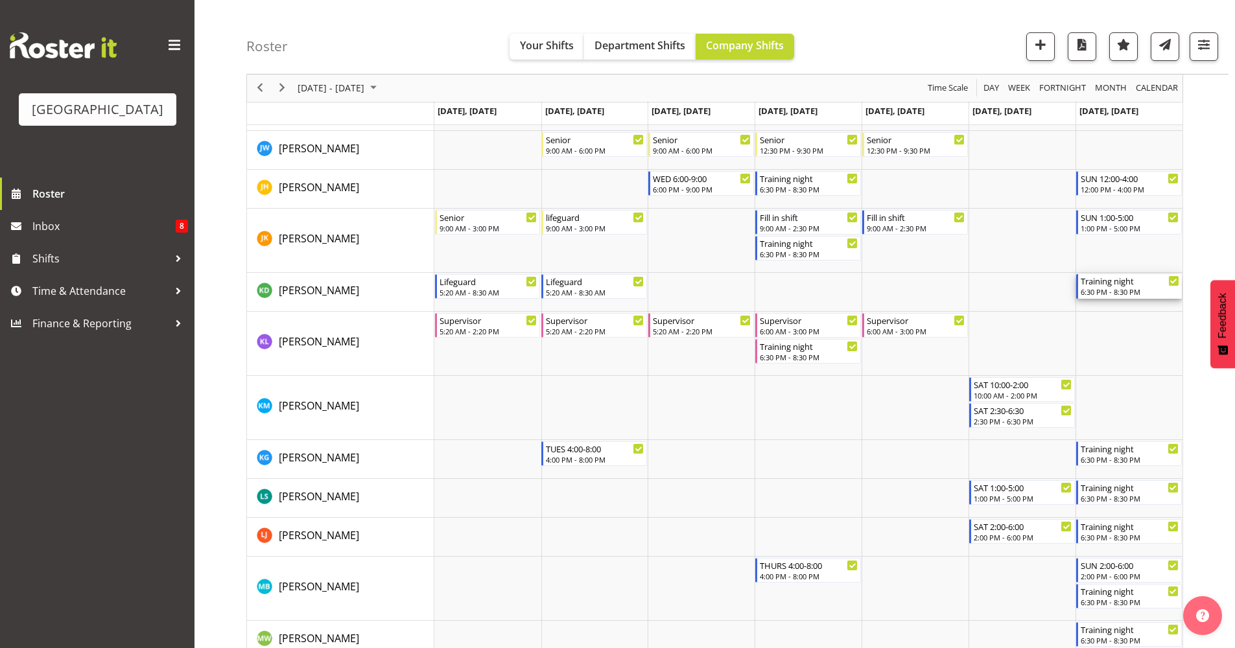
click at [1115, 288] on div "6:30 PM - 8:30 PM" at bounding box center [1129, 291] width 99 height 10
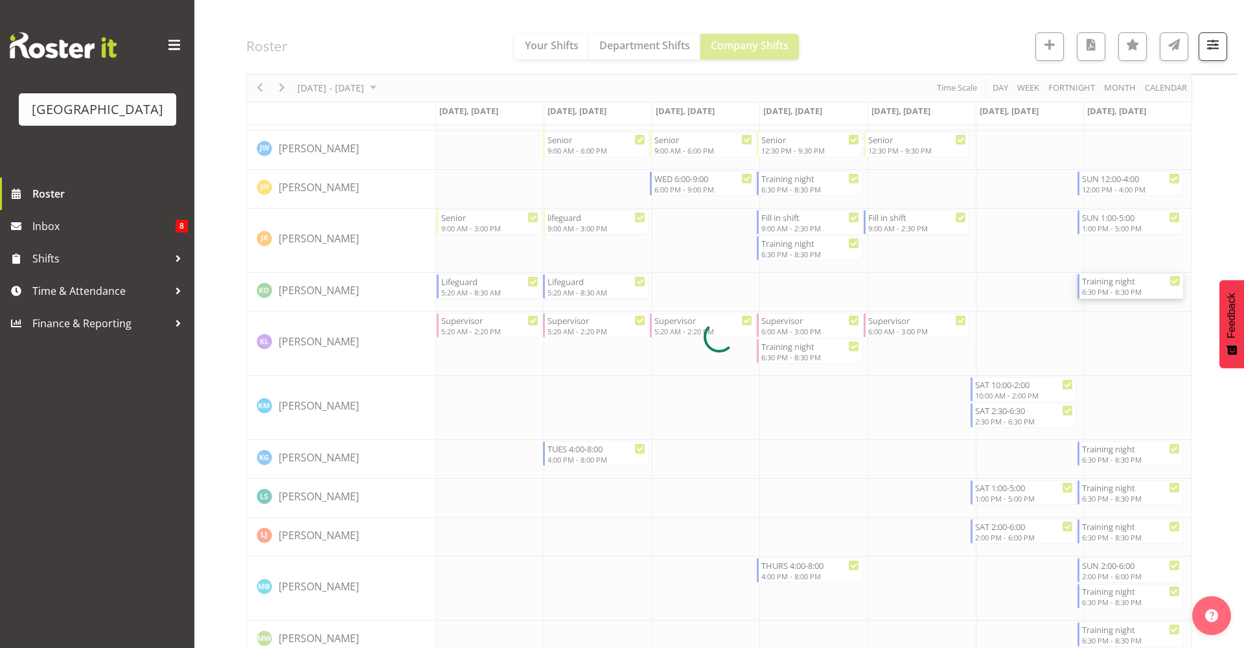
select select "9"
select select "2025"
select select "20"
select select "30"
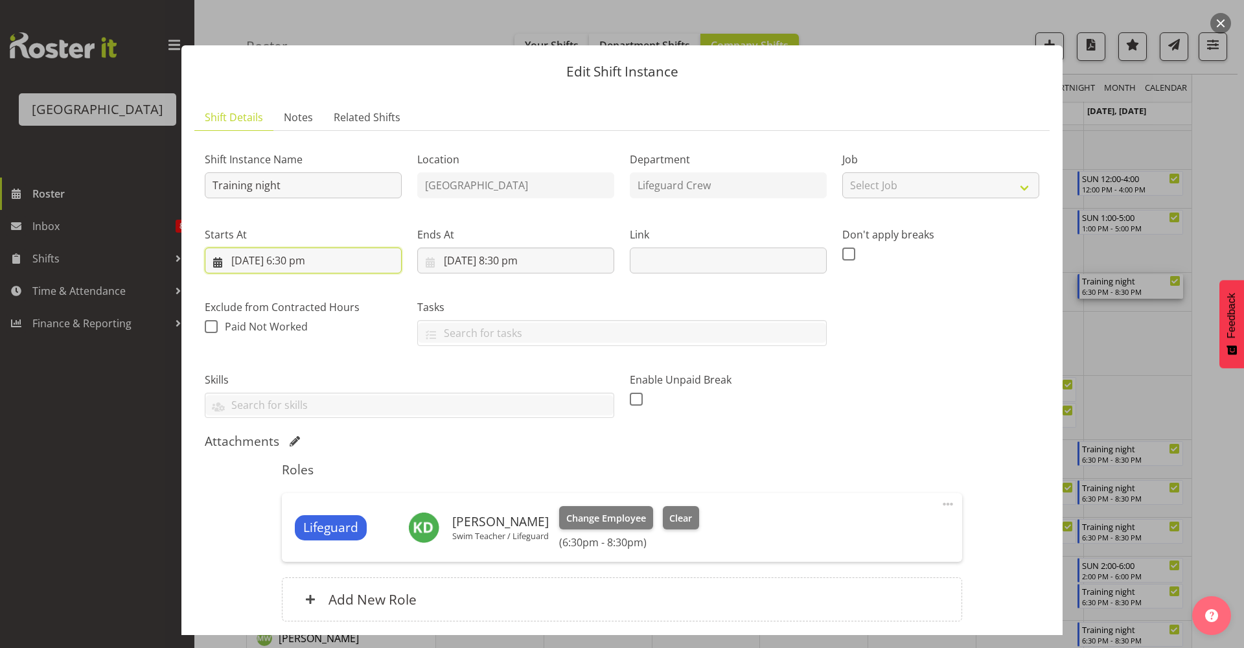
click at [268, 261] on input "[DATE] 6:30 pm" at bounding box center [303, 261] width 197 height 26
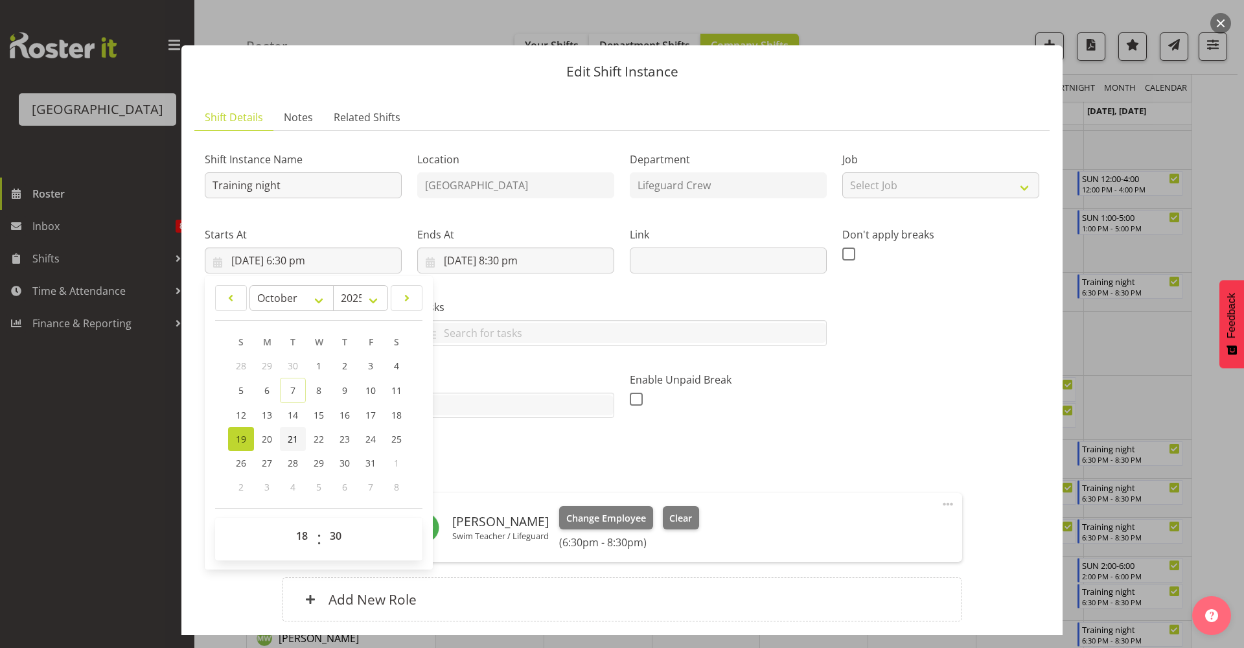
click at [292, 439] on span "21" at bounding box center [293, 439] width 10 height 12
type input "[DATE] 6:30 pm"
click at [485, 264] on input "[DATE] 8:30 pm" at bounding box center [515, 261] width 197 height 26
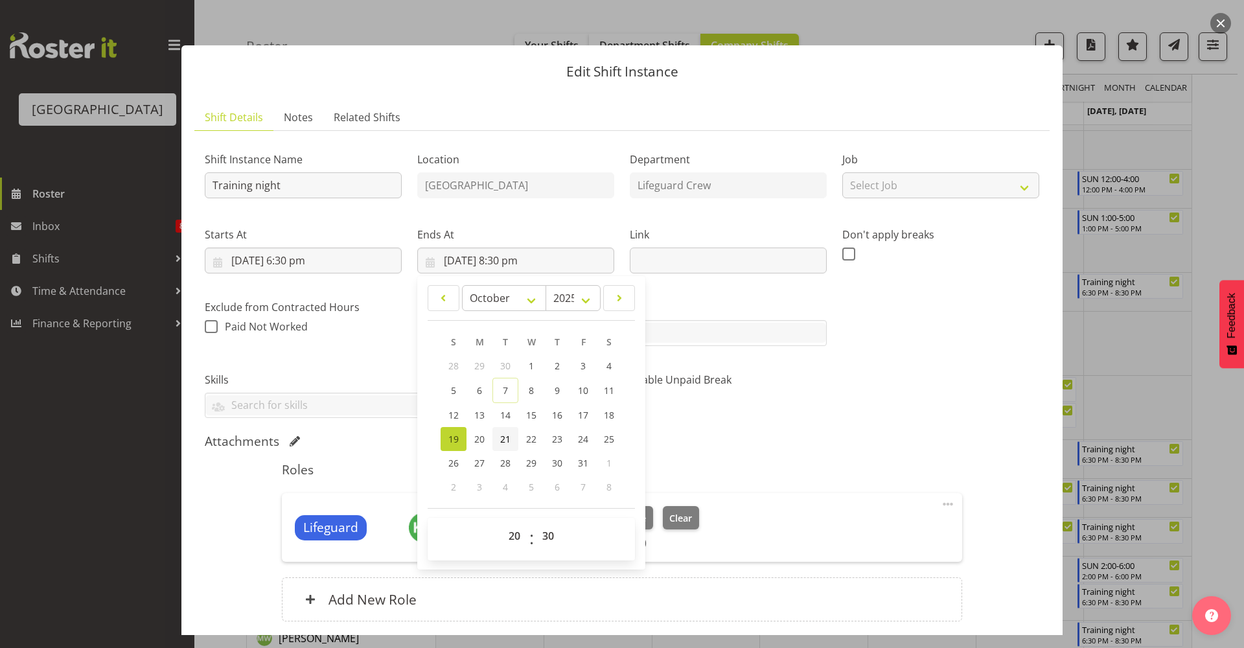
click at [502, 441] on span "21" at bounding box center [505, 439] width 10 height 12
type input "[DATE] 8:30 pm"
click at [830, 380] on div "Shift Instance Name Training night Location [GEOGRAPHIC_DATA] Department Lifegu…" at bounding box center [622, 280] width 850 height 293
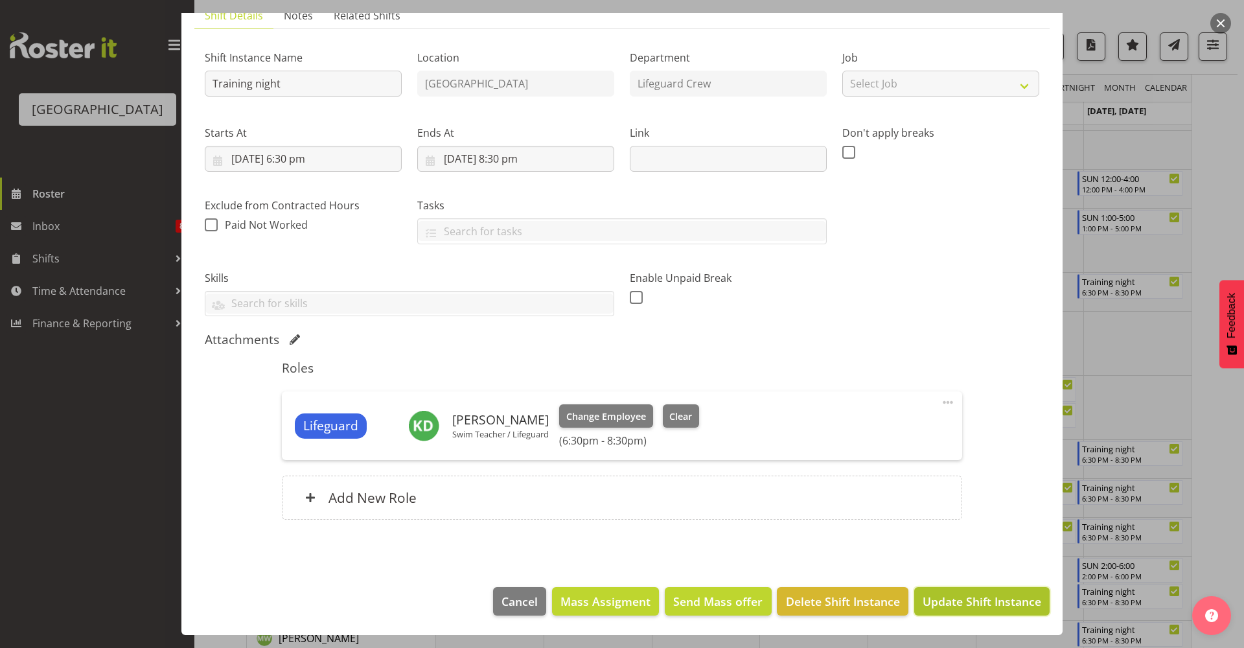
click at [938, 589] on button "Update Shift Instance" at bounding box center [982, 601] width 135 height 29
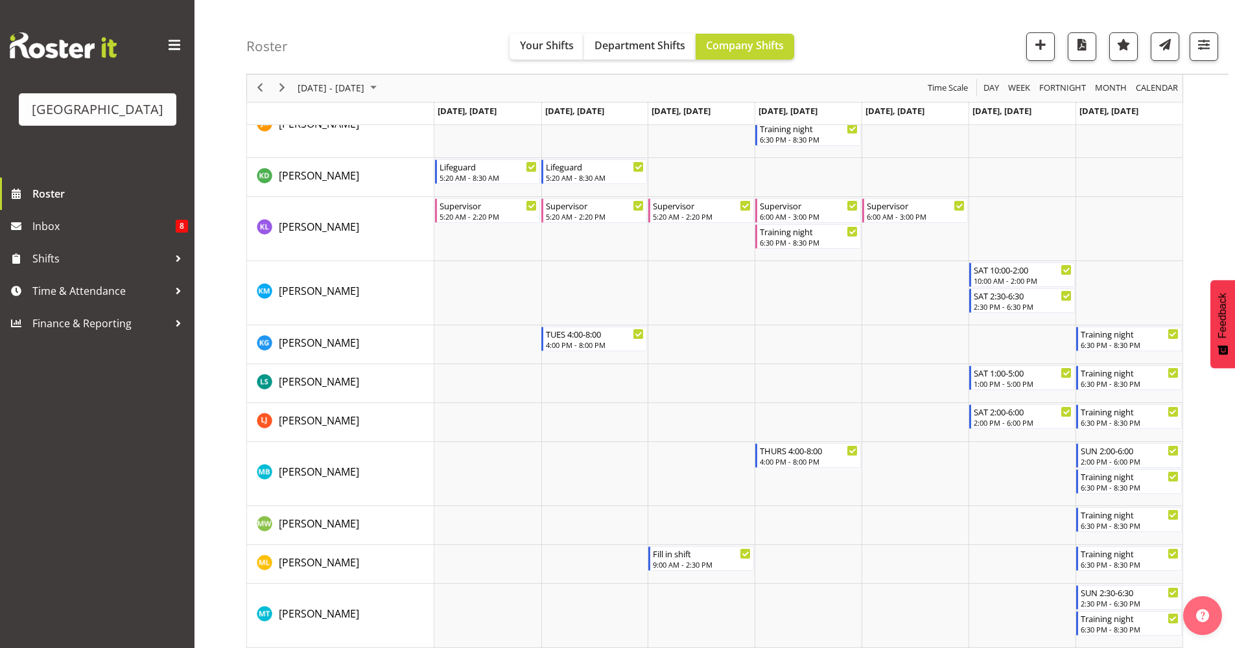
scroll to position [1098, 0]
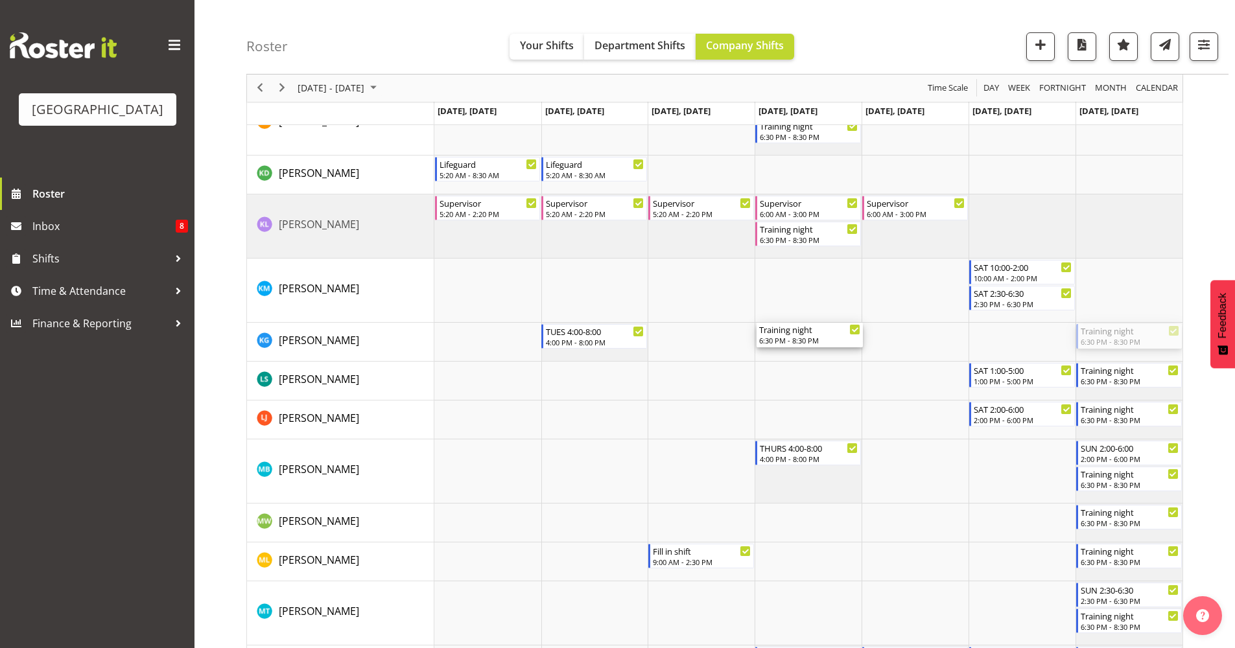
drag, startPoint x: 1125, startPoint y: 332, endPoint x: 850, endPoint y: 325, distance: 274.3
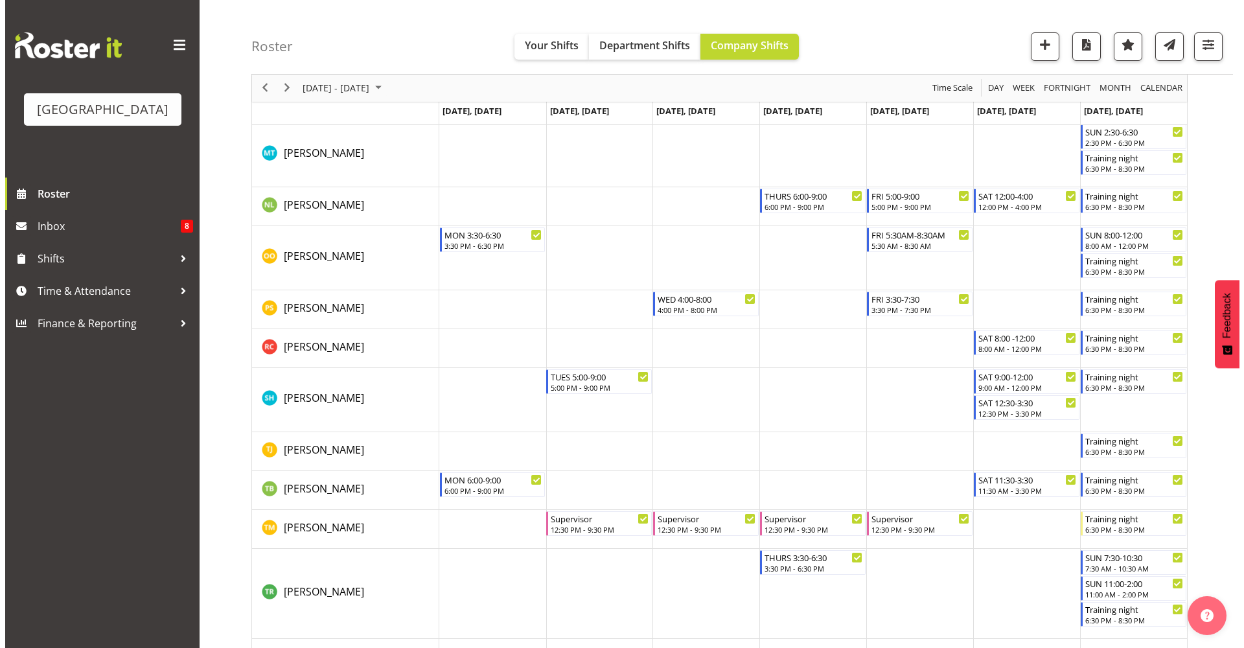
scroll to position [1275, 0]
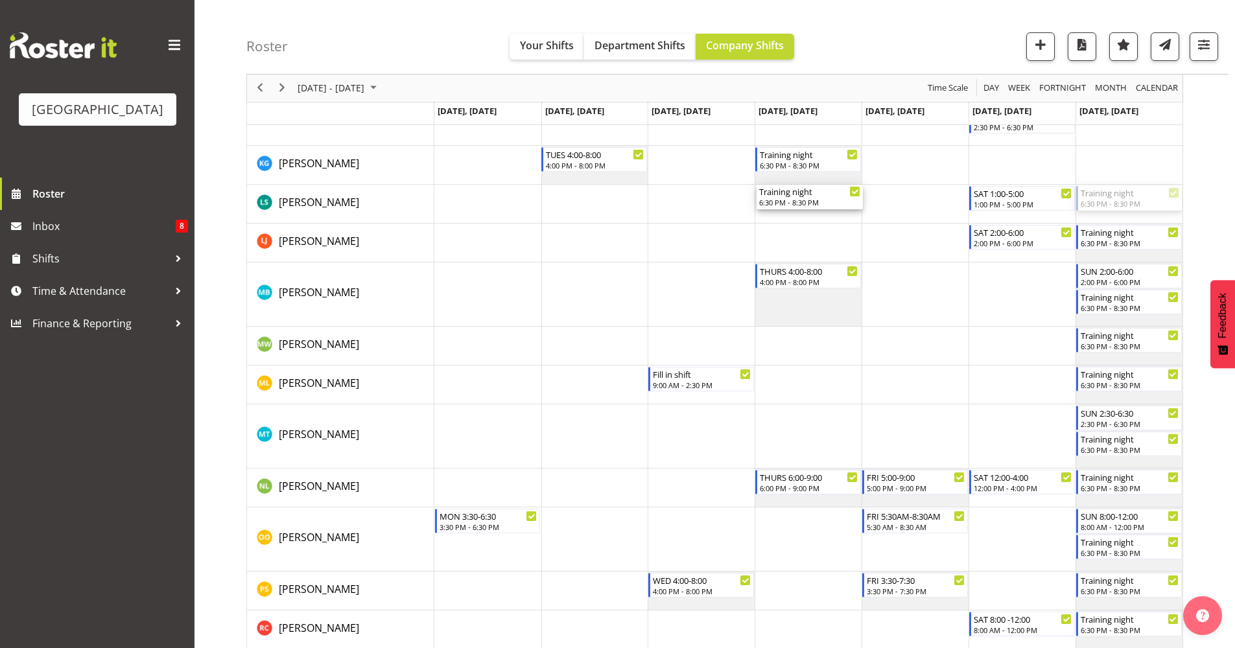
drag, startPoint x: 1143, startPoint y: 194, endPoint x: 817, endPoint y: 208, distance: 325.7
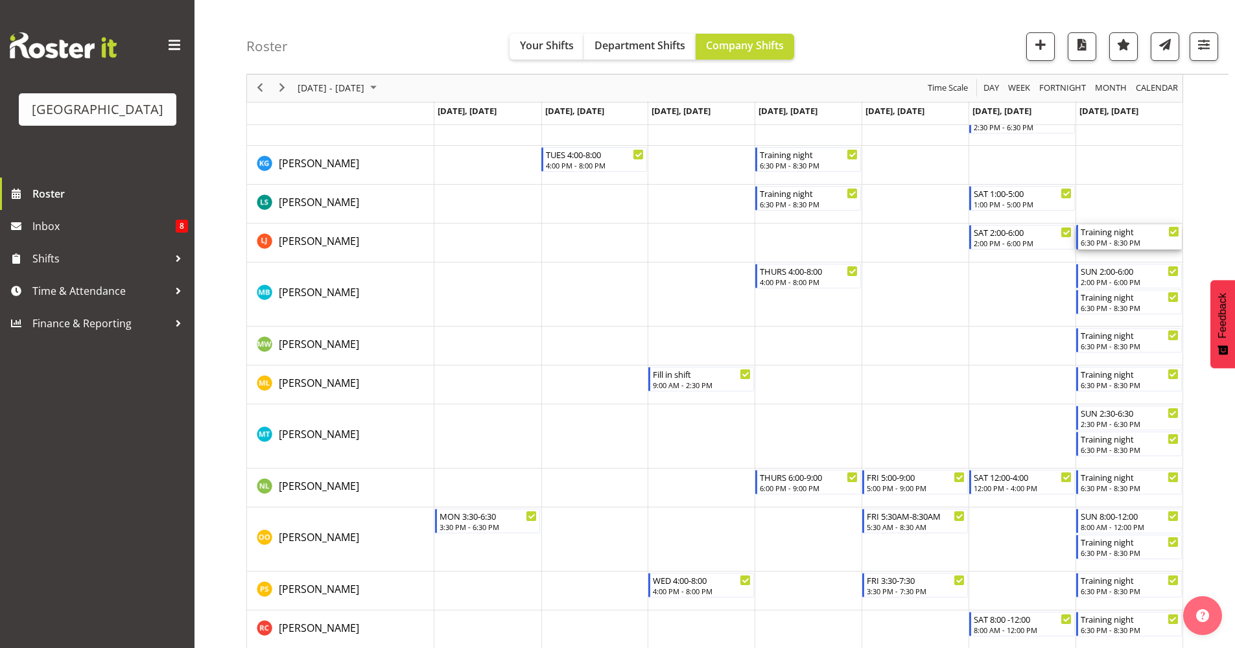
click at [1125, 240] on div "6:30 PM - 8:30 PM" at bounding box center [1129, 242] width 99 height 10
click at [0, 0] on div at bounding box center [0, 0] width 0 height 0
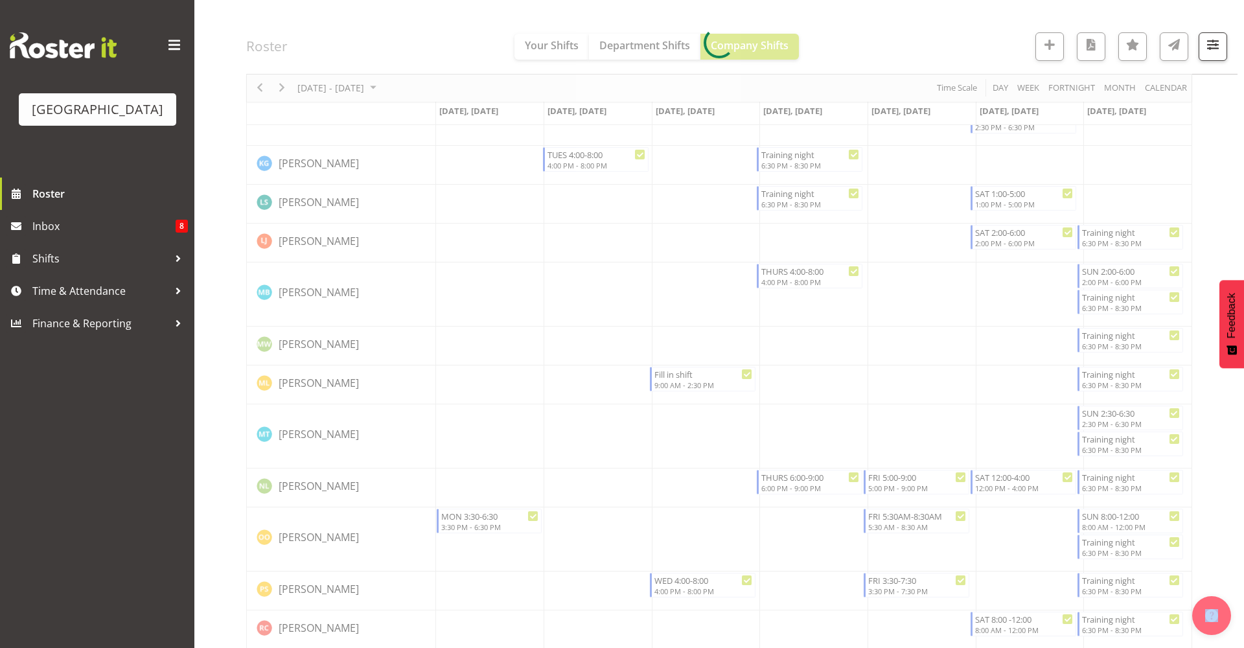
select select "9"
select select "2025"
select select "18"
select select "30"
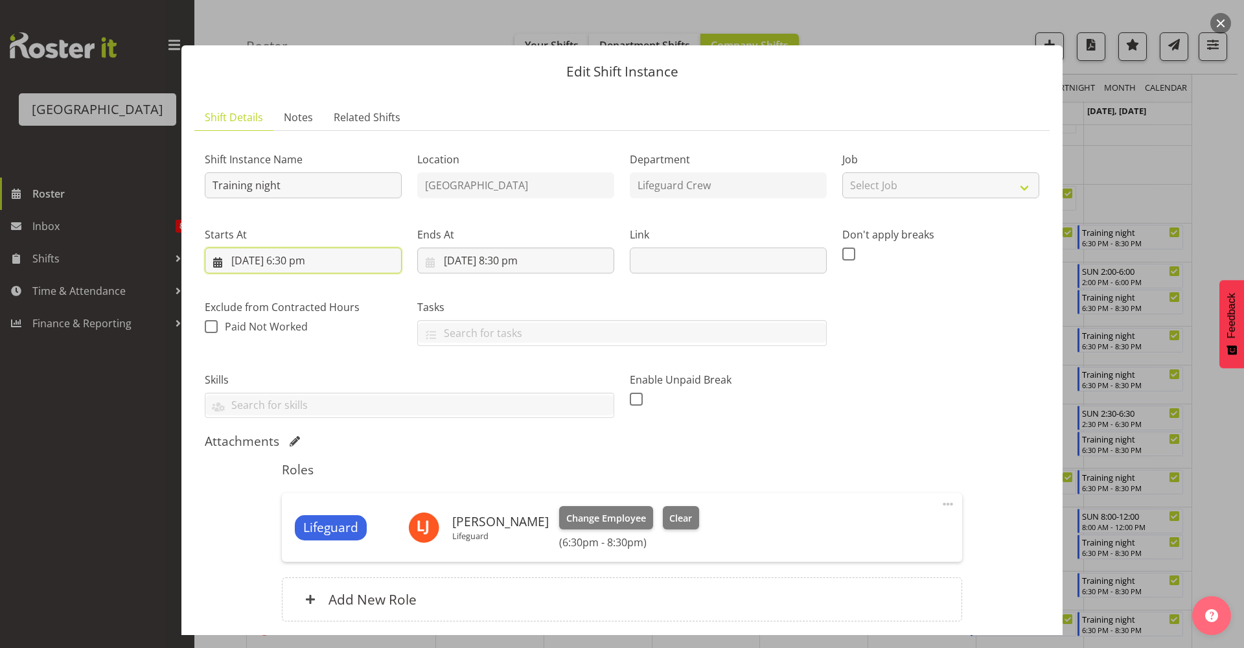
click at [299, 265] on input "[DATE] 6:30 pm" at bounding box center [303, 261] width 197 height 26
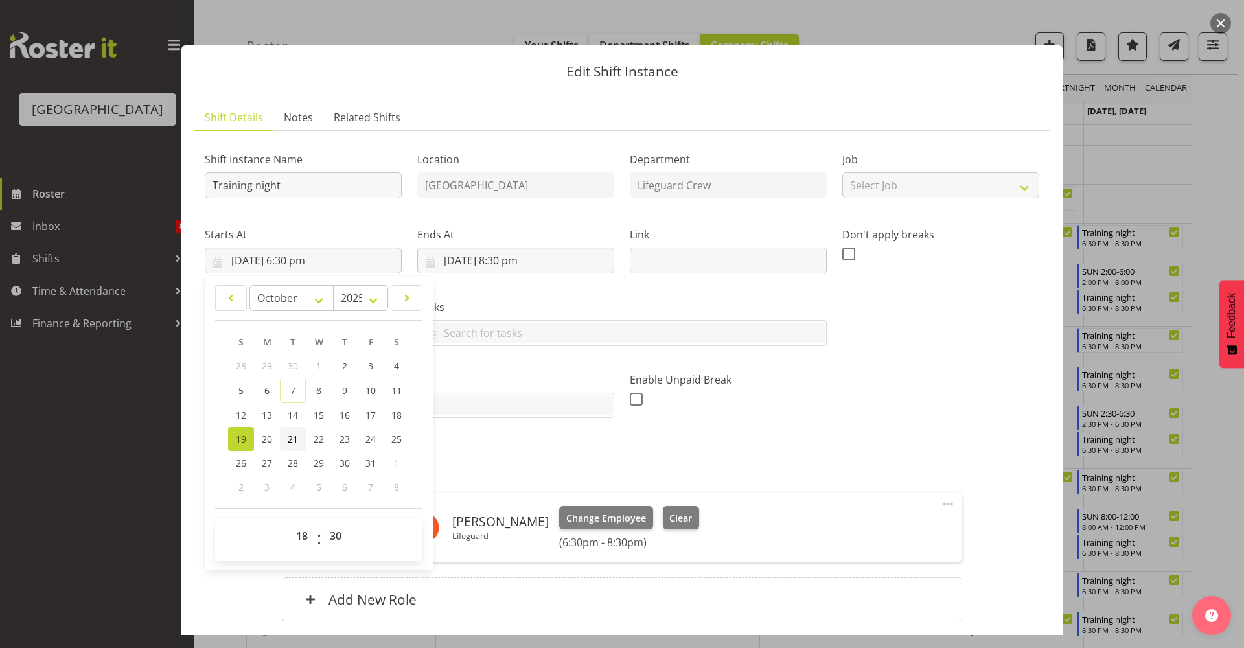
click at [285, 430] on link "21" at bounding box center [293, 439] width 26 height 24
type input "[DATE] 6:30 pm"
click at [503, 257] on input "[DATE] 8:30 pm" at bounding box center [515, 261] width 197 height 26
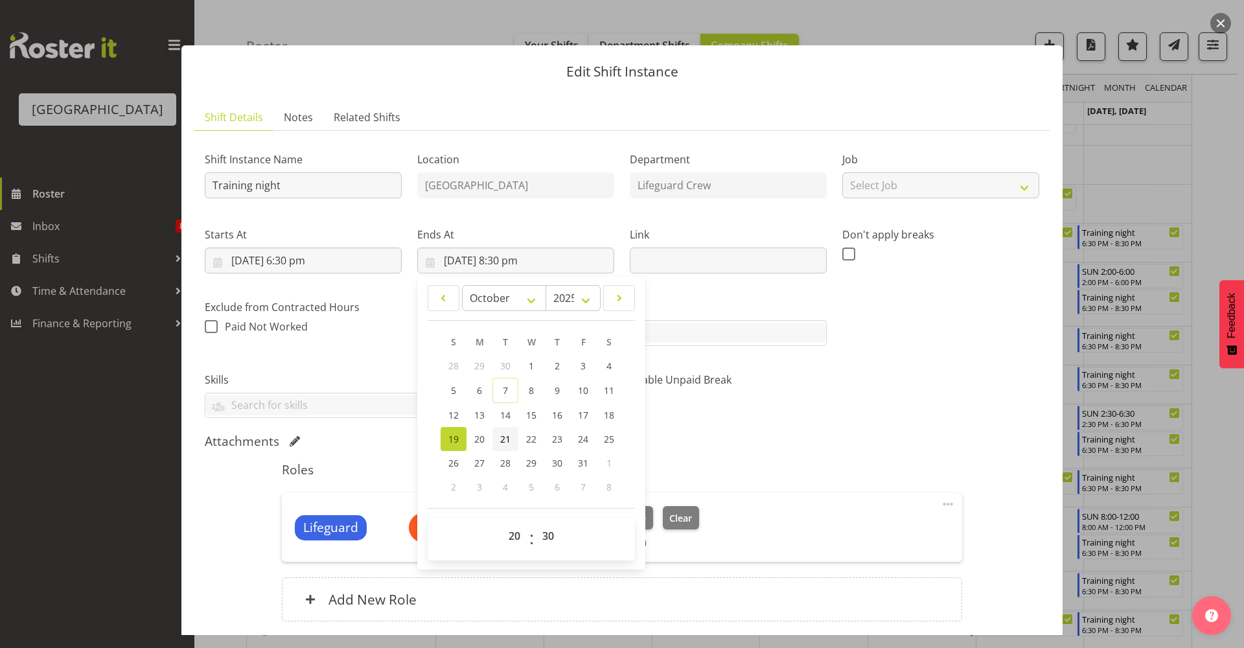
click at [503, 445] on span "21" at bounding box center [505, 439] width 10 height 12
type input "[DATE] 8:30 pm"
click at [839, 425] on div "Shift Instance Name Training night Location [GEOGRAPHIC_DATA] Department Lifegu…" at bounding box center [622, 280] width 850 height 293
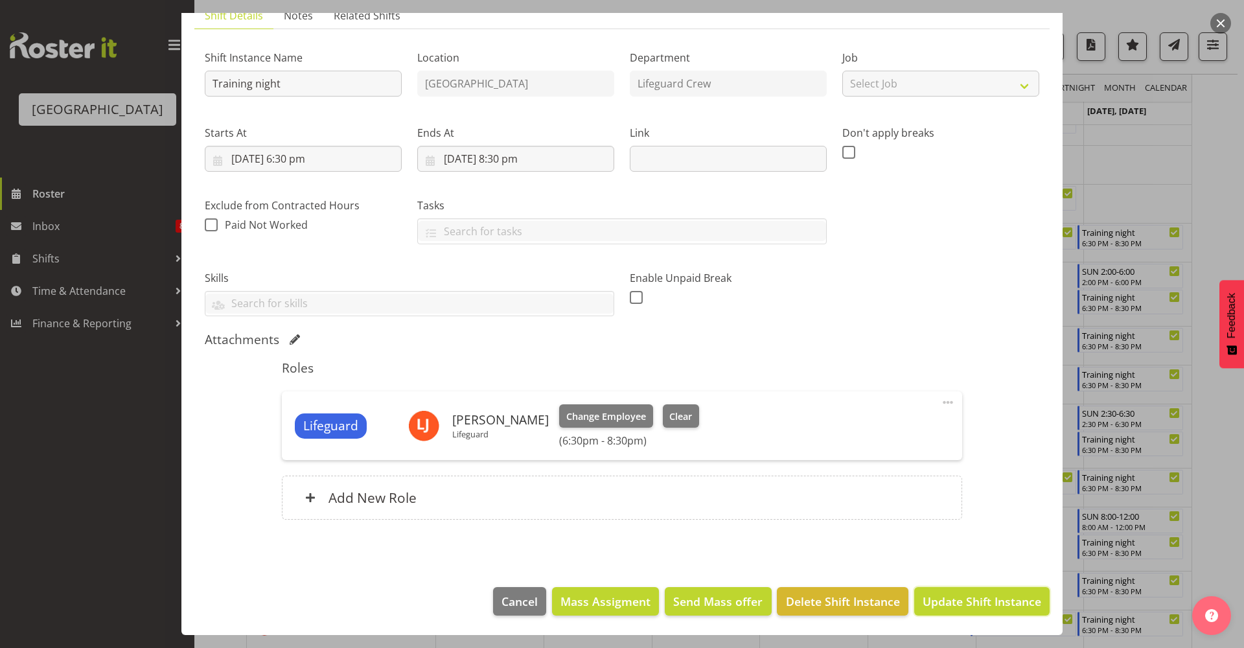
click at [932, 601] on span "Update Shift Instance" at bounding box center [982, 601] width 119 height 17
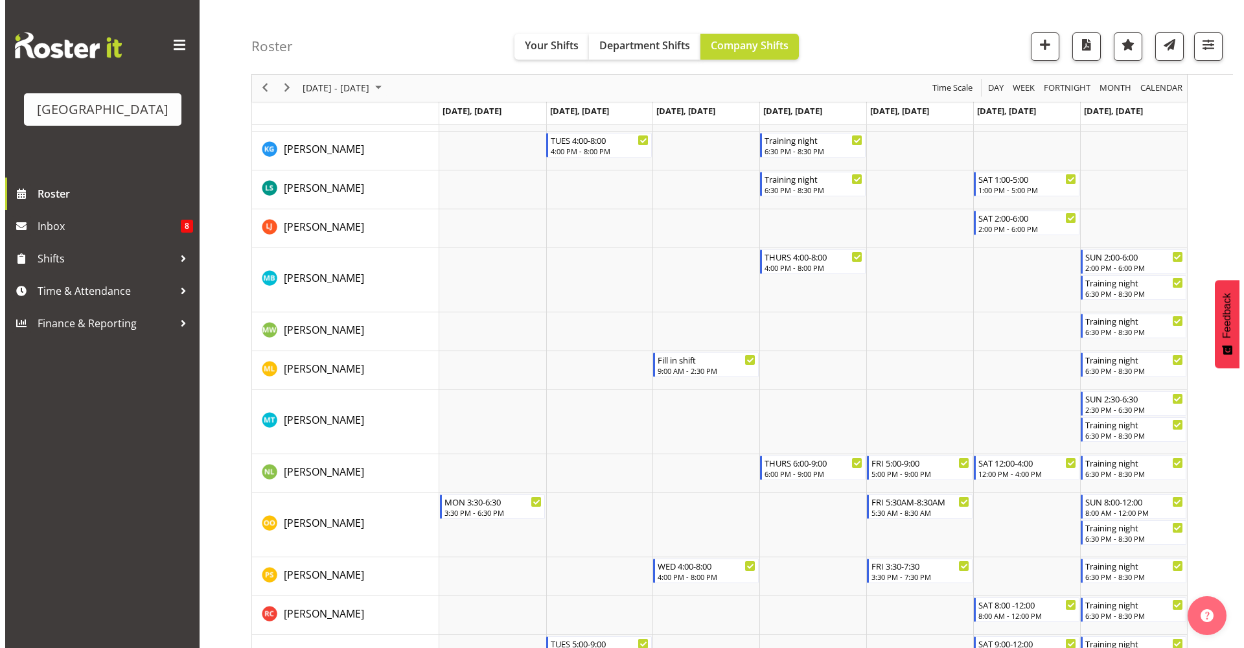
scroll to position [1292, 0]
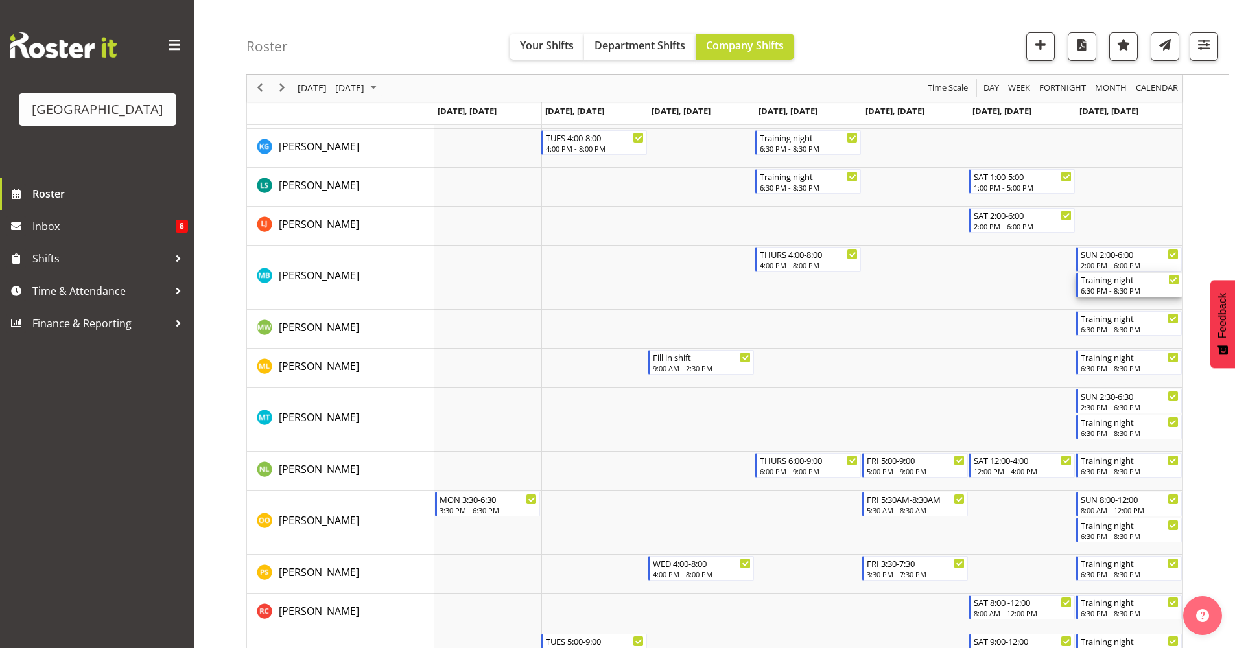
click at [1123, 285] on div "Training night" at bounding box center [1129, 279] width 99 height 13
click at [1123, 285] on div at bounding box center [714, 26] width 937 height 2378
select select "9"
select select "2025"
select select "20"
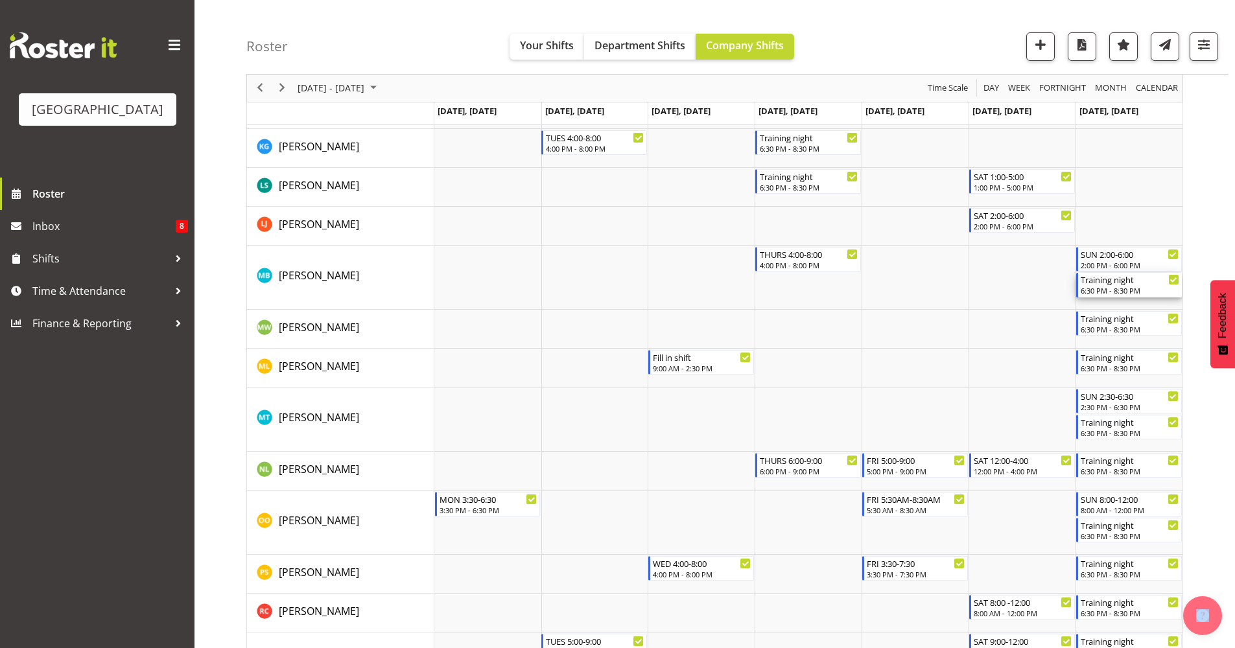
select select "30"
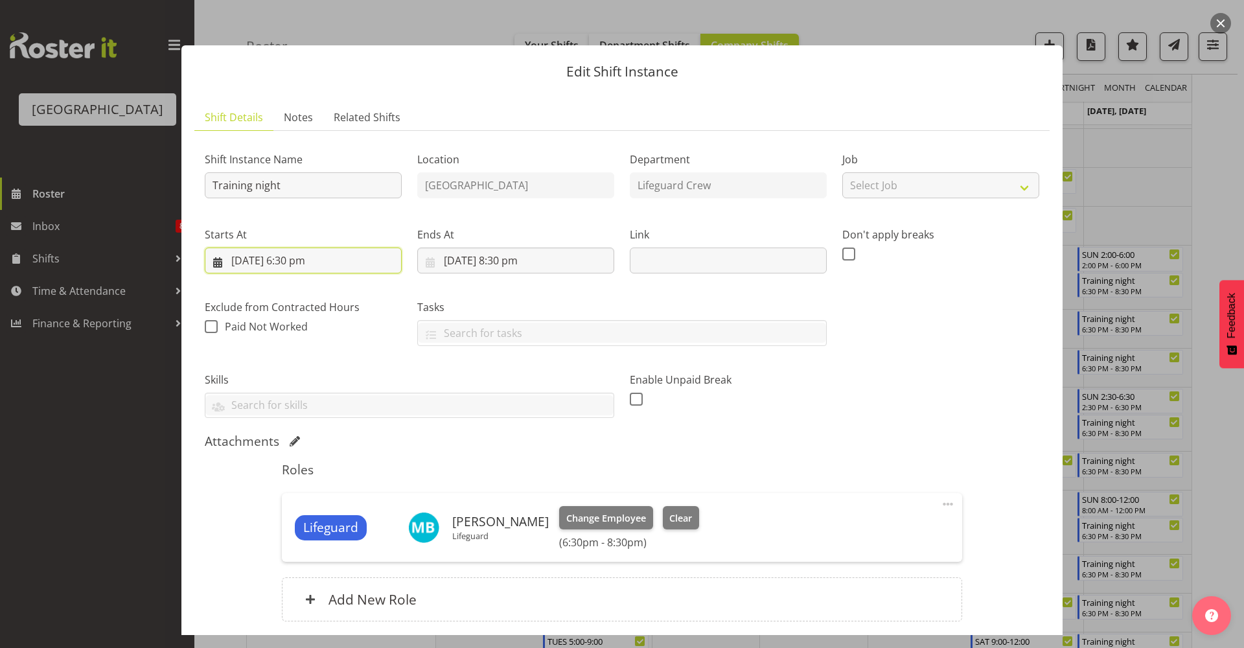
click at [322, 257] on input "[DATE] 6:30 pm" at bounding box center [303, 261] width 197 height 26
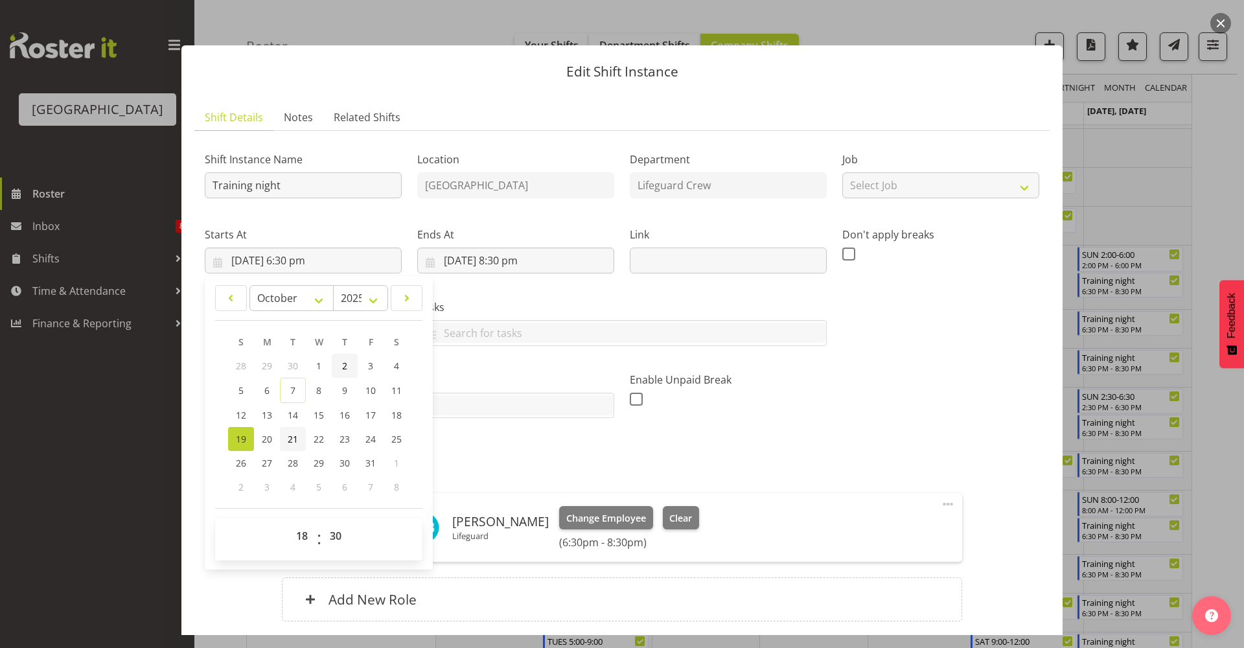
drag, startPoint x: 286, startPoint y: 433, endPoint x: 355, endPoint y: 366, distance: 95.8
click at [286, 434] on link "21" at bounding box center [293, 439] width 26 height 24
type input "[DATE] 6:30 pm"
click at [499, 268] on input "[DATE] 8:30 pm" at bounding box center [515, 261] width 197 height 26
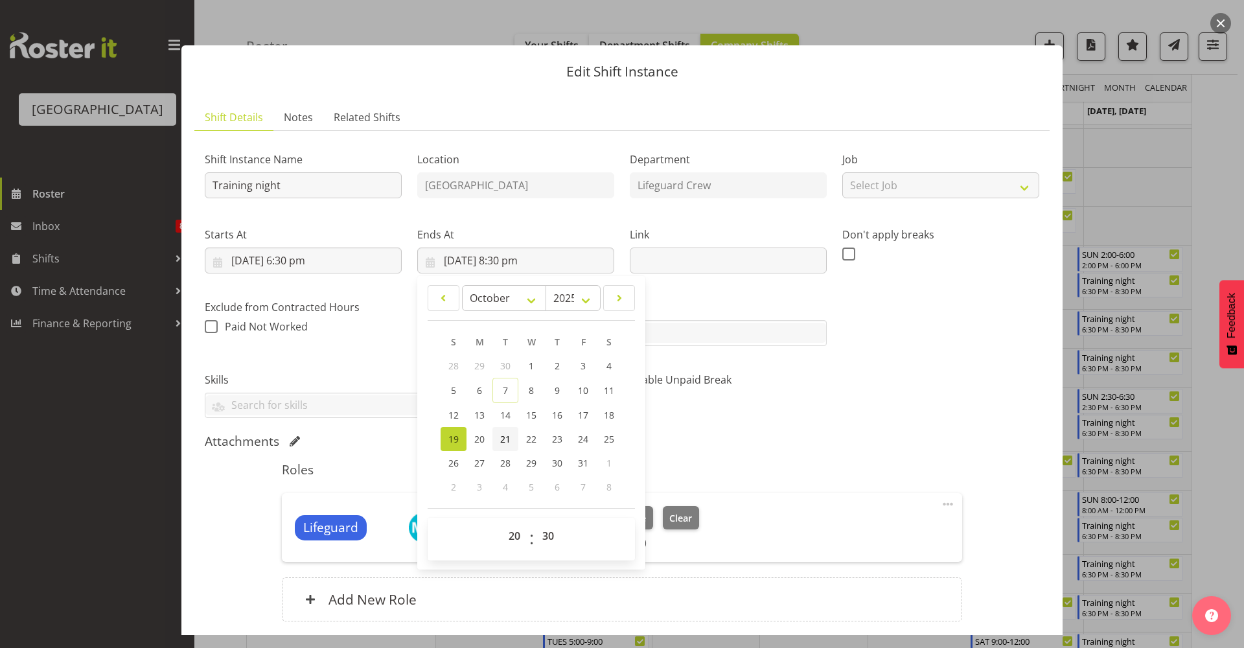
click at [500, 443] on span "21" at bounding box center [505, 439] width 10 height 12
type input "[DATE] 8:30 pm"
click at [940, 424] on div "Shift Instance Name Training night Location [GEOGRAPHIC_DATA] Department Lifegu…" at bounding box center [622, 280] width 850 height 293
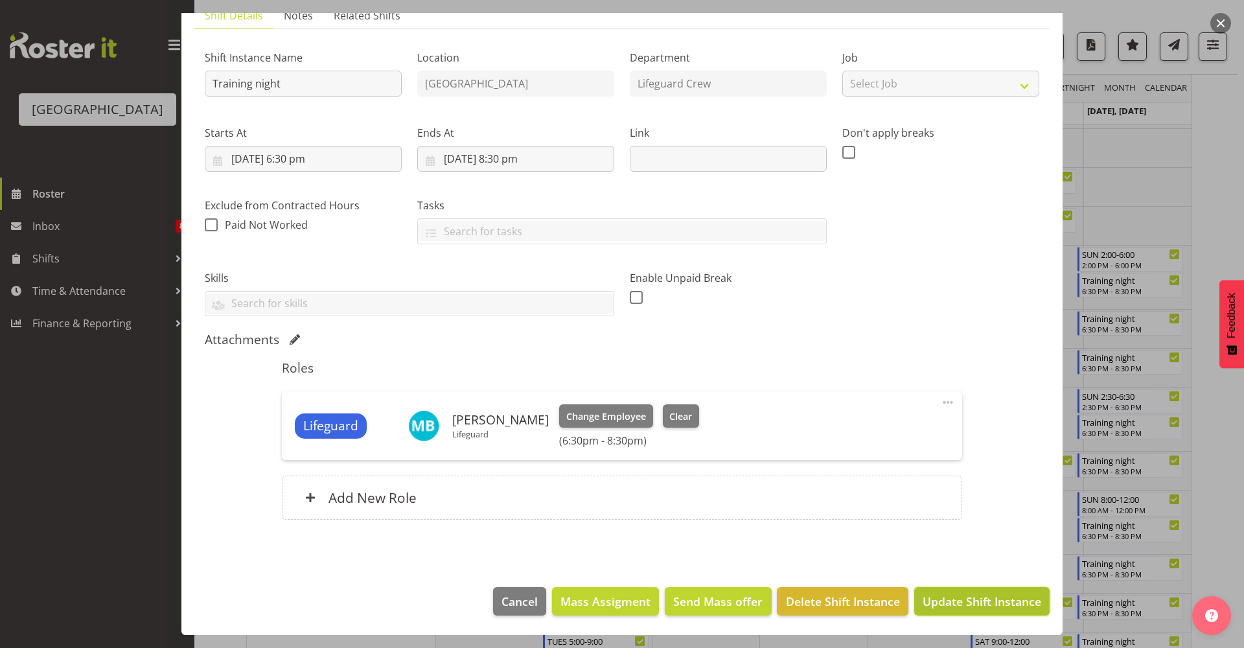
click at [947, 592] on button "Update Shift Instance" at bounding box center [982, 601] width 135 height 29
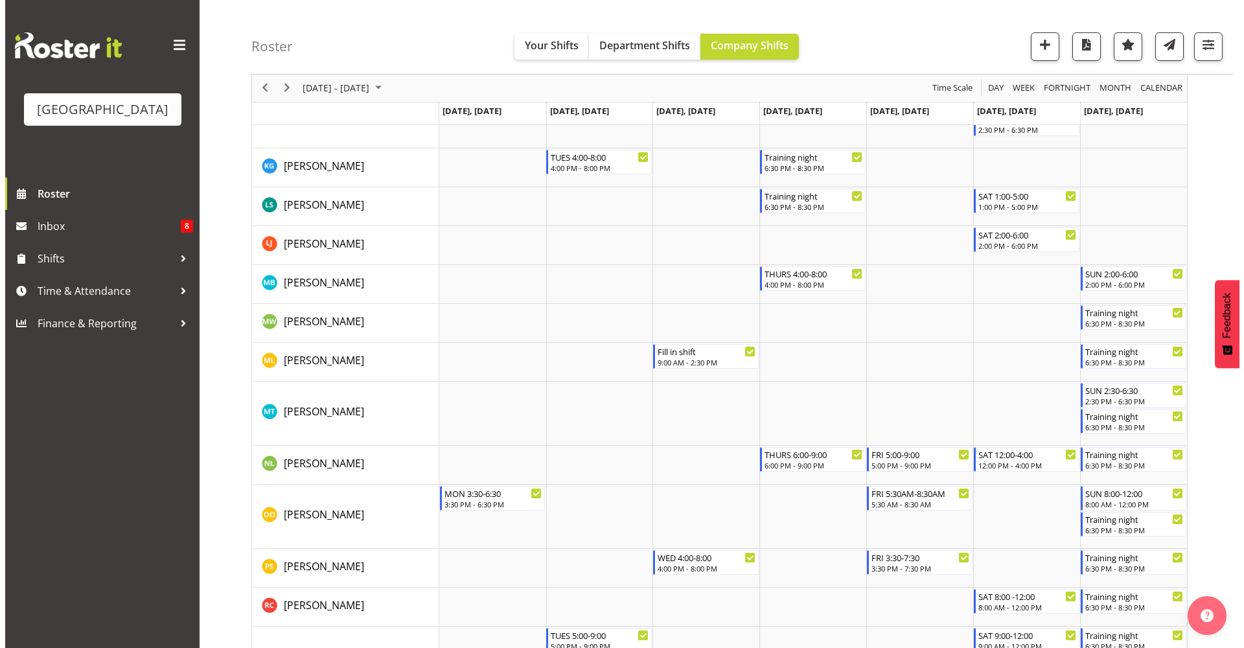
scroll to position [1285, 0]
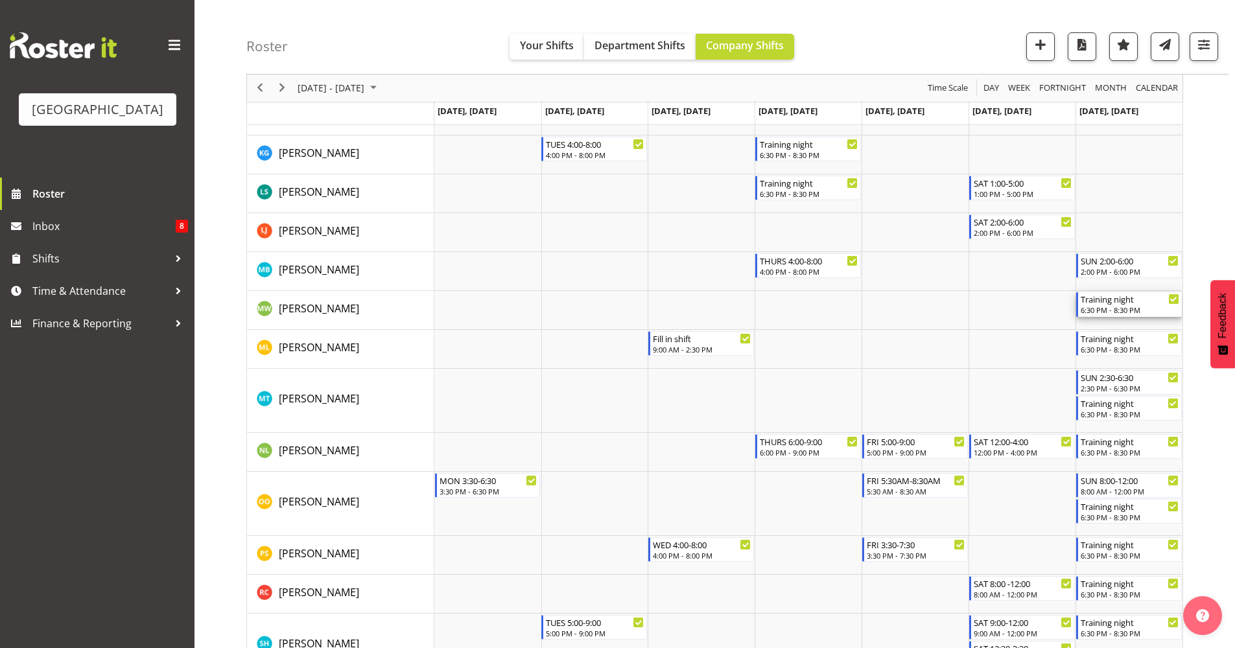
click at [1097, 307] on div "6:30 PM - 8:30 PM" at bounding box center [1129, 310] width 99 height 10
click at [0, 0] on div at bounding box center [0, 0] width 0 height 0
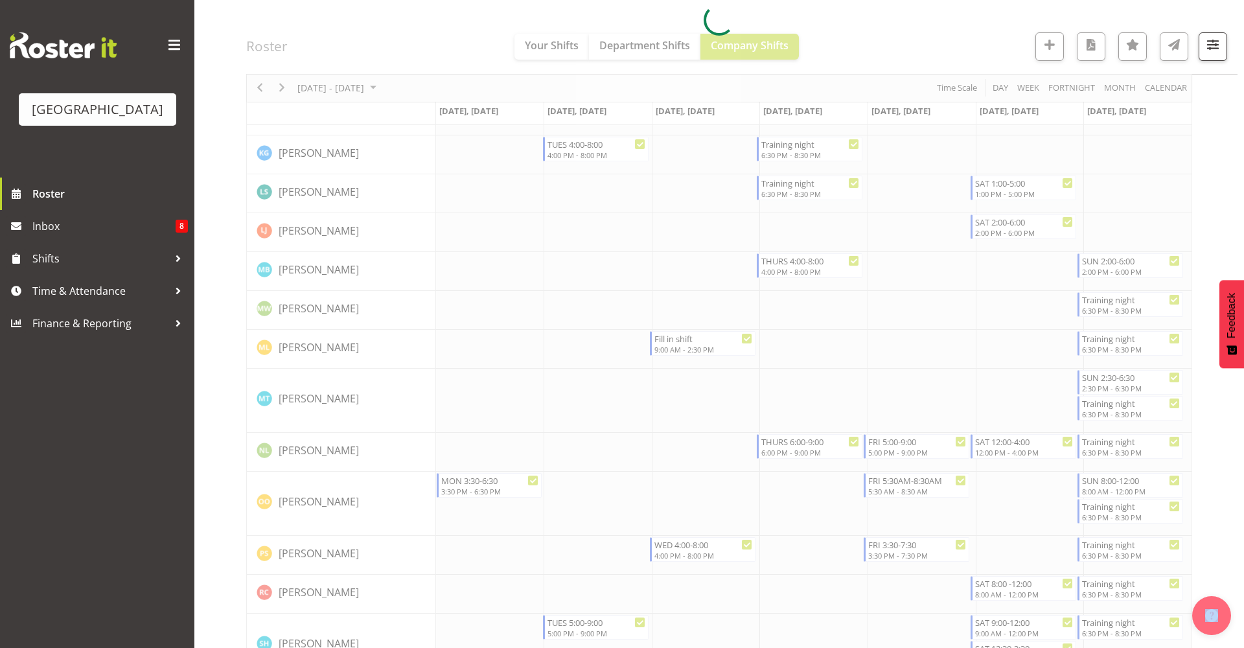
select select "9"
select select "2025"
select select "18"
select select "30"
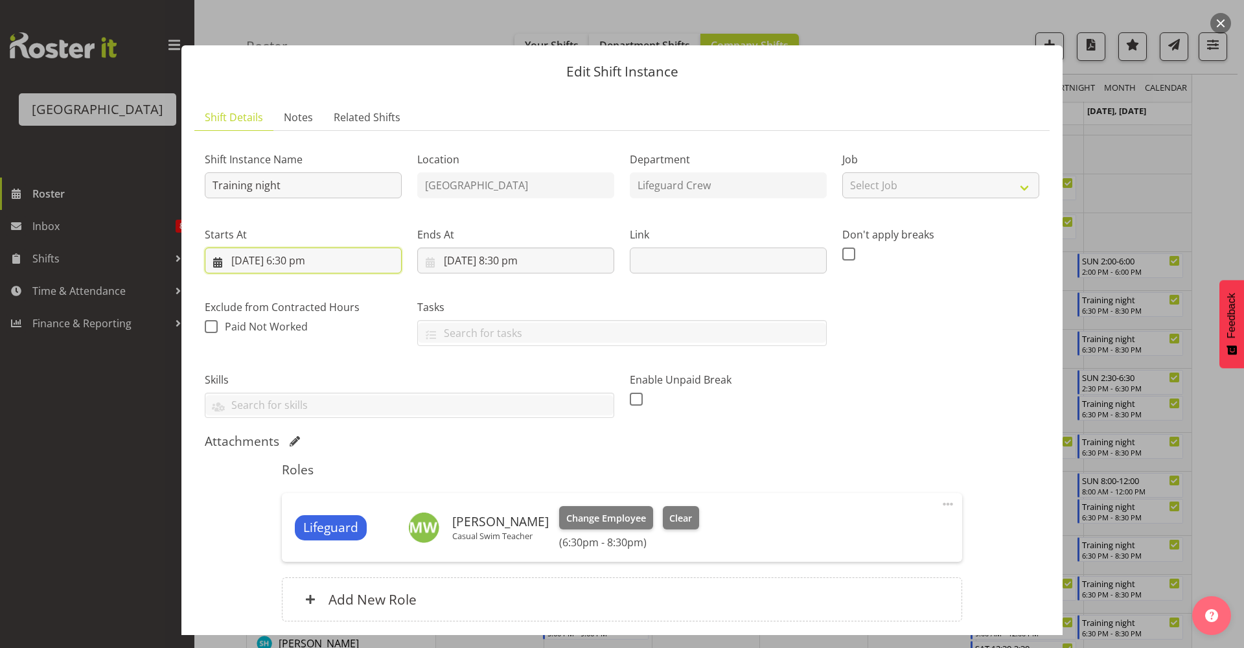
click at [347, 255] on input "[DATE] 6:30 pm" at bounding box center [303, 261] width 197 height 26
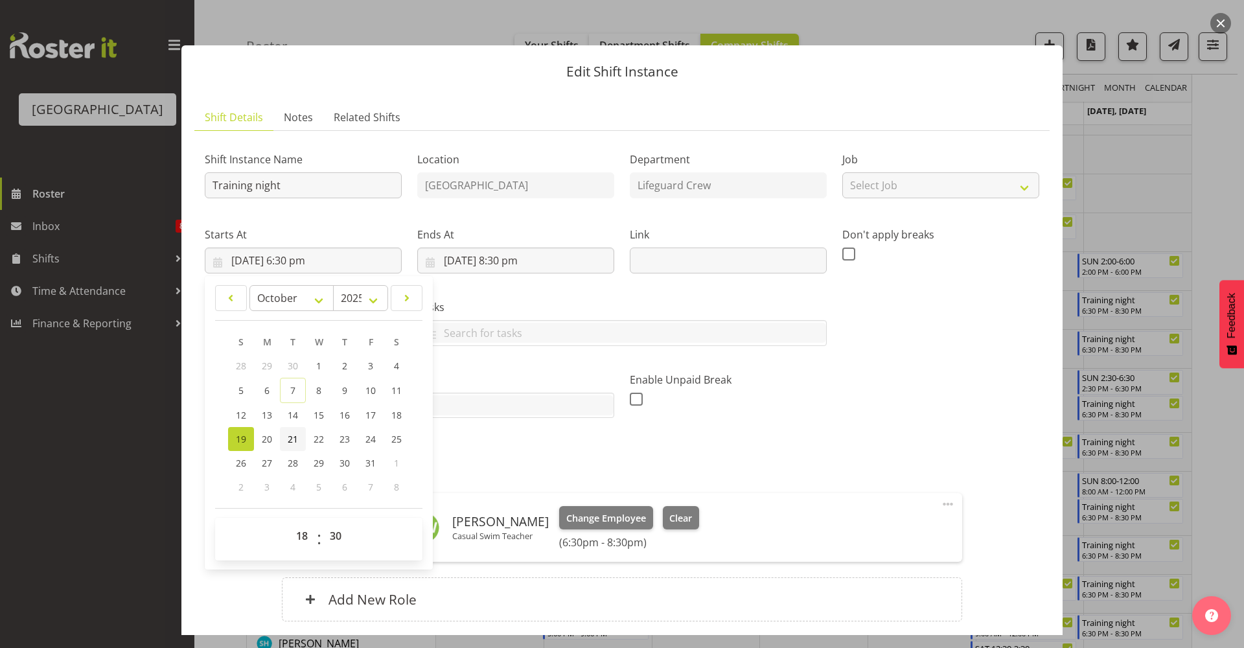
click at [288, 436] on span "21" at bounding box center [293, 439] width 10 height 12
type input "[DATE] 6:30 pm"
click at [513, 257] on input "[DATE] 8:30 pm" at bounding box center [515, 261] width 197 height 26
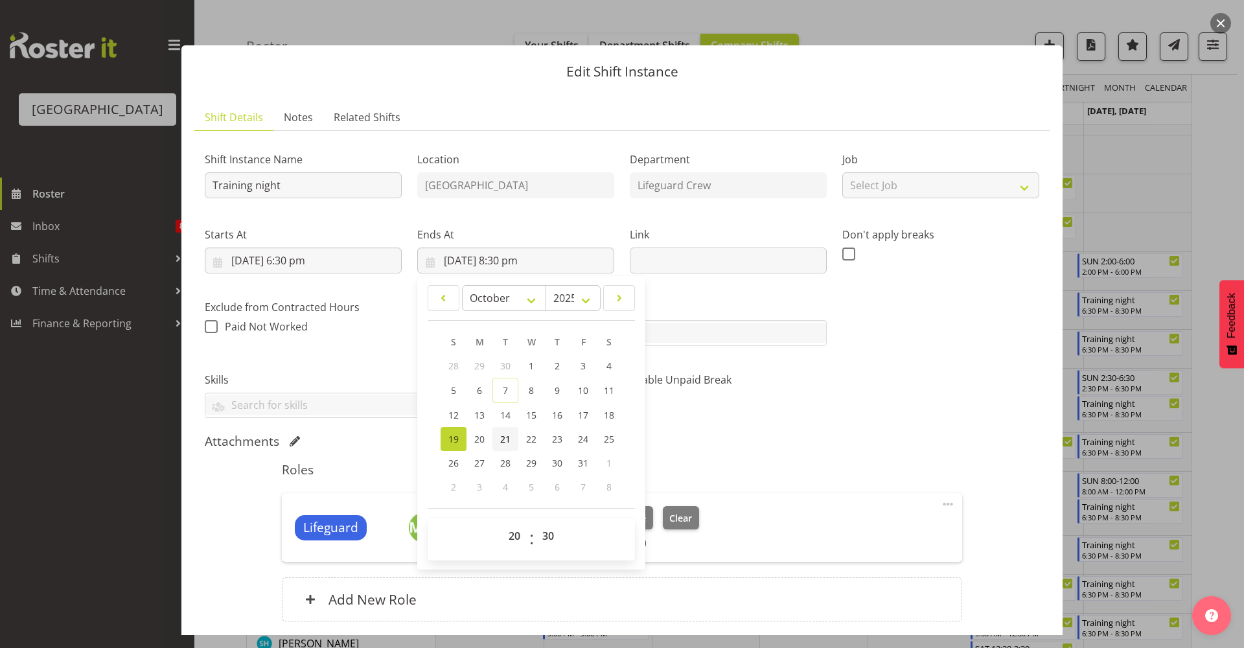
click at [507, 437] on span "21" at bounding box center [505, 439] width 10 height 12
type input "[DATE] 8:30 pm"
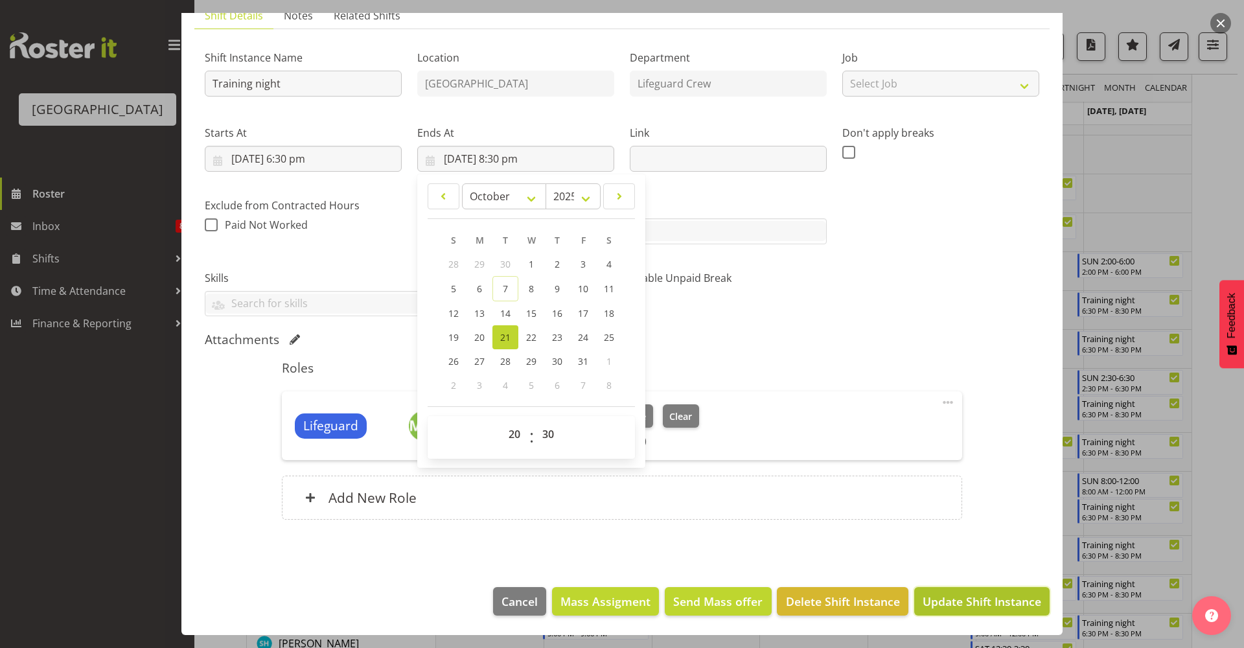
click at [931, 611] on button "Update Shift Instance" at bounding box center [982, 601] width 135 height 29
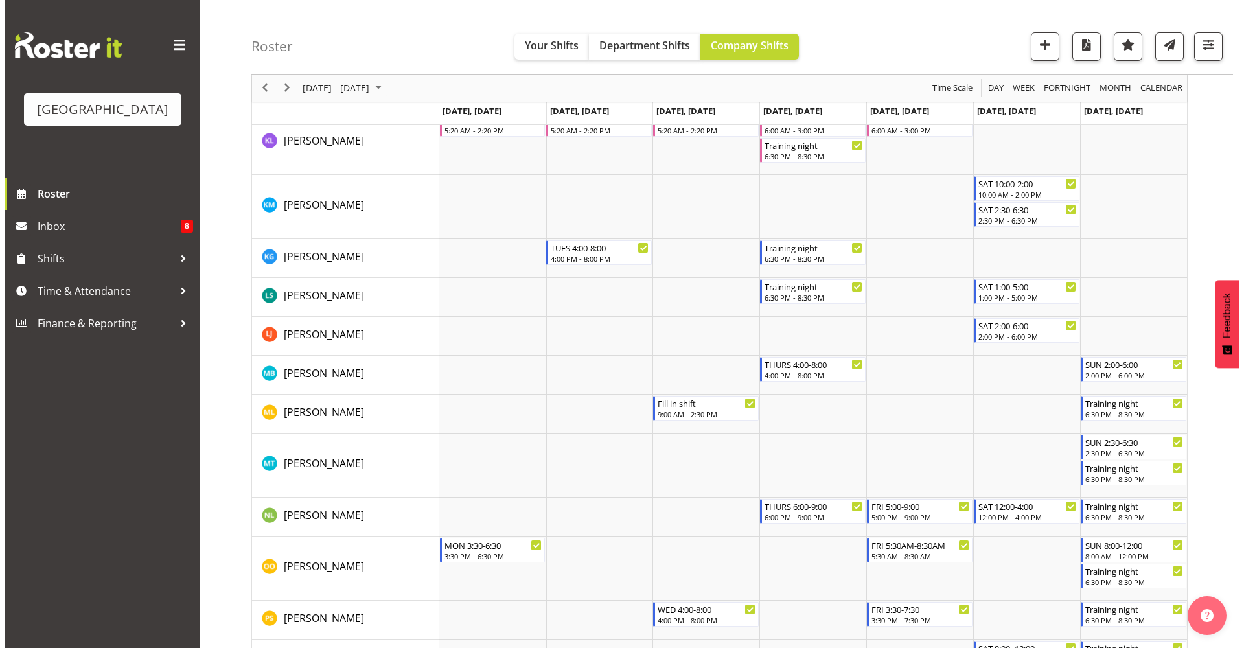
scroll to position [1228, 0]
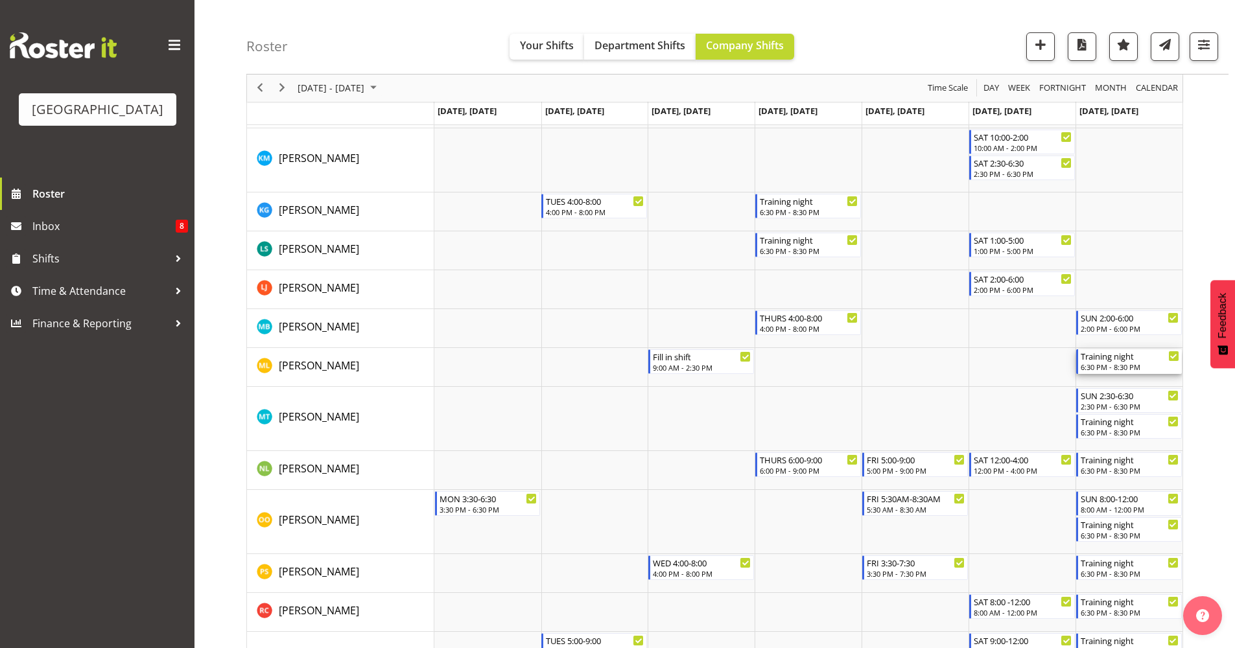
click at [1123, 367] on div "6:30 PM - 8:30 PM" at bounding box center [1129, 367] width 99 height 10
click at [0, 0] on div at bounding box center [0, 0] width 0 height 0
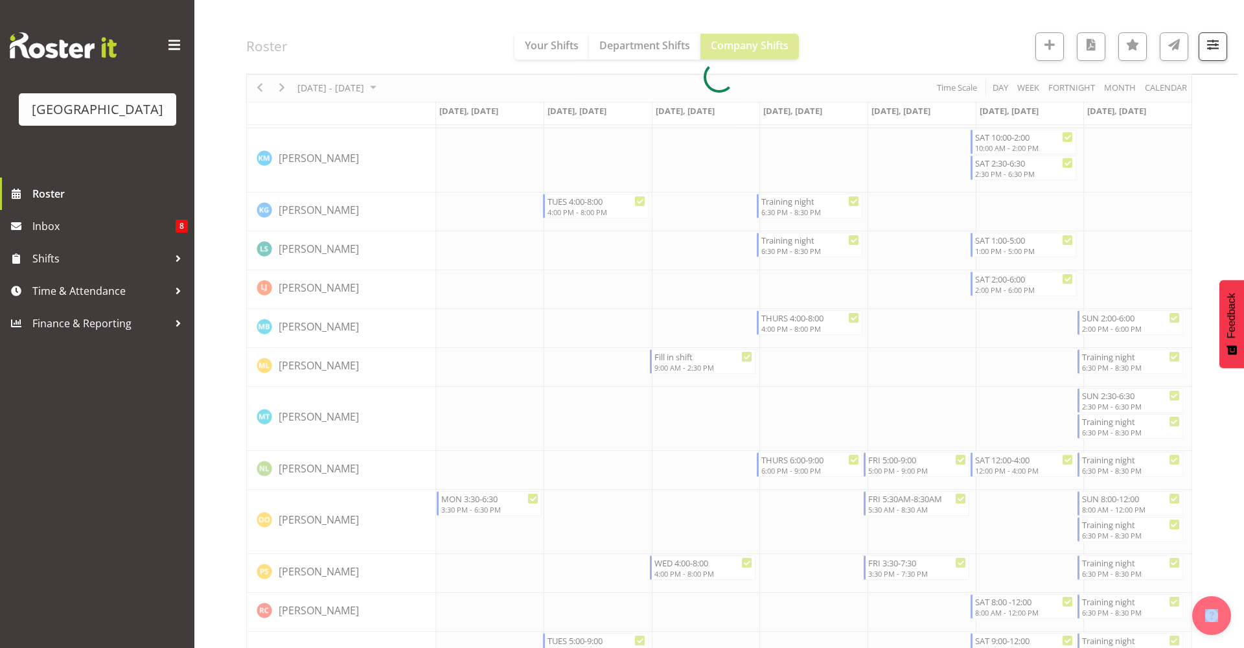
select select "9"
select select "2025"
select select "18"
select select "30"
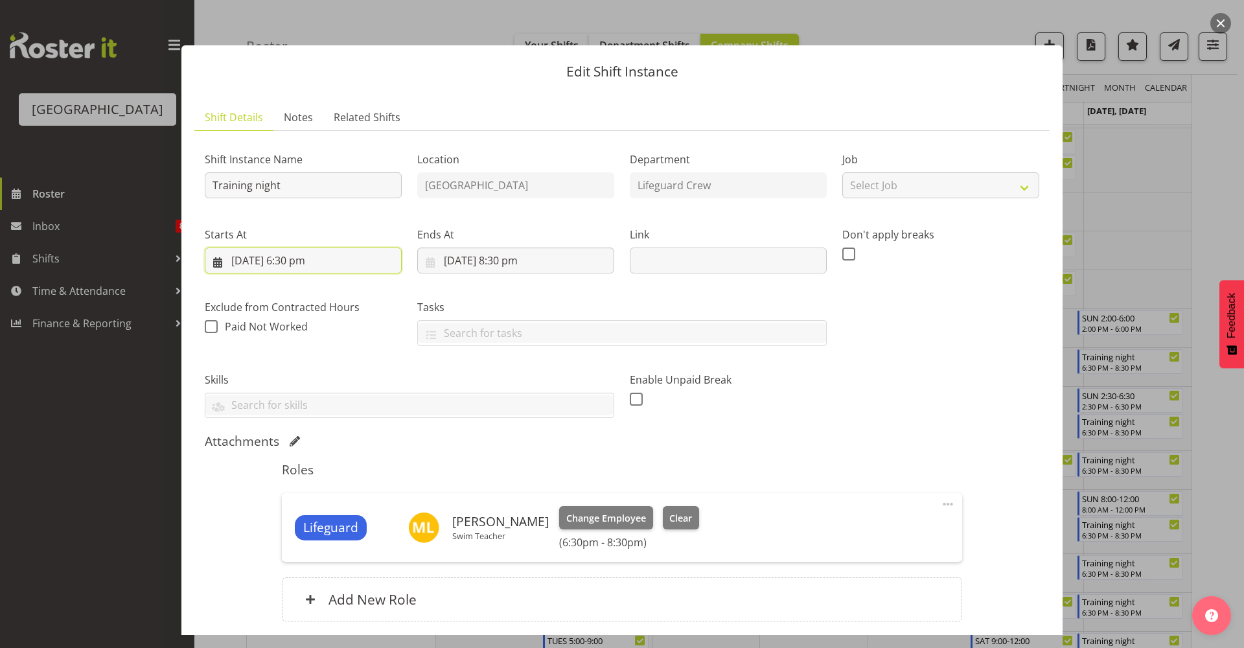
click at [332, 265] on input "[DATE] 6:30 pm" at bounding box center [303, 261] width 197 height 26
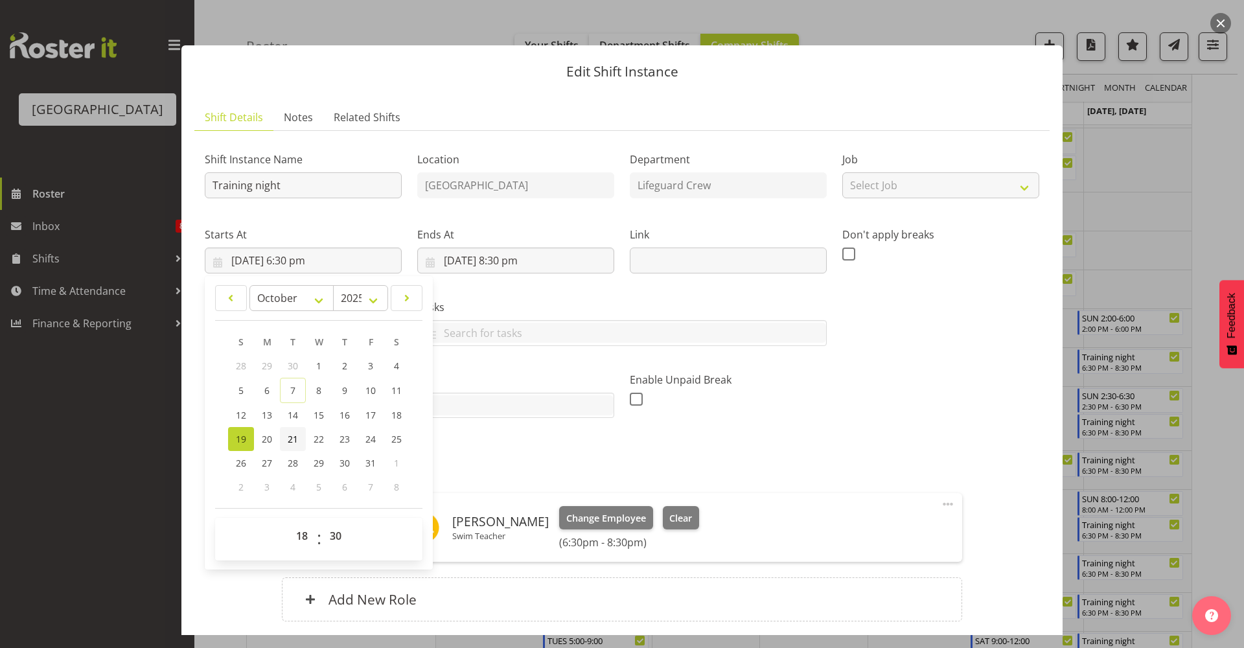
click at [294, 436] on span "21" at bounding box center [293, 439] width 10 height 12
type input "[DATE] 6:30 pm"
click at [475, 269] on input "[DATE] 8:30 pm" at bounding box center [515, 261] width 197 height 26
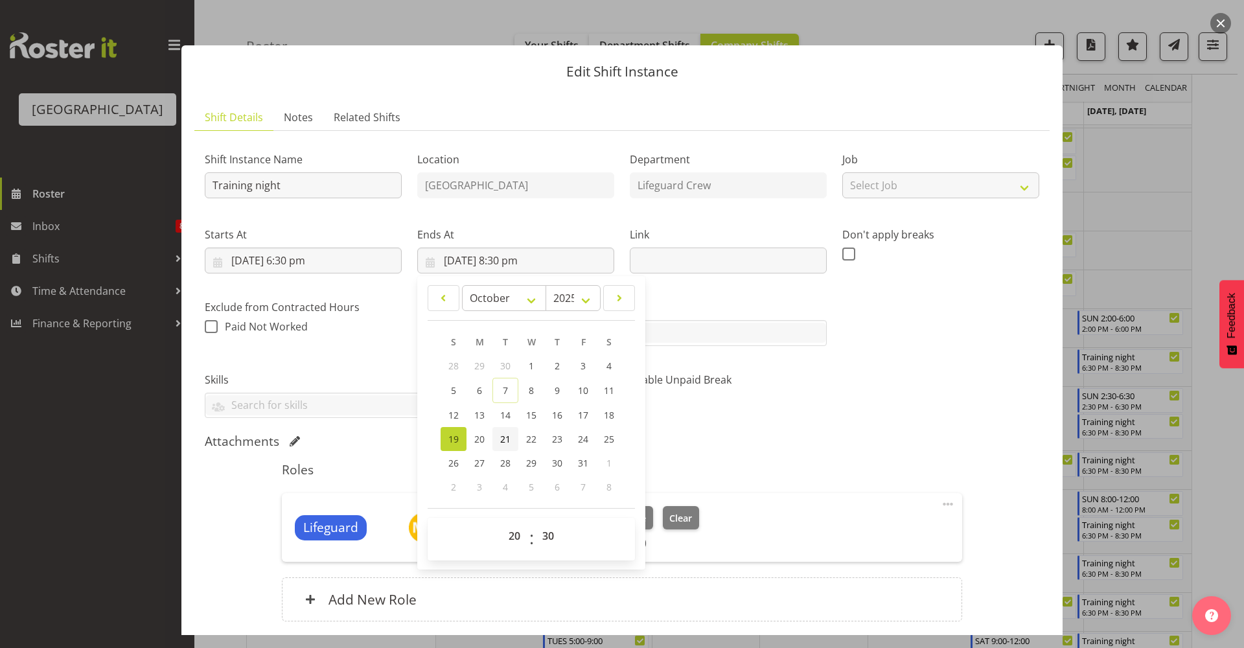
click at [506, 447] on link "21" at bounding box center [506, 439] width 26 height 24
type input "[DATE] 8:30 pm"
click at [990, 436] on div "Attachments" at bounding box center [622, 442] width 835 height 16
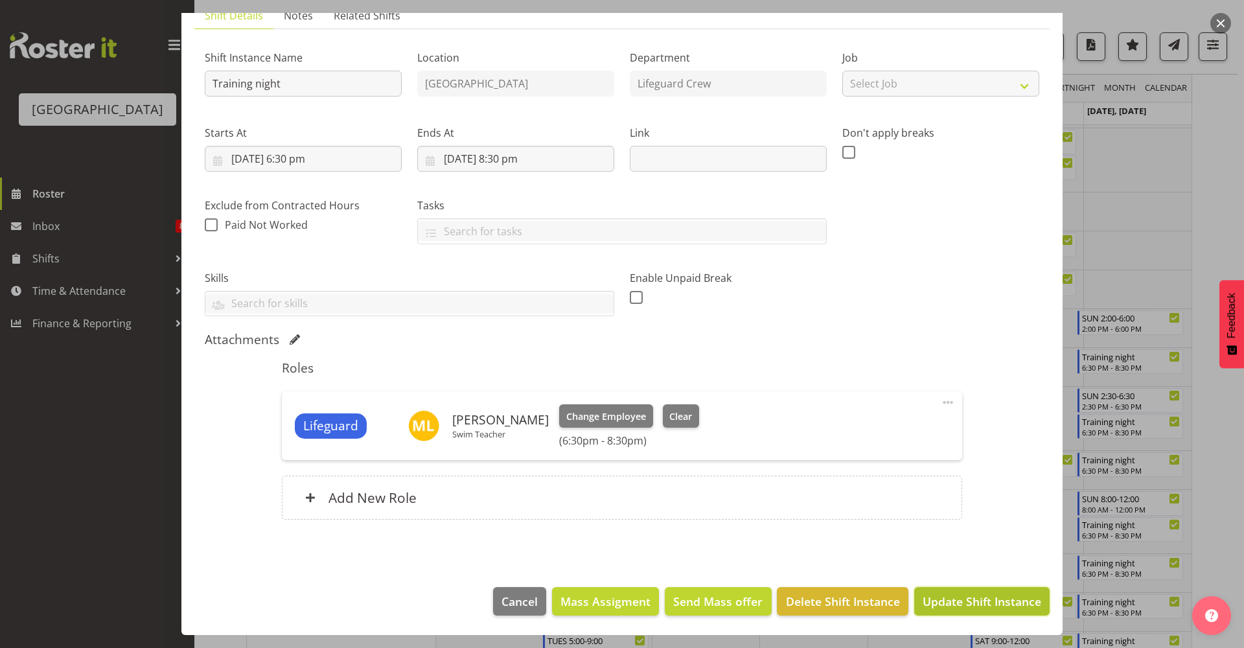
click at [934, 609] on span "Update Shift Instance" at bounding box center [982, 601] width 119 height 17
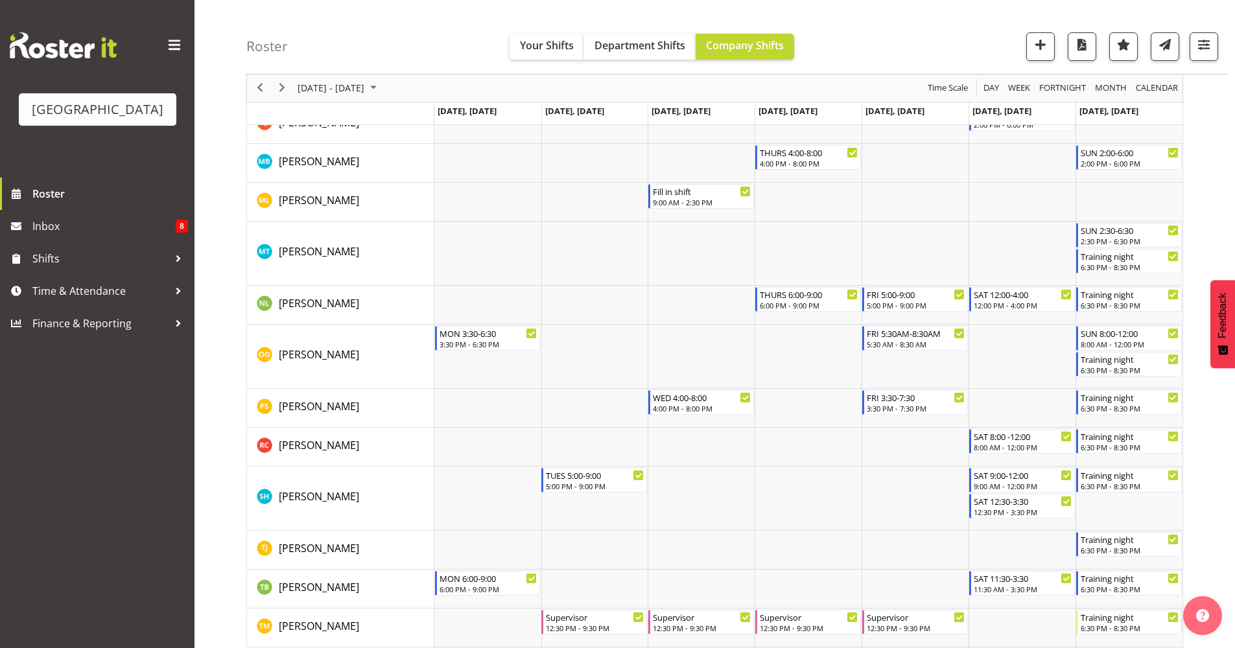
scroll to position [1375, 0]
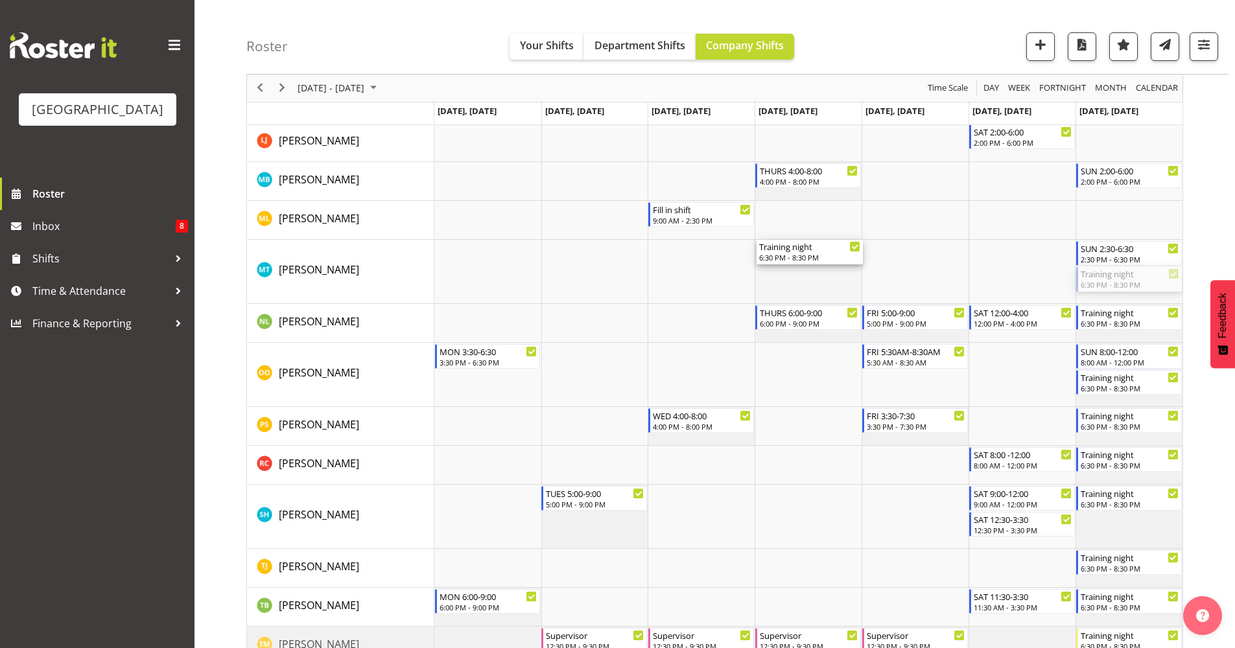
drag, startPoint x: 1115, startPoint y: 279, endPoint x: 804, endPoint y: 283, distance: 311.1
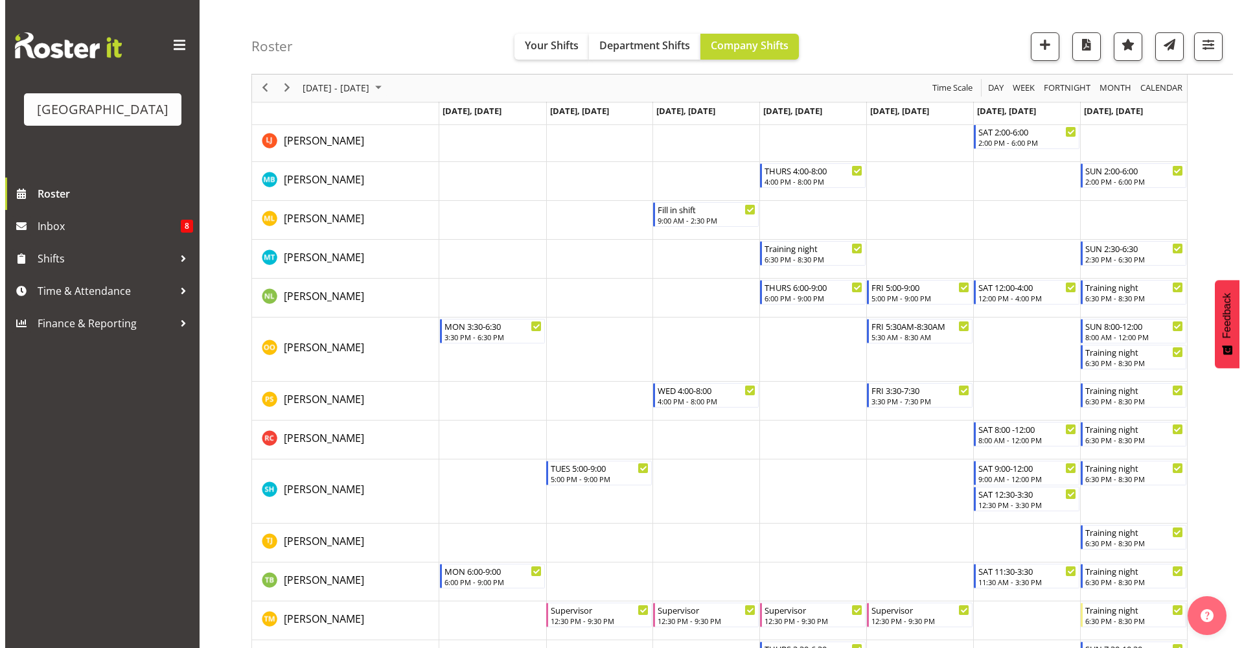
scroll to position [1603, 0]
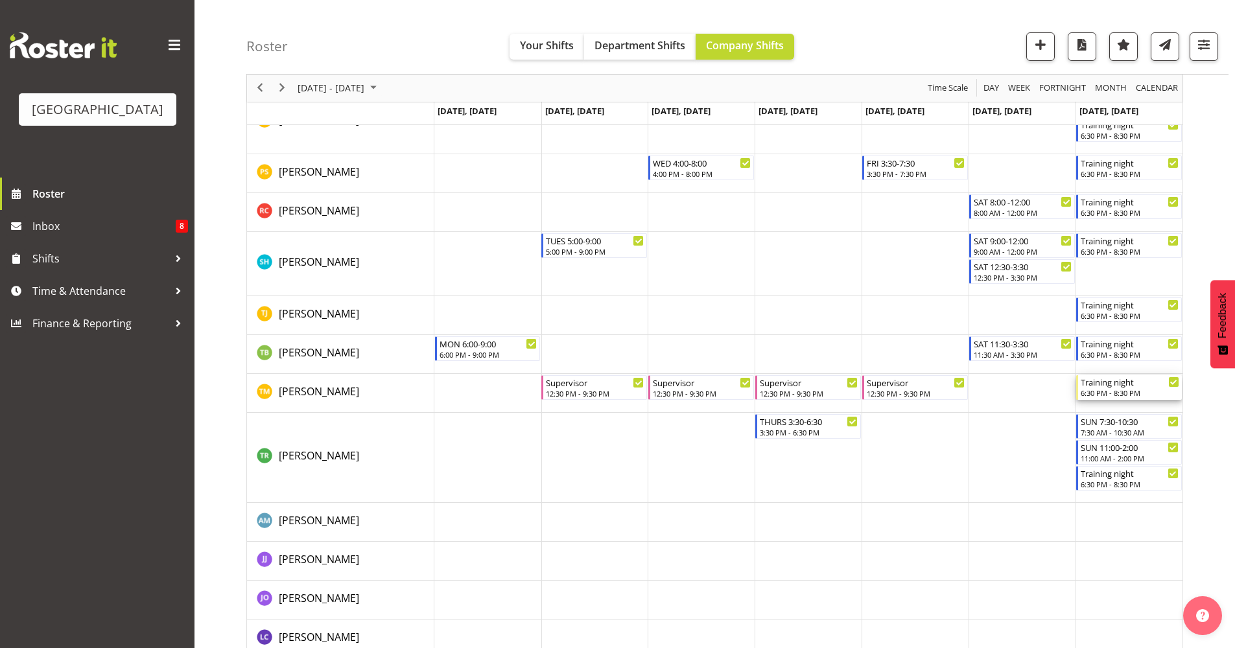
click at [1102, 388] on div "Training night" at bounding box center [1129, 381] width 99 height 13
click at [0, 0] on div at bounding box center [0, 0] width 0 height 0
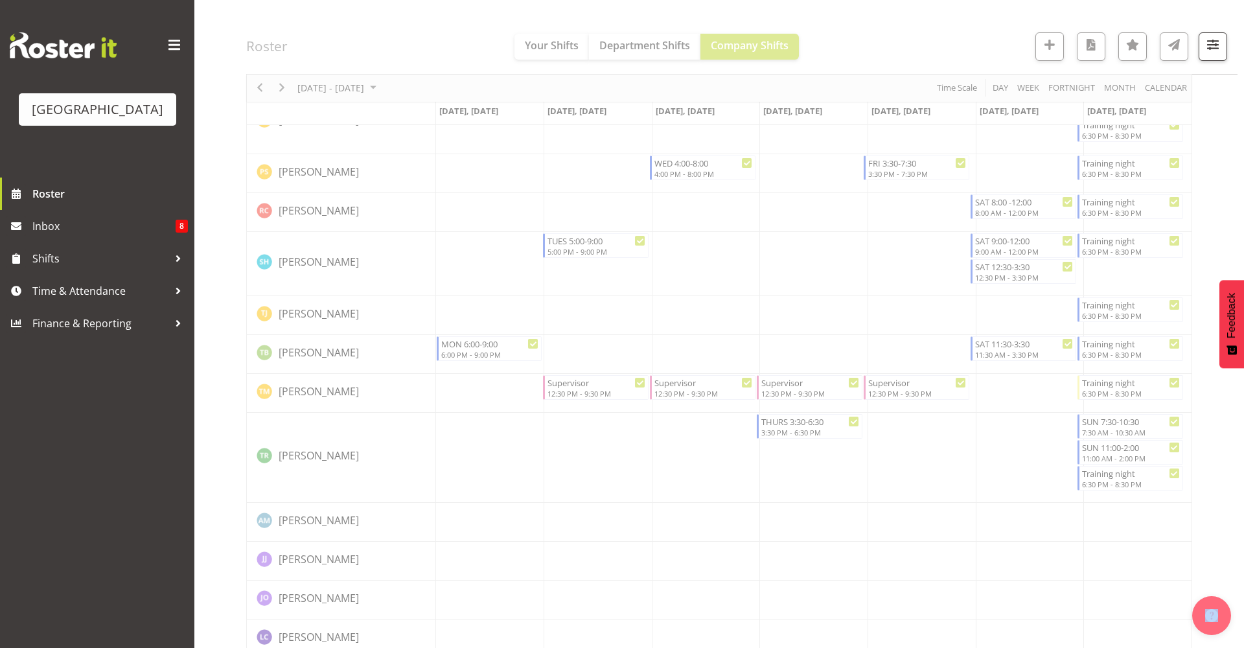
select select "9"
select select "2025"
select select "20"
select select "30"
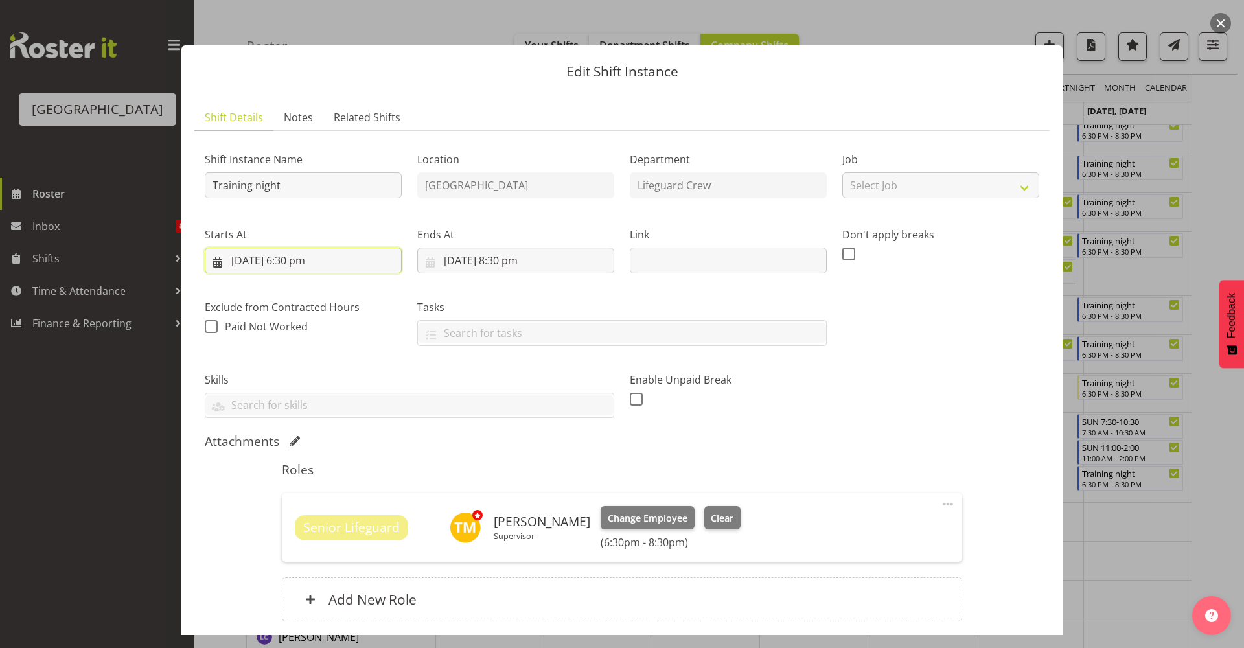
click at [316, 259] on input "[DATE] 6:30 pm" at bounding box center [303, 261] width 197 height 26
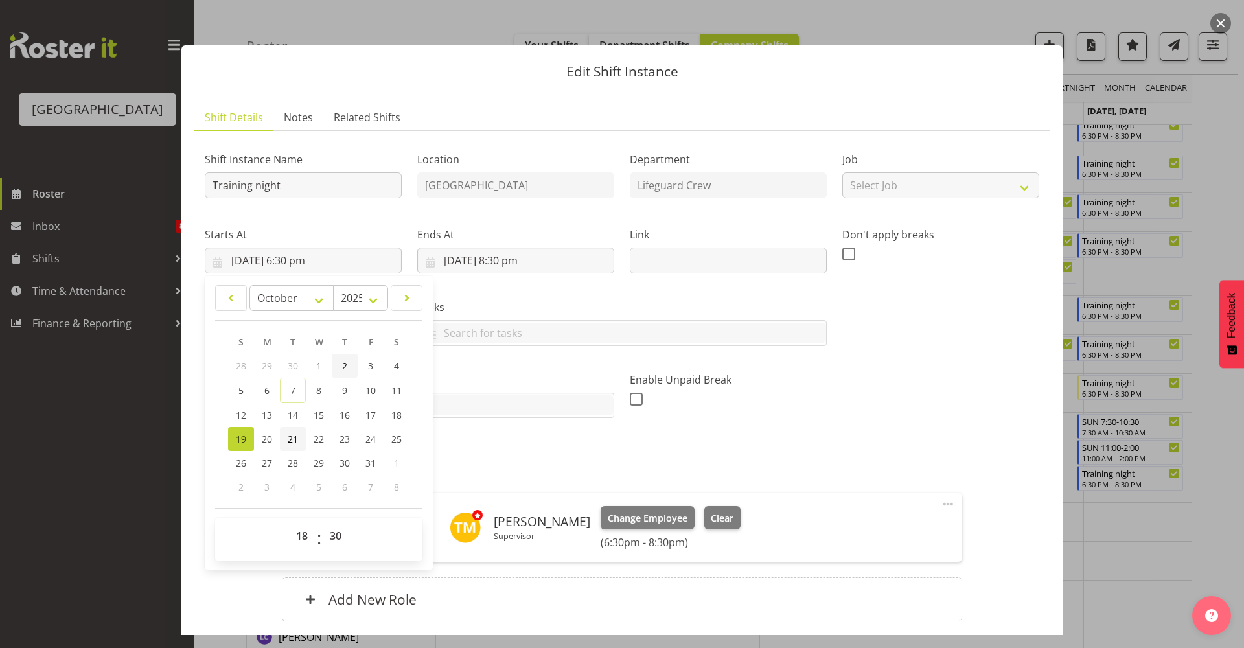
drag, startPoint x: 299, startPoint y: 434, endPoint x: 348, endPoint y: 371, distance: 79.5
click at [299, 434] on link "21" at bounding box center [293, 439] width 26 height 24
type input "[DATE] 6:30 pm"
click at [479, 263] on input "[DATE] 8:30 pm" at bounding box center [515, 261] width 197 height 26
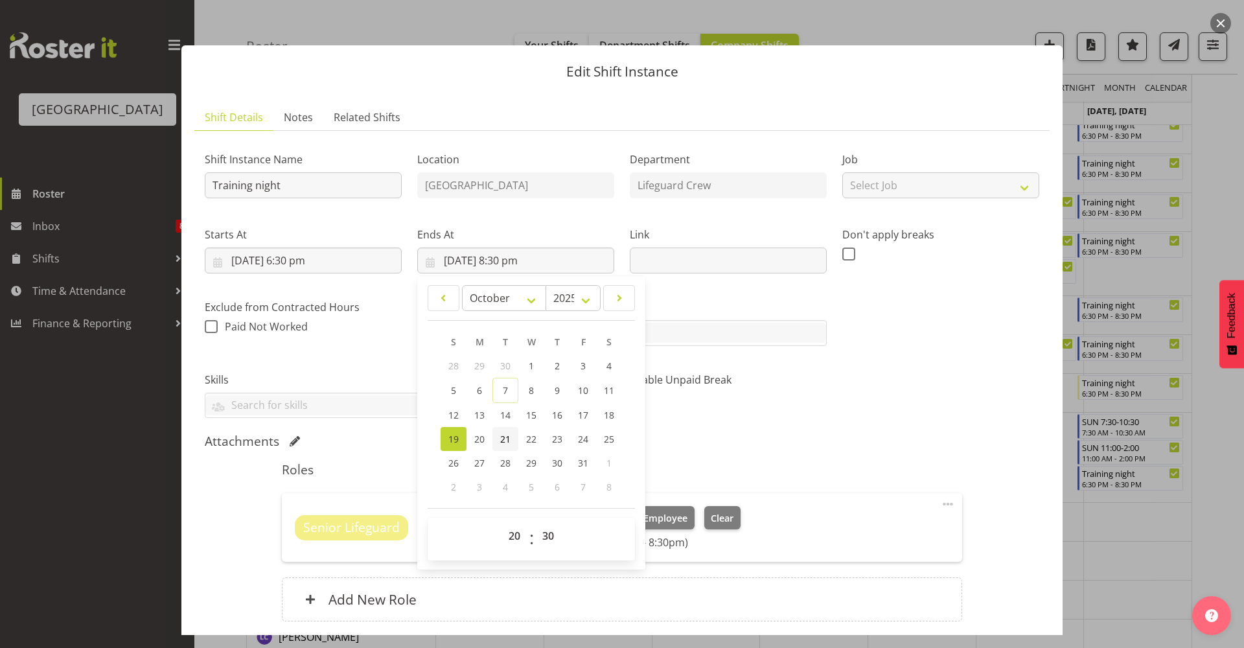
click at [500, 438] on span "21" at bounding box center [505, 439] width 10 height 12
type input "[DATE] 8:30 pm"
click at [871, 449] on div "Attachments" at bounding box center [622, 442] width 835 height 16
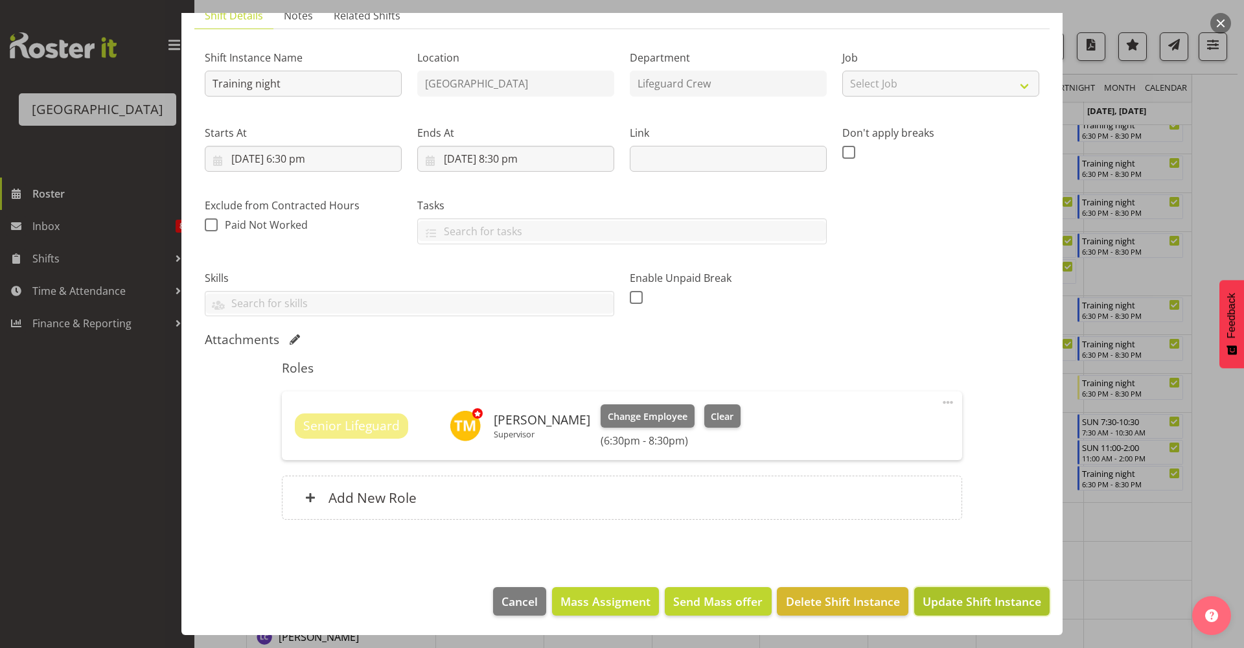
click at [946, 614] on button "Update Shift Instance" at bounding box center [982, 601] width 135 height 29
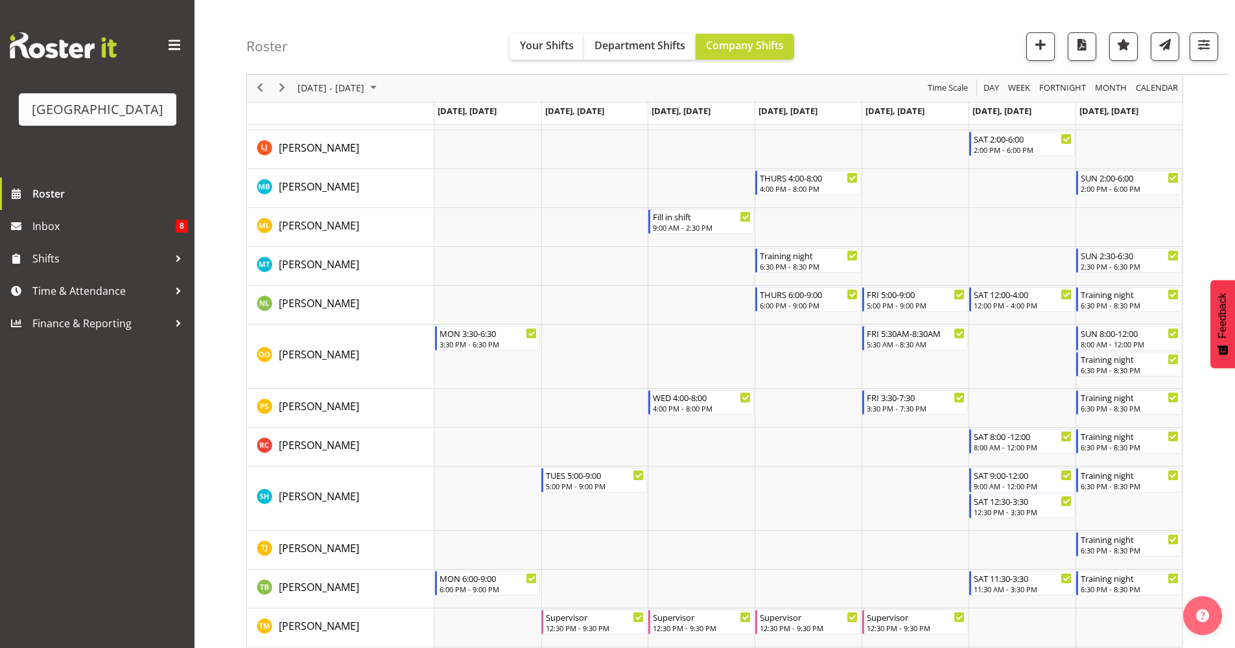
scroll to position [1371, 0]
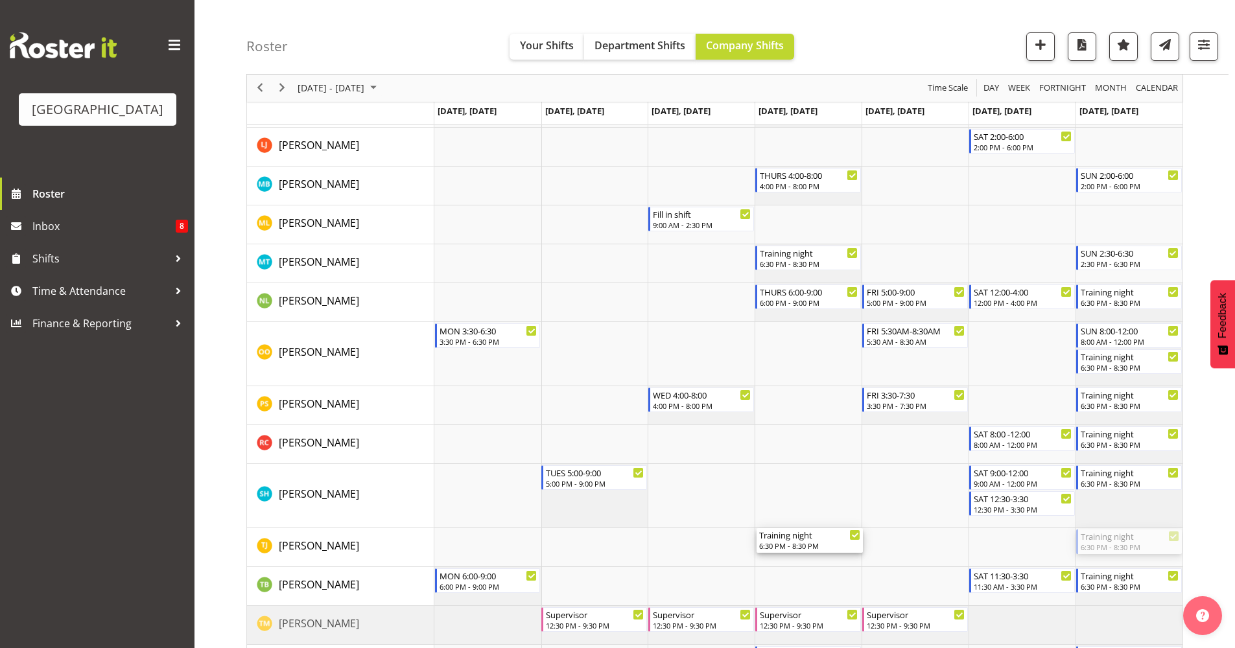
drag, startPoint x: 1108, startPoint y: 537, endPoint x: 836, endPoint y: 544, distance: 272.3
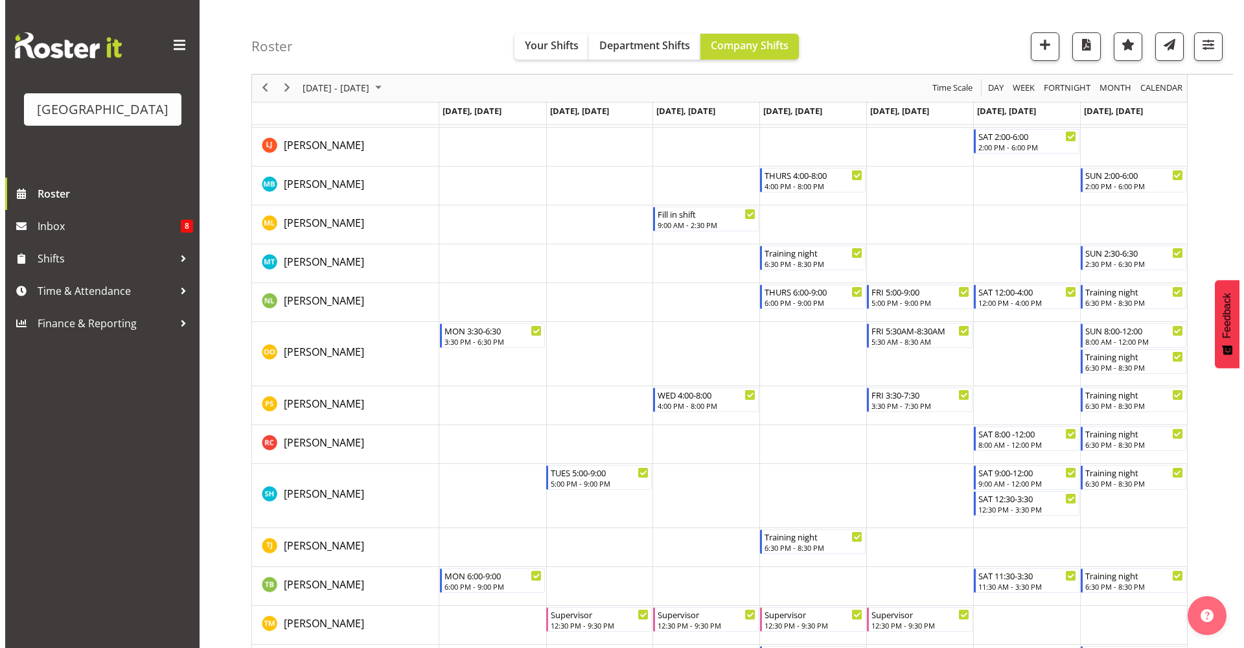
scroll to position [1598, 0]
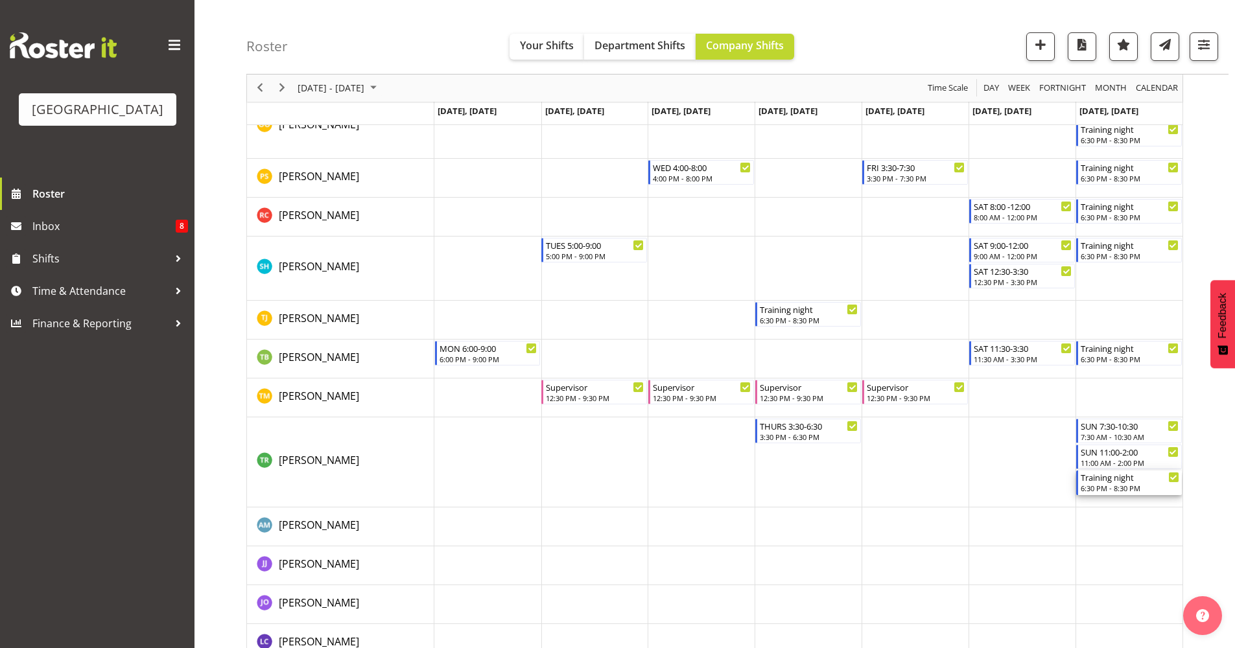
click at [1097, 480] on div "Training night" at bounding box center [1129, 477] width 99 height 13
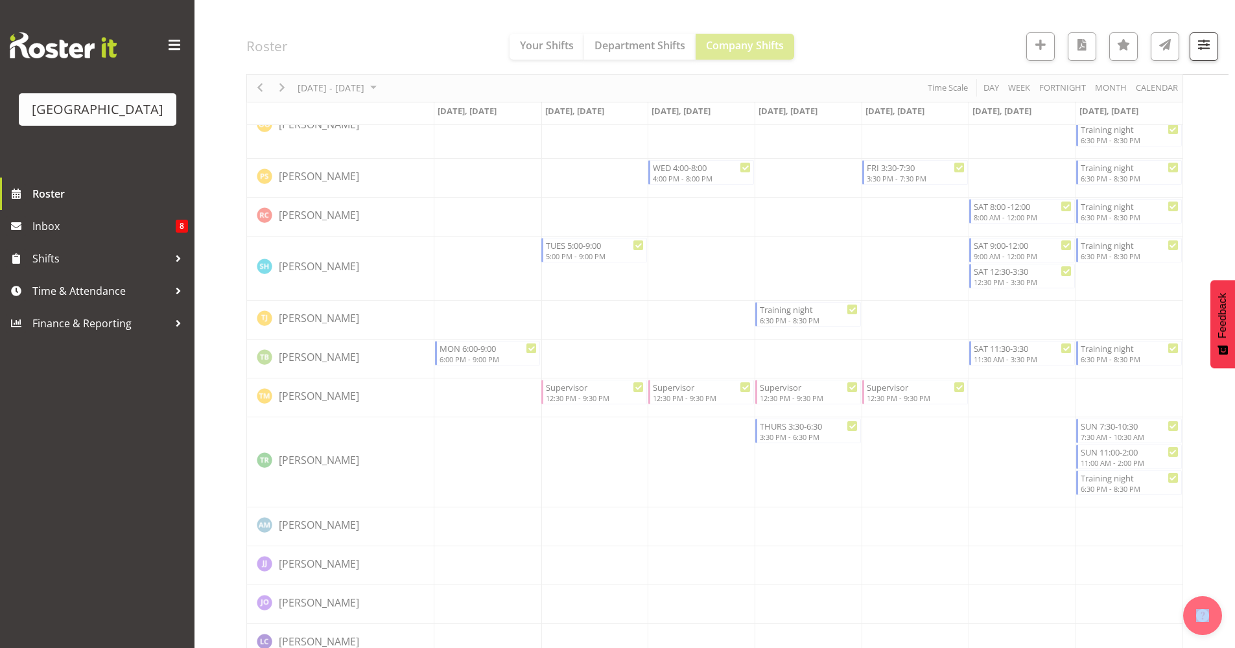
select select "9"
select select "2025"
select select "18"
select select "30"
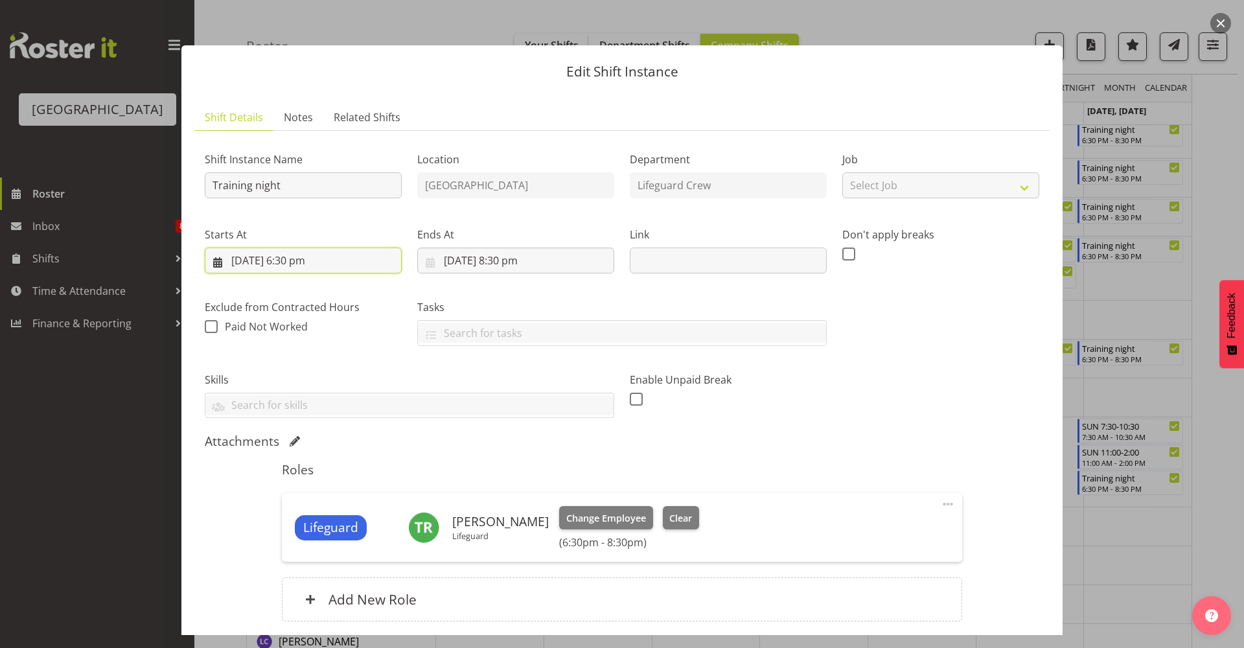
click at [340, 266] on input "[DATE] 6:30 pm" at bounding box center [303, 261] width 197 height 26
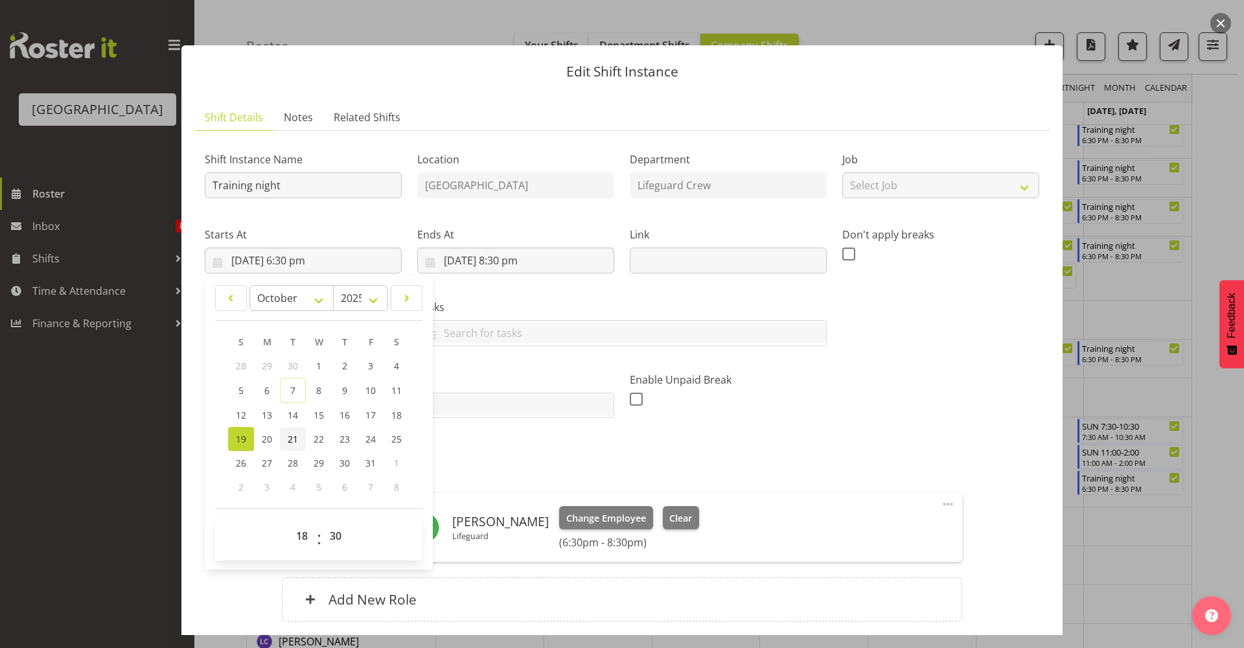
click at [296, 436] on span "21" at bounding box center [293, 439] width 10 height 12
type input "[DATE] 6:30 pm"
click at [470, 263] on input "[DATE] 8:30 pm" at bounding box center [515, 261] width 197 height 26
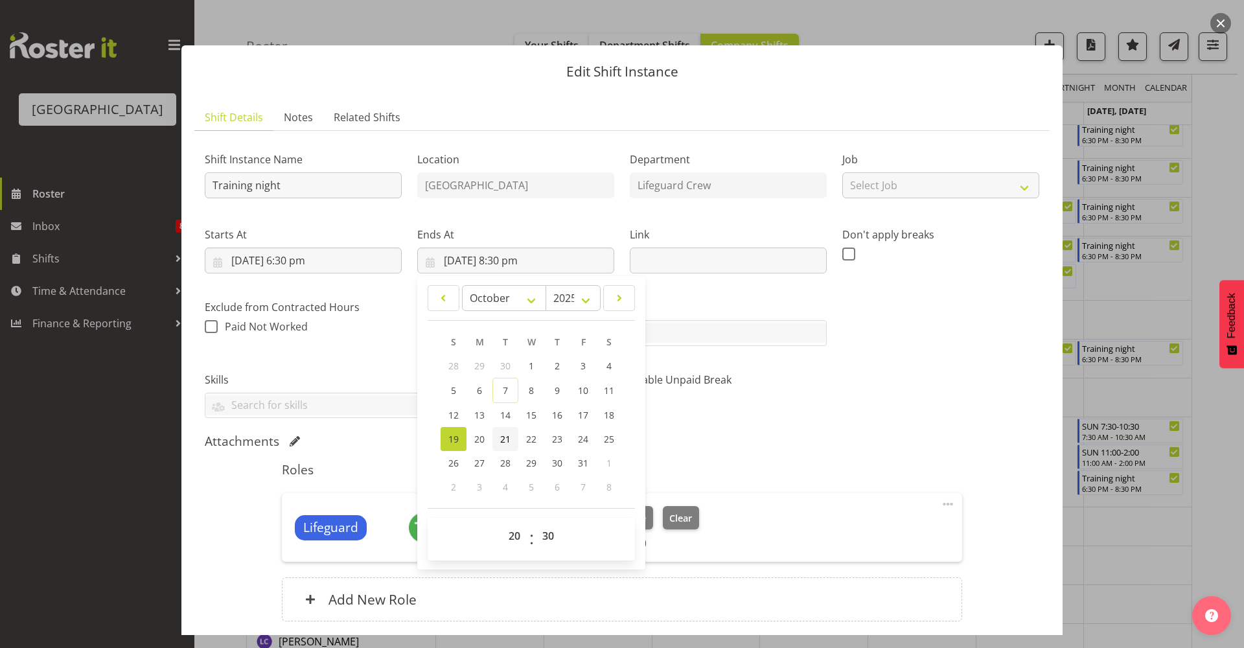
click at [510, 441] on link "21" at bounding box center [506, 439] width 26 height 24
type input "[DATE] 8:30 pm"
click at [898, 423] on div "Shift Instance Name Training night Location [GEOGRAPHIC_DATA] Department Lifegu…" at bounding box center [622, 280] width 850 height 293
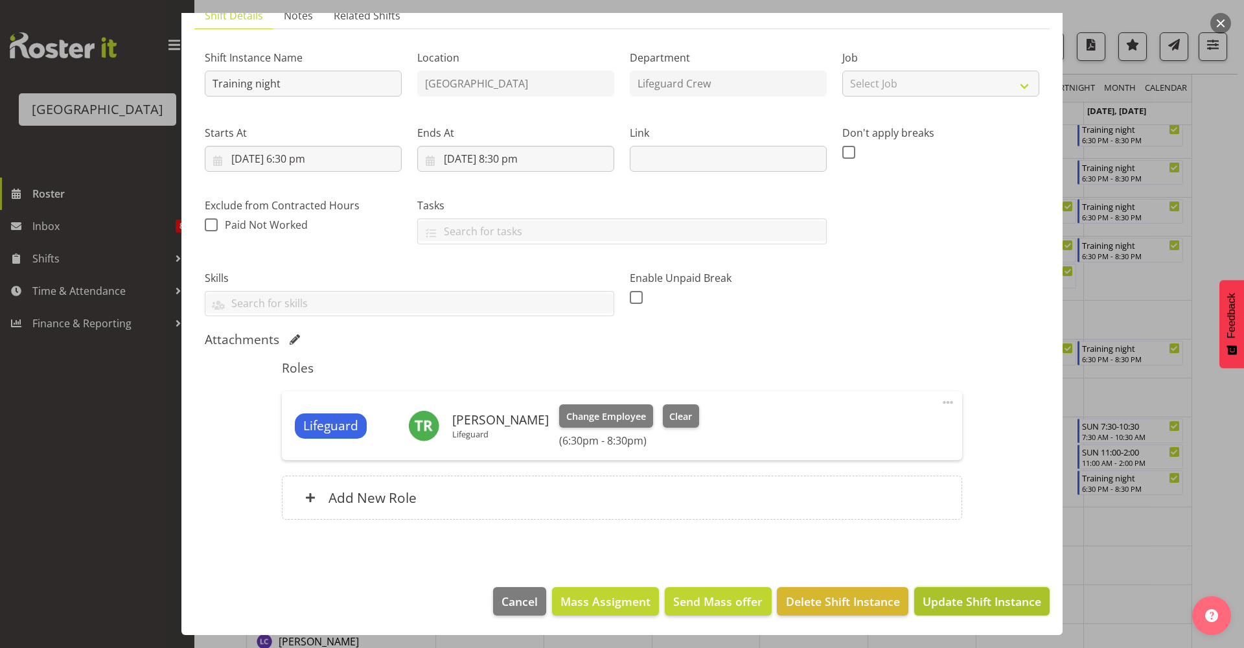
click at [959, 601] on span "Update Shift Instance" at bounding box center [982, 601] width 119 height 17
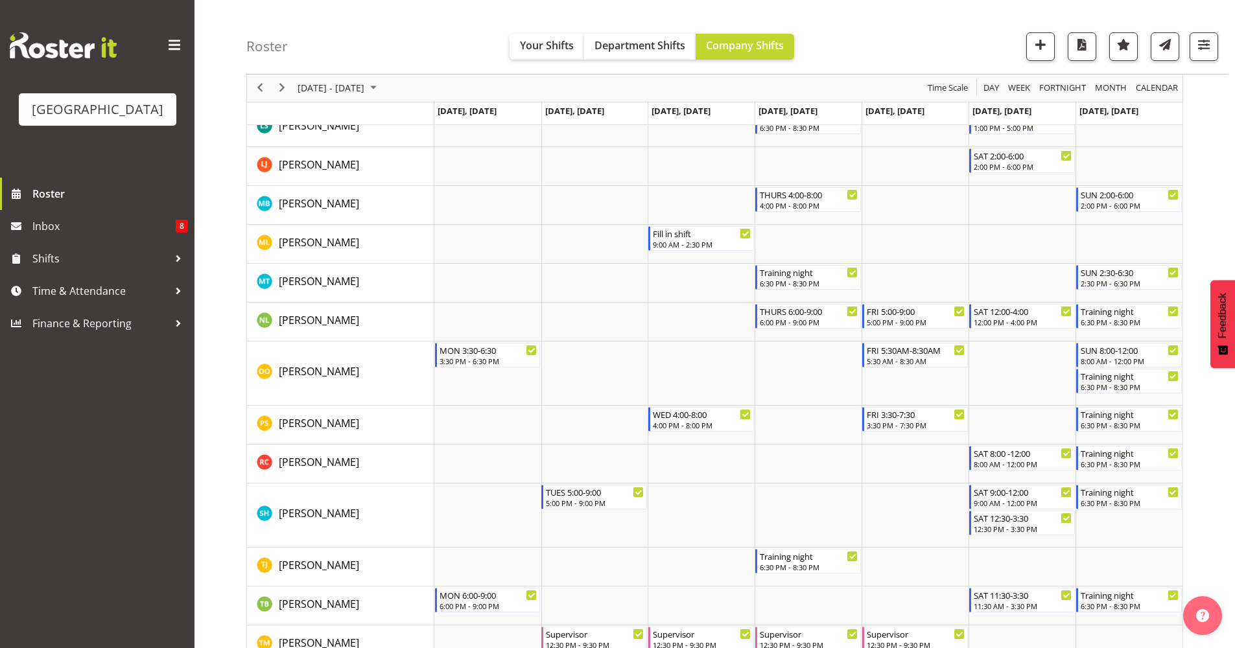
scroll to position [1357, 0]
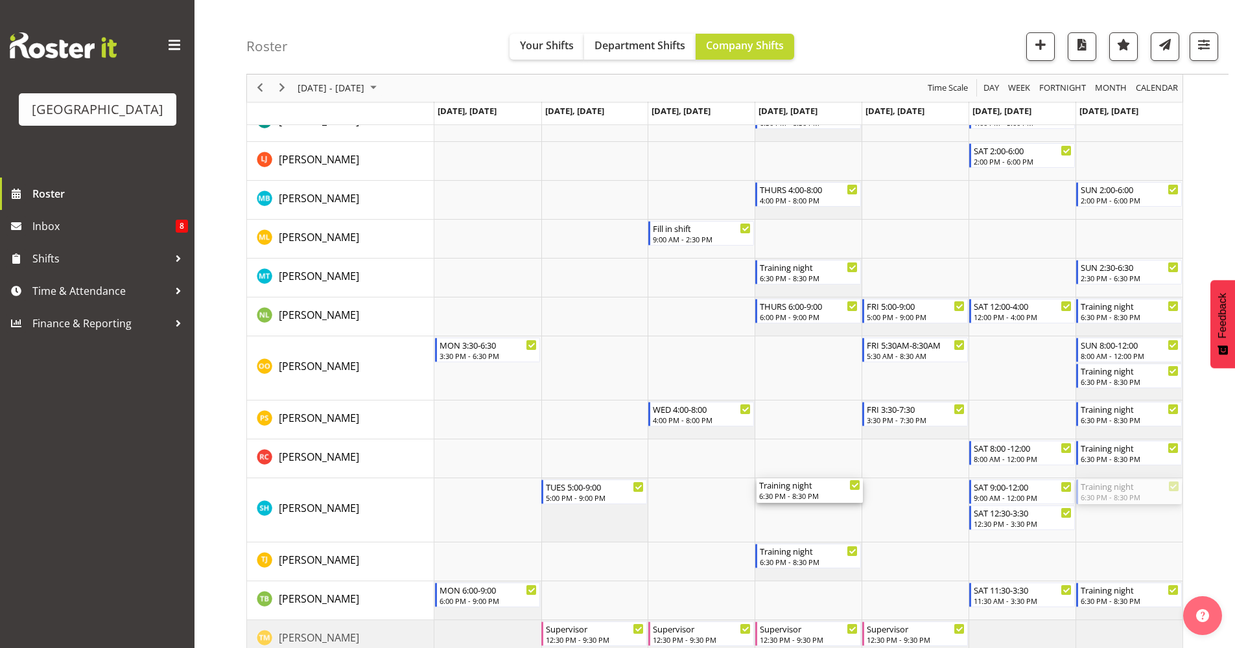
drag, startPoint x: 1131, startPoint y: 489, endPoint x: 823, endPoint y: 496, distance: 307.9
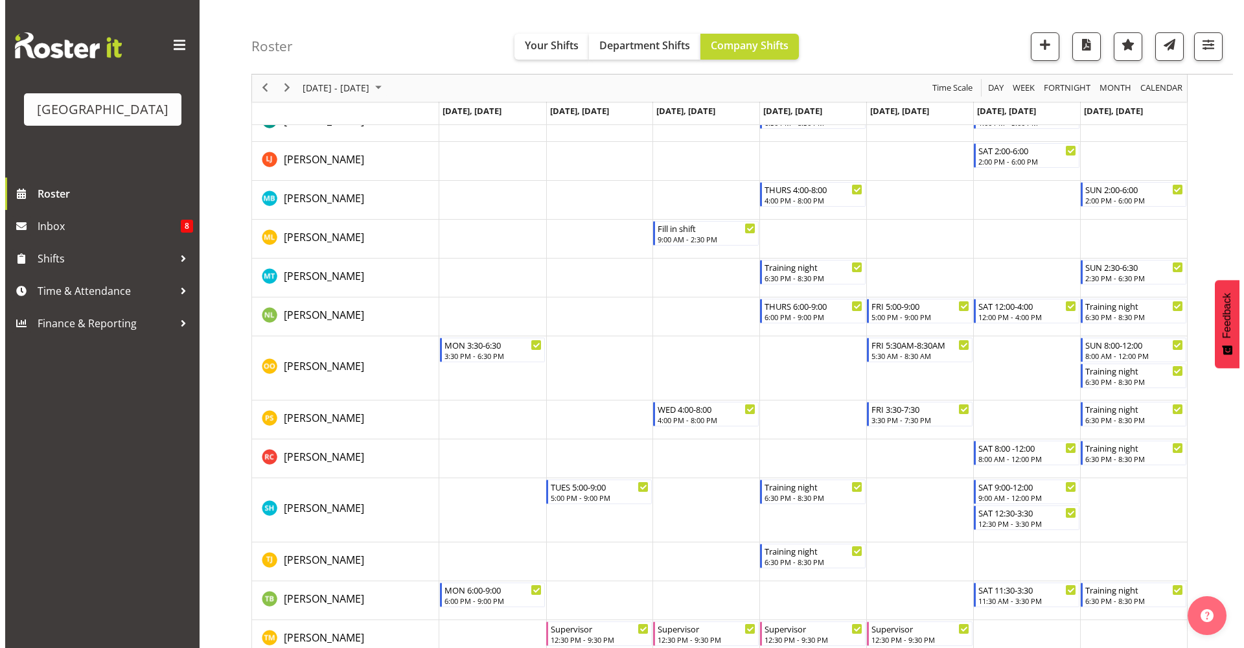
scroll to position [1584, 0]
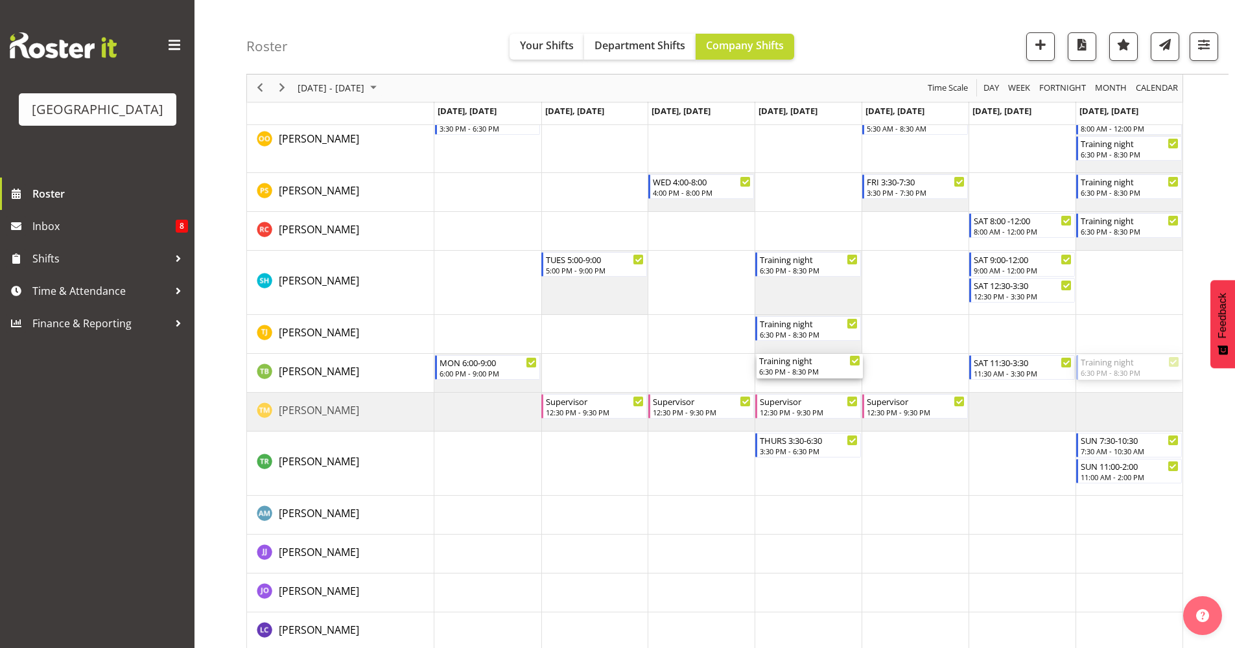
drag, startPoint x: 1112, startPoint y: 368, endPoint x: 822, endPoint y: 375, distance: 289.2
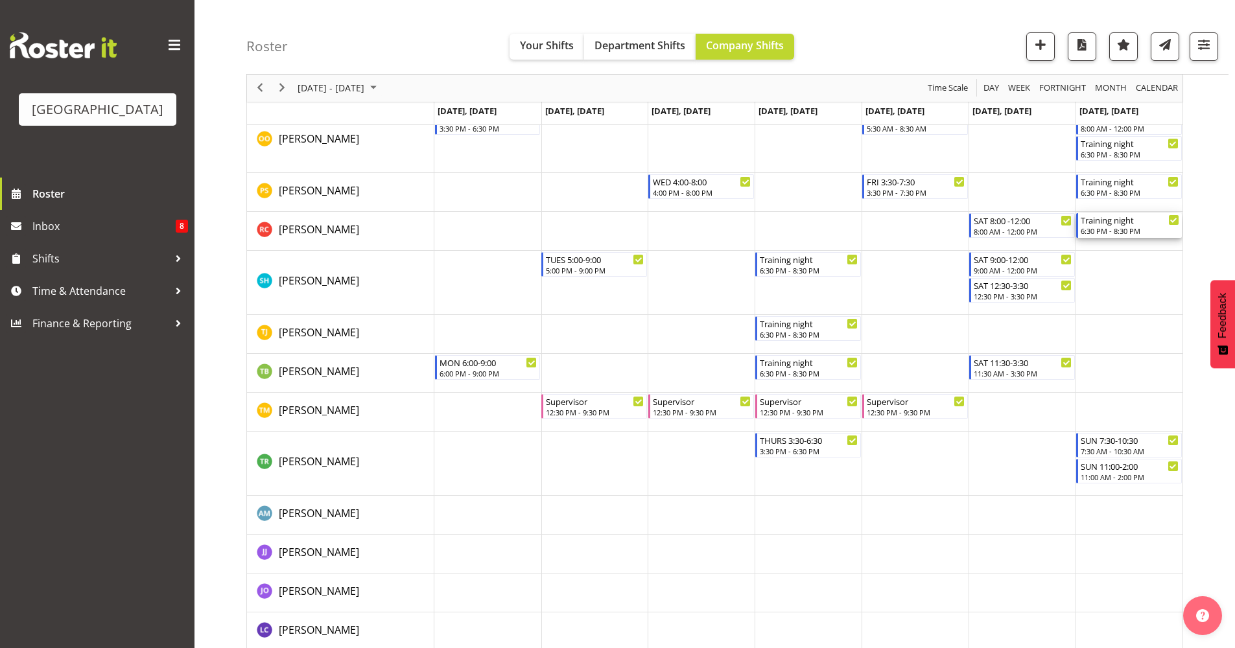
click at [1110, 226] on div "Training night" at bounding box center [1129, 219] width 99 height 13
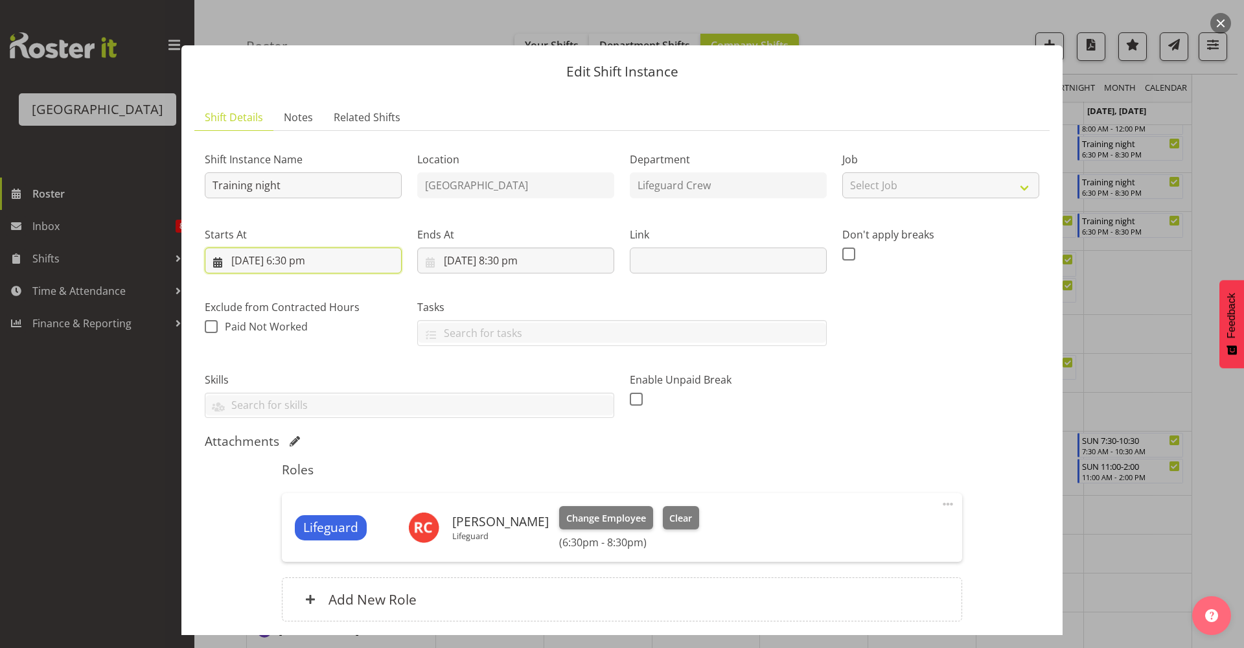
click at [321, 261] on input "[DATE] 6:30 pm" at bounding box center [303, 261] width 197 height 26
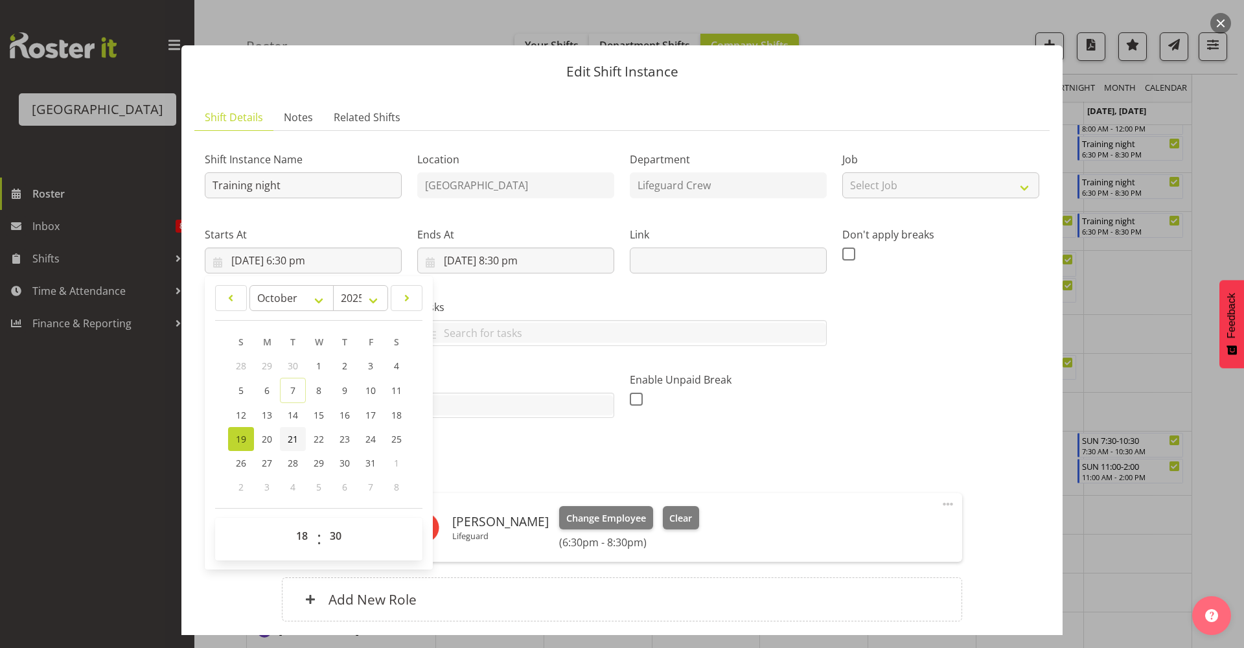
click at [301, 443] on link "21" at bounding box center [293, 439] width 26 height 24
type input "[DATE] 6:30 pm"
click at [475, 264] on input "[DATE] 8:30 pm" at bounding box center [515, 261] width 197 height 26
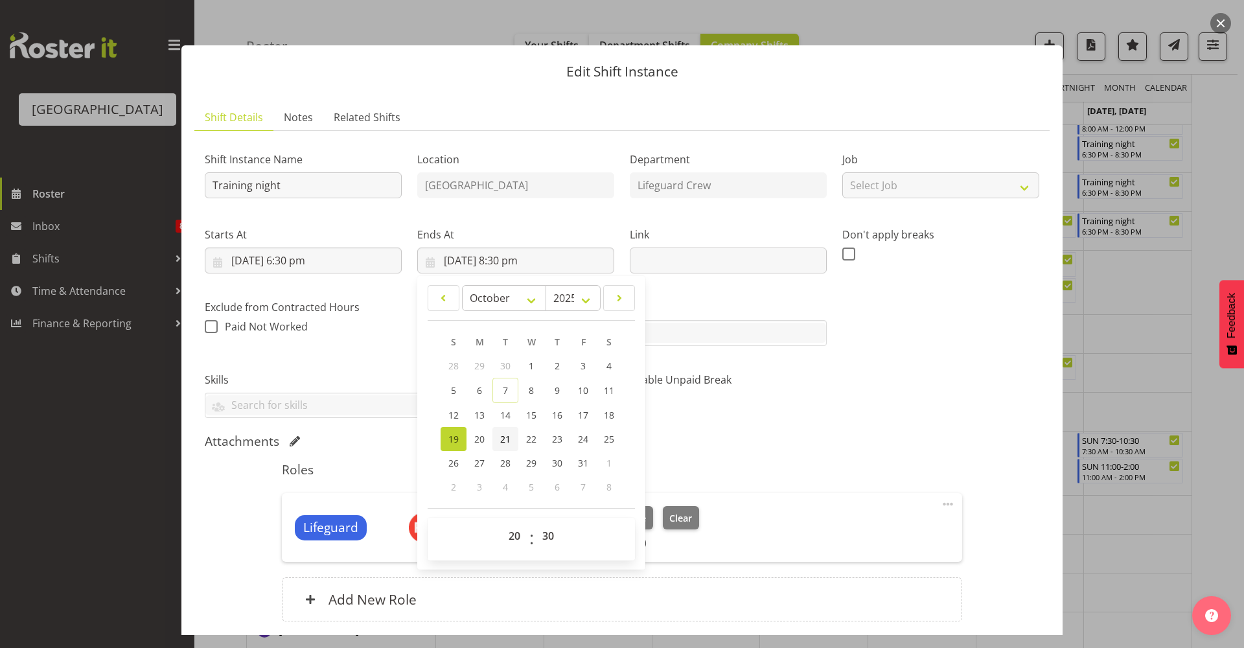
click at [500, 447] on link "21" at bounding box center [506, 439] width 26 height 24
type input "[DATE] 8:30 pm"
click at [922, 417] on div "Shift Instance Name Training night Location [GEOGRAPHIC_DATA] Department Lifegu…" at bounding box center [622, 280] width 850 height 293
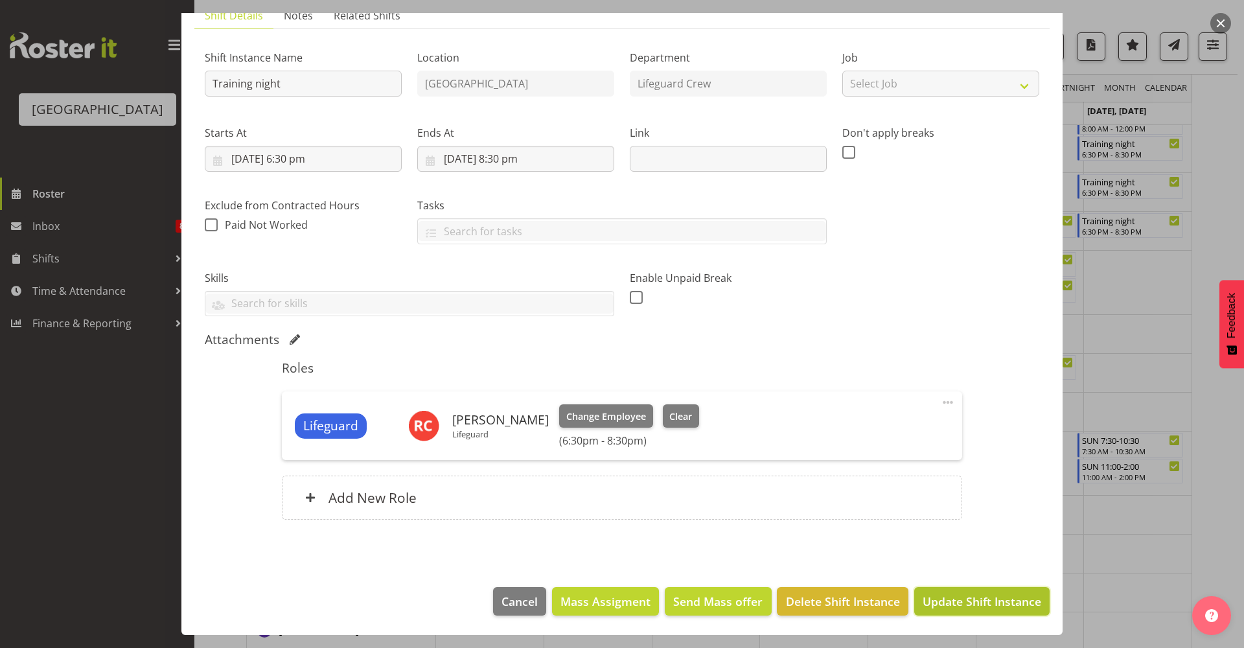
click at [949, 608] on span "Update Shift Instance" at bounding box center [982, 601] width 119 height 17
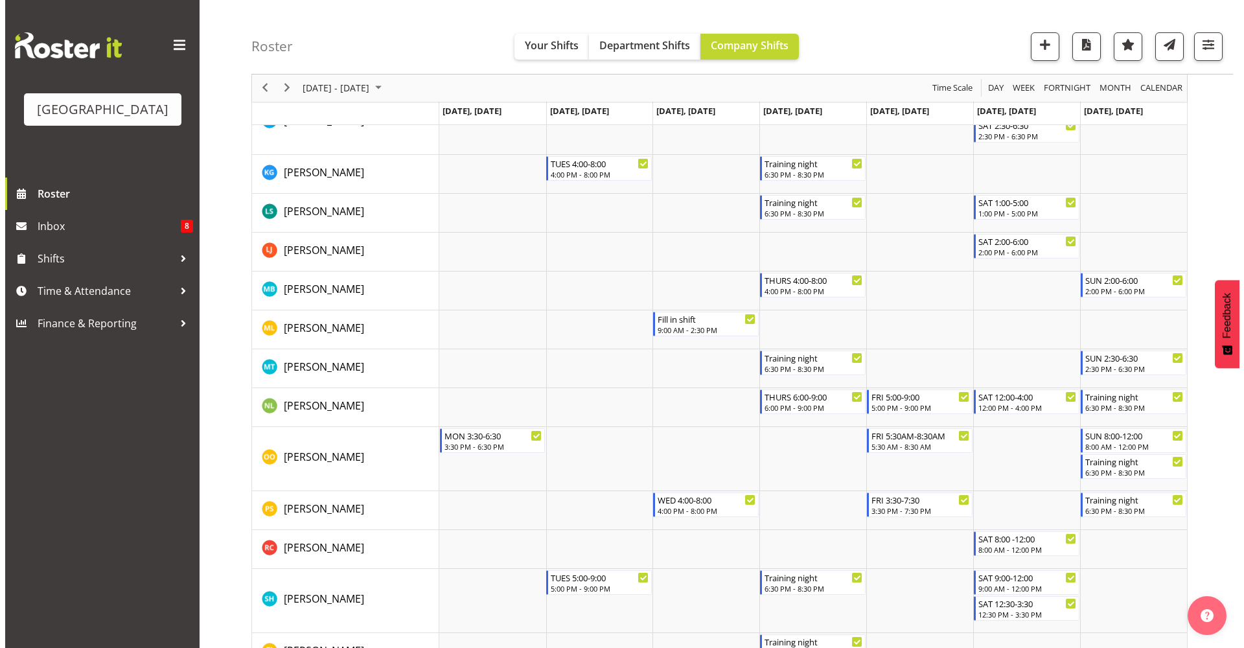
scroll to position [1294, 0]
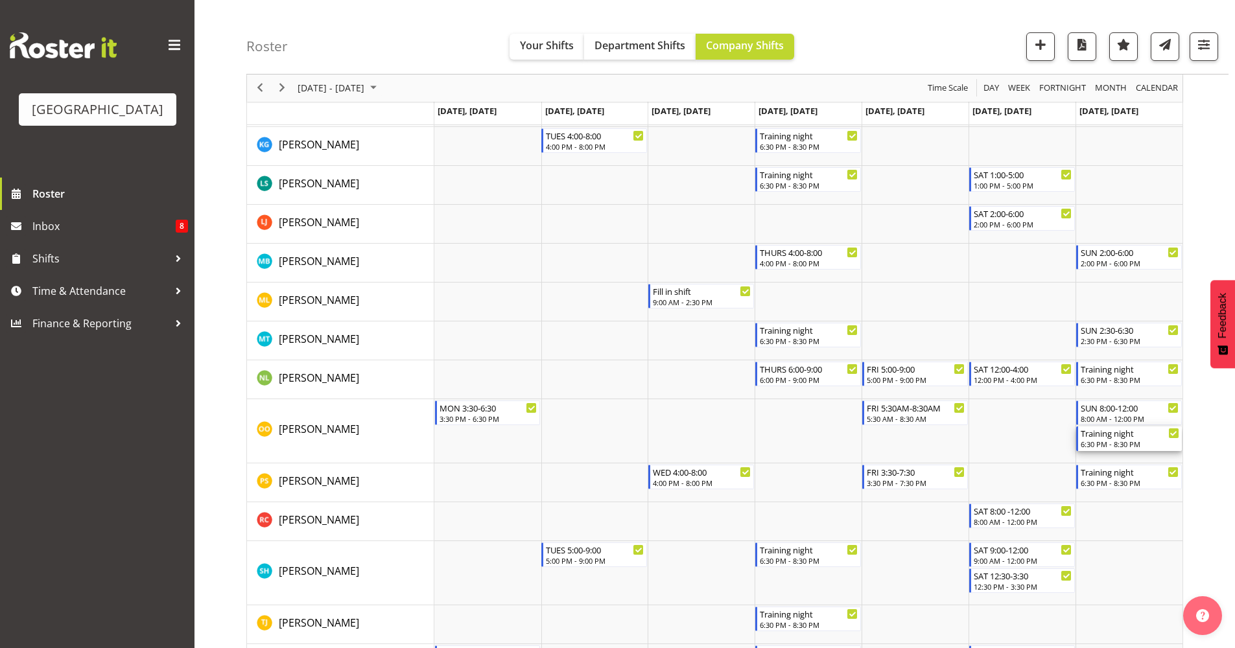
click at [1143, 439] on div "6:30 PM - 8:30 PM" at bounding box center [1129, 444] width 99 height 10
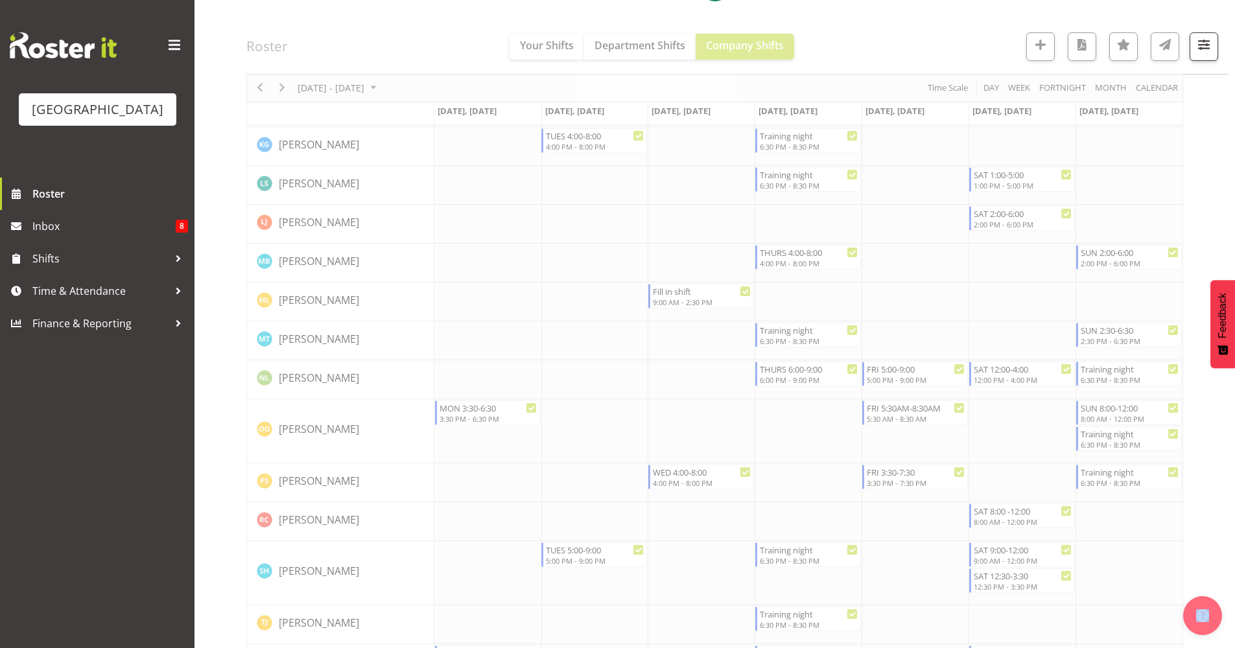
select select "9"
select select "2025"
select select "18"
select select "30"
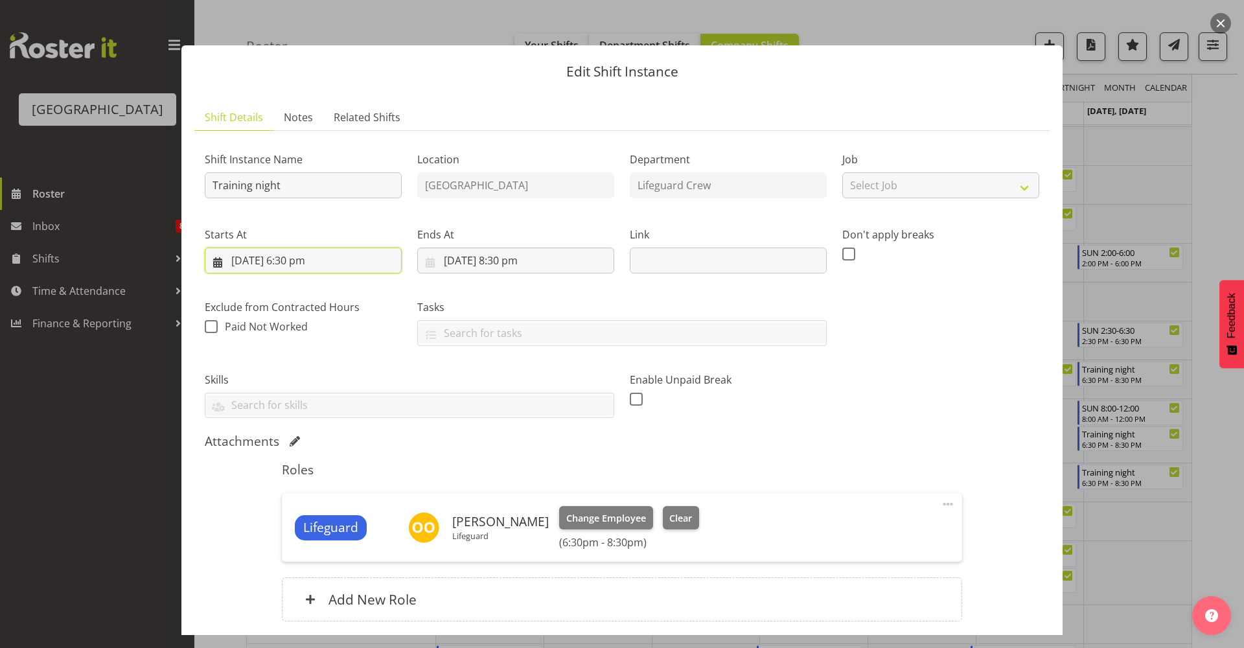
click at [305, 266] on input "[DATE] 6:30 pm" at bounding box center [303, 261] width 197 height 26
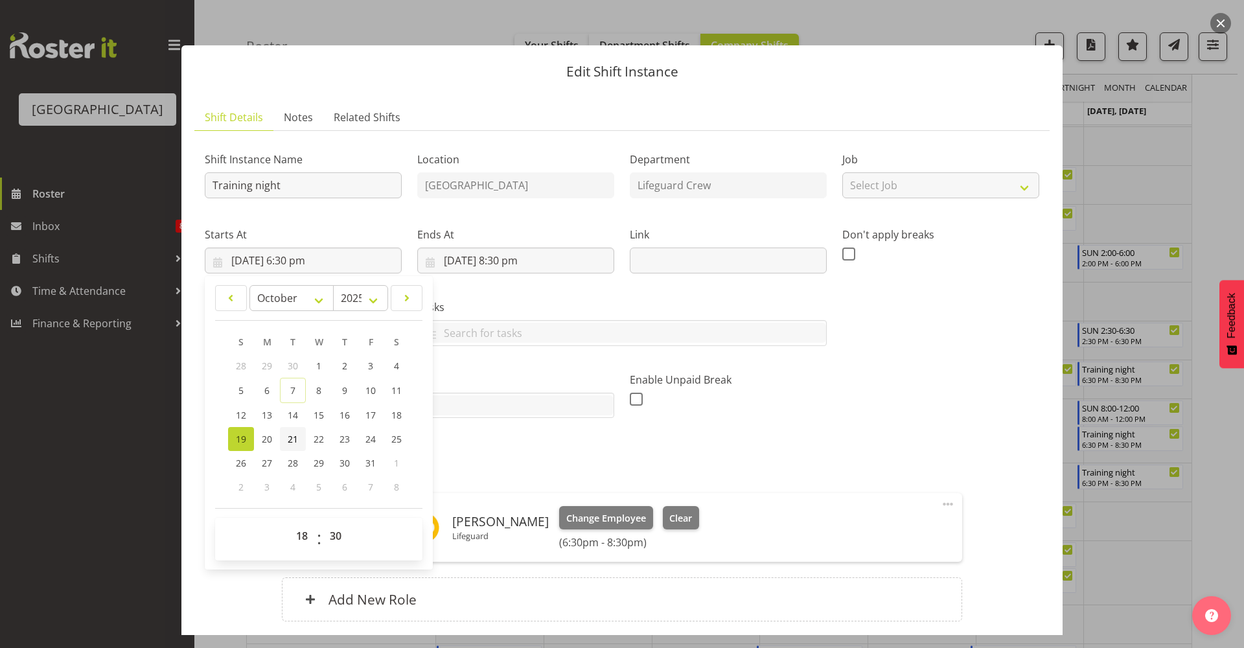
click at [292, 439] on span "21" at bounding box center [293, 439] width 10 height 12
type input "[DATE] 6:30 pm"
click at [546, 257] on input "[DATE] 8:30 pm" at bounding box center [515, 261] width 197 height 26
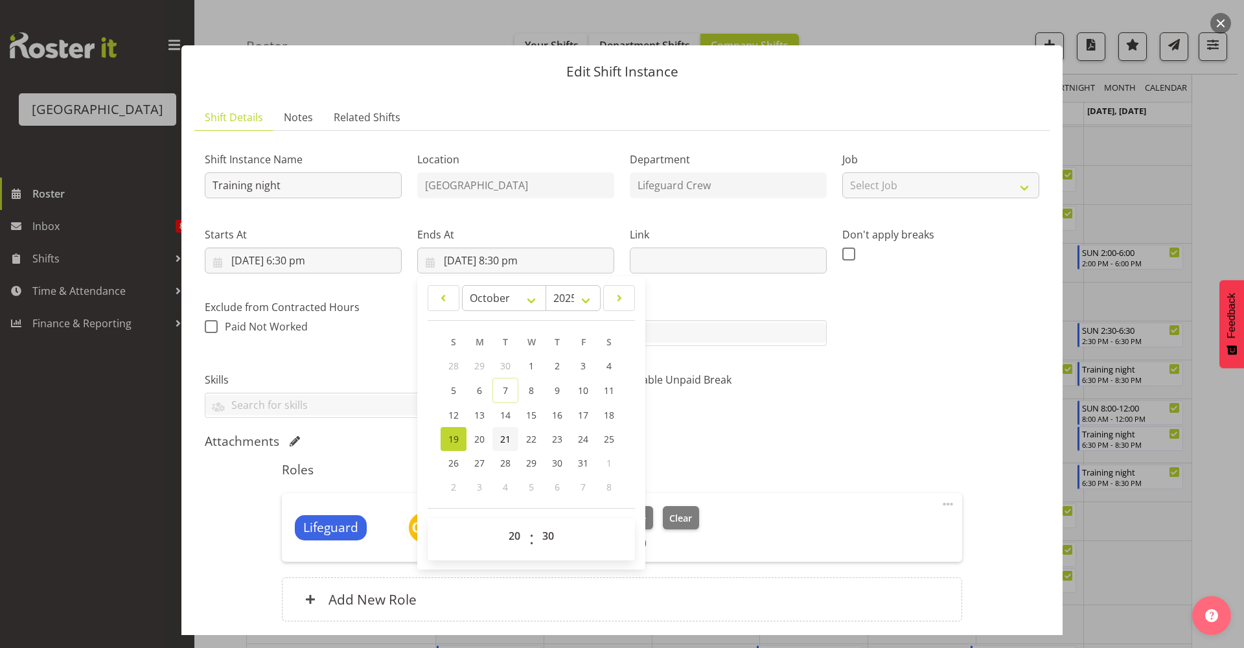
click at [507, 441] on span "21" at bounding box center [505, 439] width 10 height 12
type input "[DATE] 8:30 pm"
click at [1036, 459] on section "Shift Instance Name Training night Location [GEOGRAPHIC_DATA] Department Lifegu…" at bounding box center [622, 389] width 856 height 517
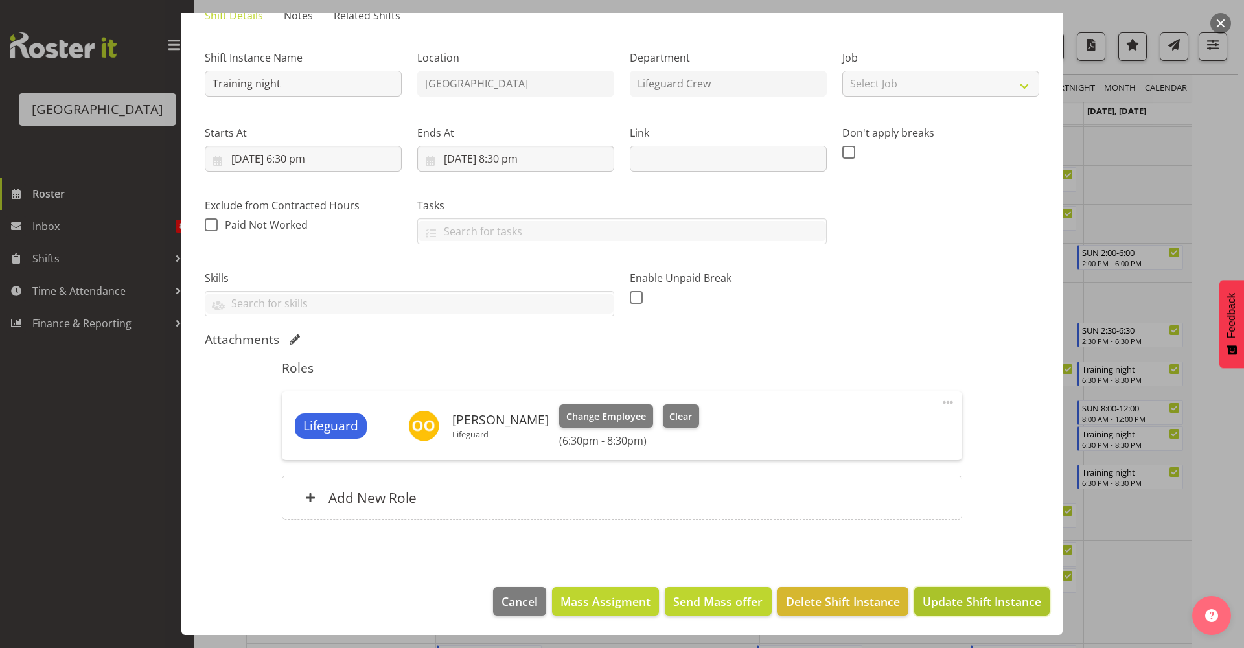
drag, startPoint x: 999, startPoint y: 587, endPoint x: 999, endPoint y: 594, distance: 7.1
click at [999, 588] on button "Update Shift Instance" at bounding box center [982, 601] width 135 height 29
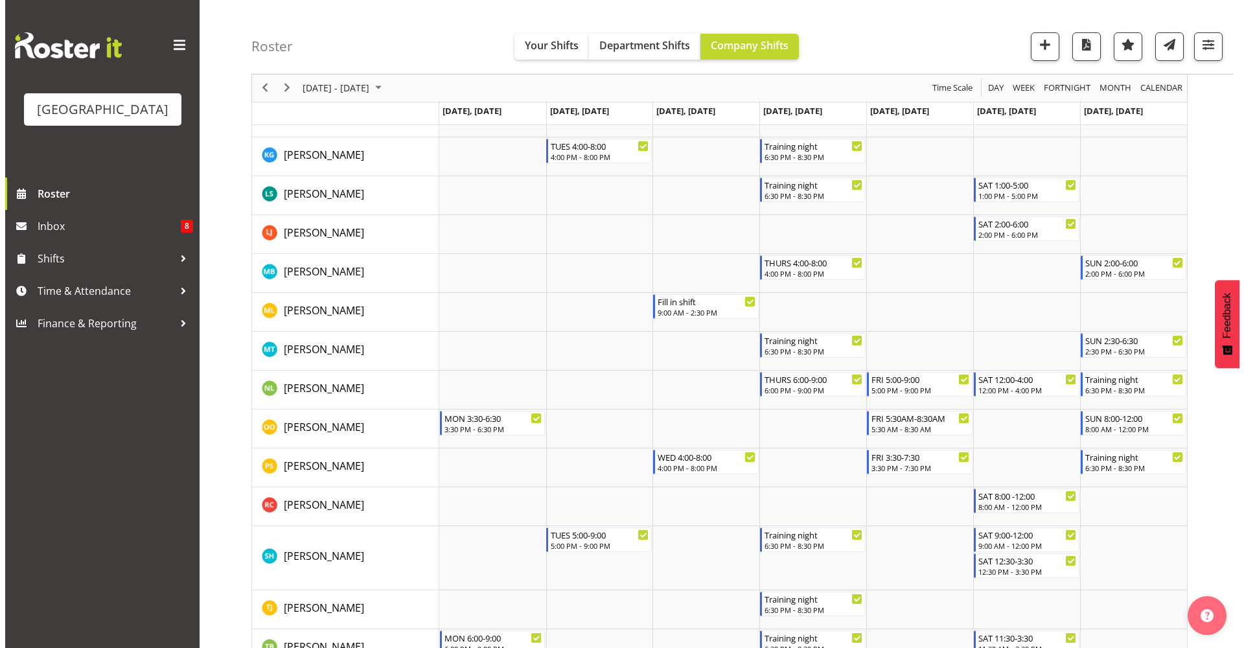
scroll to position [1288, 0]
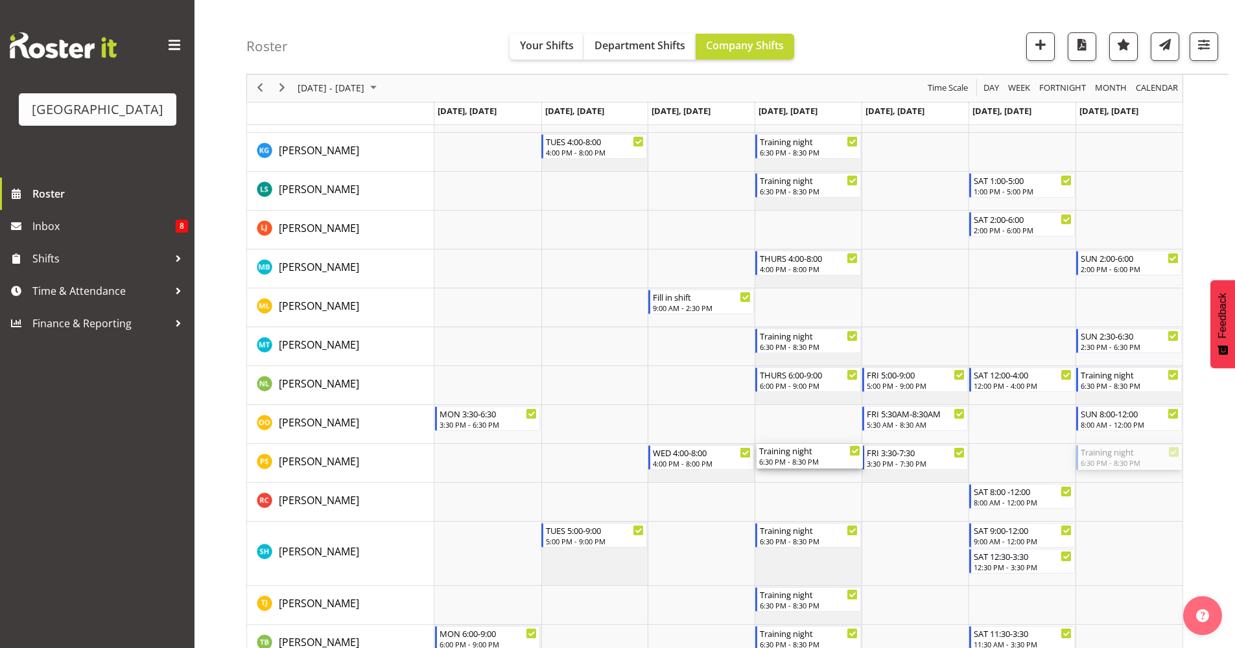
drag, startPoint x: 1114, startPoint y: 454, endPoint x: 848, endPoint y: 467, distance: 266.7
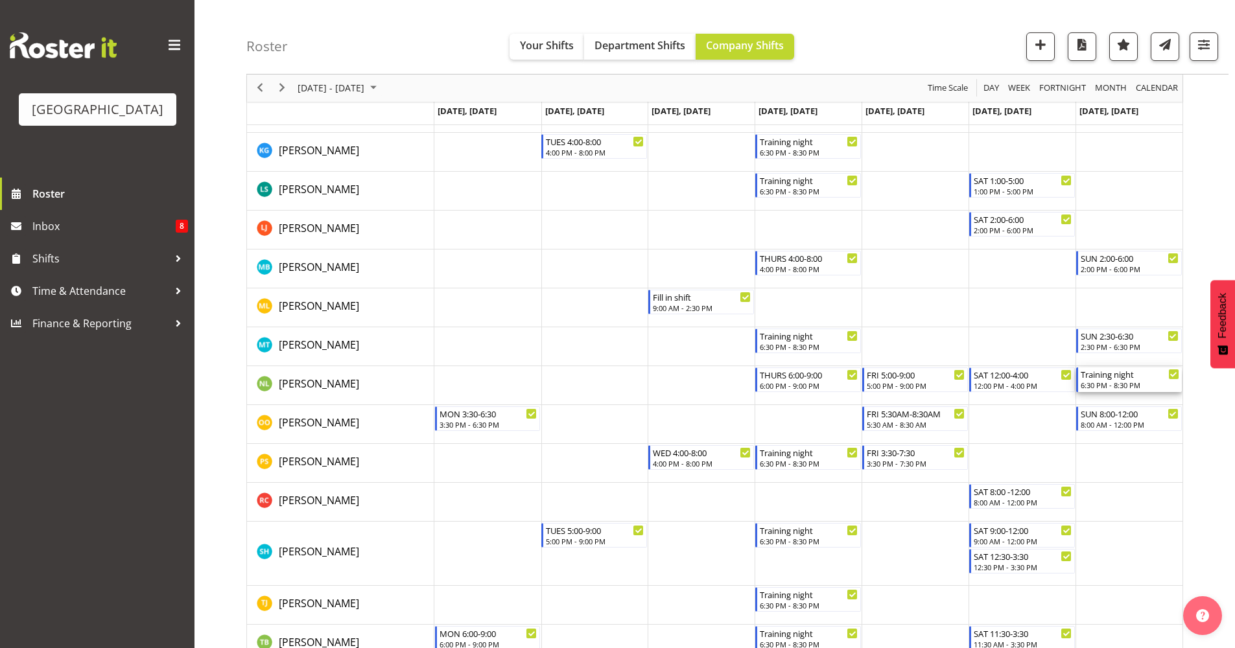
click at [1121, 384] on div "6:30 PM - 8:30 PM" at bounding box center [1129, 385] width 99 height 10
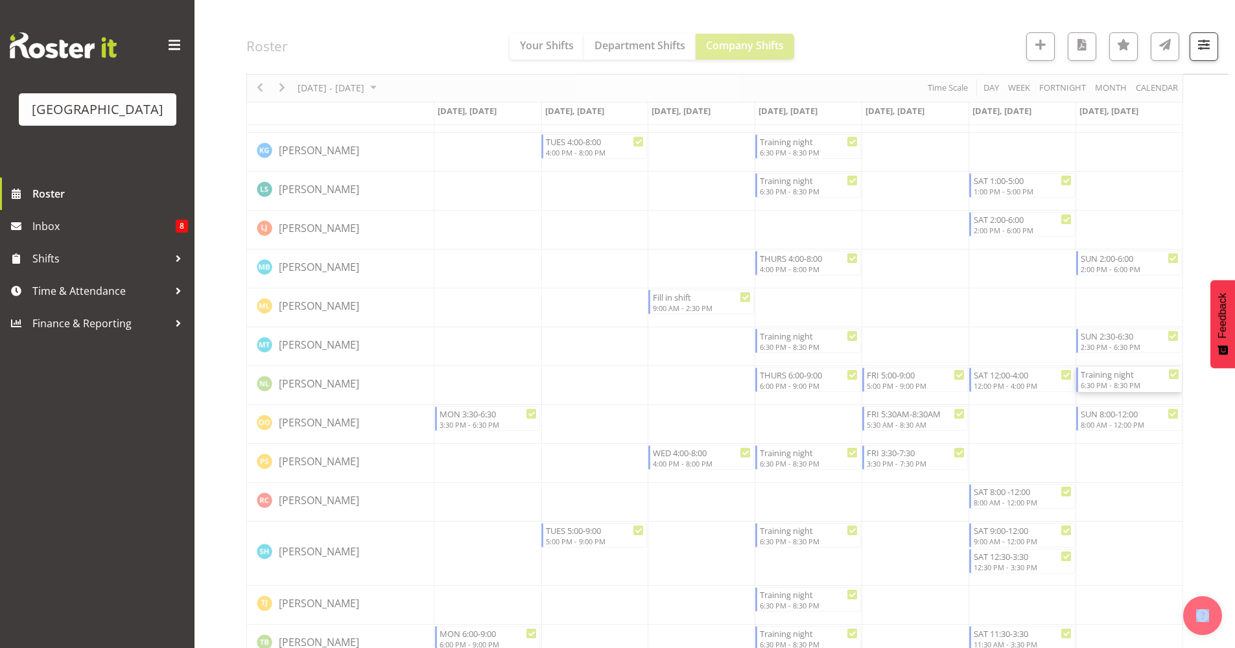
select select "9"
select select "2025"
select select "20"
select select "30"
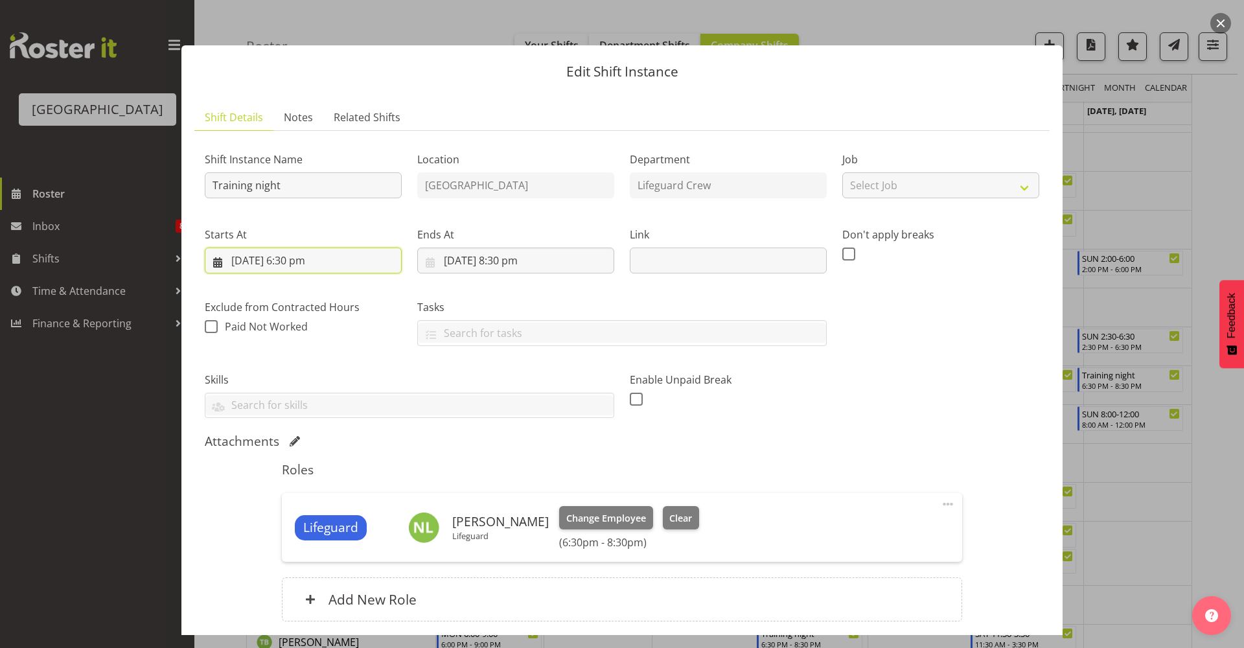
click at [316, 268] on input "[DATE] 6:30 pm" at bounding box center [303, 261] width 197 height 26
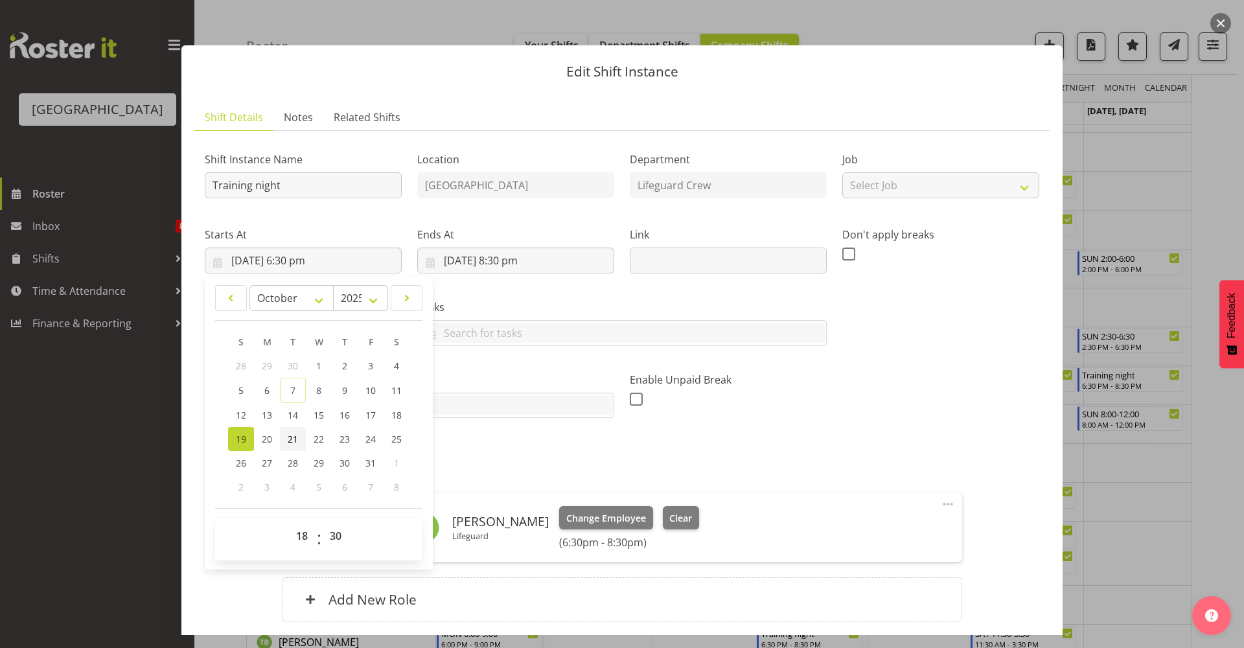
click at [304, 444] on link "21" at bounding box center [293, 439] width 26 height 24
type input "[DATE] 6:30 pm"
click at [515, 262] on input "[DATE] 8:30 pm" at bounding box center [515, 261] width 197 height 26
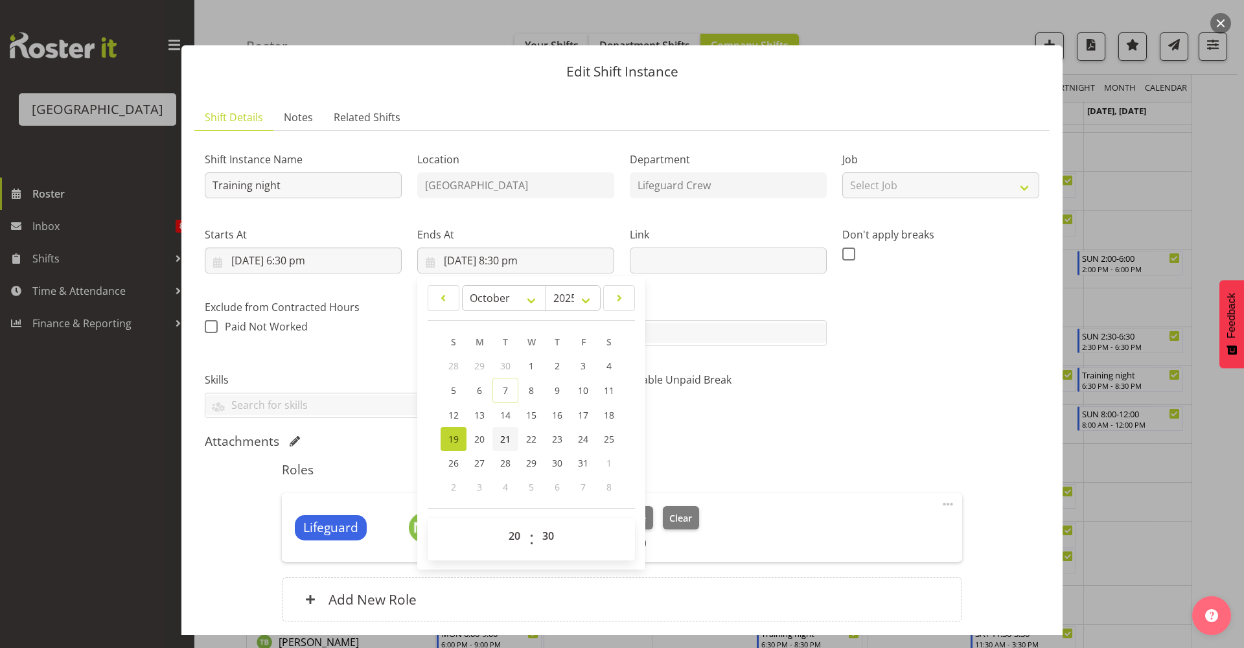
click at [503, 437] on span "21" at bounding box center [505, 439] width 10 height 12
type input "[DATE] 8:30 pm"
click at [861, 434] on div "Shift Instance Name Training night Location [GEOGRAPHIC_DATA] Department Lifegu…" at bounding box center [622, 389] width 835 height 496
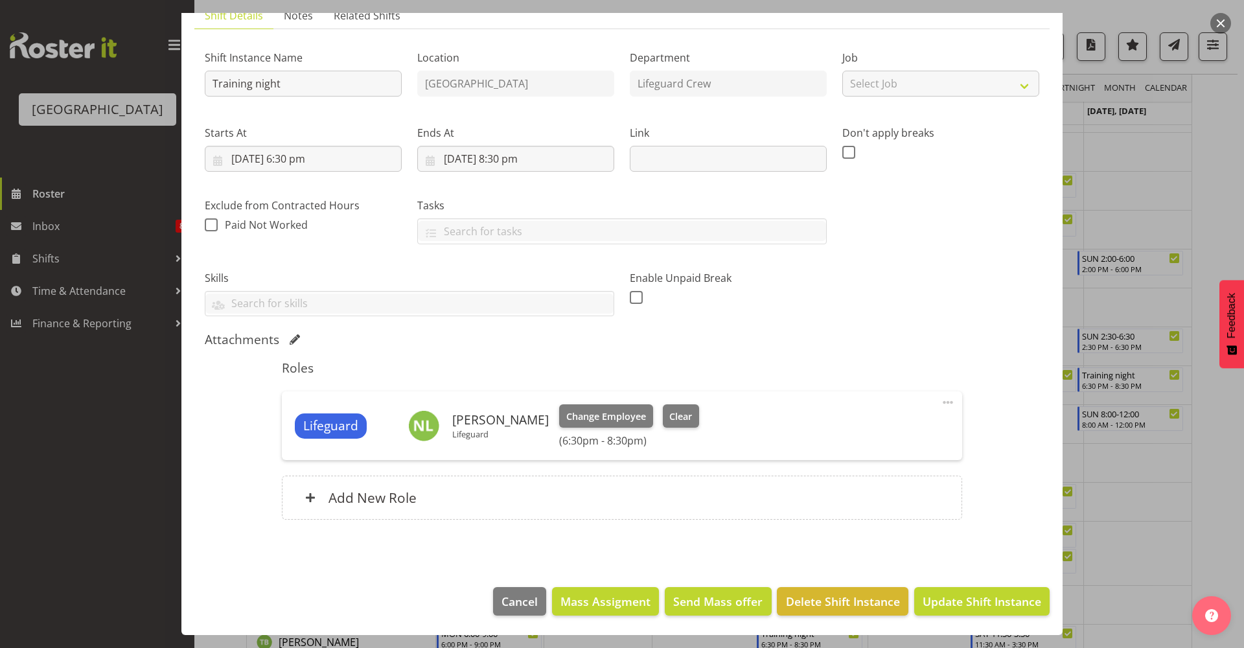
click at [946, 586] on footer "Cancel Mass Assigment Send Mass offer Delete Shift Instance Update Shift Instan…" at bounding box center [621, 604] width 881 height 61
click at [948, 601] on span "Update Shift Instance" at bounding box center [982, 601] width 119 height 17
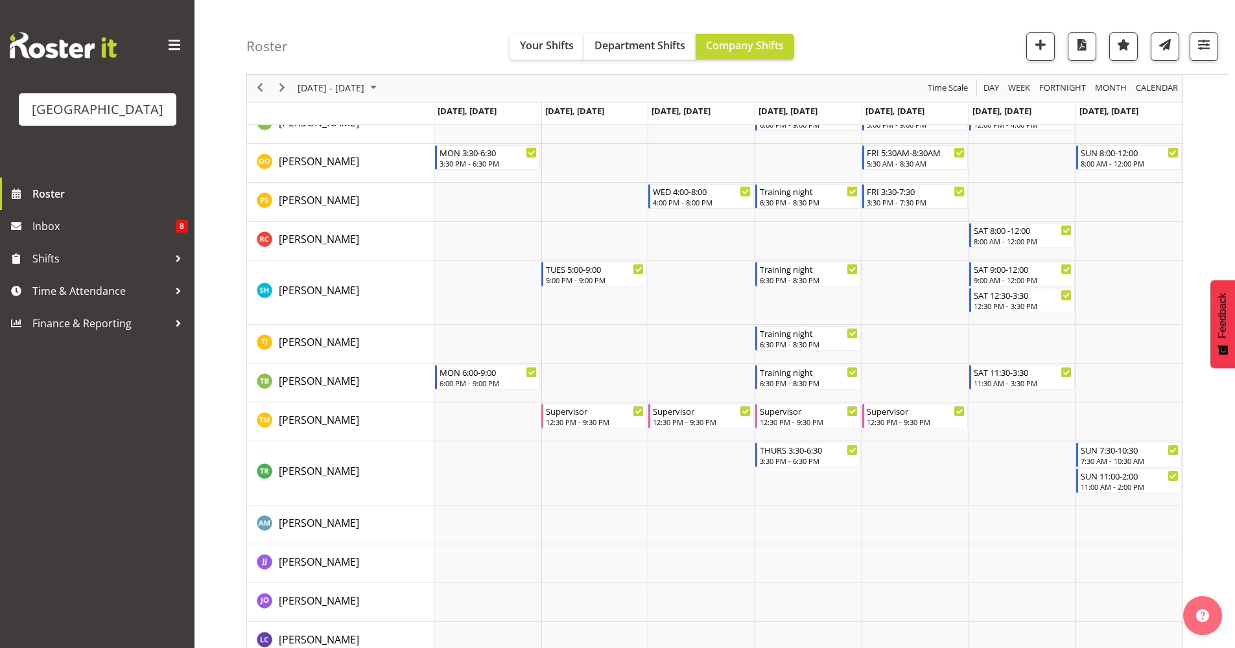
scroll to position [1705, 0]
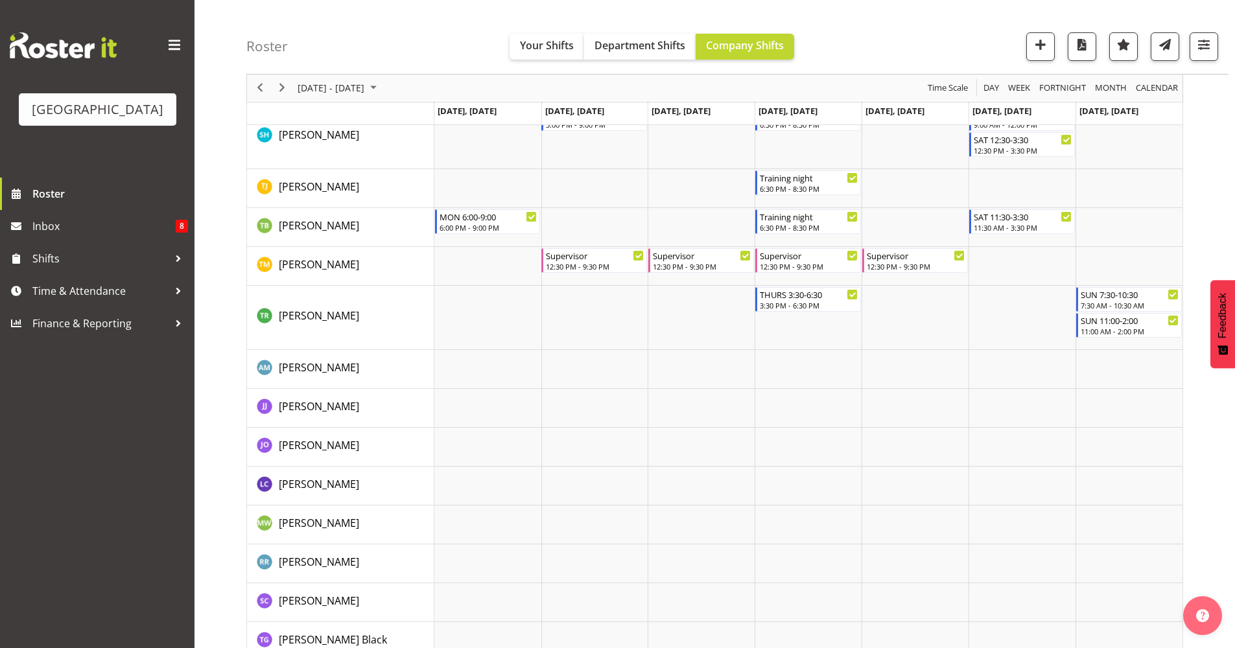
drag, startPoint x: 1244, startPoint y: 507, endPoint x: 1207, endPoint y: 548, distance: 54.6
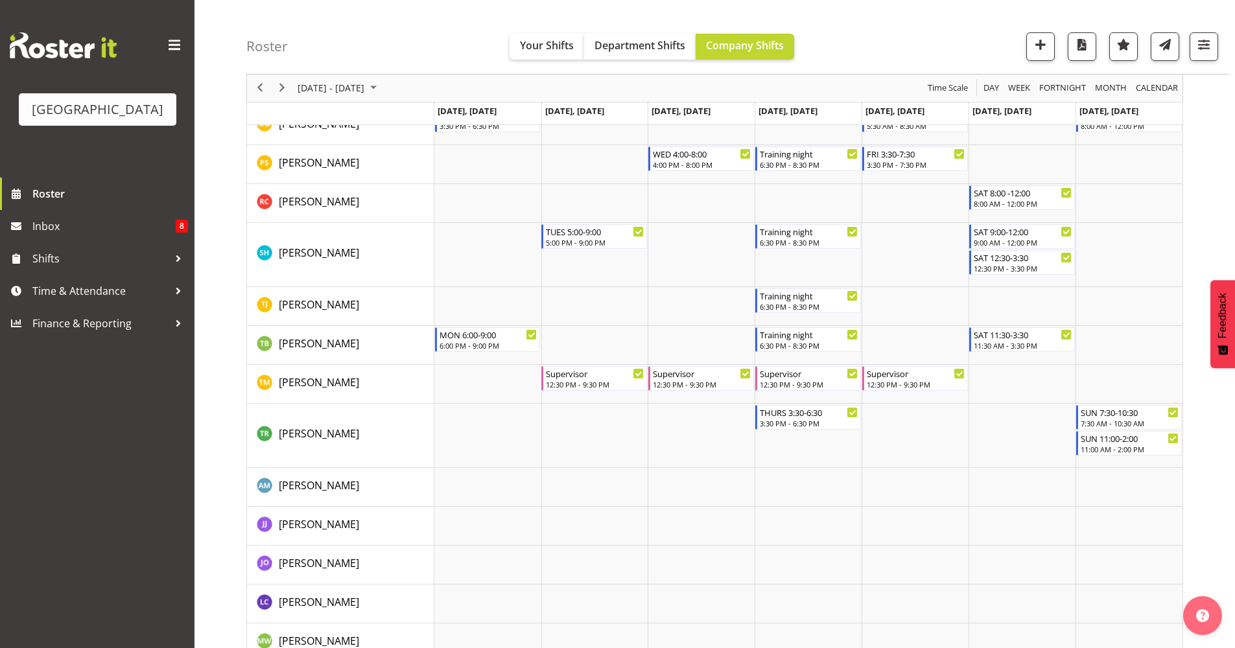
scroll to position [1557, 0]
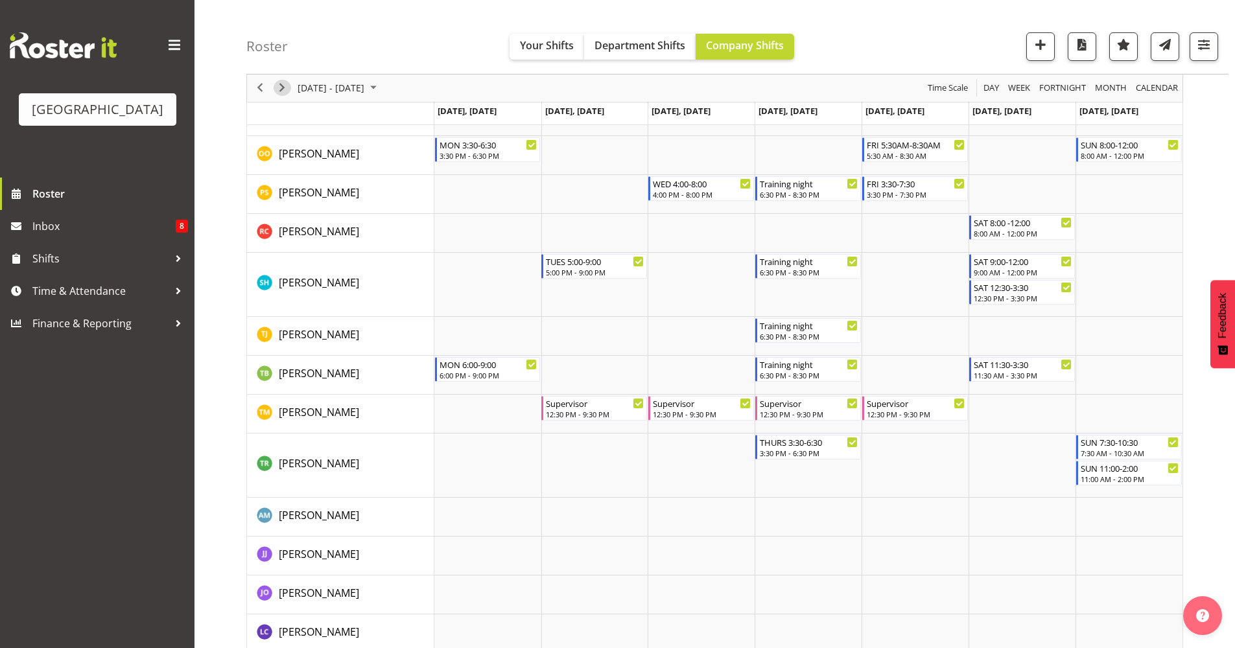
click at [288, 91] on span "Next" at bounding box center [282, 88] width 16 height 16
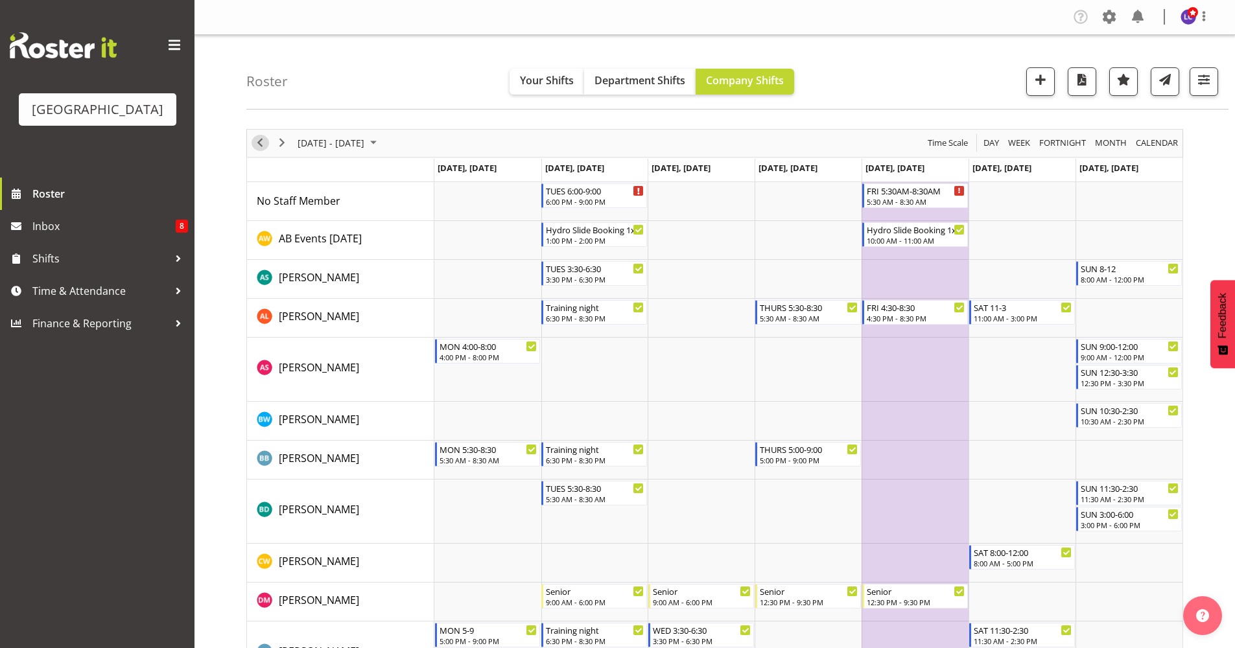
click at [259, 150] on span "Previous" at bounding box center [260, 143] width 16 height 16
